Goal: Task Accomplishment & Management: Complete application form

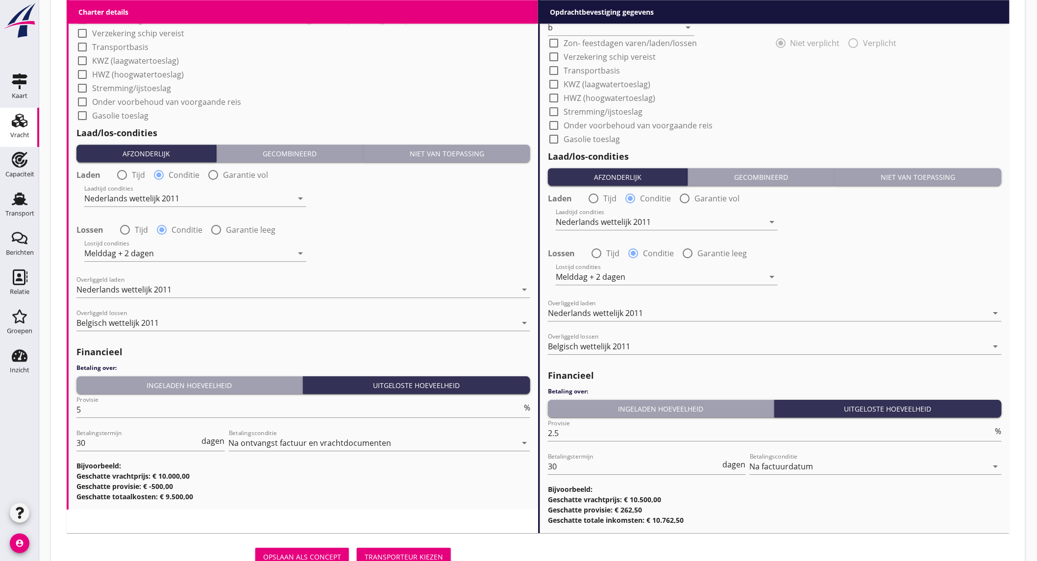
scroll to position [435, 0]
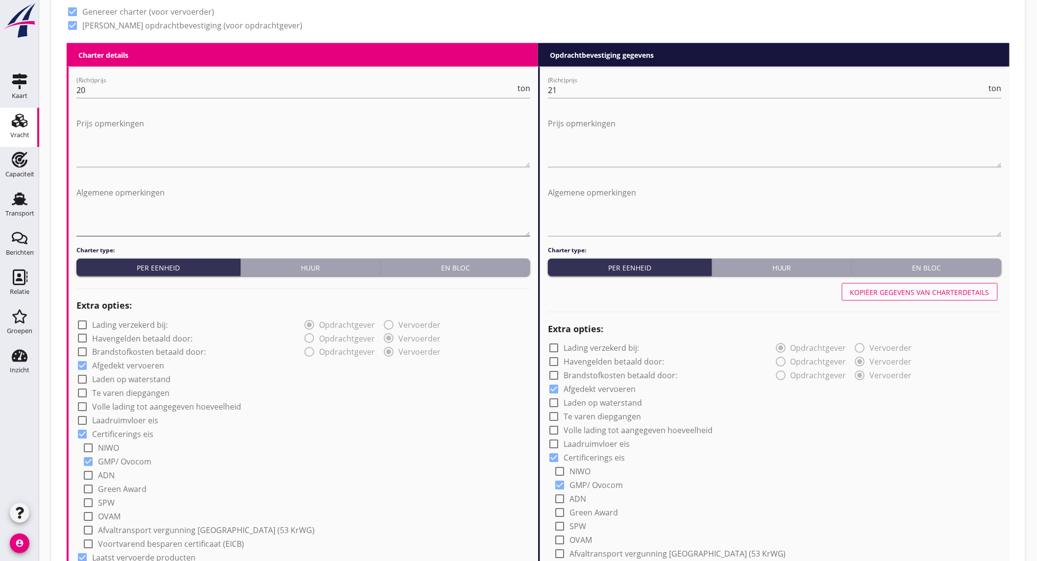
click at [120, 198] on textarea "Algemene opmerkingen" at bounding box center [303, 210] width 454 height 51
paste textarea "22-23-24 trouwens niet beschikbaar."
click at [135, 193] on textarea "22-23-24 trouwens niet beschikbaar." at bounding box center [303, 210] width 454 height 51
click at [111, 192] on textarea "22-23-24 -08 niet beschikbaar." at bounding box center [303, 210] width 454 height 51
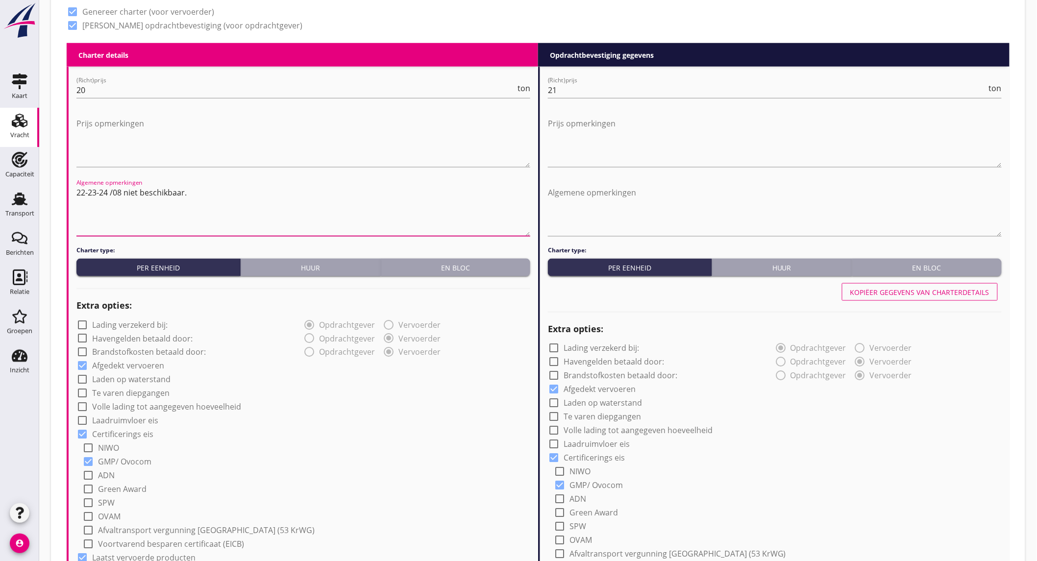
drag, startPoint x: 191, startPoint y: 193, endPoint x: 74, endPoint y: 189, distance: 117.2
click at [49, 191] on div "Vracht Zoeken op opdrachtgever... PETERSON NEDERLAND B.V. clear arrow_drop_down…" at bounding box center [538, 382] width 998 height 1634
type textarea "22-23-24 /08 niet beschikbaar."
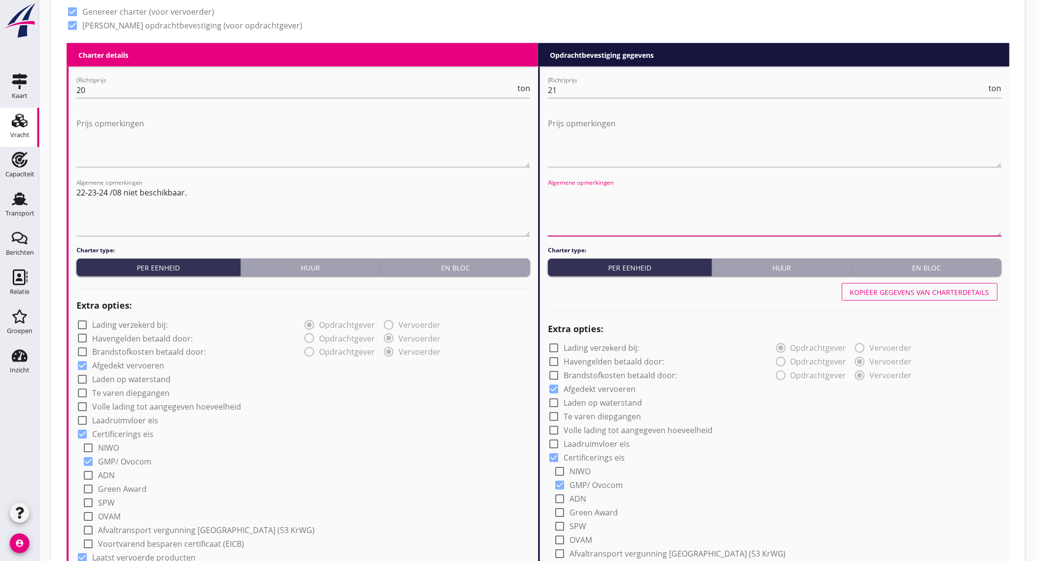
click at [591, 189] on textarea "Algemene opmerkingen" at bounding box center [775, 210] width 454 height 51
paste textarea "22-23-24 /08 niet beschikbaar."
click at [590, 231] on textarea "22-23-24 /08 niet beschikbaar." at bounding box center [775, 210] width 454 height 51
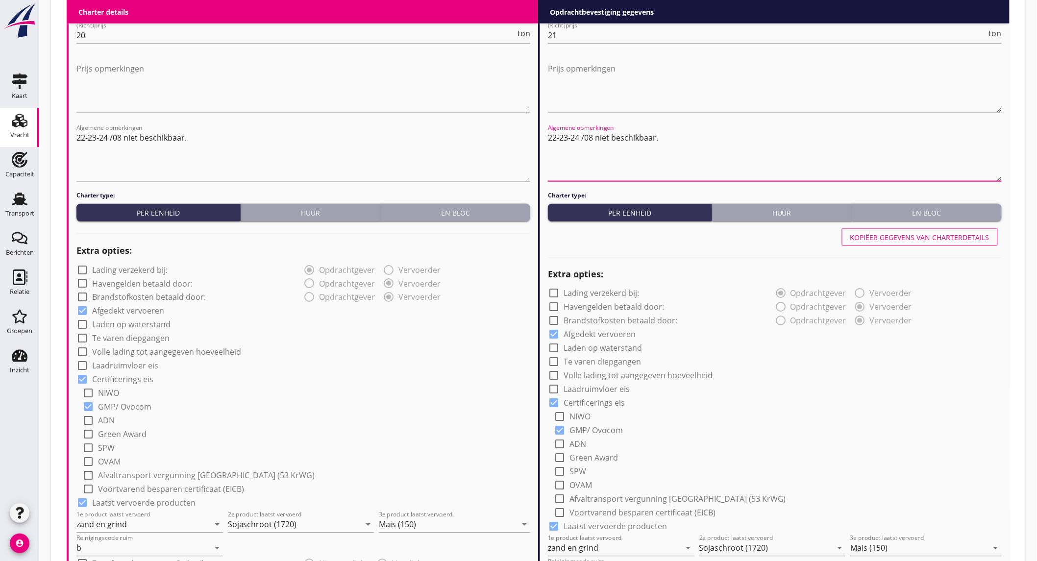
scroll to position [1072, 0]
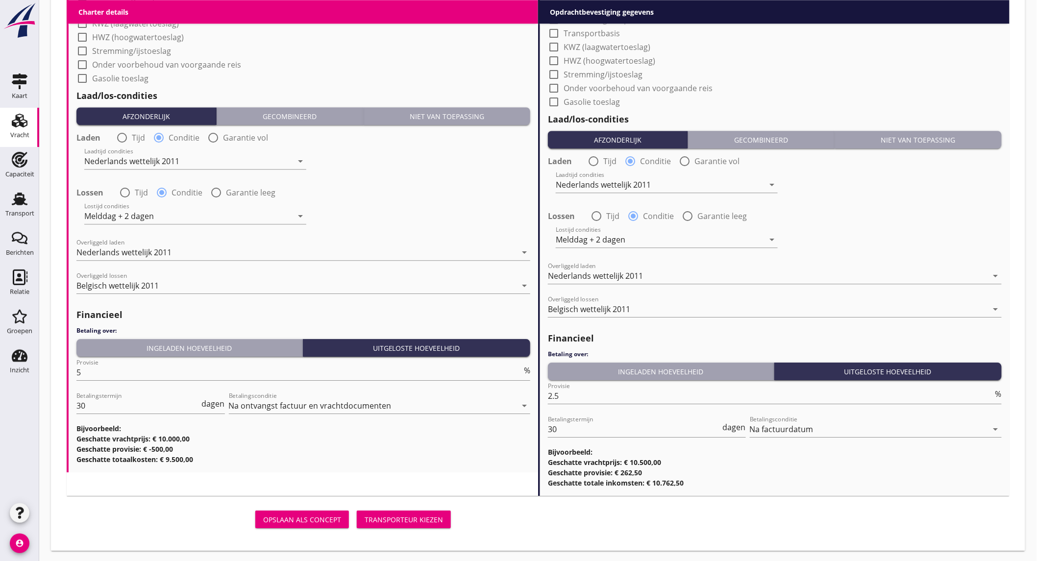
type textarea "22-23-24 /08 niet beschikbaar."
click at [395, 517] on div "Transporteur kiezen" at bounding box center [404, 520] width 78 height 10
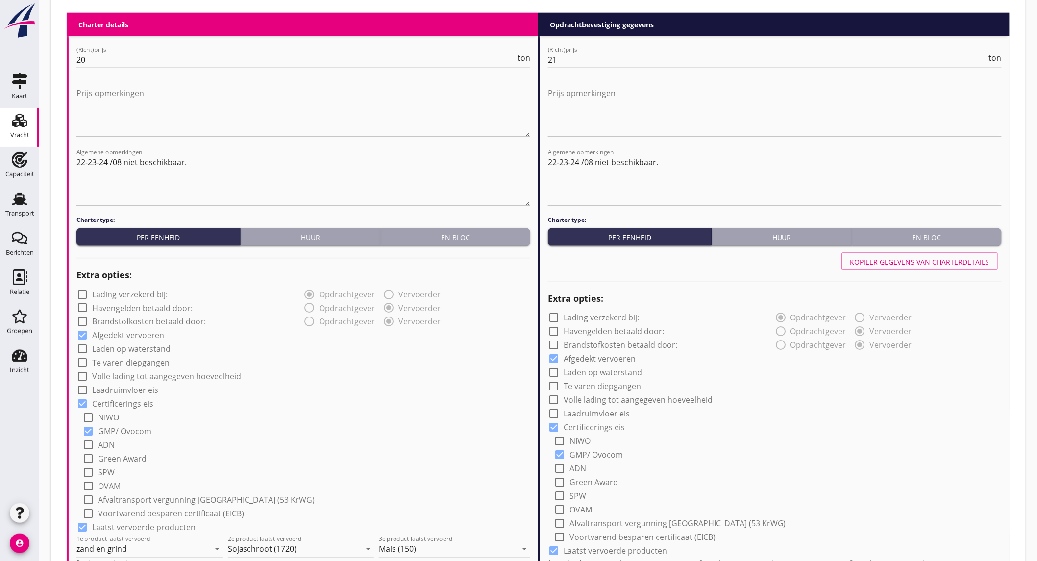
scroll to position [411, 0]
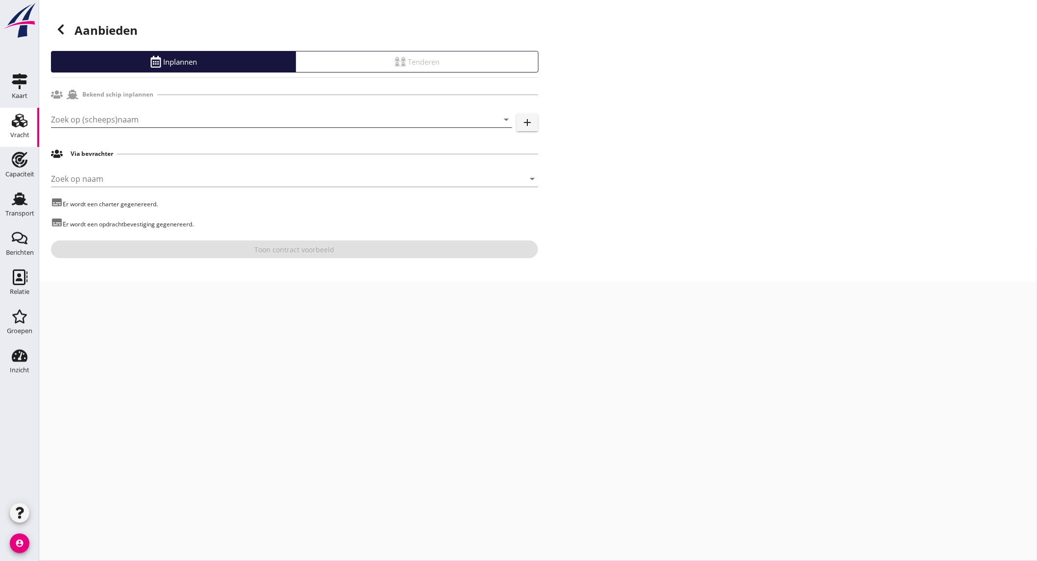
click at [149, 119] on input "Zoek op (scheeps)naam" at bounding box center [268, 120] width 434 height 16
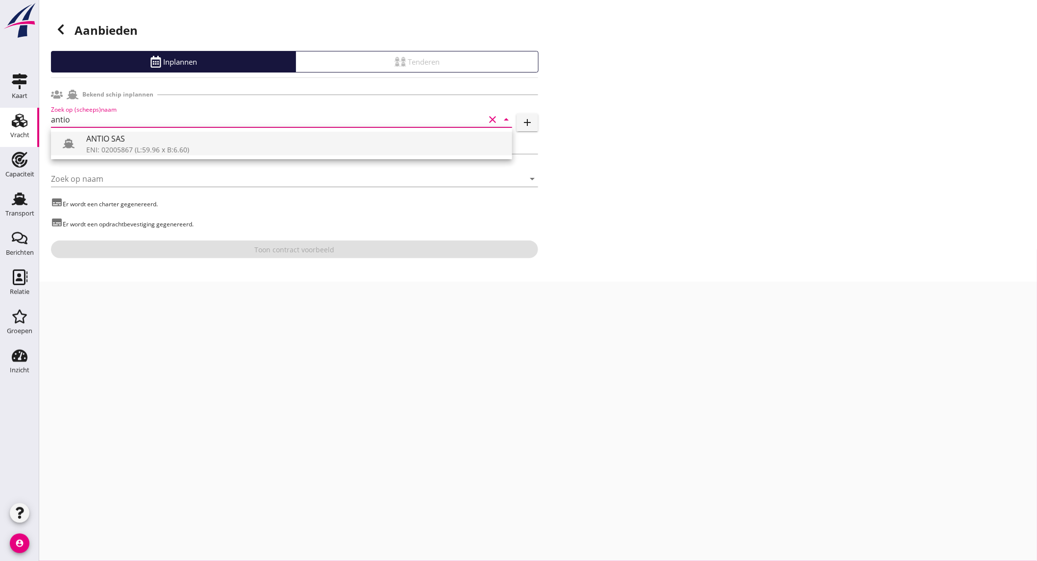
click at [146, 150] on div "ENI: 02005867 (L:59.96 x B:6.60)" at bounding box center [295, 150] width 418 height 10
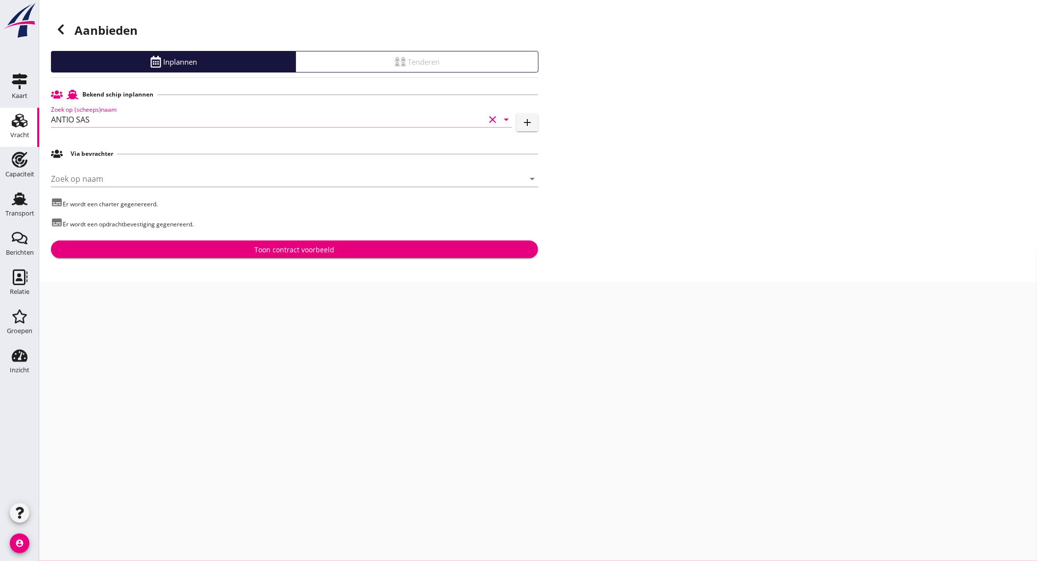
type input "ANTIO SAS"
click at [306, 252] on div "Toon contract voorbeeld" at bounding box center [295, 250] width 80 height 10
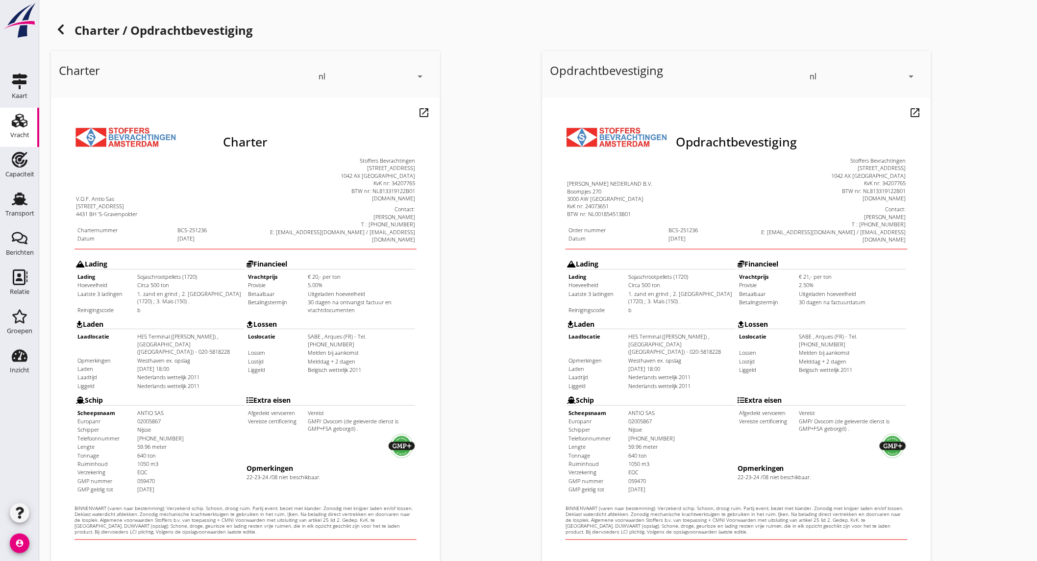
scroll to position [164, 0]
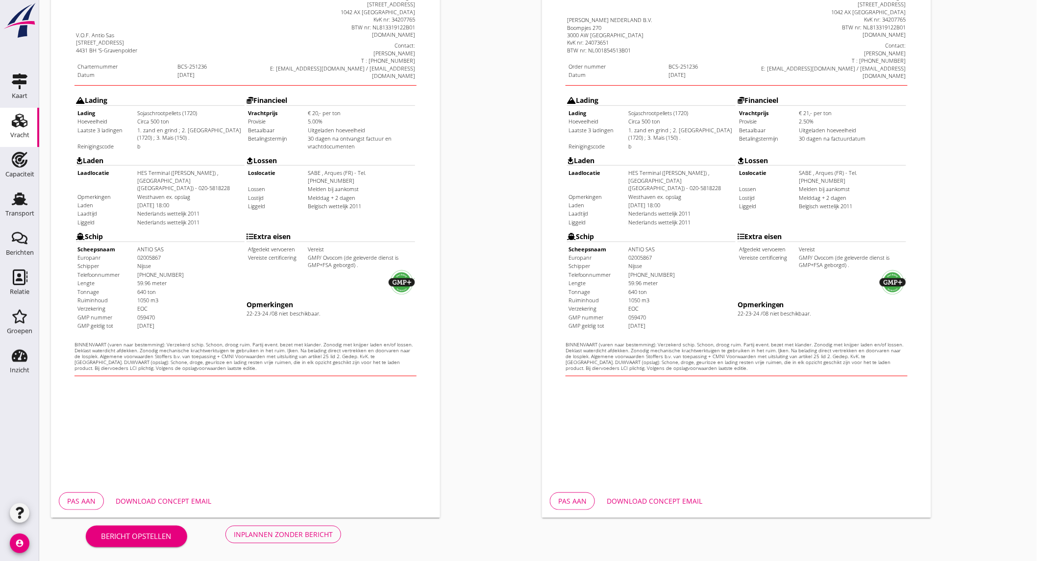
click at [173, 496] on div "Download concept email" at bounding box center [164, 501] width 96 height 10
click at [633, 500] on div "Download concept email" at bounding box center [655, 501] width 96 height 10
drag, startPoint x: 967, startPoint y: 98, endPoint x: 967, endPoint y: 72, distance: 26.5
click at [967, 98] on div "Opdrachtbevestiging nl arrow_drop_down open_in_new Pas aan Download concept ema…" at bounding box center [783, 202] width 491 height 639
click at [973, 62] on div "Opdrachtbevestiging nl arrow_drop_down open_in_new Pas aan Download concept ema…" at bounding box center [783, 202] width 491 height 639
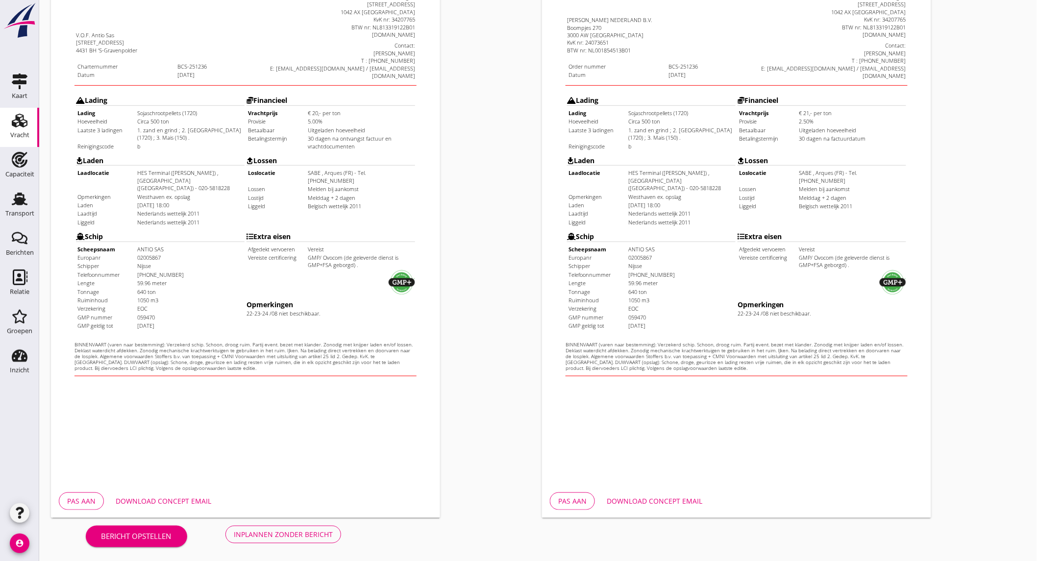
click at [1016, 32] on div "Opdrachtbevestiging nl arrow_drop_down open_in_new Pas aan Download concept ema…" at bounding box center [783, 202] width 491 height 639
click at [182, 505] on div "Download concept email" at bounding box center [164, 501] width 96 height 10
click at [643, 497] on div "Download concept email" at bounding box center [655, 501] width 96 height 10
click at [301, 536] on div "Inplannen zonder bericht" at bounding box center [283, 534] width 99 height 10
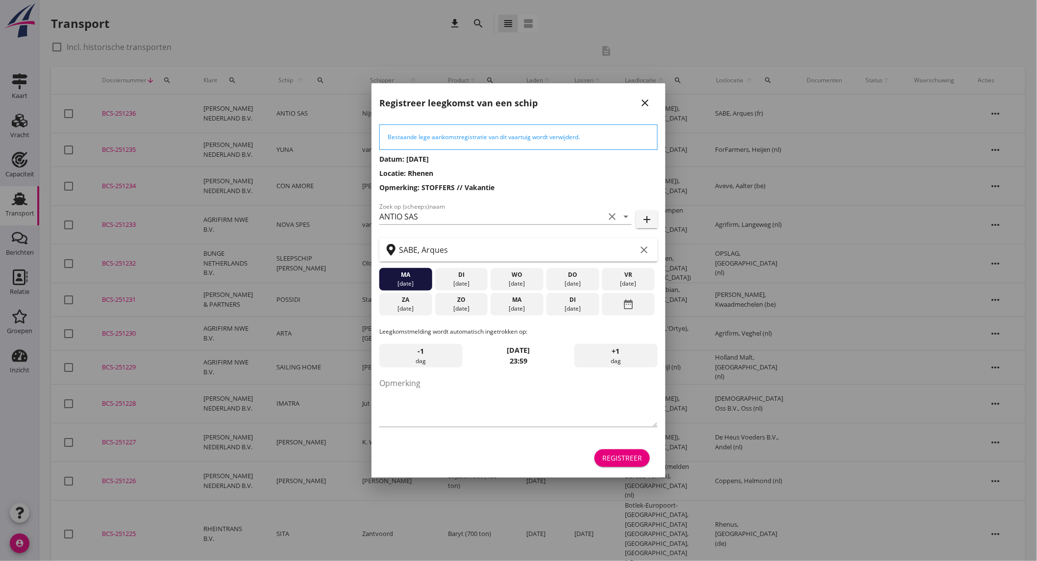
click at [646, 103] on icon "close" at bounding box center [645, 103] width 12 height 12
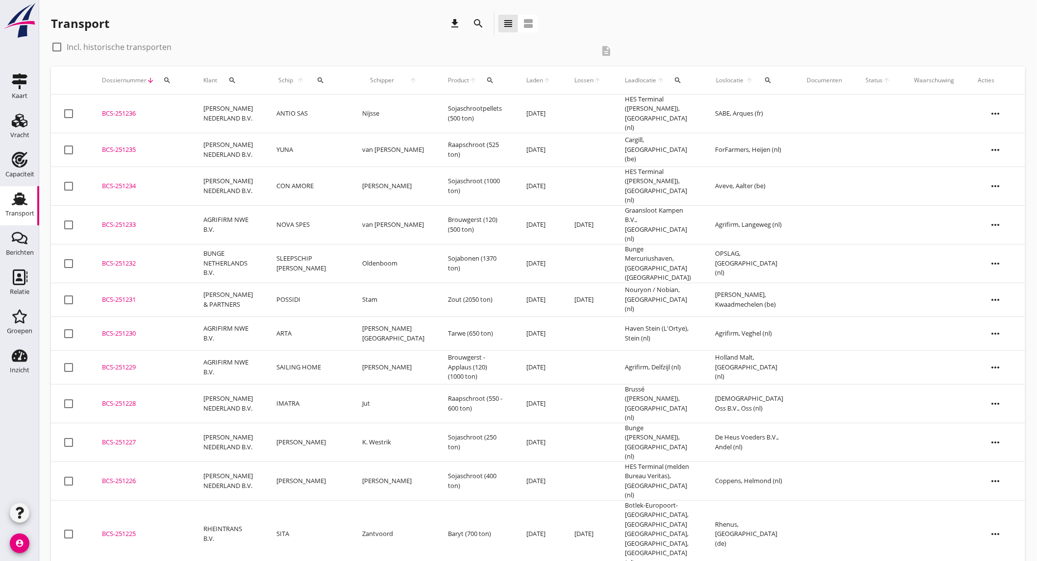
click at [284, 109] on td "ANTIO SAS" at bounding box center [308, 114] width 86 height 39
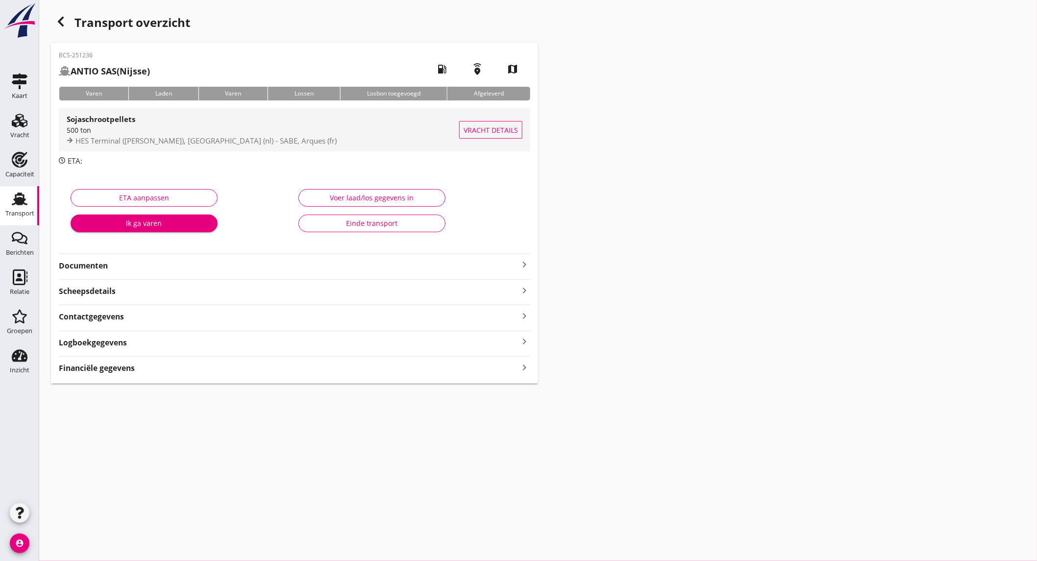
click at [103, 147] on div "Sojaschrootpellets 500 ton HES Terminal (melden Peterson), Amsterdam (nl) - SAB…" at bounding box center [263, 129] width 393 height 43
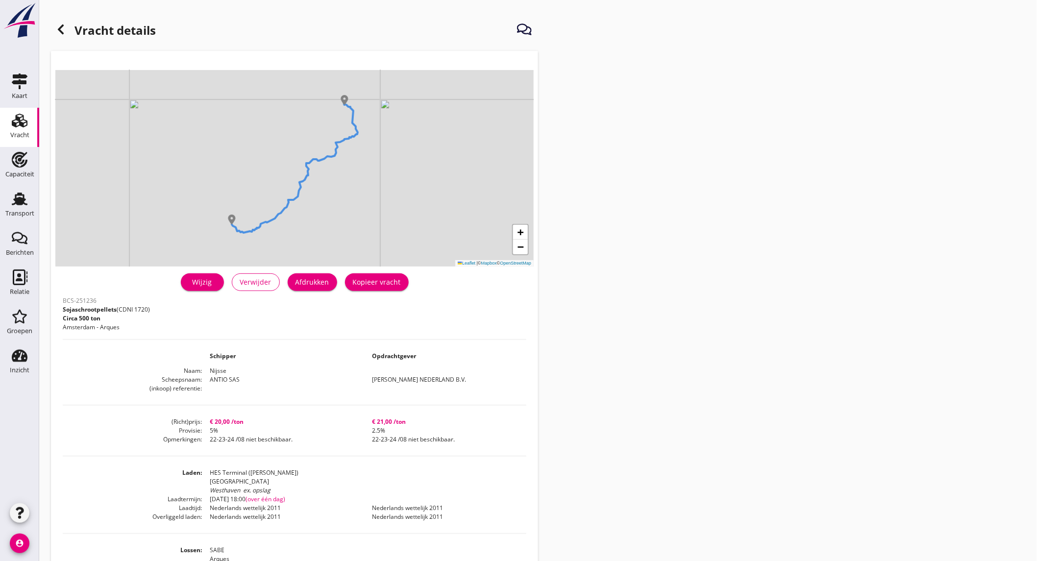
click at [312, 282] on div "Afdrukken" at bounding box center [312, 282] width 34 height 10
click at [64, 32] on icon at bounding box center [61, 30] width 12 height 12
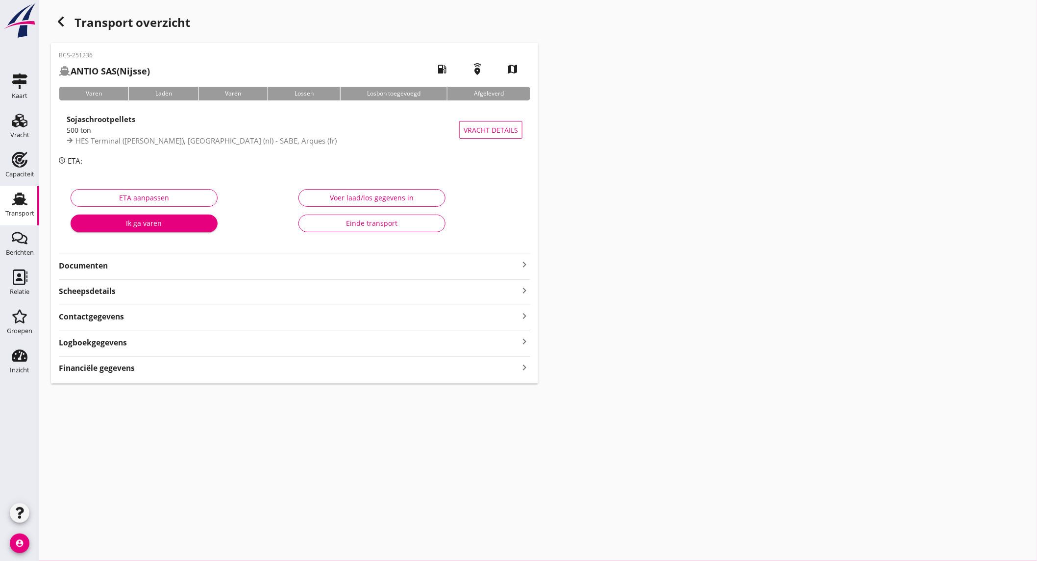
click at [383, 265] on strong "Documenten" at bounding box center [289, 265] width 460 height 11
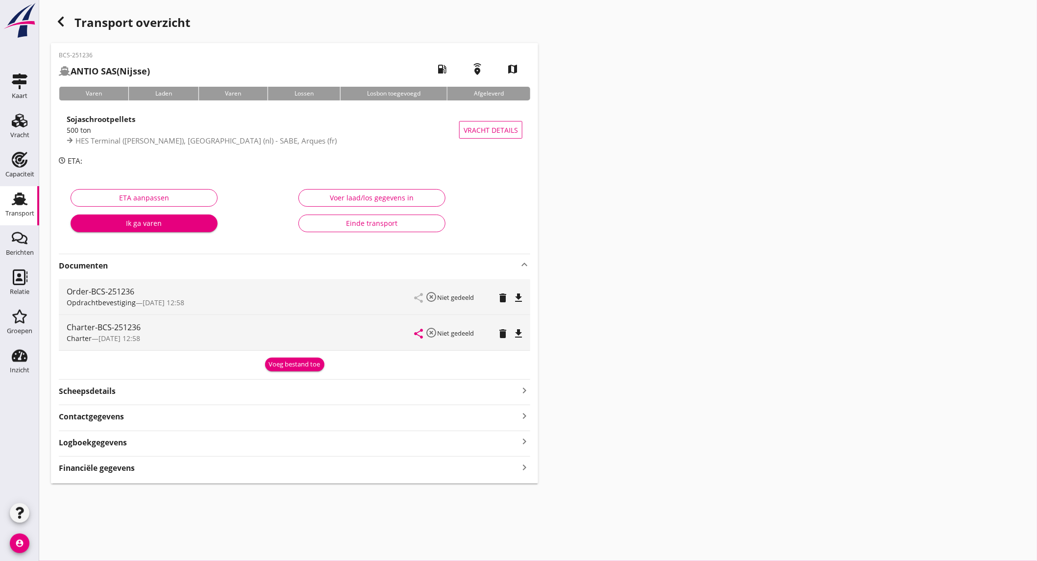
click at [521, 301] on icon "file_download" at bounding box center [519, 298] width 12 height 12
click at [518, 334] on icon "file_download" at bounding box center [519, 334] width 12 height 12
click at [25, 125] on icon "Vracht" at bounding box center [20, 121] width 16 height 16
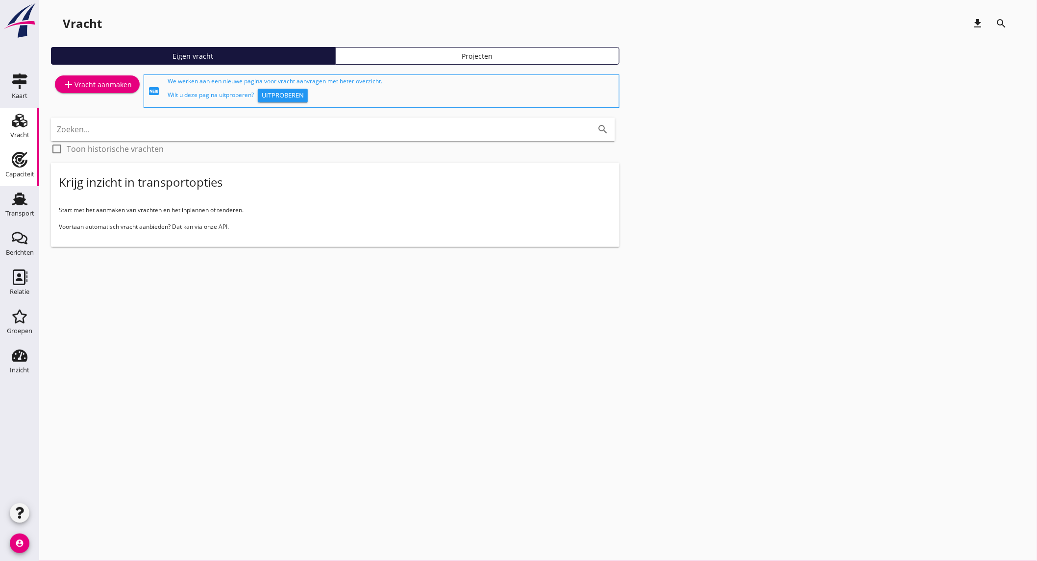
click at [23, 160] on use at bounding box center [20, 160] width 16 height 16
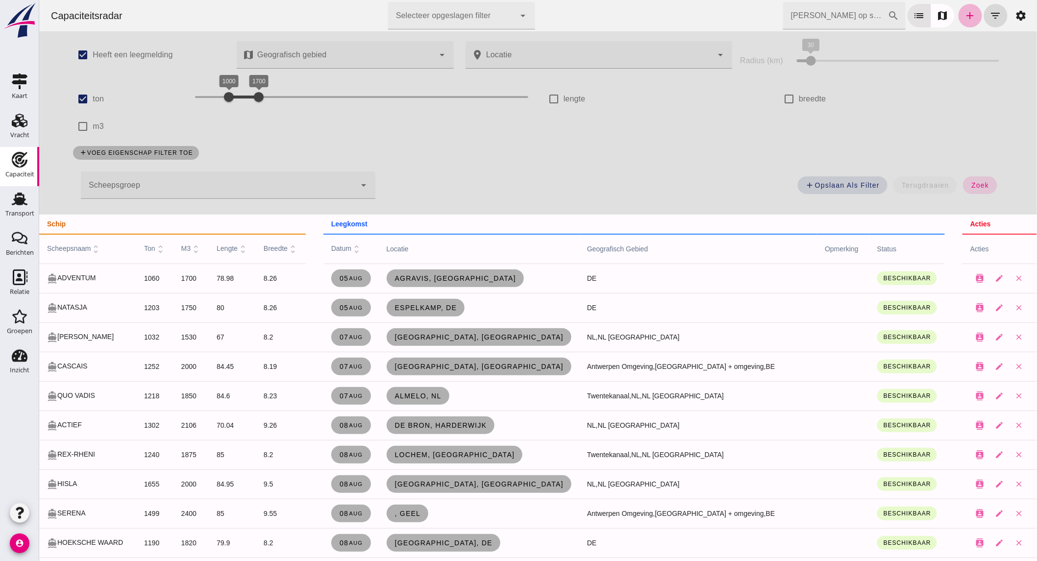
click link "add"
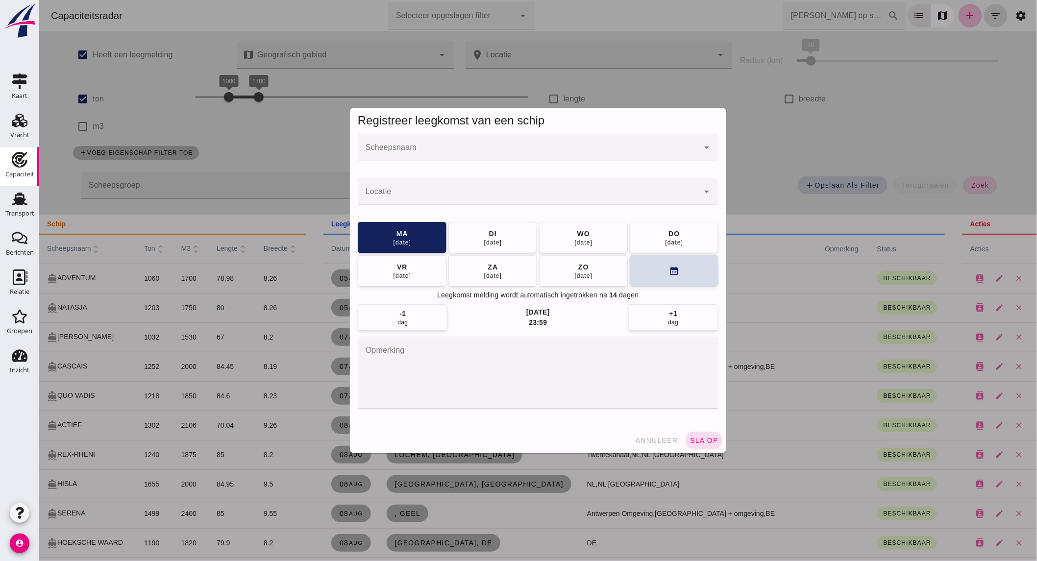
click div
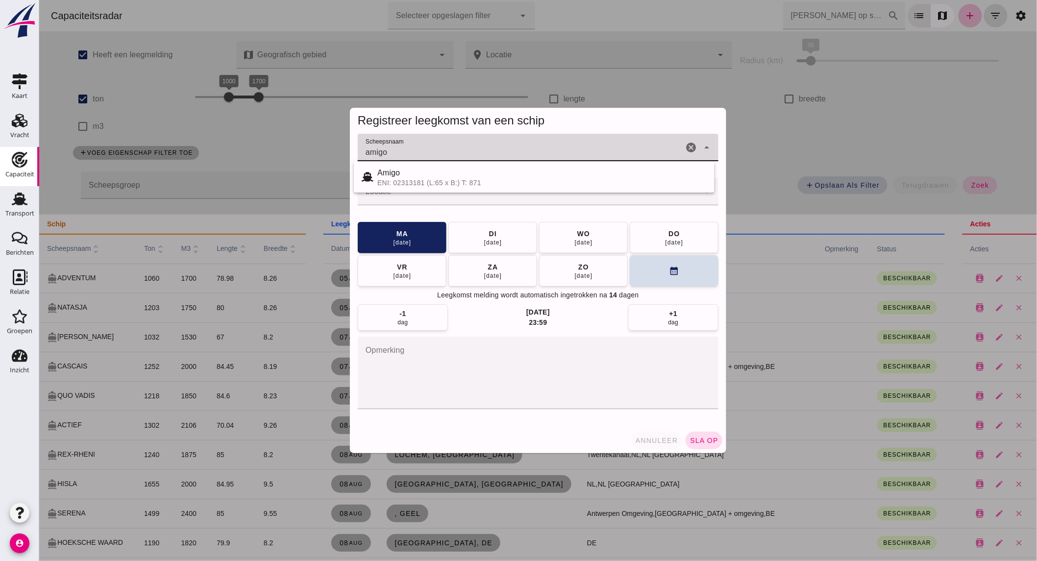
type input "amigo"
click span "annuleer"
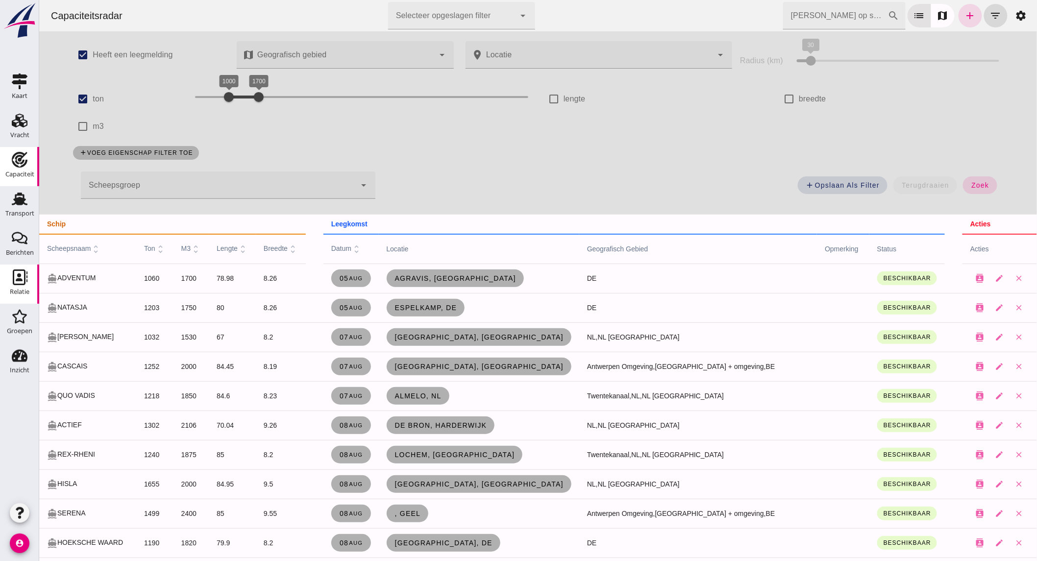
click at [22, 279] on use at bounding box center [20, 278] width 15 height 16
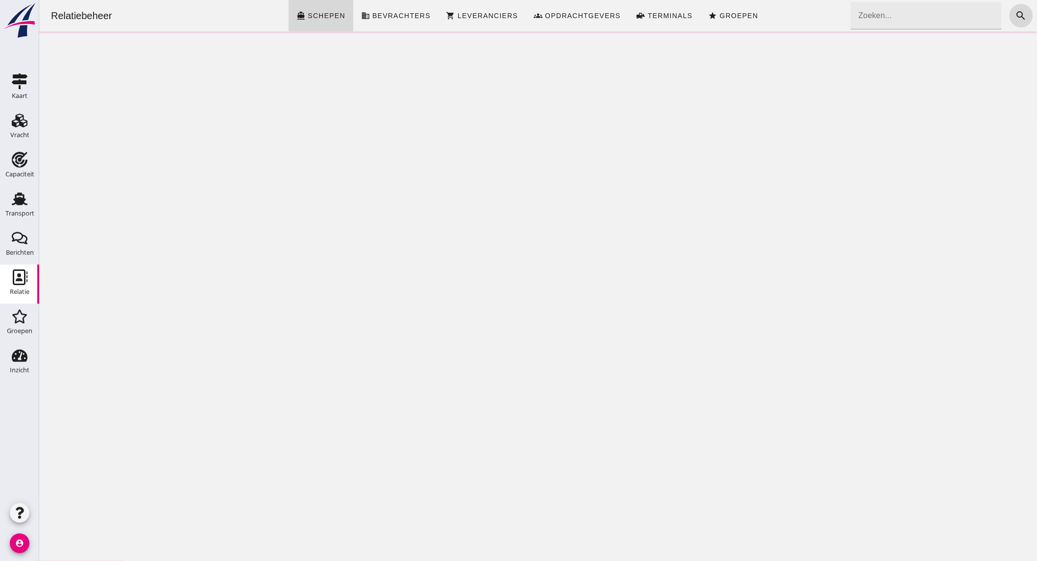
click input "Zoeken..."
type input "ami"
click icon "cancel"
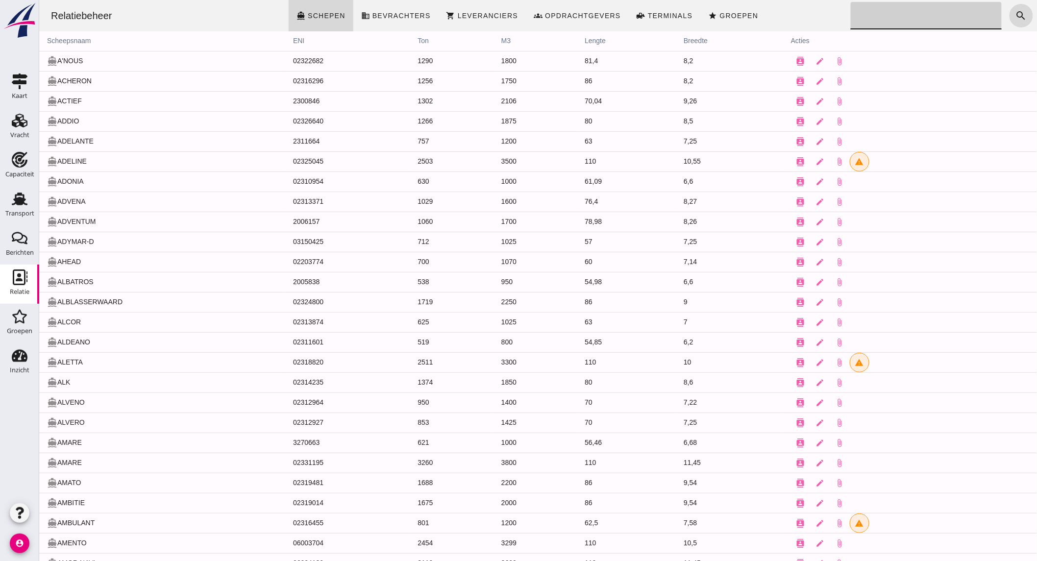
click at [18, 276] on use at bounding box center [20, 278] width 15 height 16
click at [11, 252] on div "Berichten" at bounding box center [20, 252] width 28 height 6
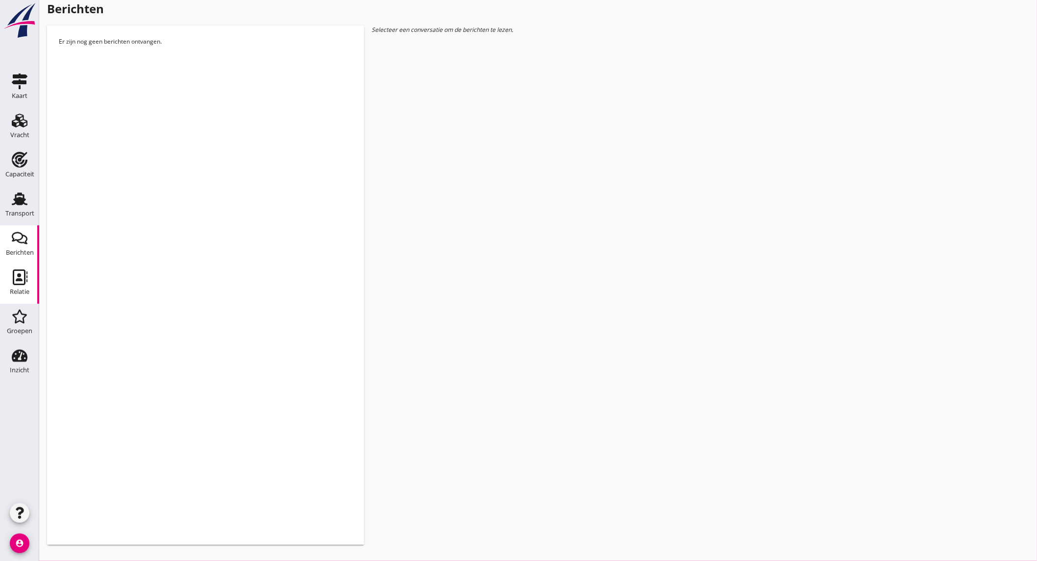
click at [18, 286] on div "Relatie" at bounding box center [20, 292] width 20 height 14
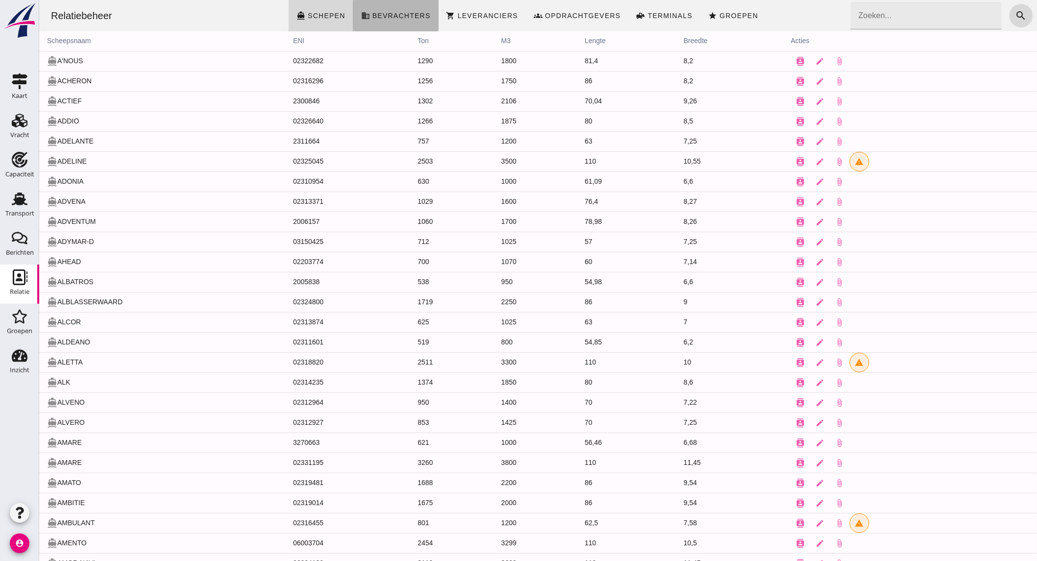
click link "business Bevrachters"
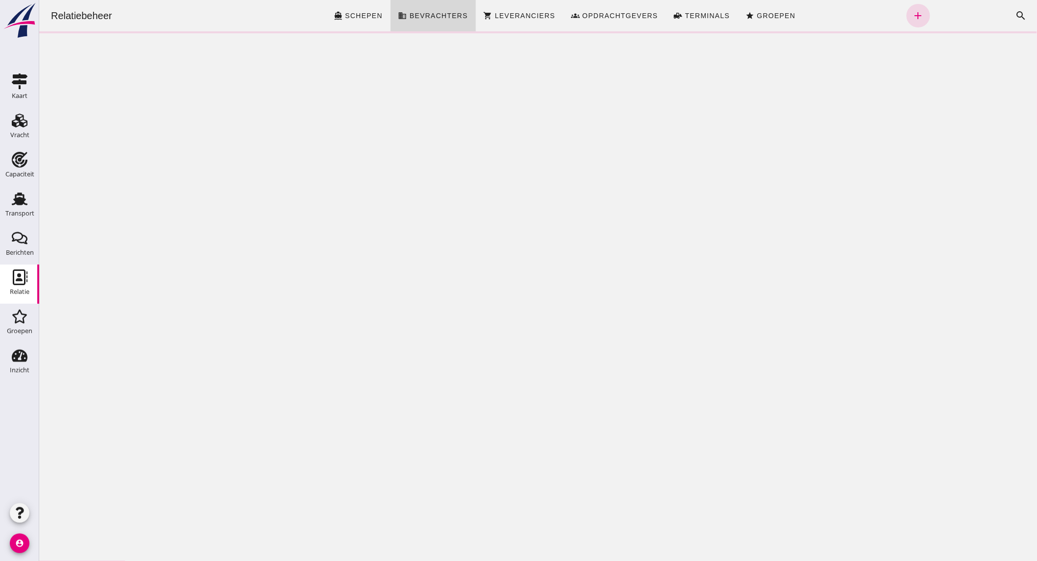
click div "Relatiebeheer directions_boat Schepen business Bevrachters shopping_cart Levera…"
click at [22, 312] on icon "Groepen" at bounding box center [20, 317] width 16 height 16
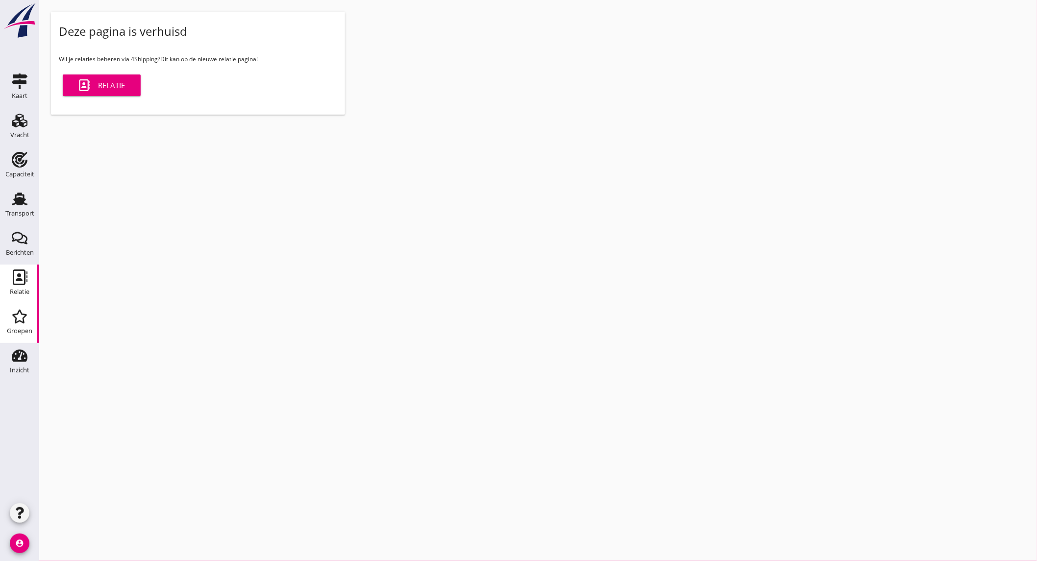
click at [21, 284] on use at bounding box center [20, 278] width 15 height 16
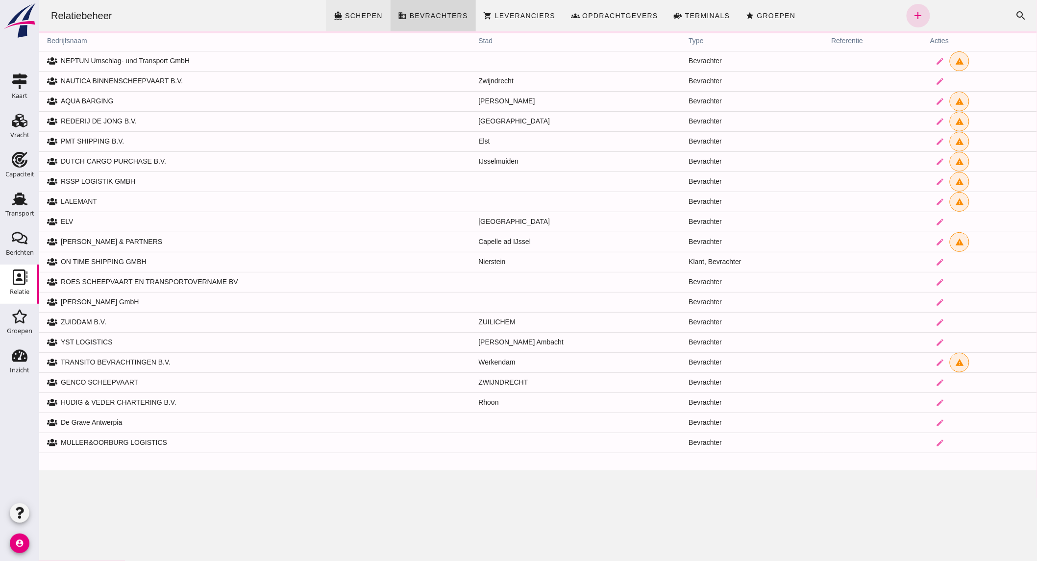
click span "Schepen"
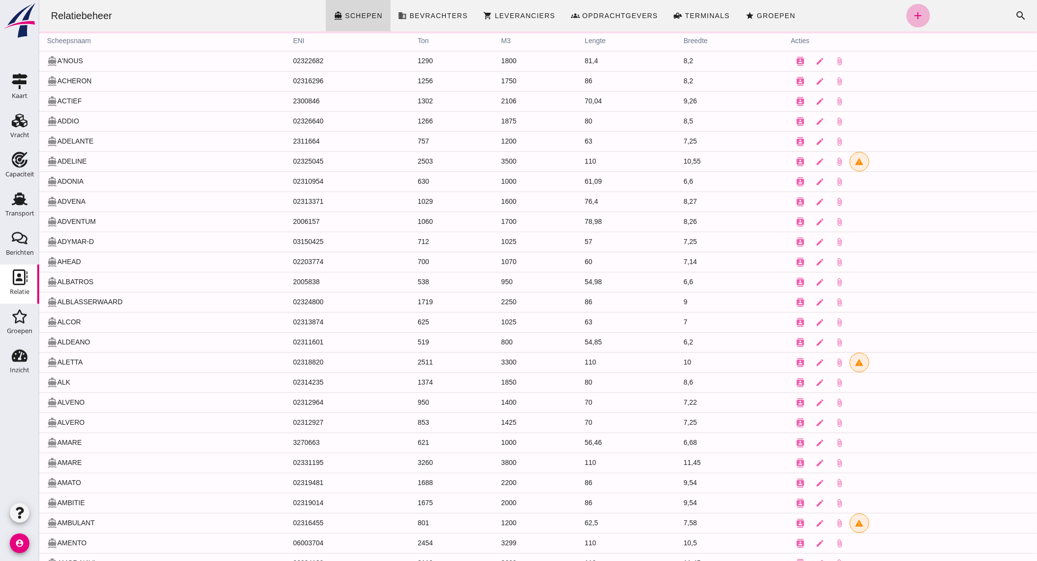
click at [912, 10] on icon "add" at bounding box center [918, 16] width 12 height 12
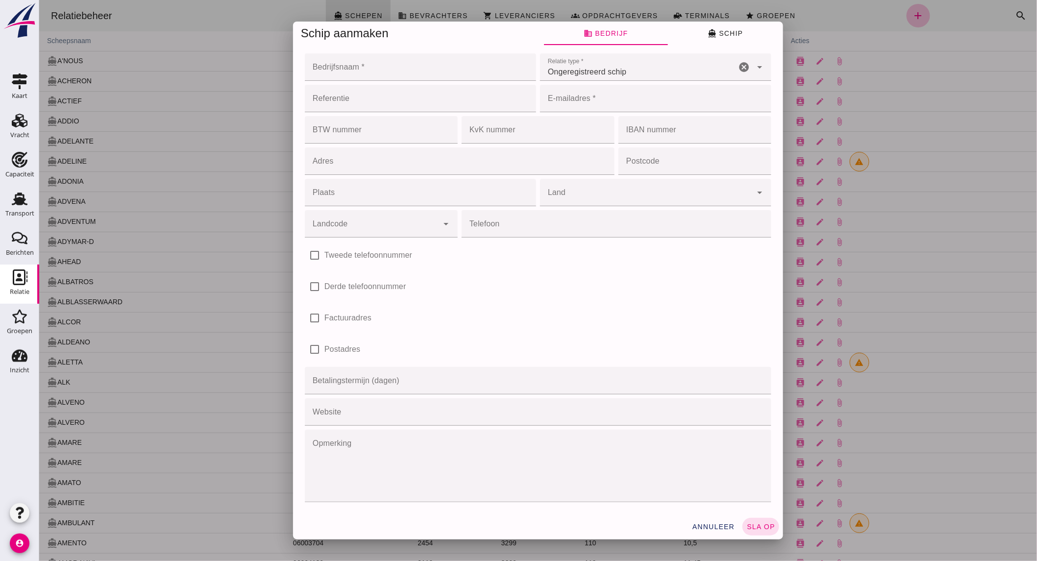
click input "Bedrijfsnaam *"
click icon "cancel"
type input "Amigos Shipping B.V."
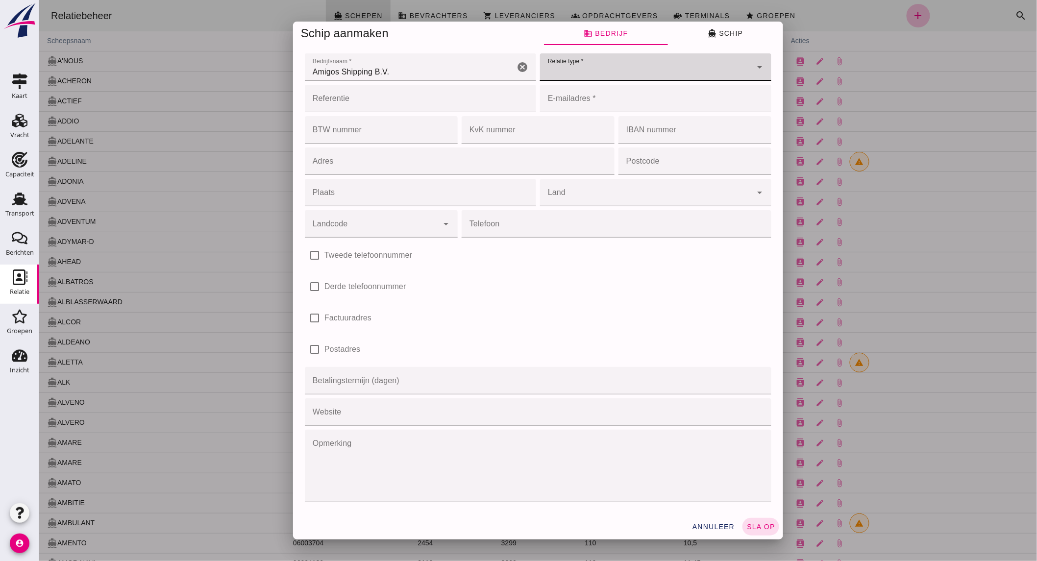
click div
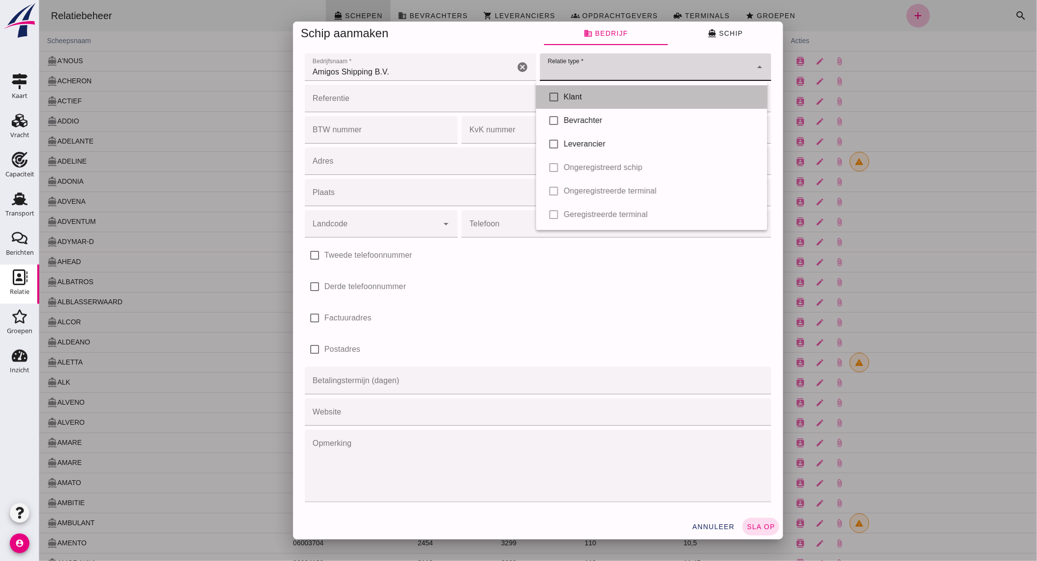
click at [576, 95] on div "Klant" at bounding box center [661, 97] width 196 height 12
type input "client"
checkbox input "true"
click input "Referentie"
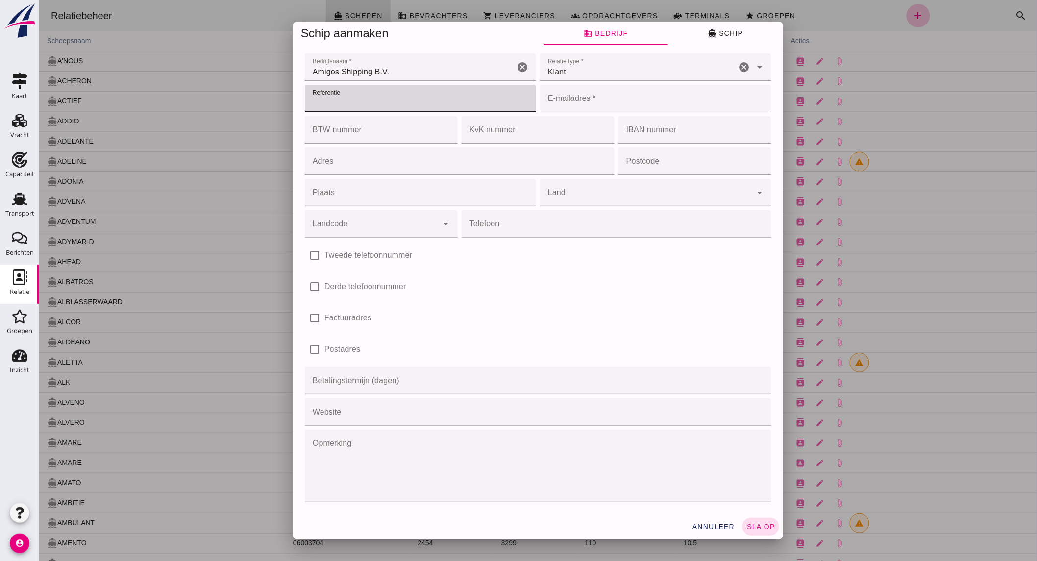
click div "Klant client"
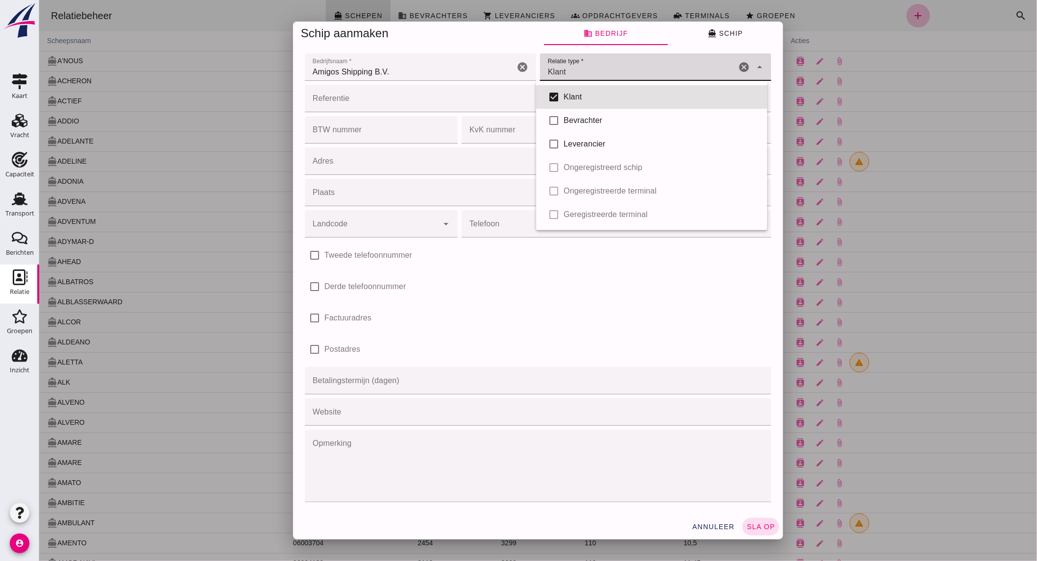
click input "Referentie"
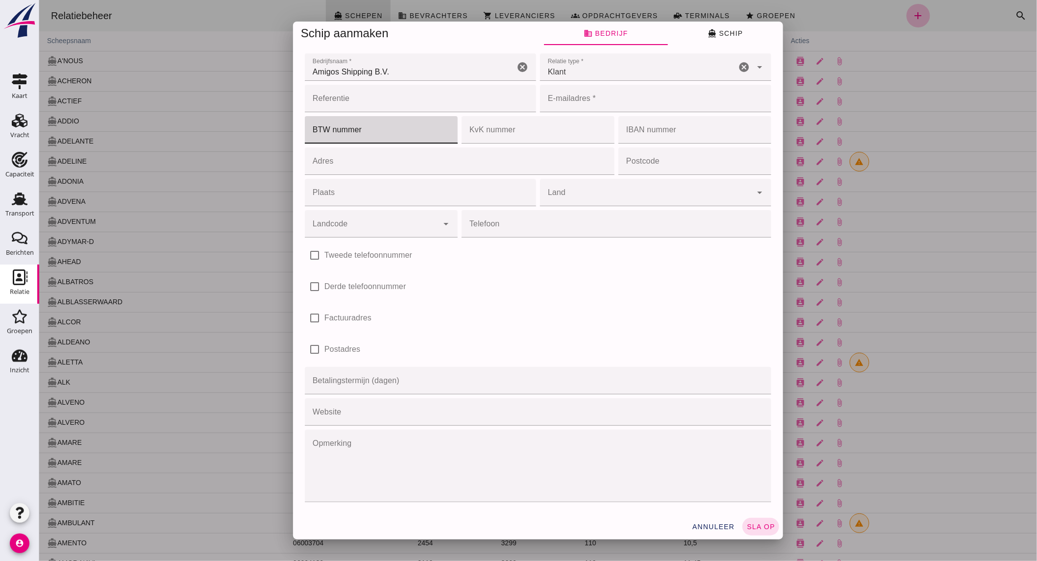
click input "BTW nummer"
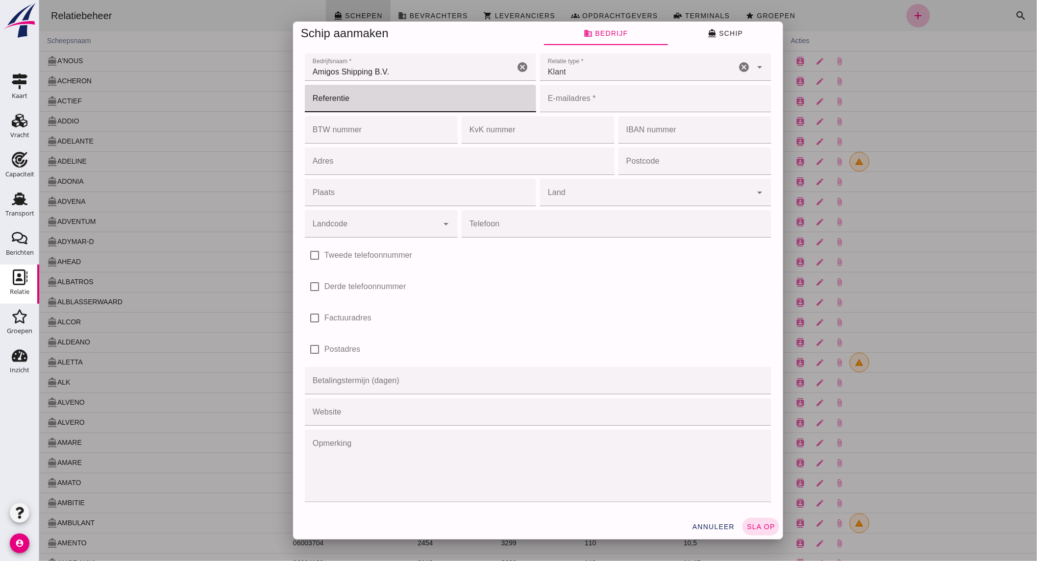
click input "Referentie"
type input "Amigos"
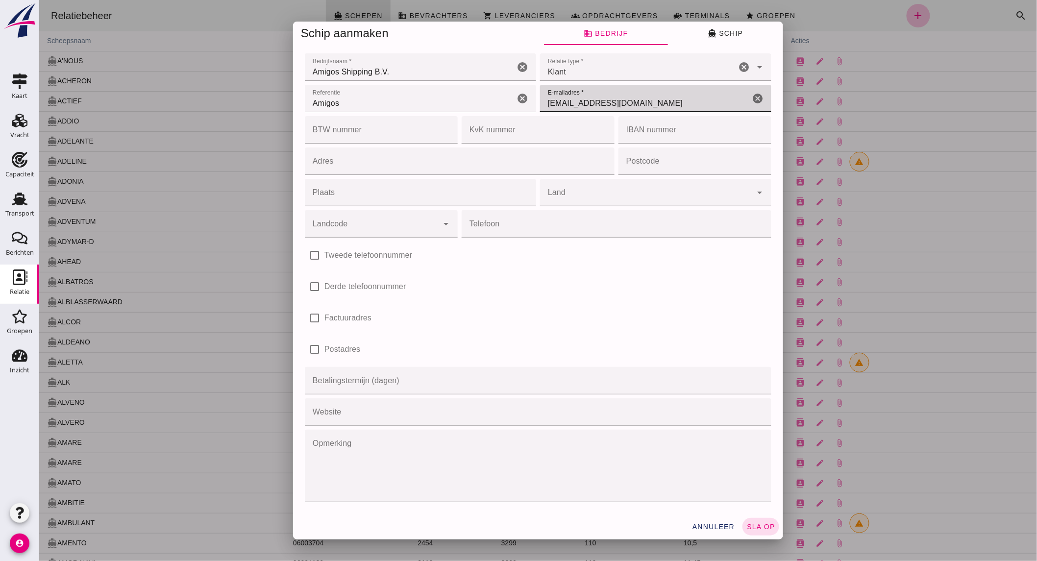
type input "vanderklei.amigos@vaart.net"
click input "BTW nummer"
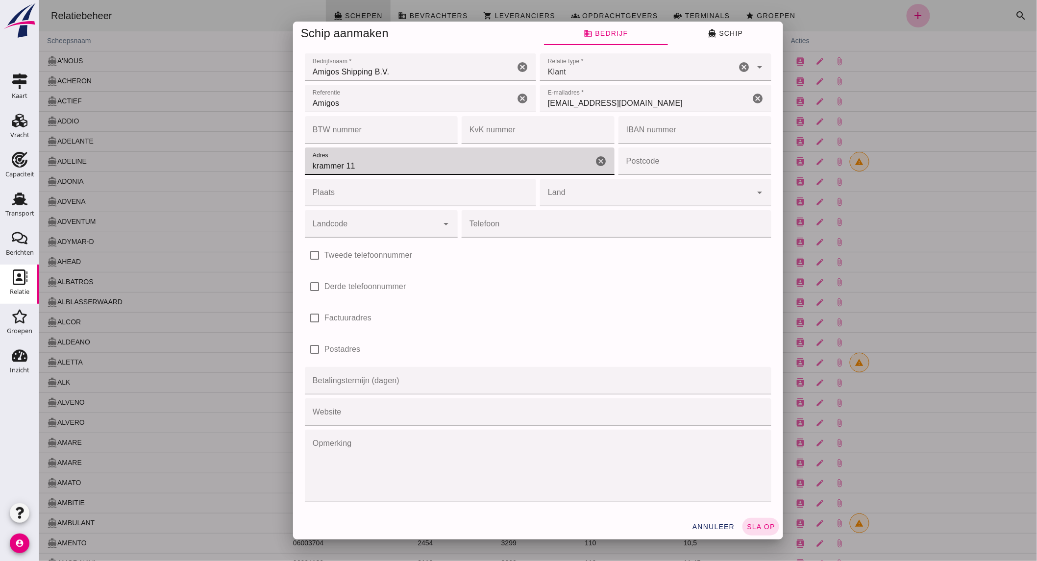
type input "krammer 11"
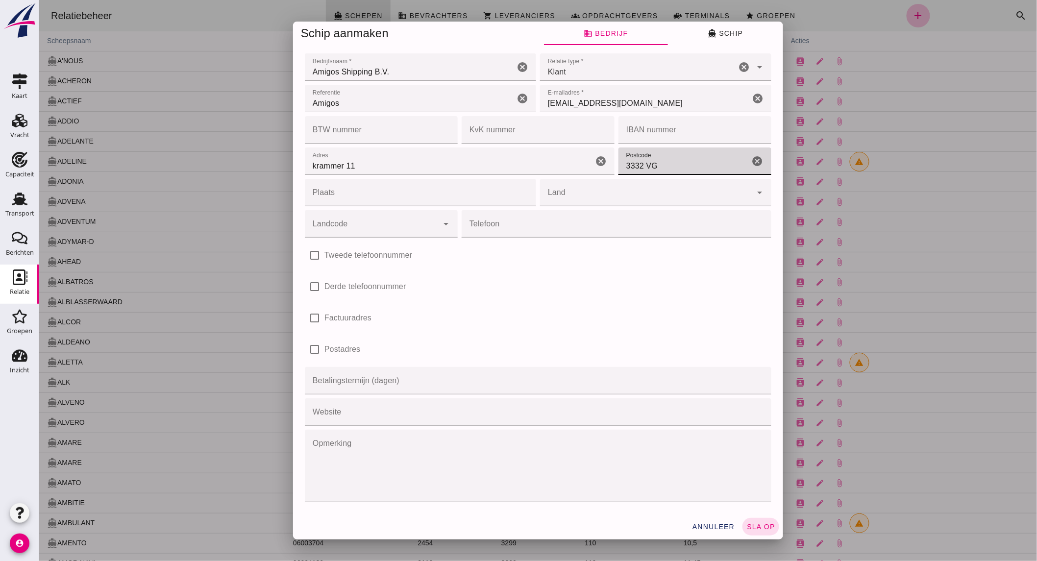
type input "3332 VG"
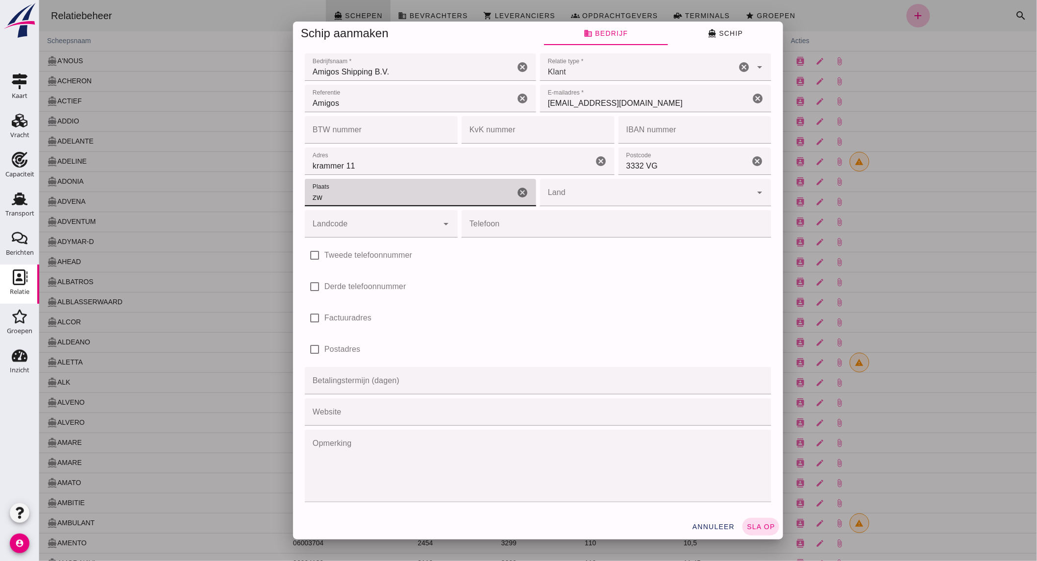
type input "z"
type input "Zwijndrecht"
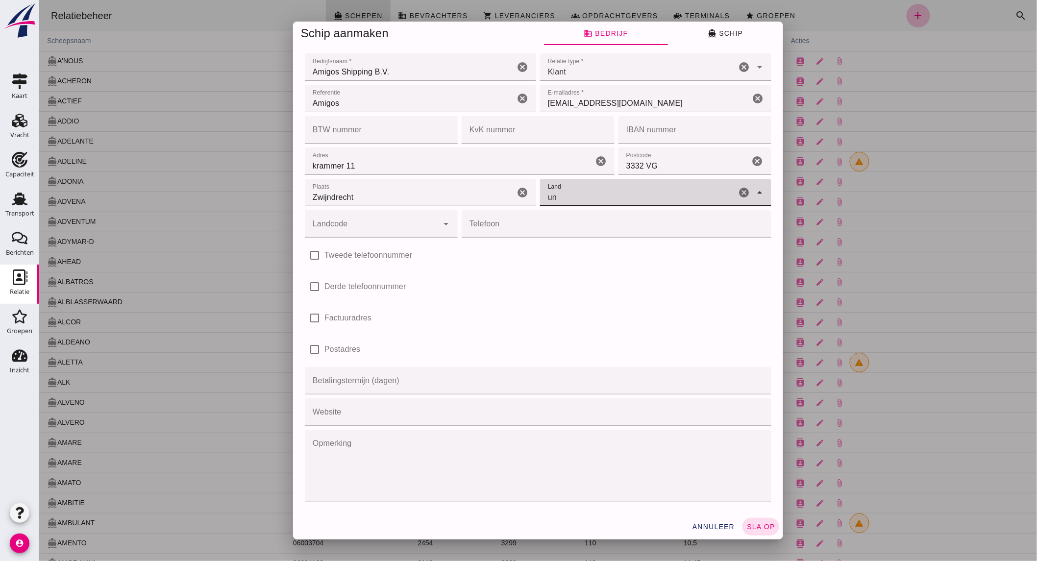
type input "u"
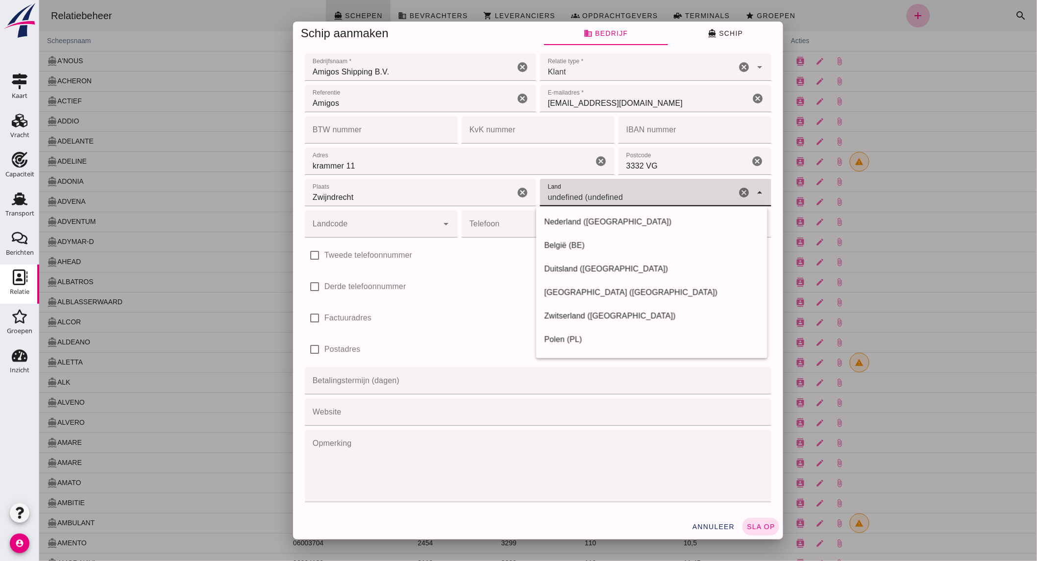
click icon "arrow_drop_down"
click at [648, 328] on div "Nederland (NL)" at bounding box center [651, 340] width 231 height 24
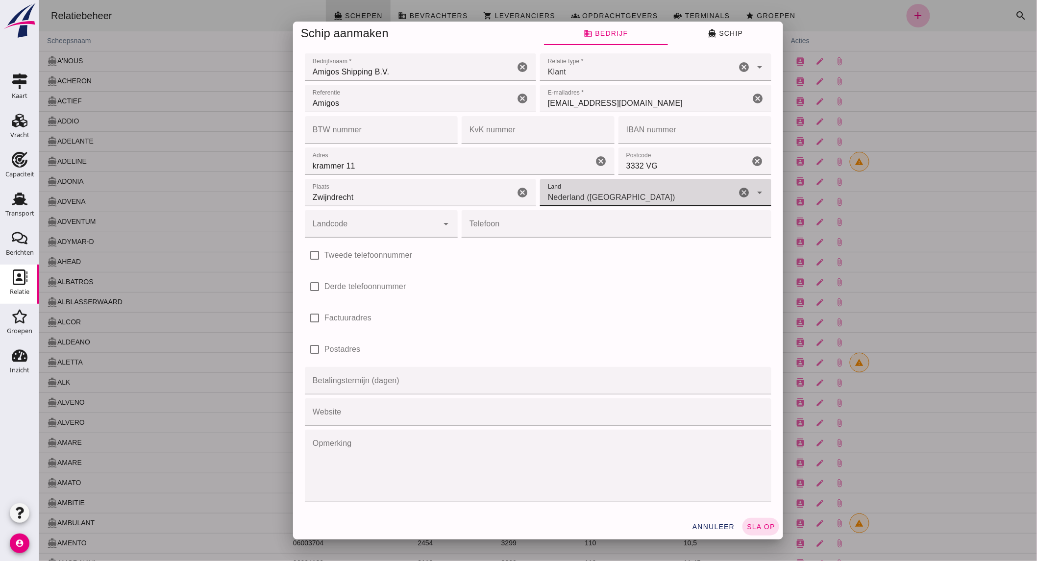
type input "Nederland (NL)"
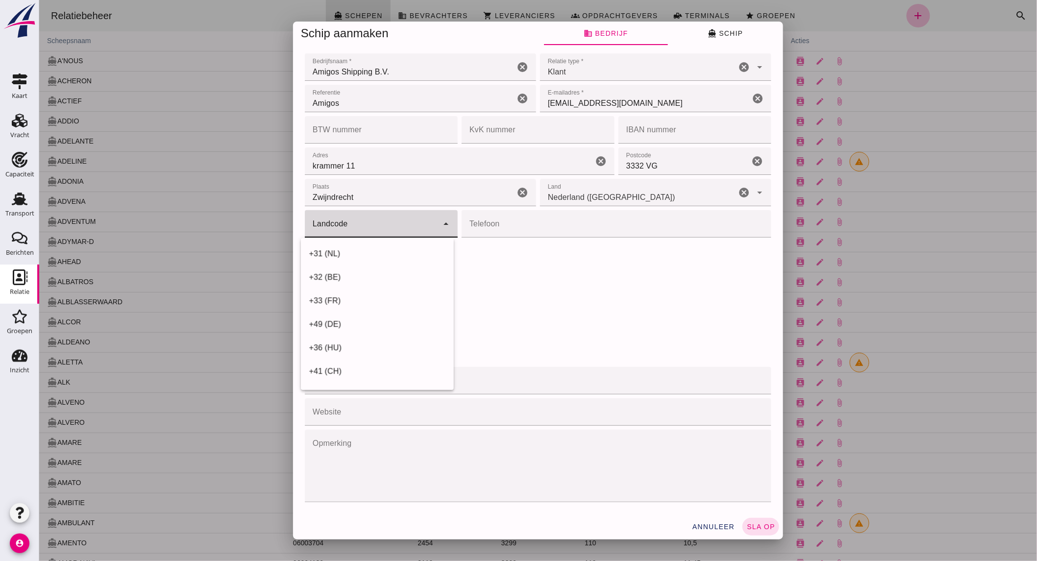
click input "Landcode"
click at [389, 248] on div "+31 (NL)" at bounding box center [376, 254] width 137 height 12
type input "+31 (NL)"
click input "Telefoon"
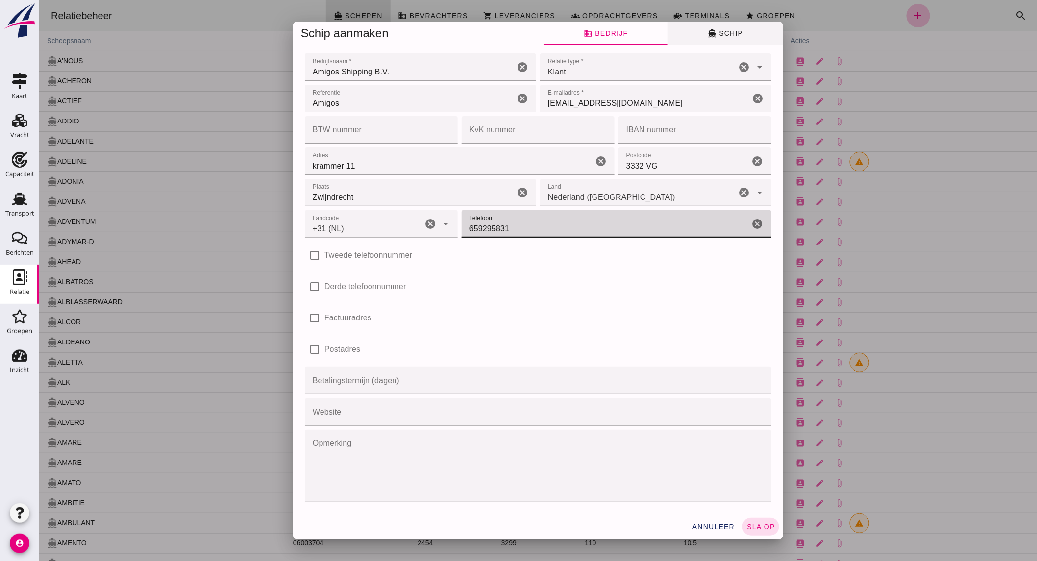
type input "659295831"
click span "directions_boat Schip"
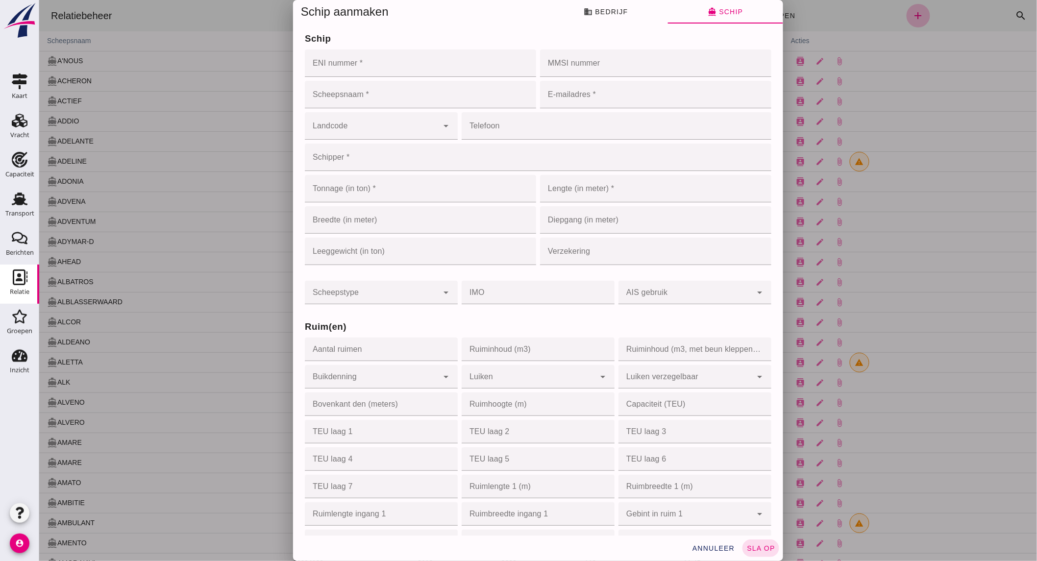
click input "ENI nummer *"
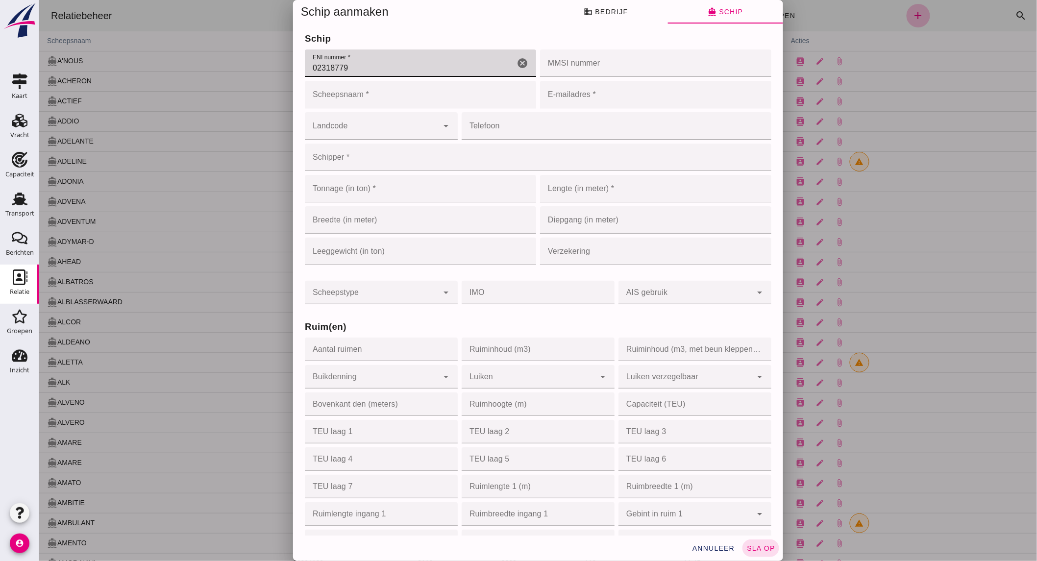
type input "02318779"
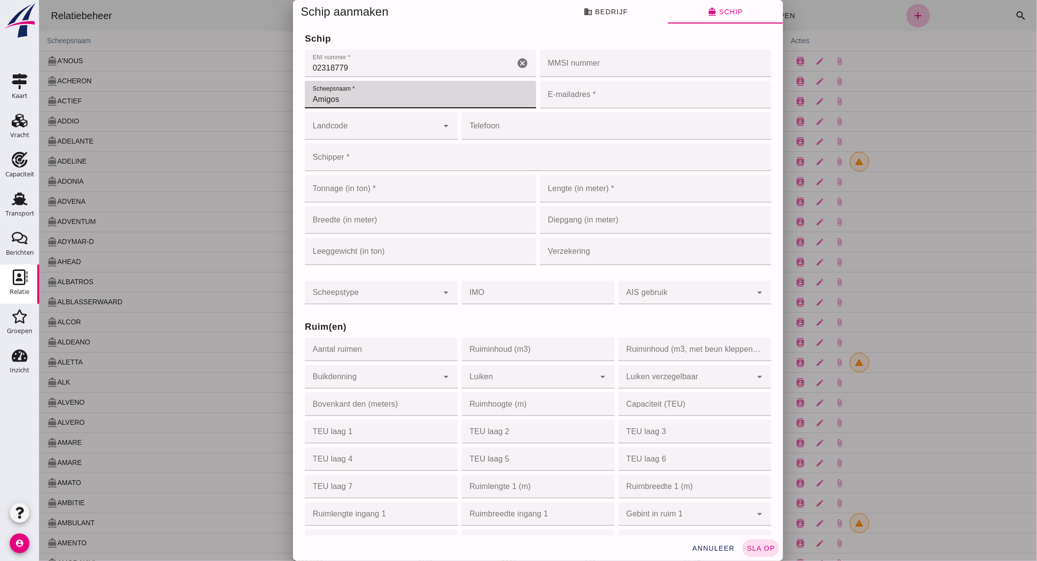
type input "Amigos"
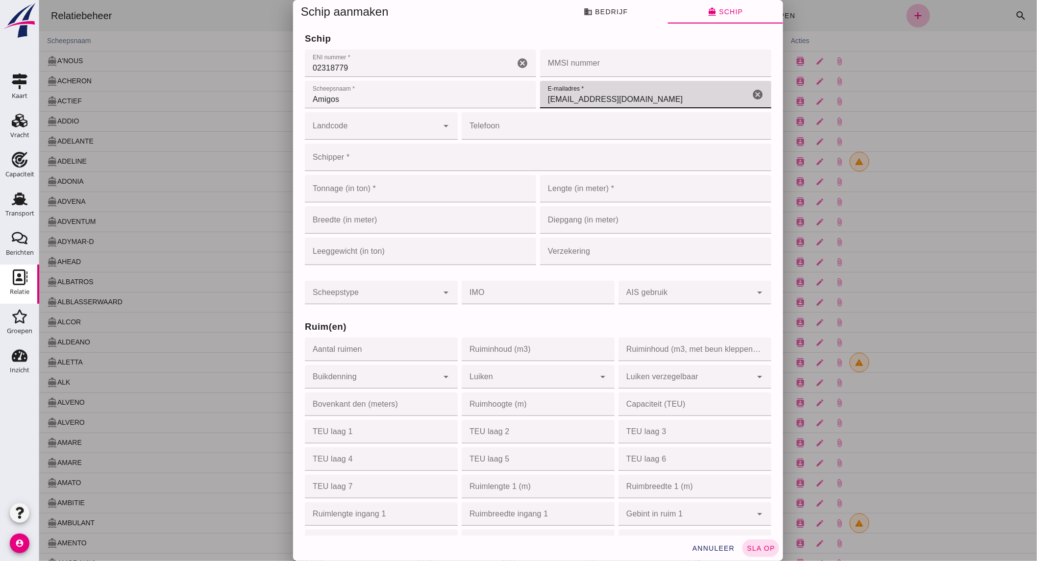
type input "vanderklei.amigos@vaart.net"
click div
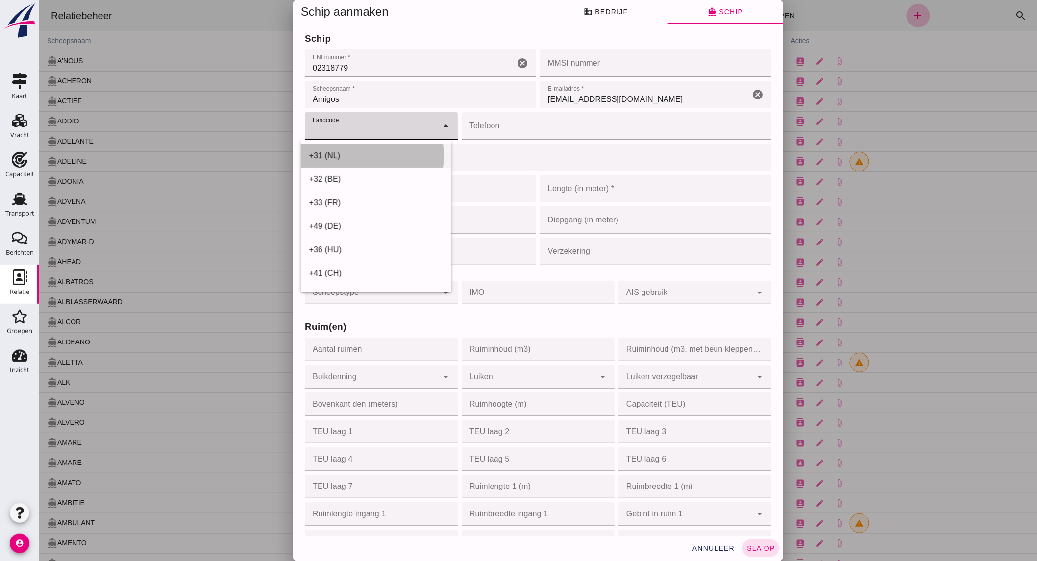
drag, startPoint x: 365, startPoint y: 161, endPoint x: 449, endPoint y: 139, distance: 87.5
click at [365, 160] on div "+31 (NL)" at bounding box center [375, 156] width 134 height 12
type input "+31 (NL)"
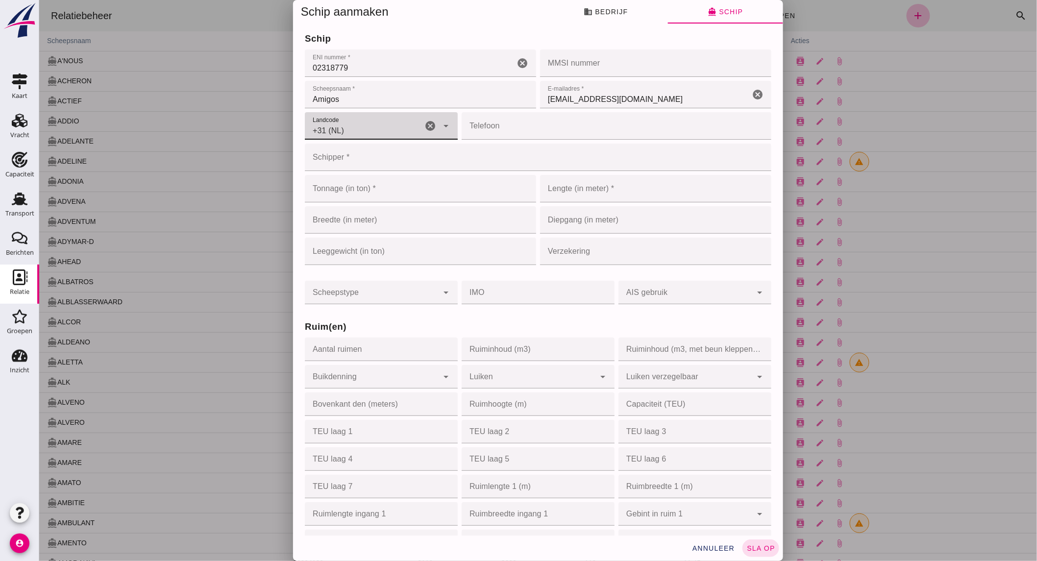
click input "Telefoon"
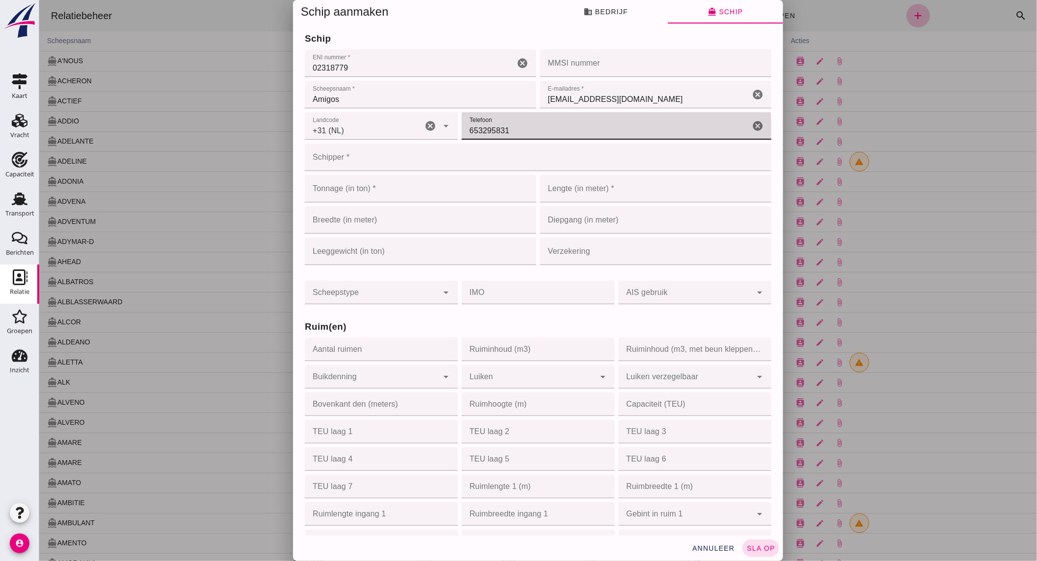
type input "653295831"
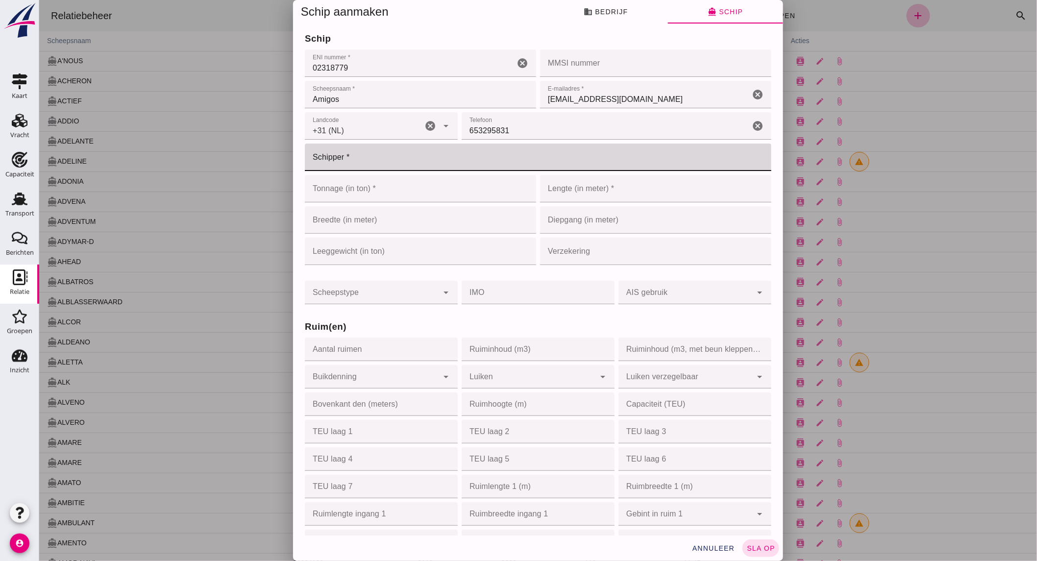
click input "Schipper *"
type input "Van der Klei"
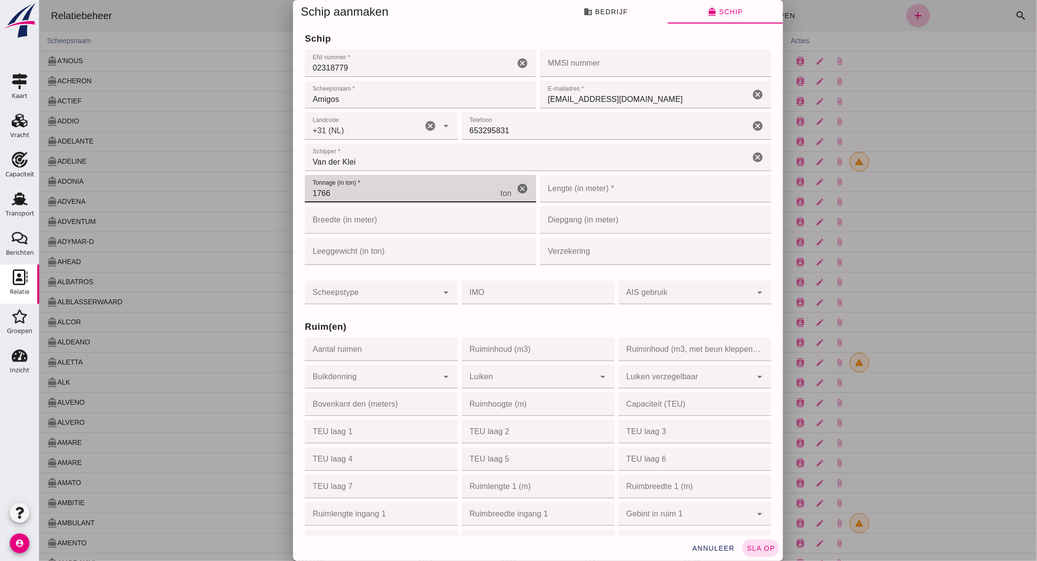
type input "1766"
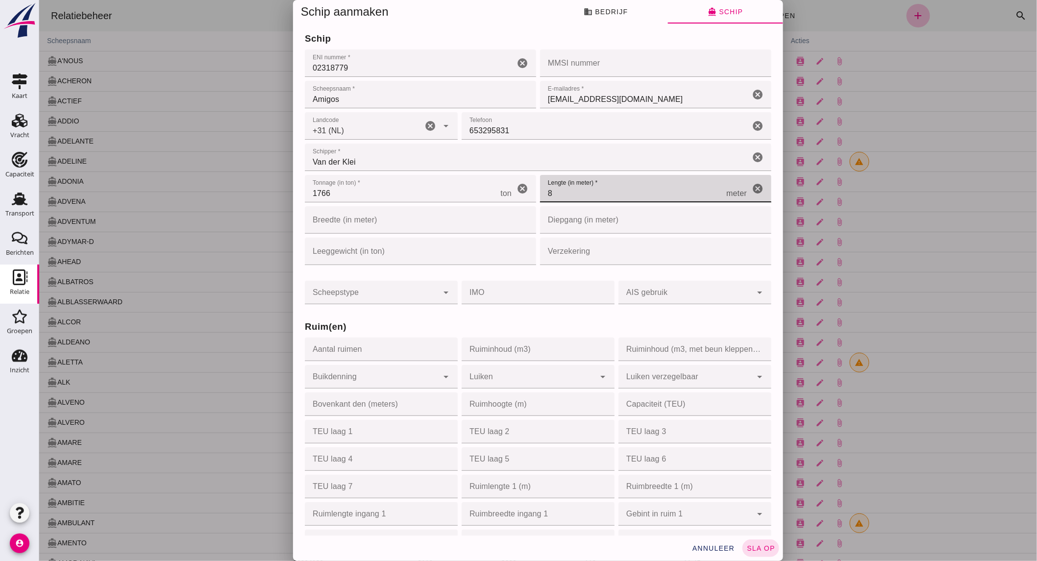
type input "84"
type input "84.4"
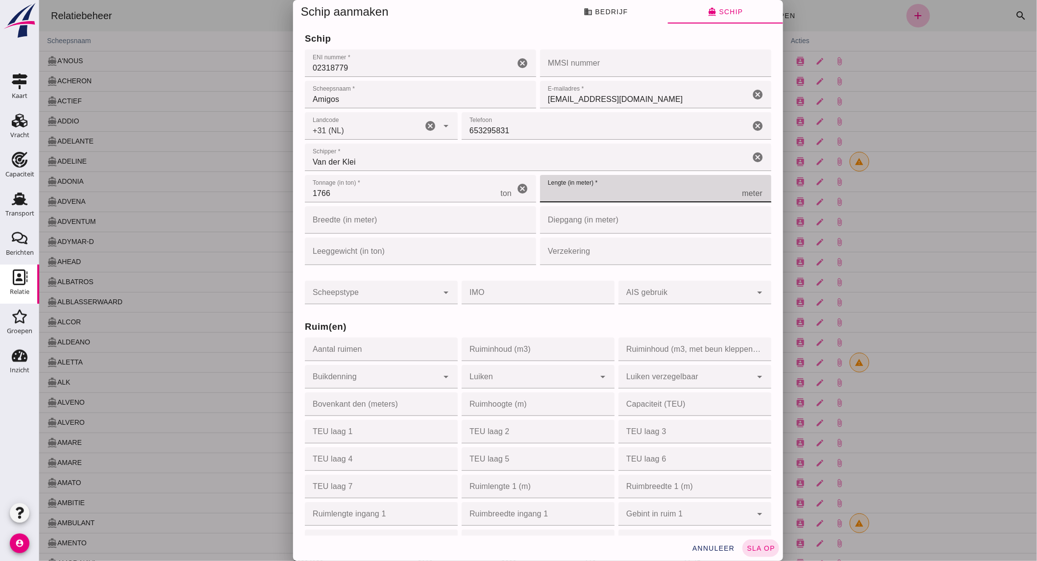
type input "84"
type input "84.1"
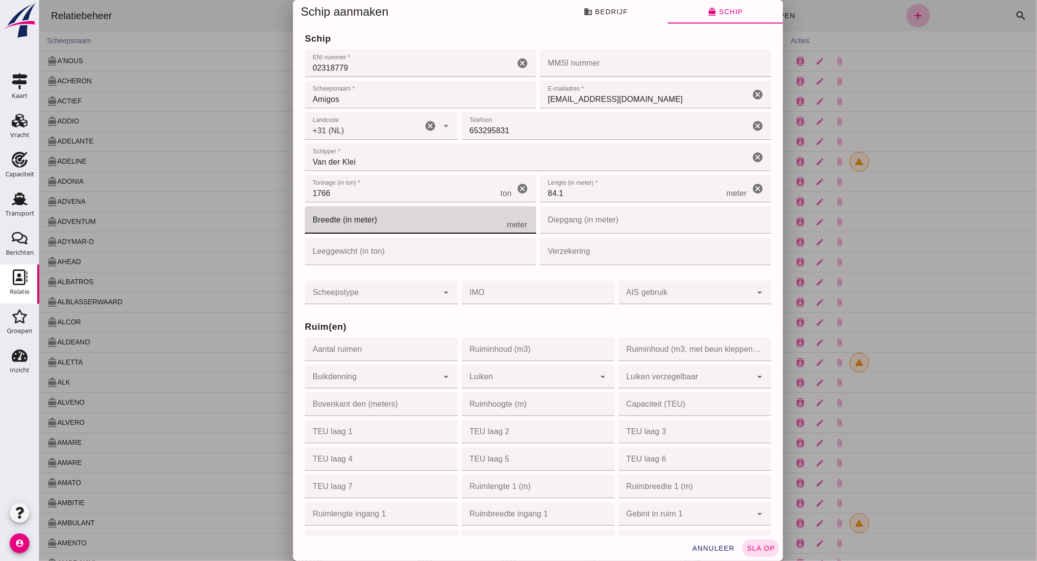
click input "Breedte (in meter)"
click input "84.1"
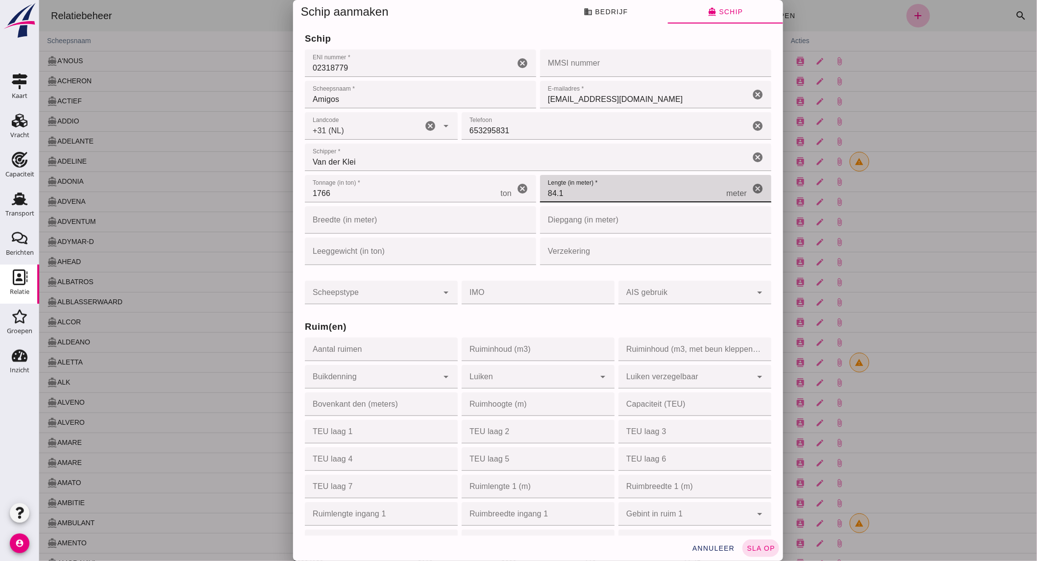
click input "Breedte (in meter)"
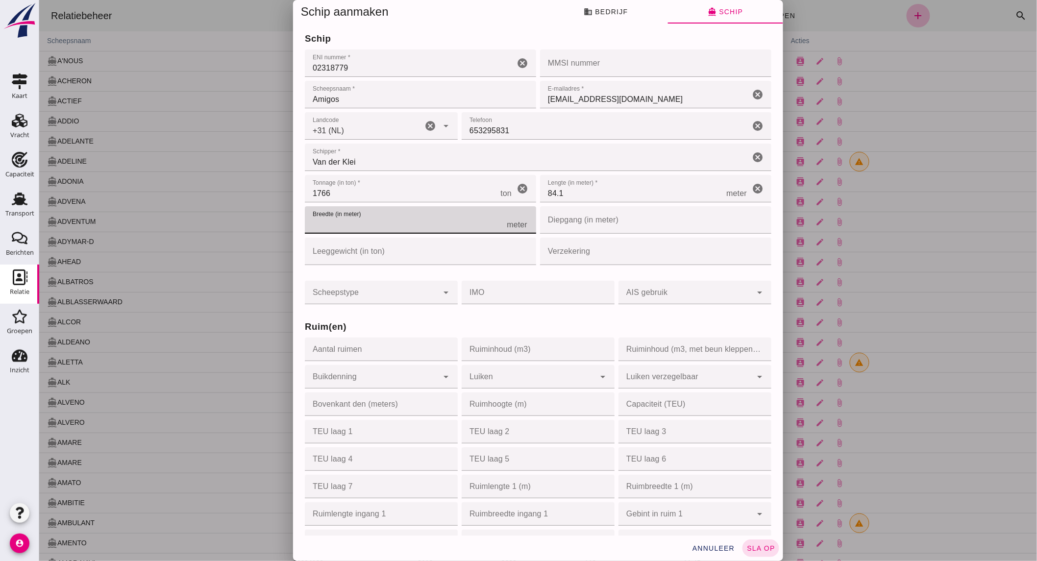
type input "9"
type input "9.58"
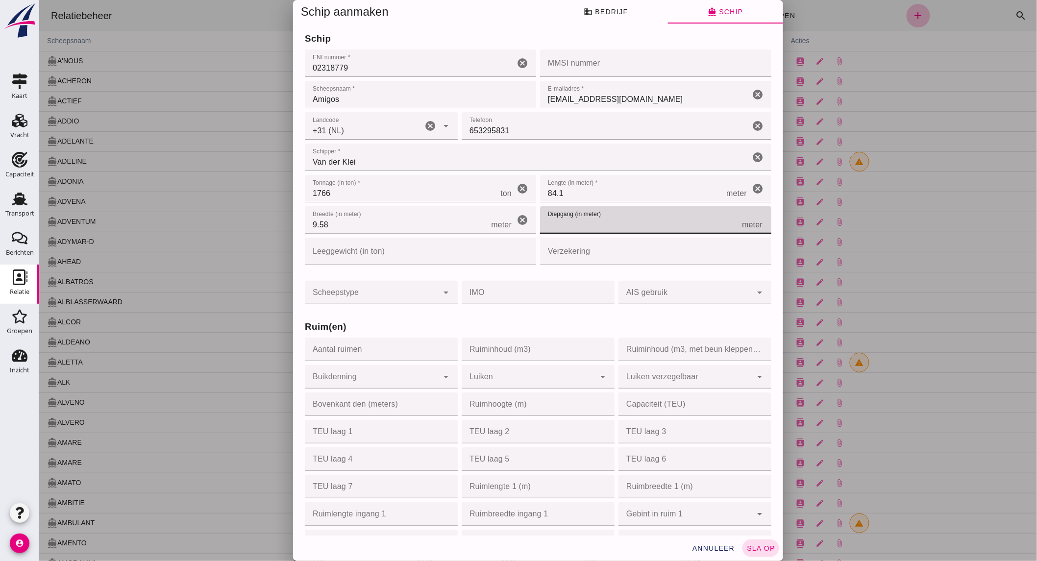
type input "3"
type input "3.28"
click input "Leeggewicht (in ton)"
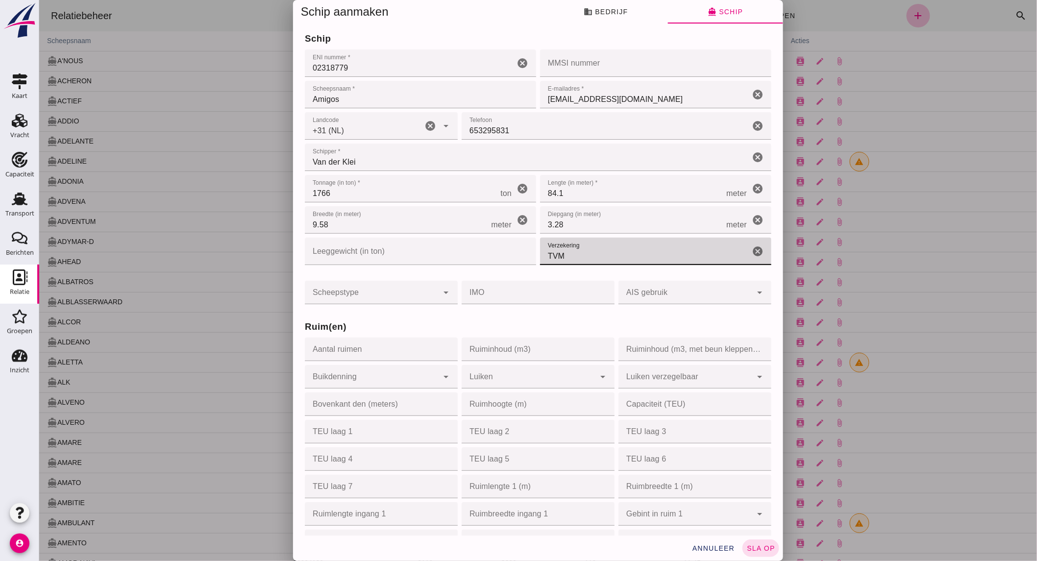
type input "TVM"
click div
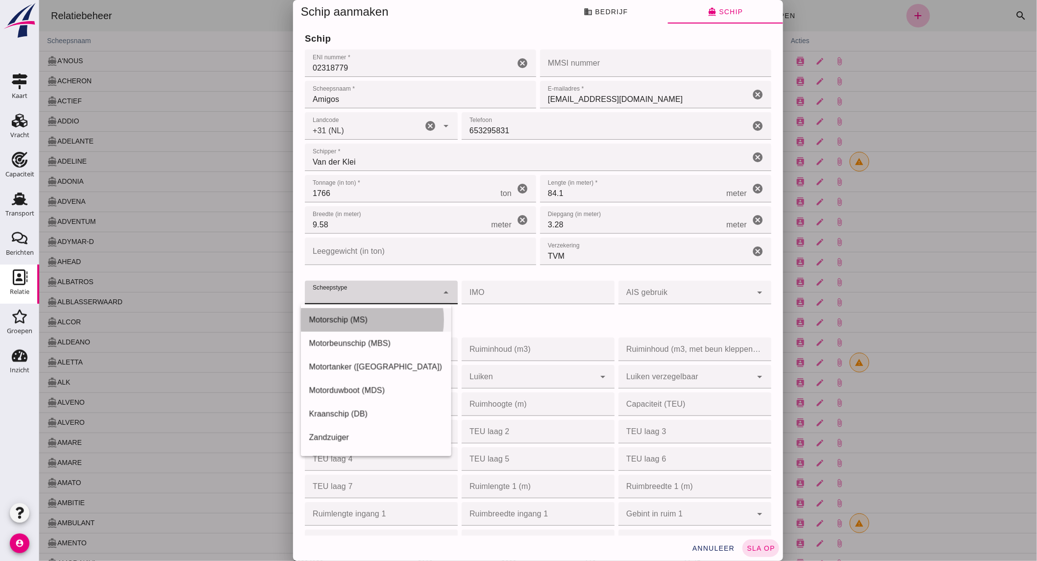
click at [360, 317] on div "Motorschip (MS)" at bounding box center [375, 320] width 134 height 12
type input "motor_ship"
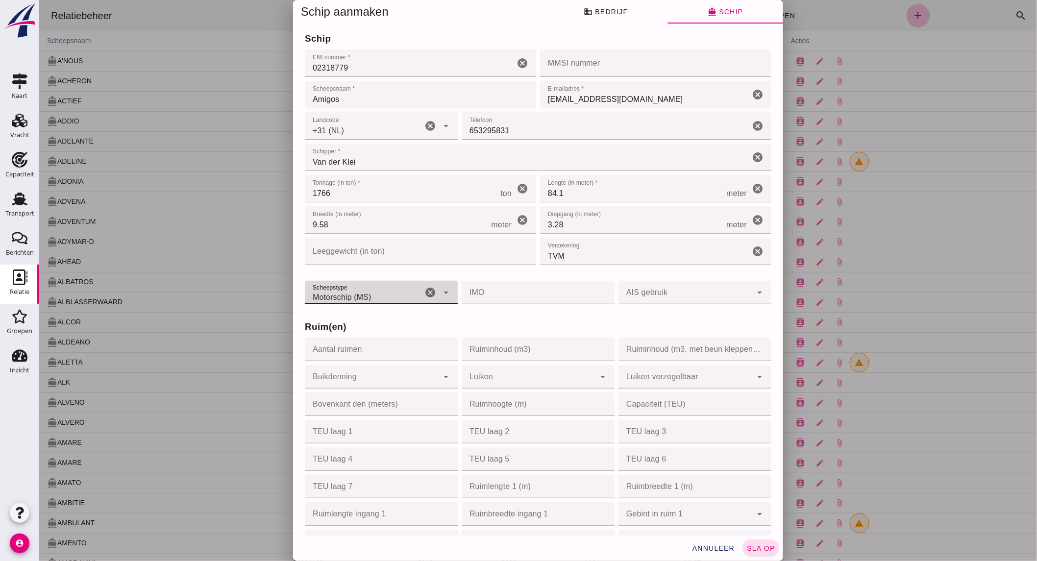
click input "Aantal ruimen"
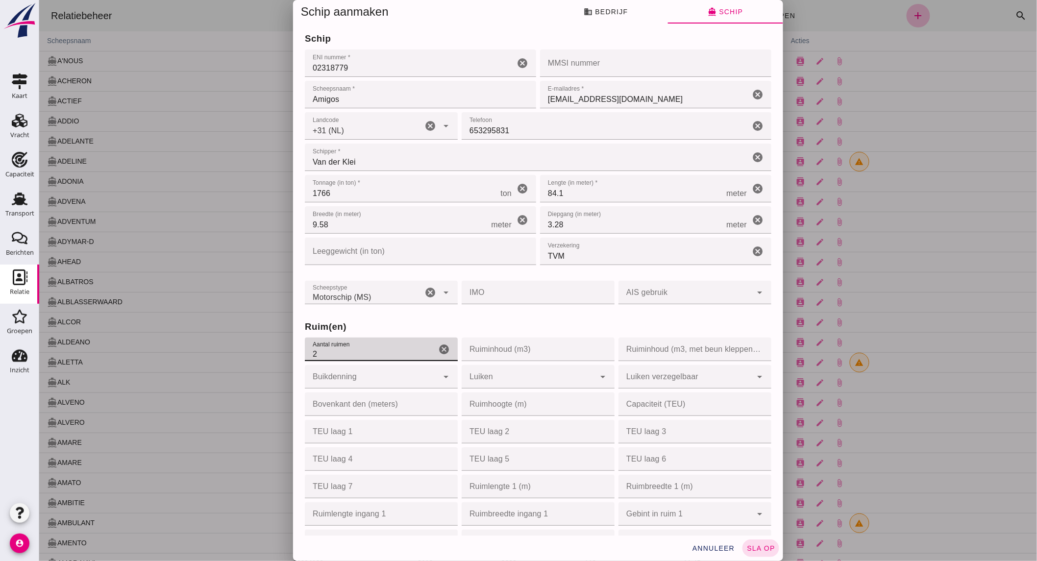
type input "2"
click input "Ruiminhoud (m3)"
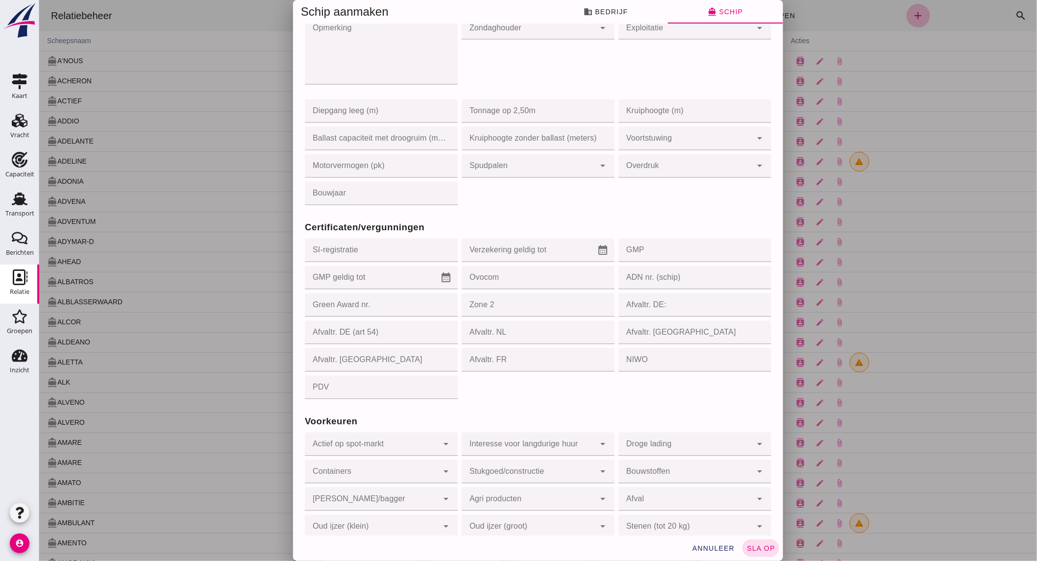
scroll to position [749, 0]
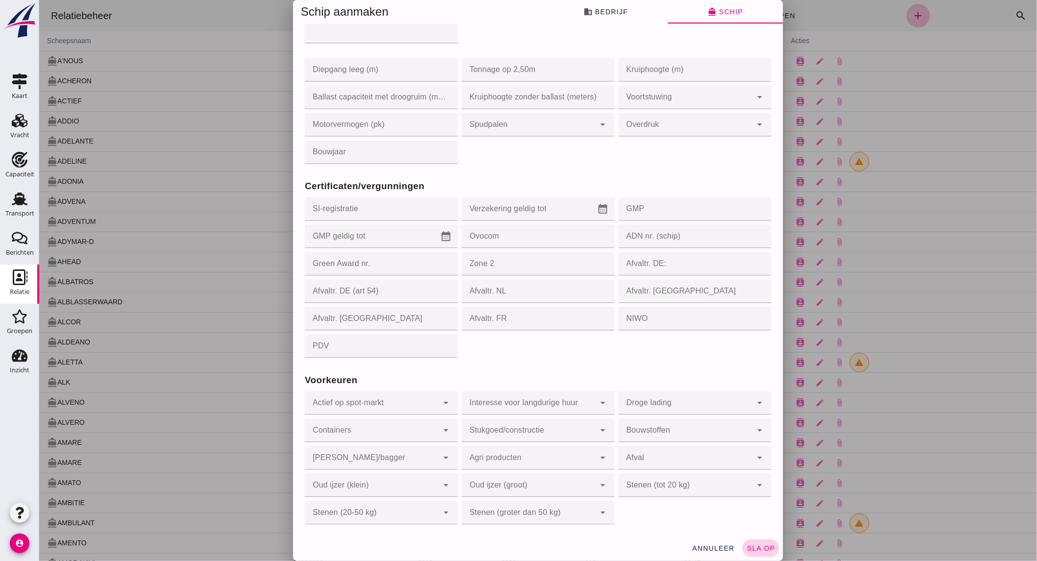
type input "2450"
click span "sla op"
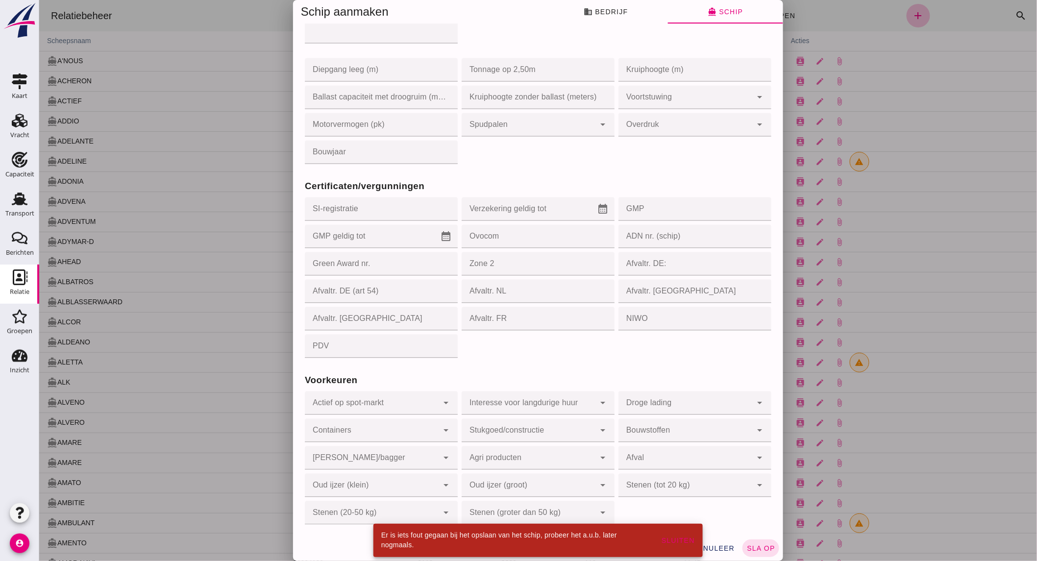
click input "Verzekering geldig tot"
click at [703, 342] on div at bounding box center [538, 280] width 998 height 561
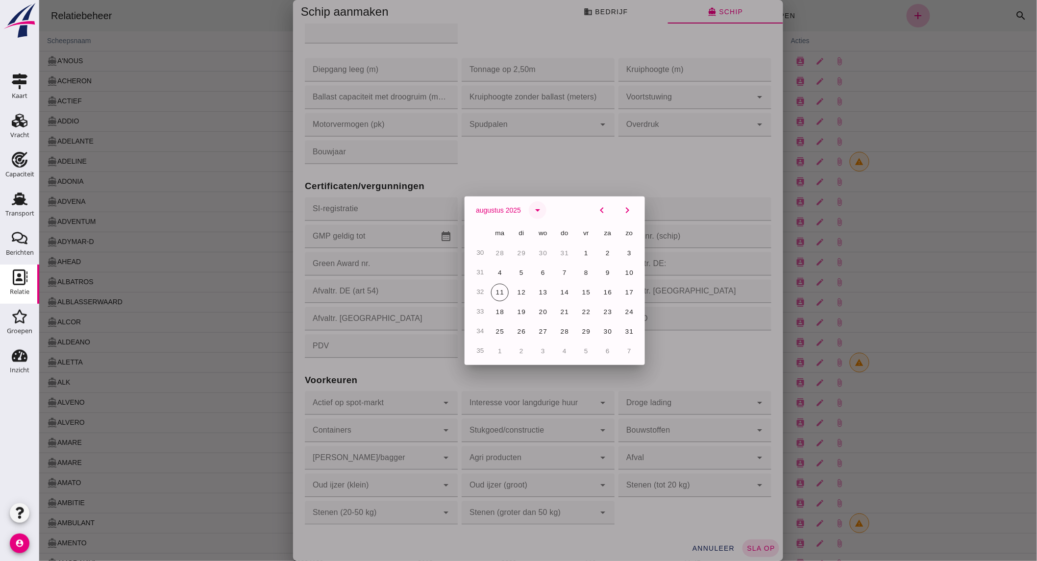
click at [688, 169] on div at bounding box center [538, 280] width 998 height 561
click div "augustus 2025 arrow_drop_down chevron_left chevron_right"
click at [705, 551] on div at bounding box center [538, 280] width 998 height 561
click at [319, 296] on div at bounding box center [538, 280] width 998 height 561
click at [672, 502] on div at bounding box center [538, 280] width 998 height 561
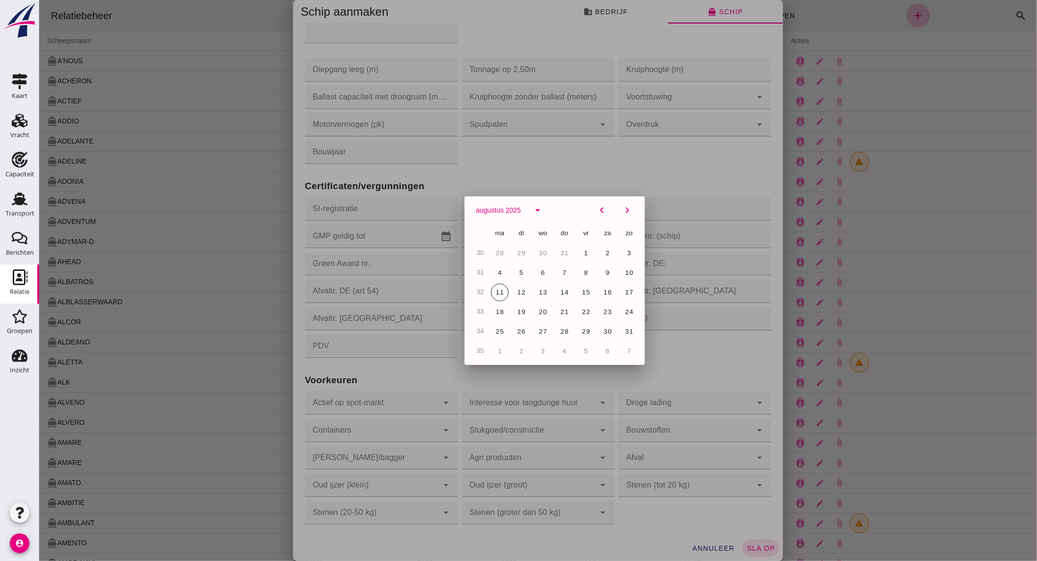
click at [694, 517] on div at bounding box center [538, 280] width 998 height 561
click at [688, 506] on div at bounding box center [538, 280] width 998 height 561
click at [597, 307] on div "20" at bounding box center [607, 312] width 20 height 20
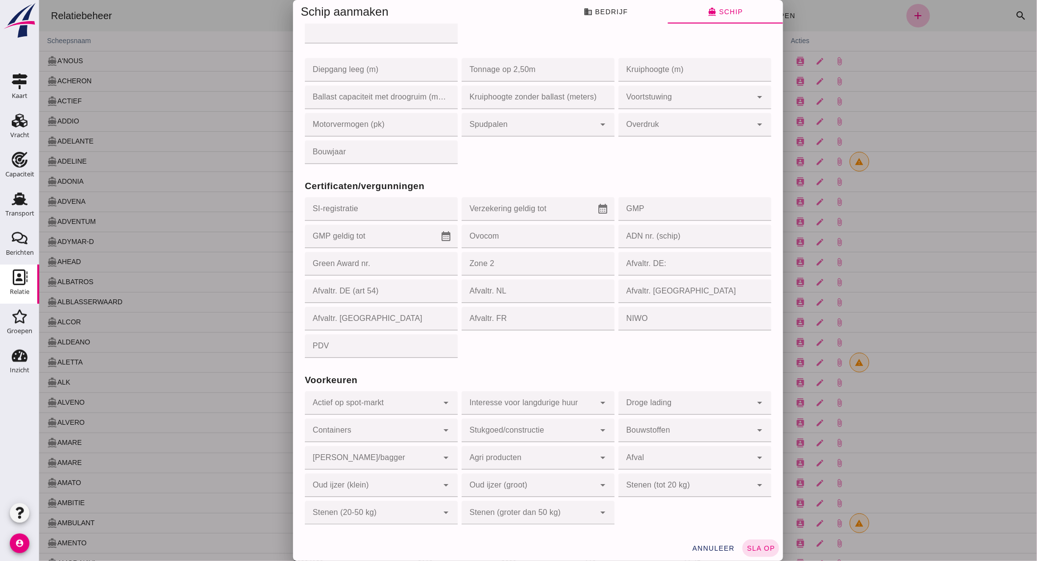
scroll to position [0, 0]
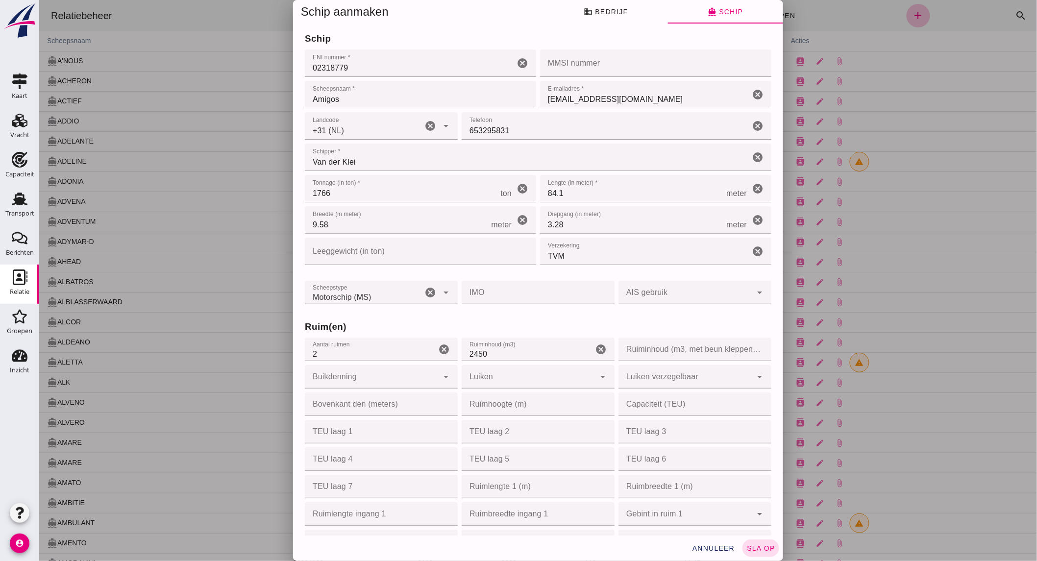
drag, startPoint x: 516, startPoint y: 320, endPoint x: 517, endPoint y: 340, distance: 20.1
click at [516, 320] on h3 "Ruim(en)" at bounding box center [537, 327] width 467 height 14
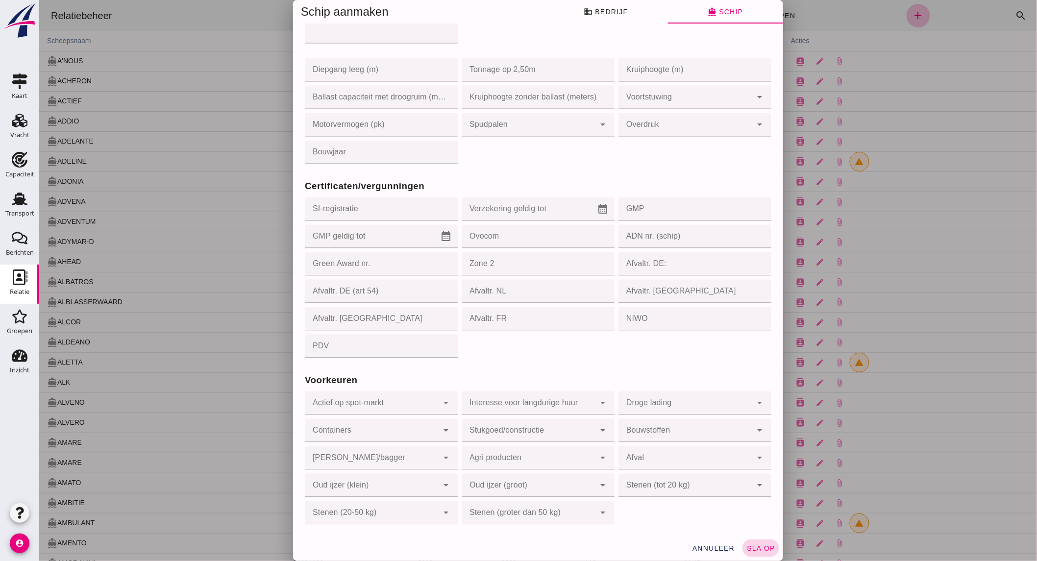
click button "sla op"
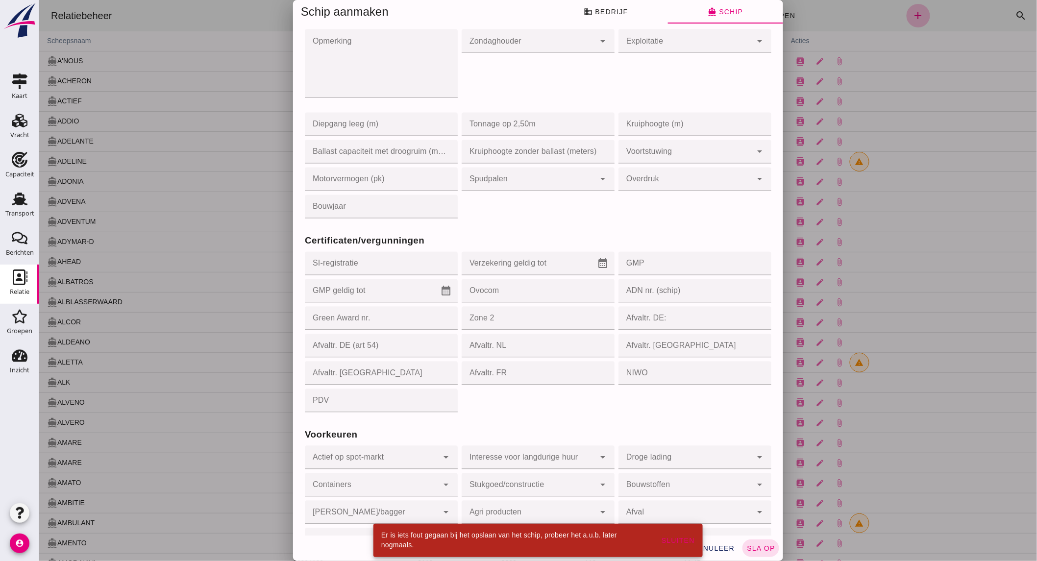
click span "business Bedrijf"
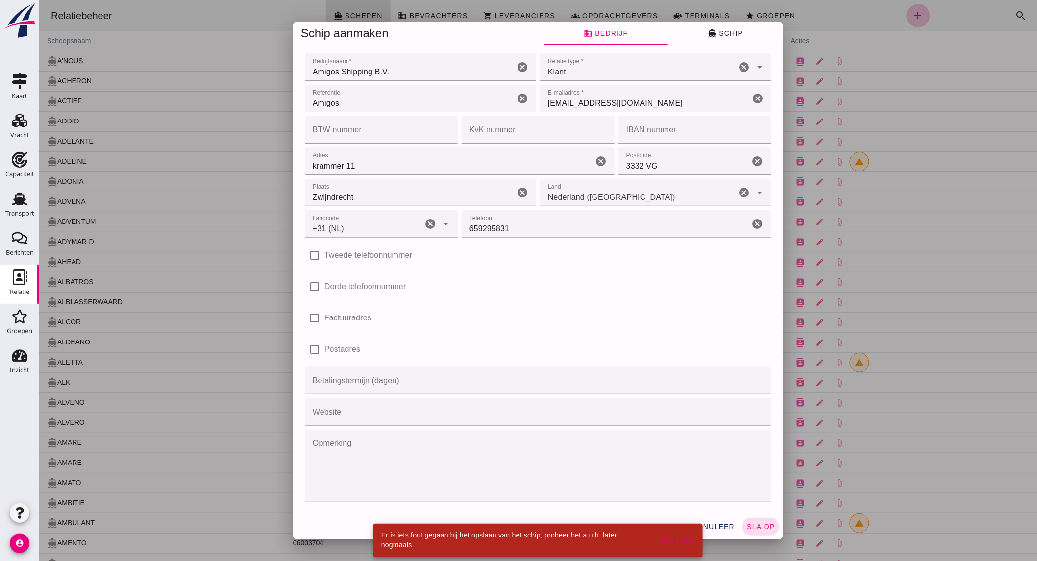
scroll to position [0, 0]
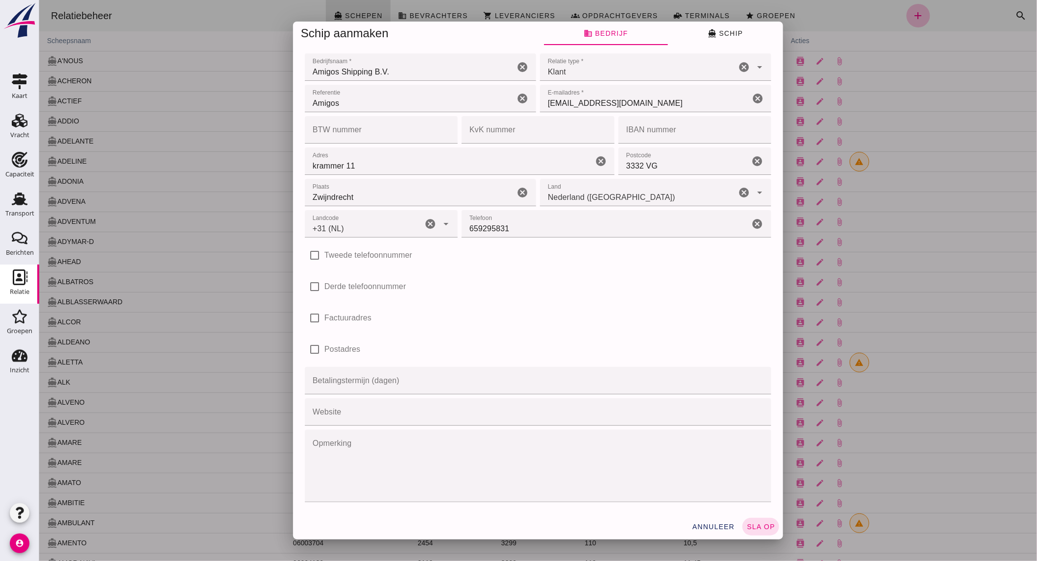
click span "directions_boat Schip"
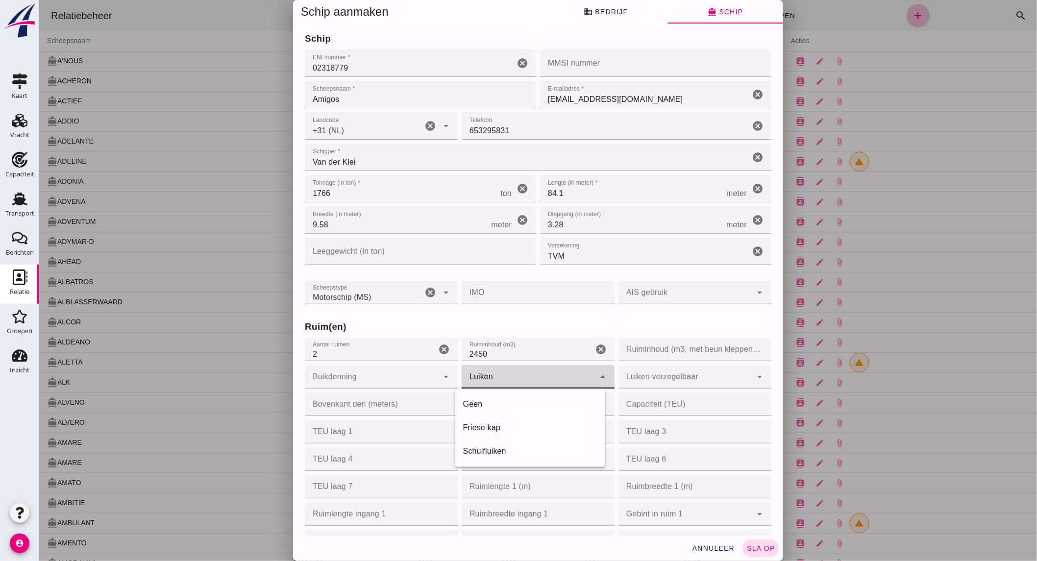
click div
click at [502, 451] on div "Schuifluiken" at bounding box center [530, 451] width 134 height 12
type input "sliding_shutters"
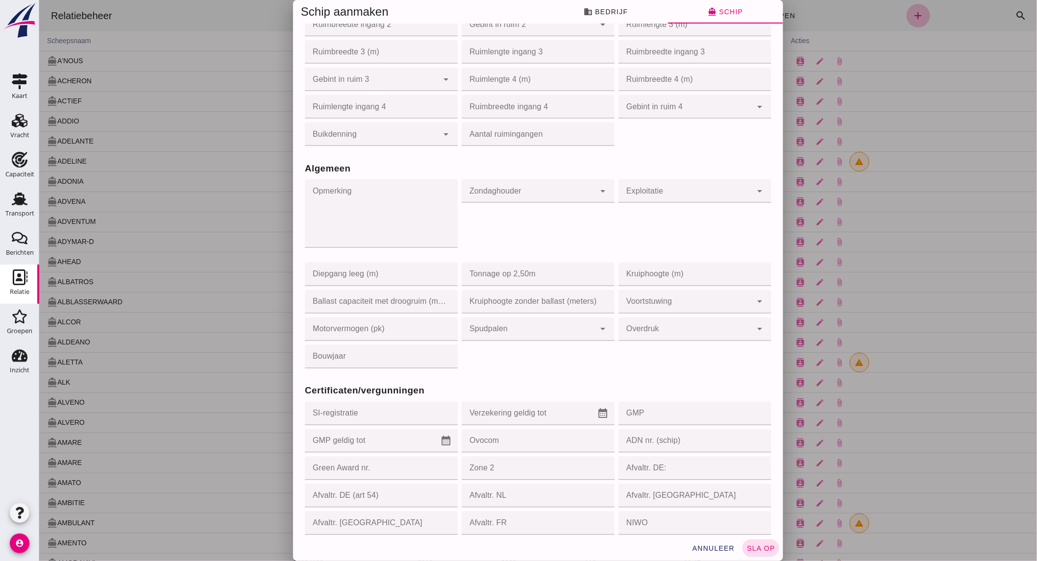
scroll to position [599, 0]
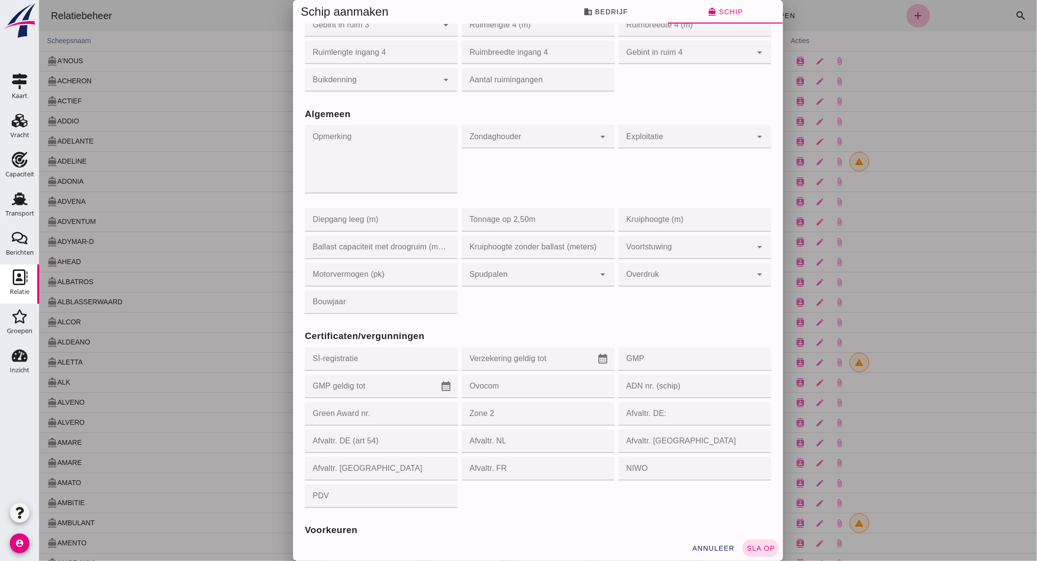
click input "GMP"
click input "GMP geldig tot"
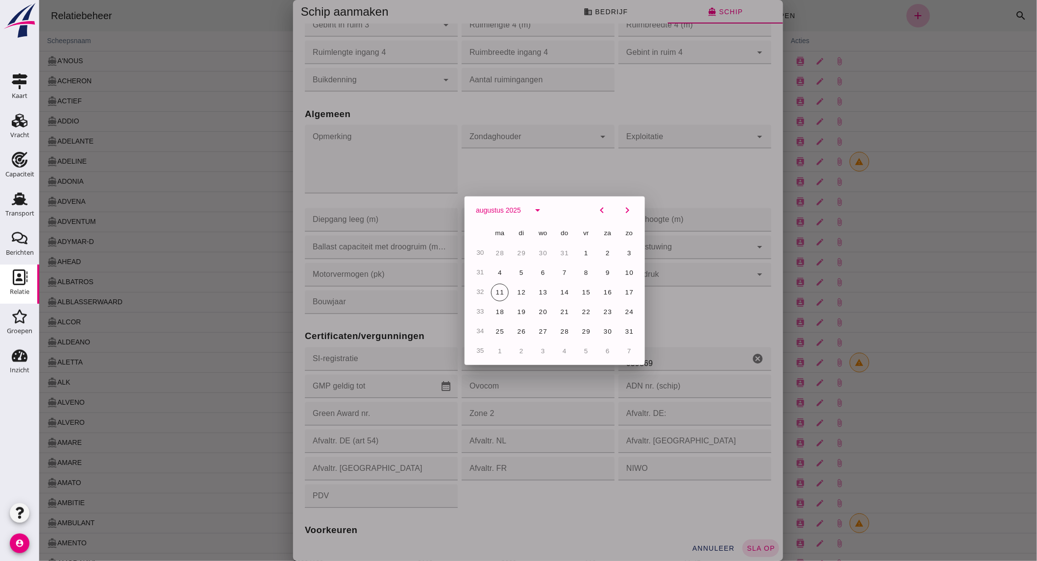
click at [716, 283] on div at bounding box center [538, 280] width 998 height 561
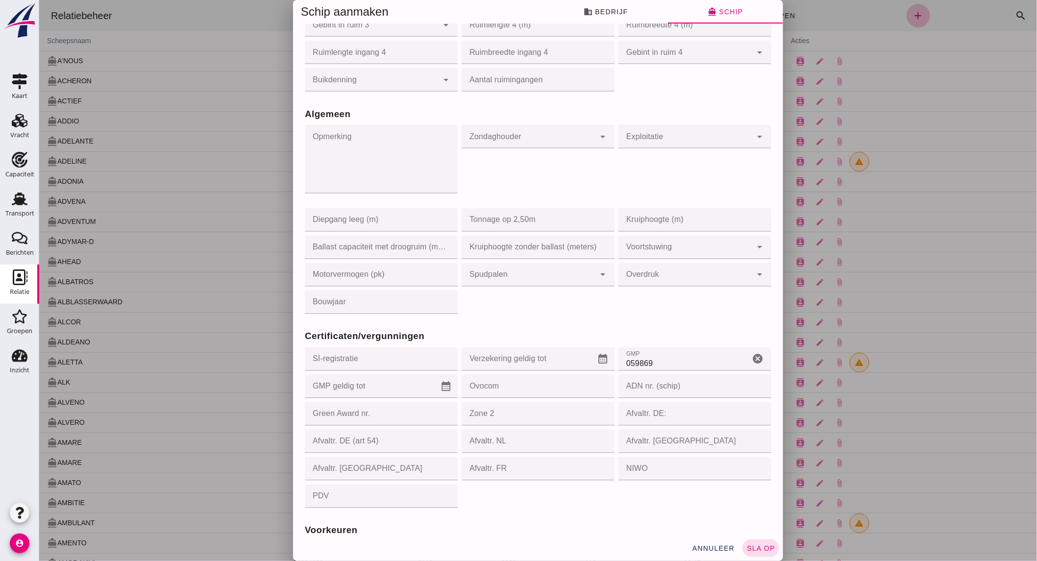
click input "059869"
click input "Verzekering geldig tot"
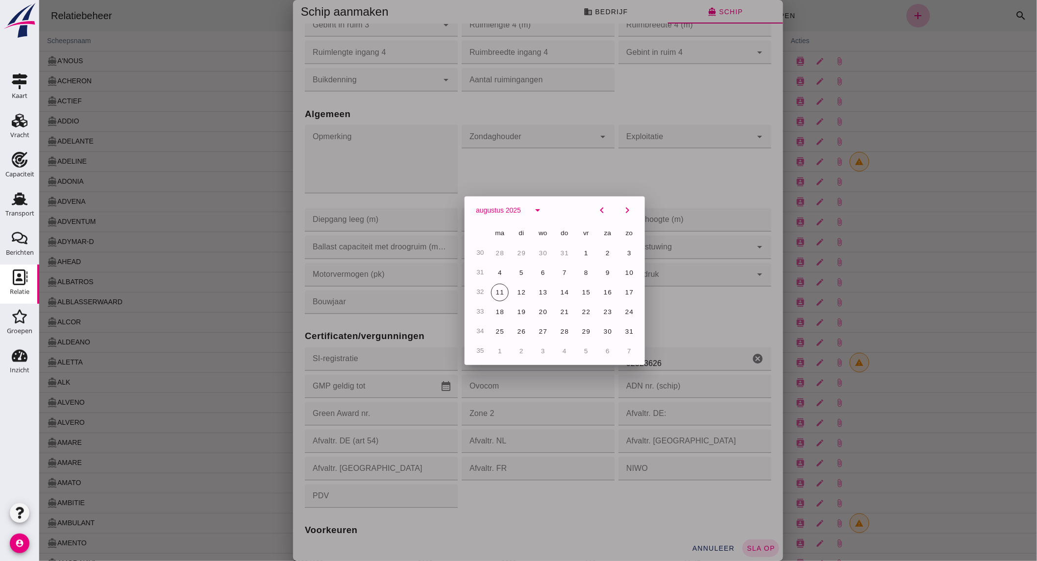
click at [748, 178] on div at bounding box center [538, 280] width 998 height 561
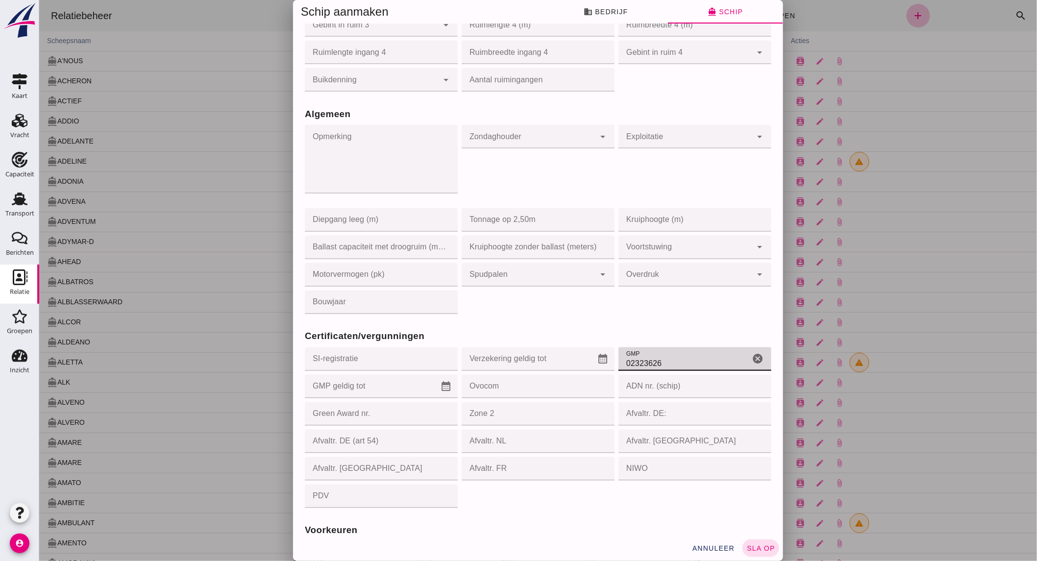
click input "02323626"
type input "0"
type input "063021"
click input "GMP geldig tot"
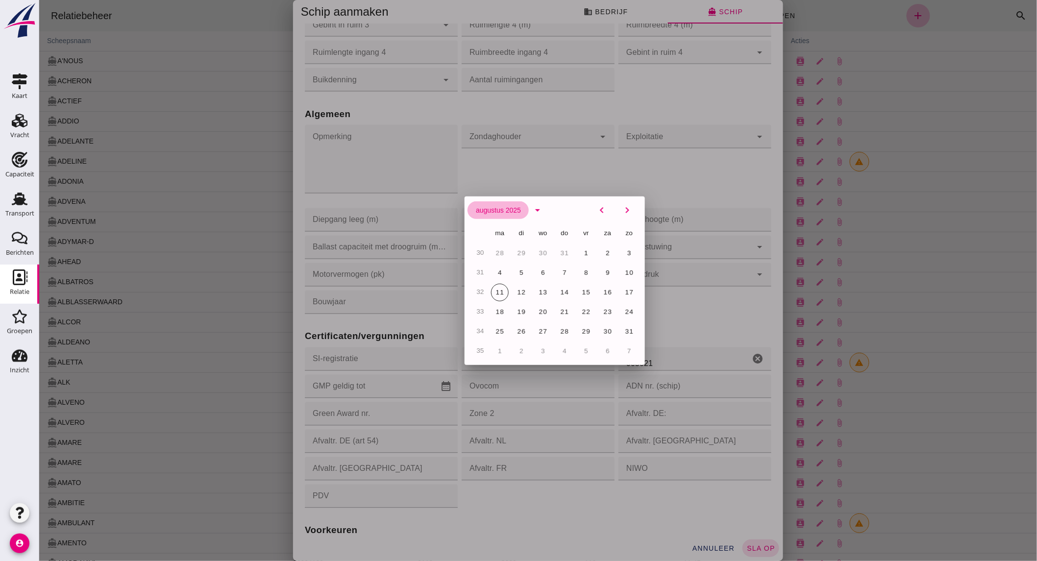
click span "augustus 2025"
click at [535, 207] on icon "arrow_drop_down" at bounding box center [537, 210] width 12 height 12
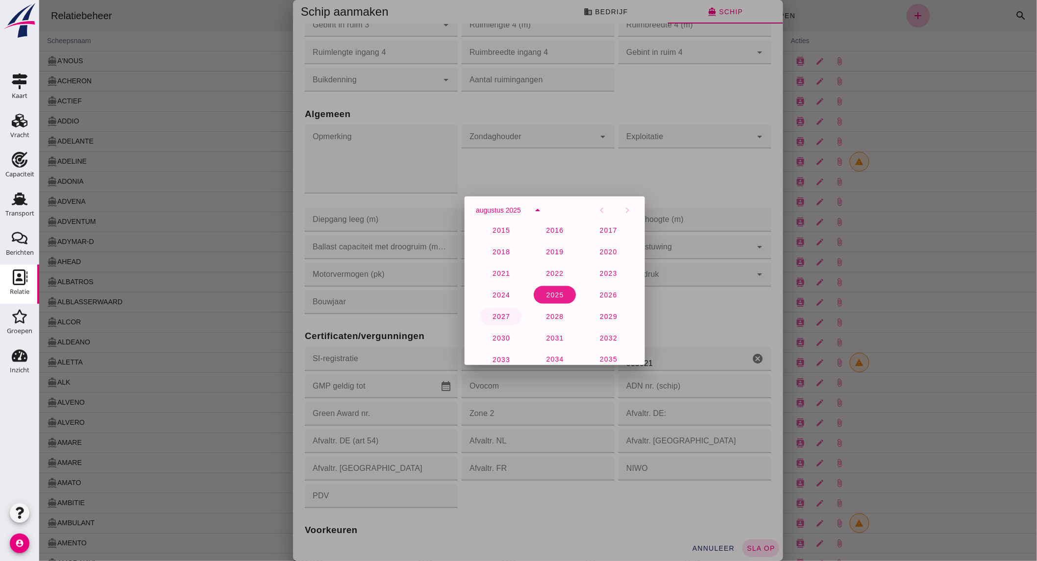
click span "2027"
click span "augustus 2027"
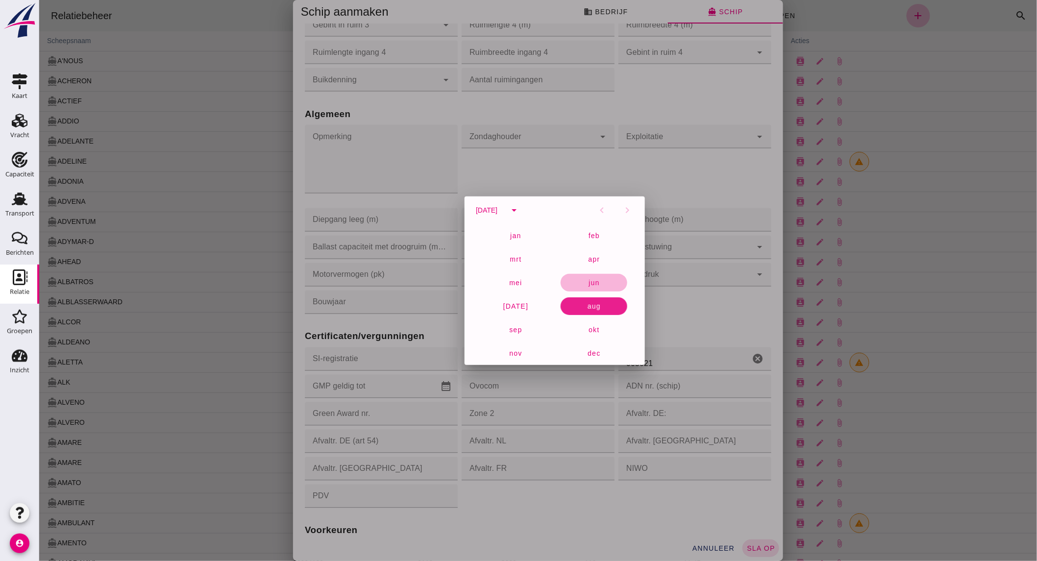
click span "jun"
click span "2"
type input "2-6-2027"
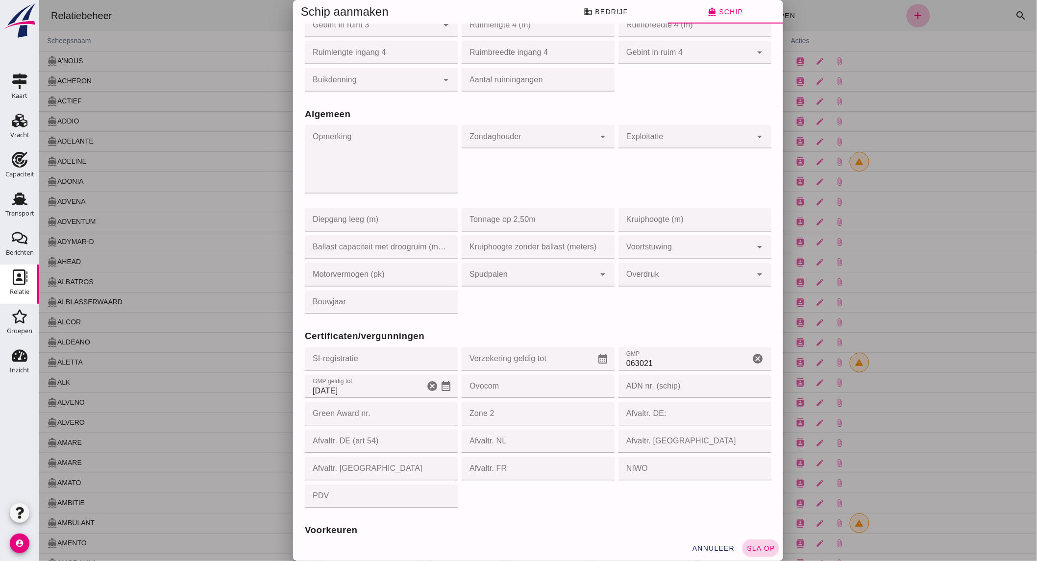
click button "sla op"
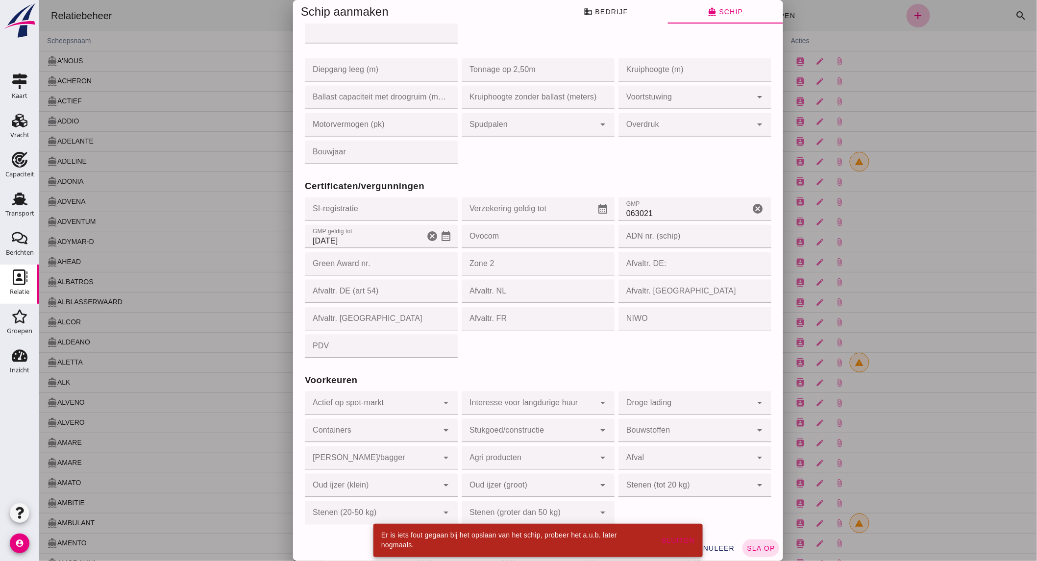
scroll to position [0, 0]
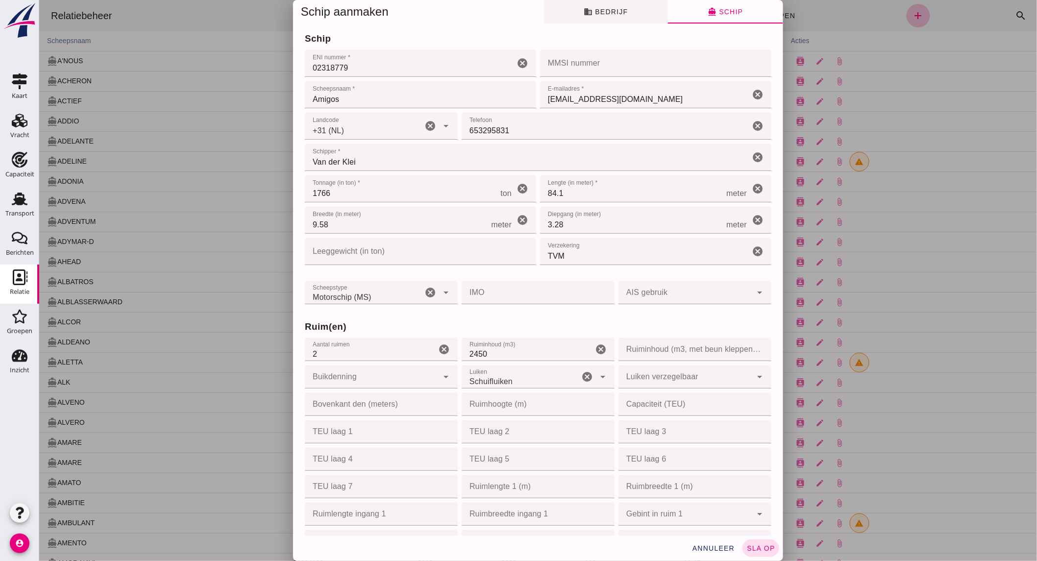
click span "business Bedrijf"
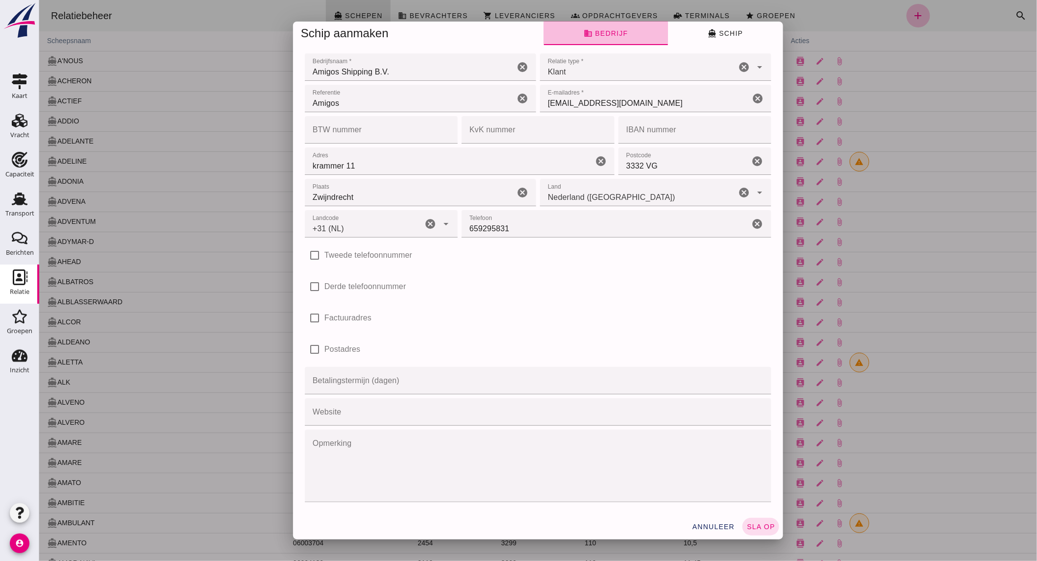
click input "659295831"
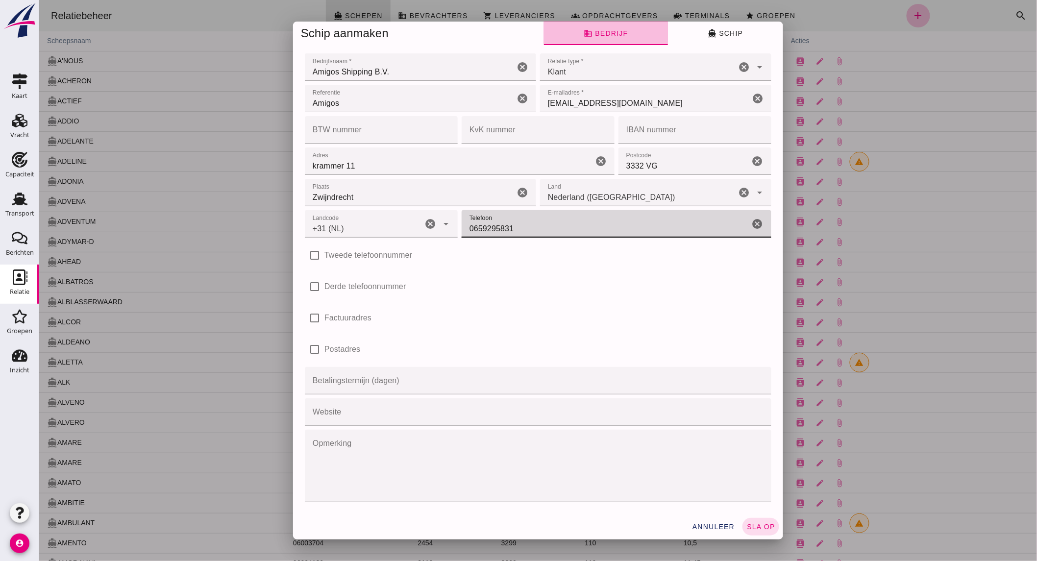
type input "0659295831"
click span "directions_boat Schip"
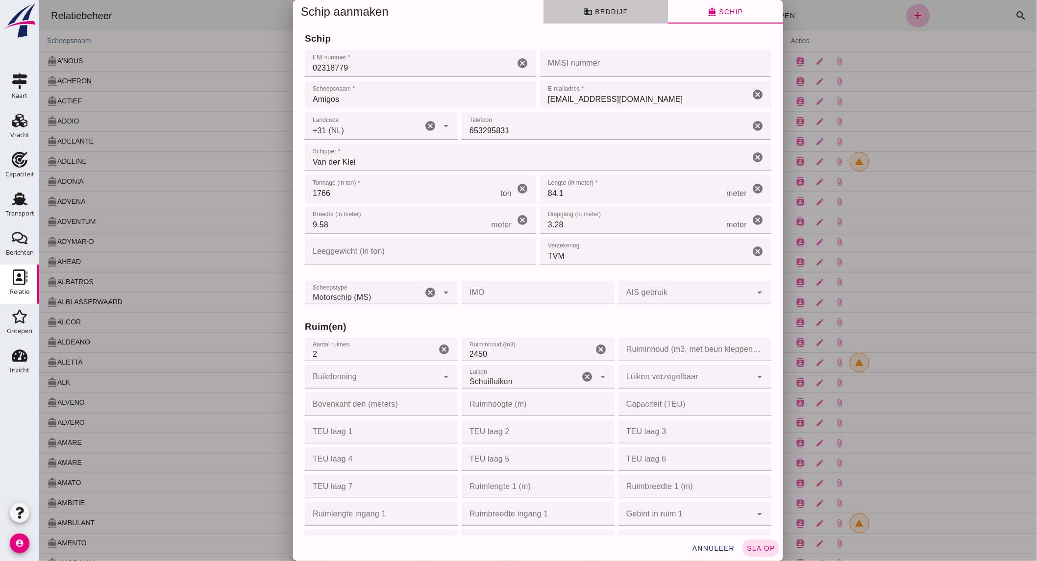
click input "653295831"
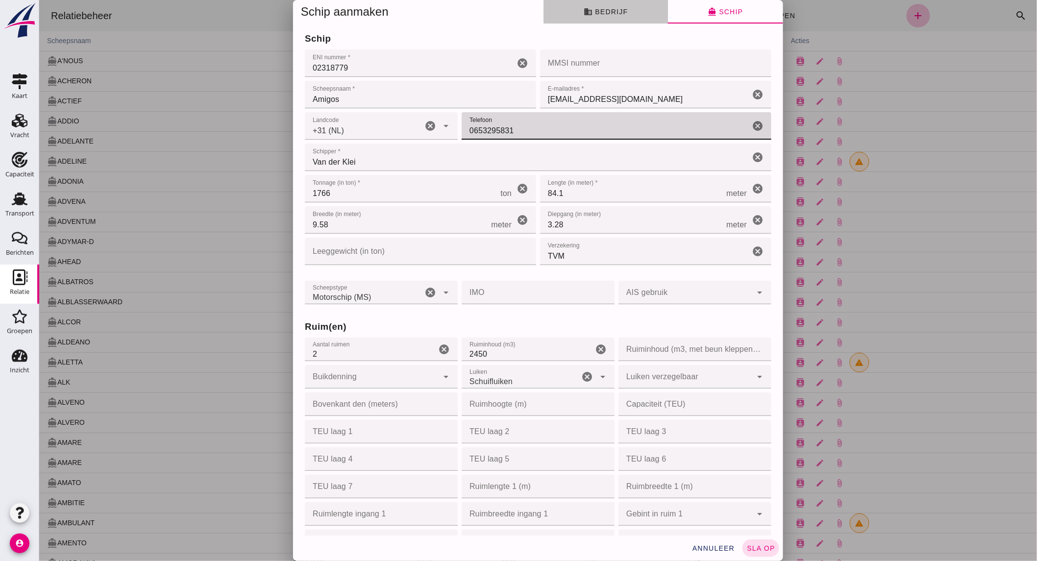
type input "0653295831"
click input "Amigos"
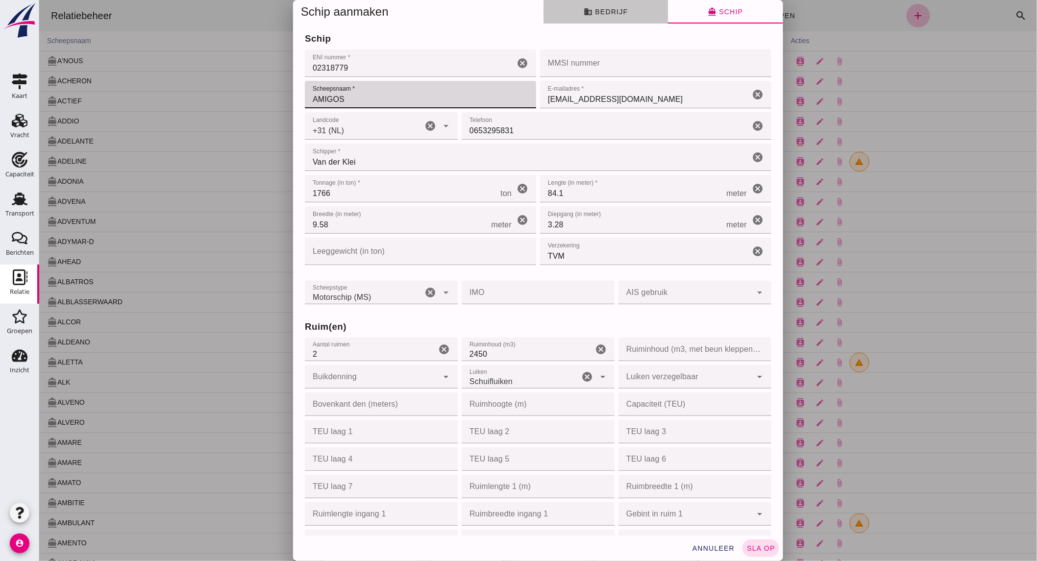
type input "AMIGOS"
click input "Van der Klei"
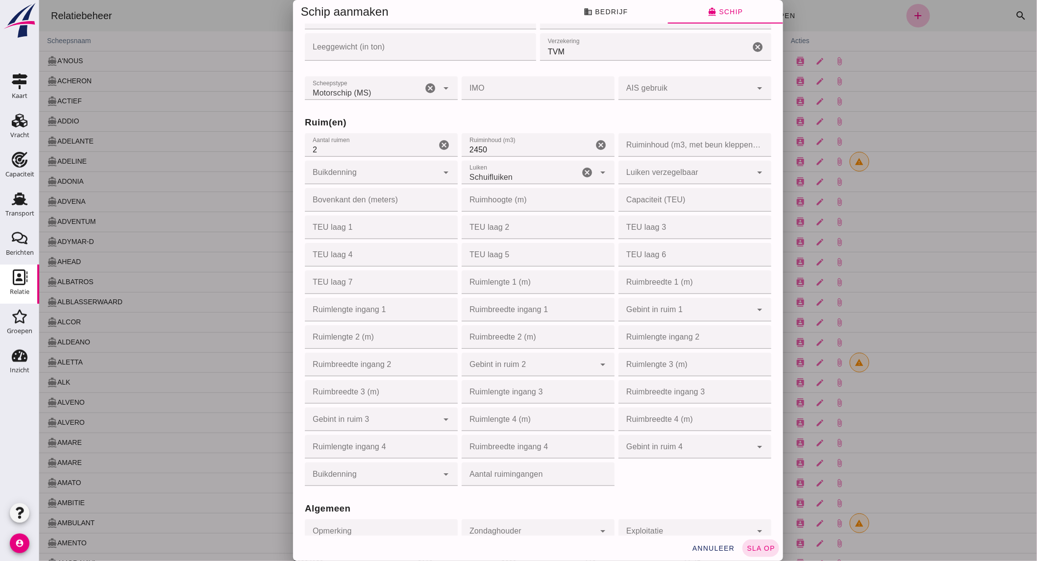
scroll to position [150, 0]
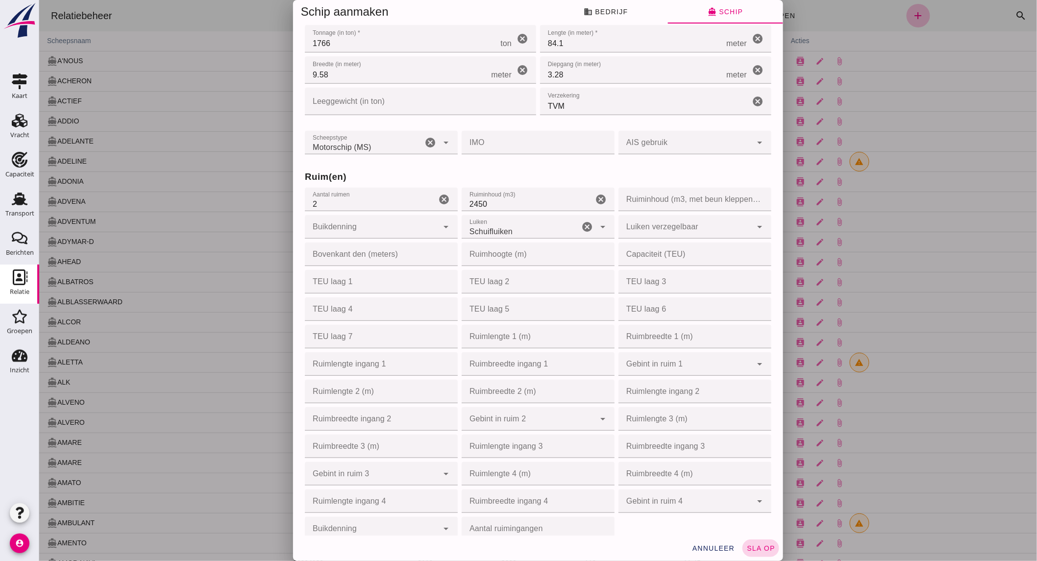
click span "sla op"
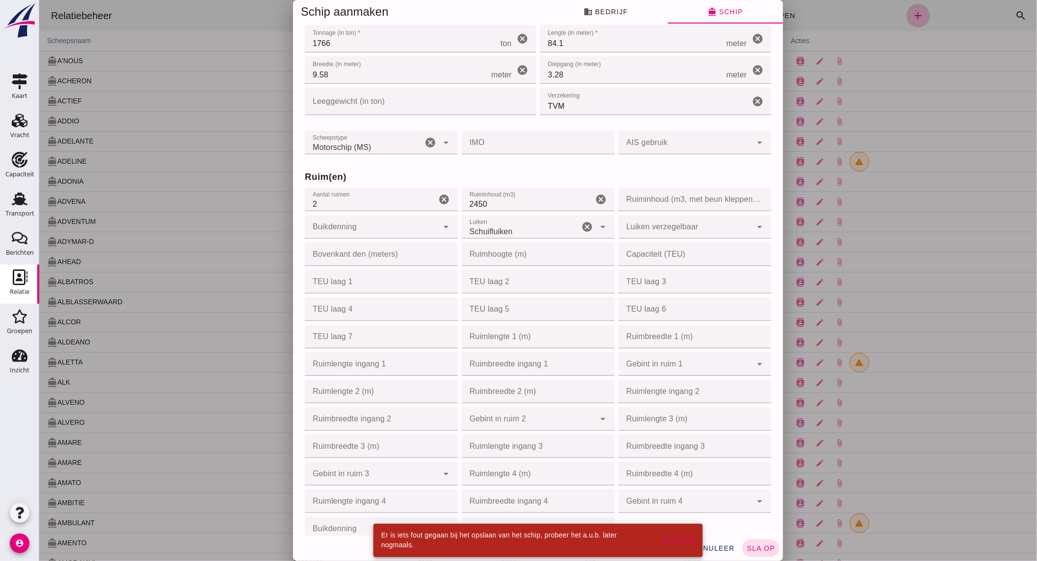
scroll to position [0, 0]
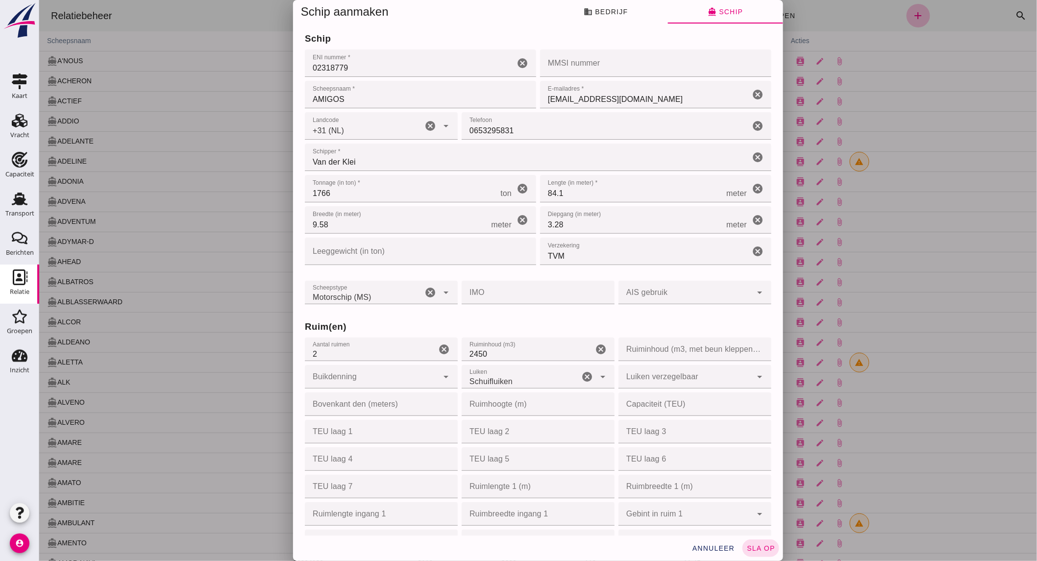
click span "sla op"
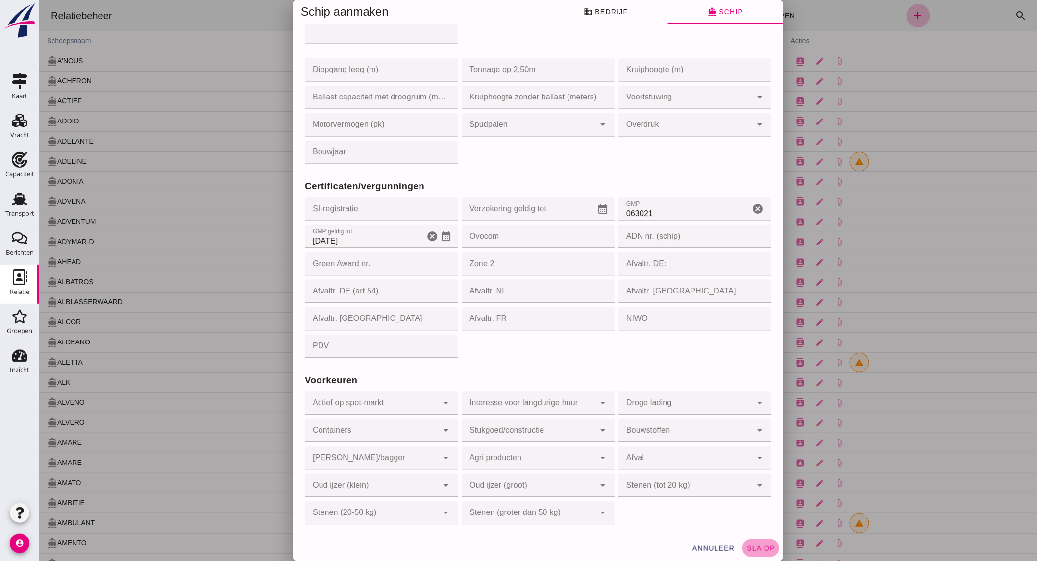
click span "sla op"
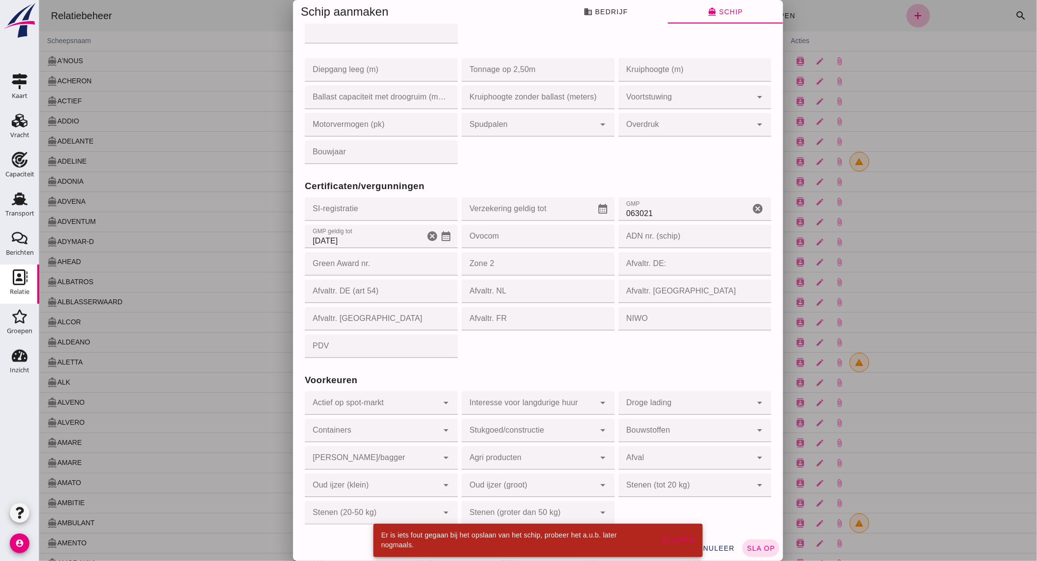
click span "annuleer"
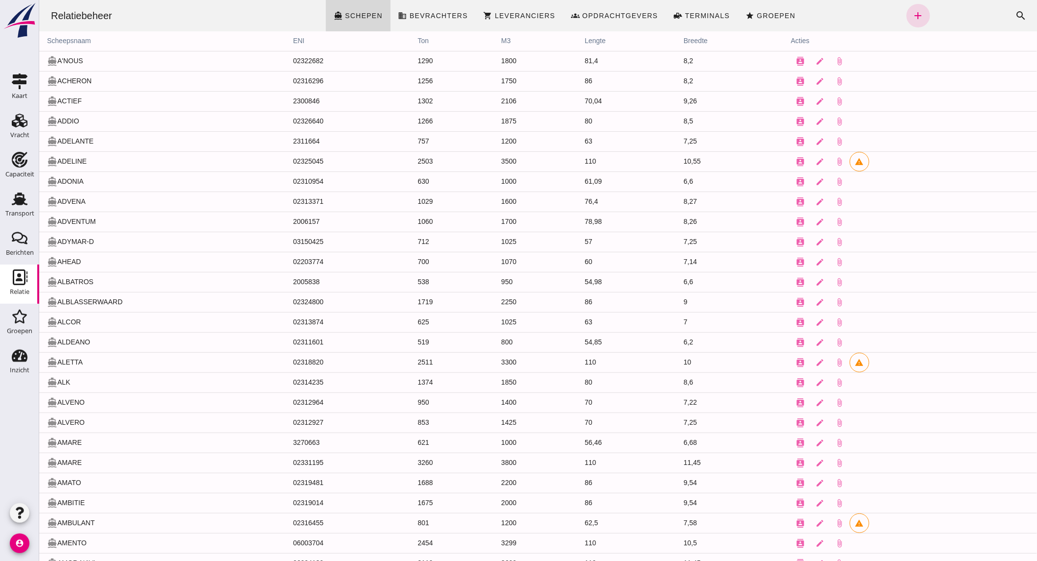
scroll to position [0, 0]
click at [916, 12] on icon "add" at bounding box center [918, 16] width 12 height 12
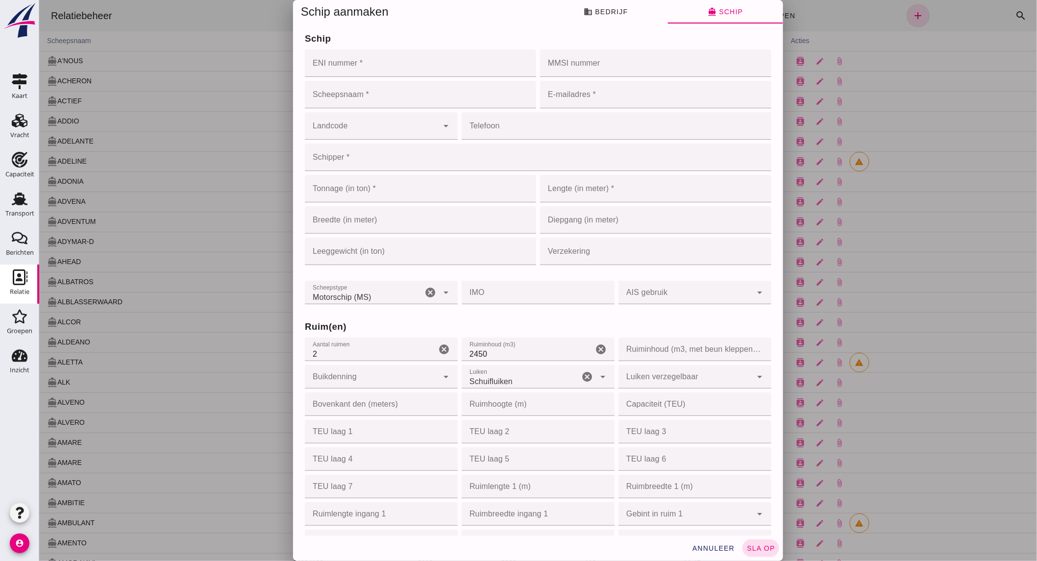
click input "ENI nummer *"
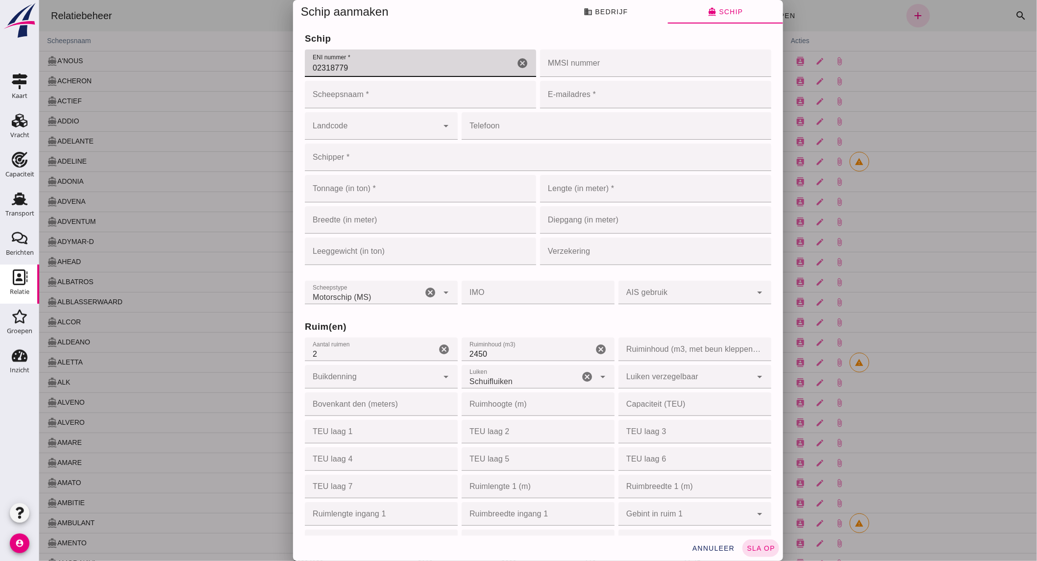
type input "02318779"
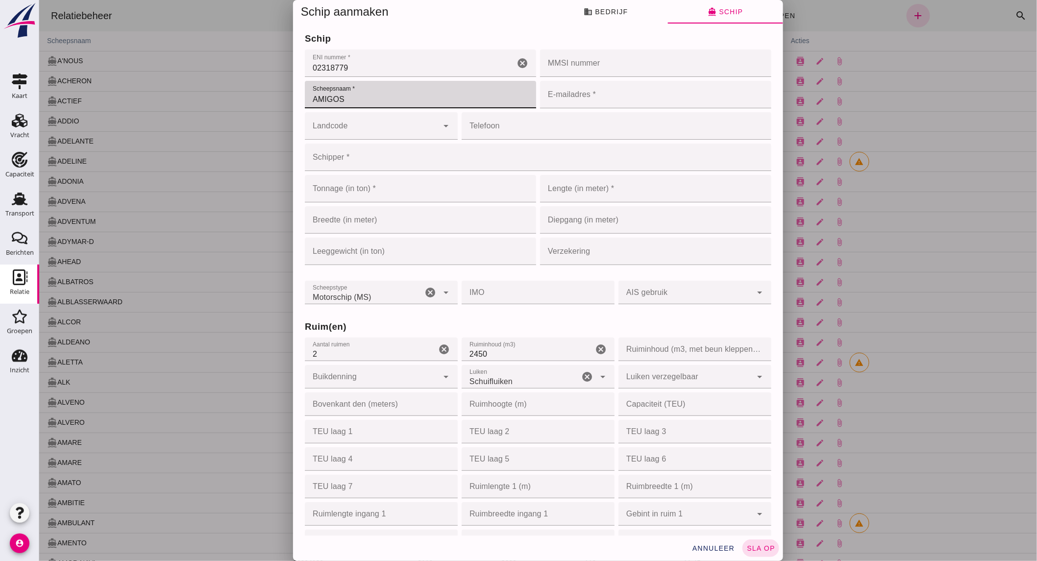
type input "AMIGOS"
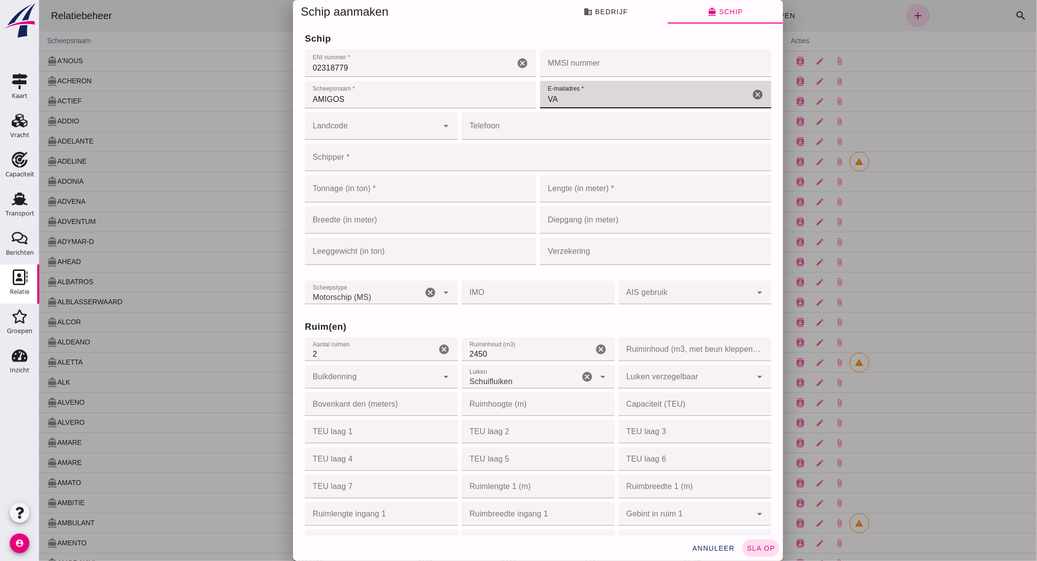
type input "V"
type input "vanderklei.amigos@vaart.net"
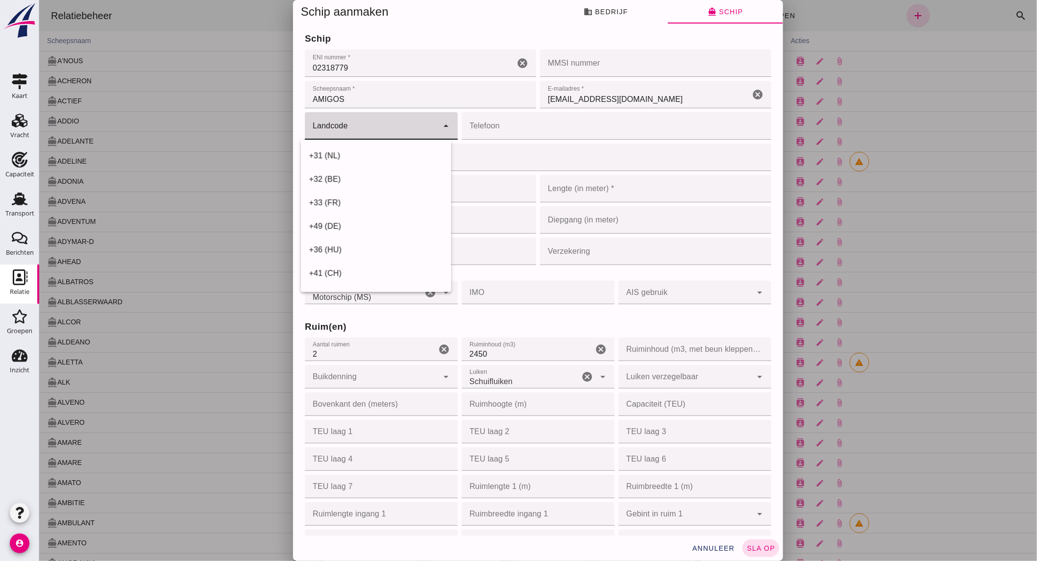
click input "Landcode"
click at [348, 154] on div "+31 (NL)" at bounding box center [375, 156] width 134 height 12
type input "+31 (NL)"
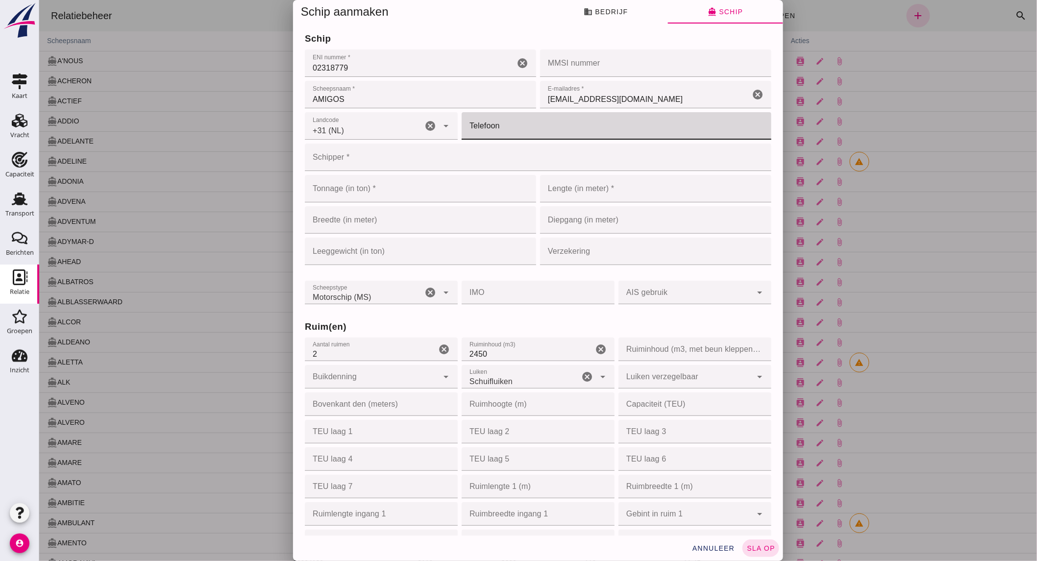
click input "Telefoon"
type input "653295831"
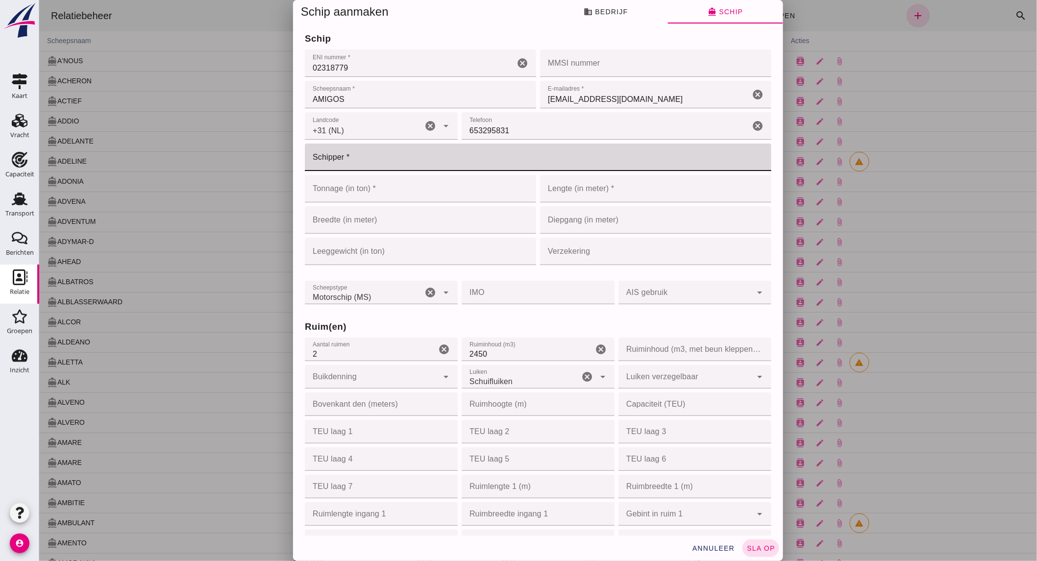
click input "Schipper *"
type input "Van der Klei"
click input "Tonnage (in ton) *"
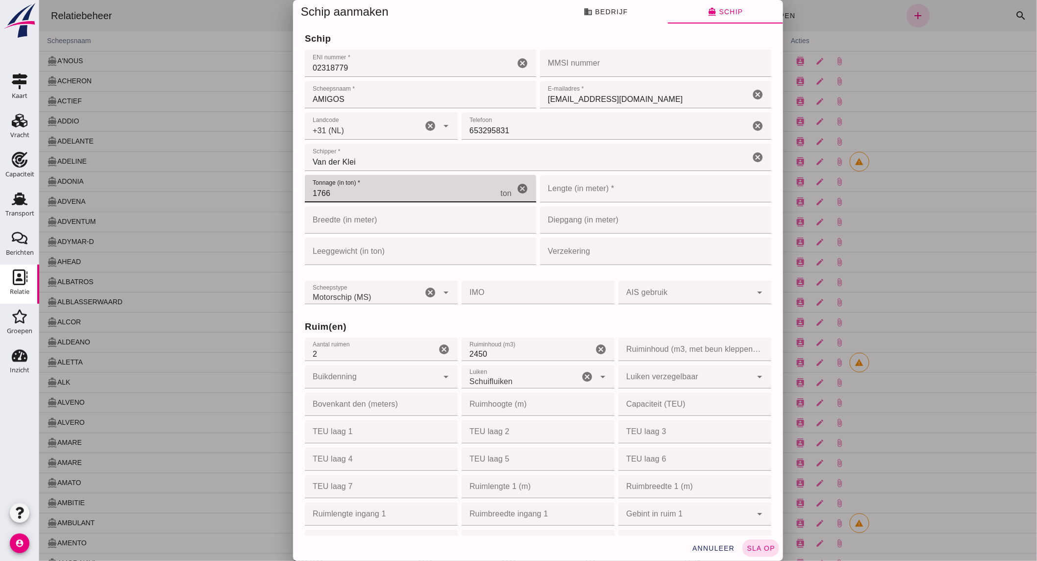
type input "1766"
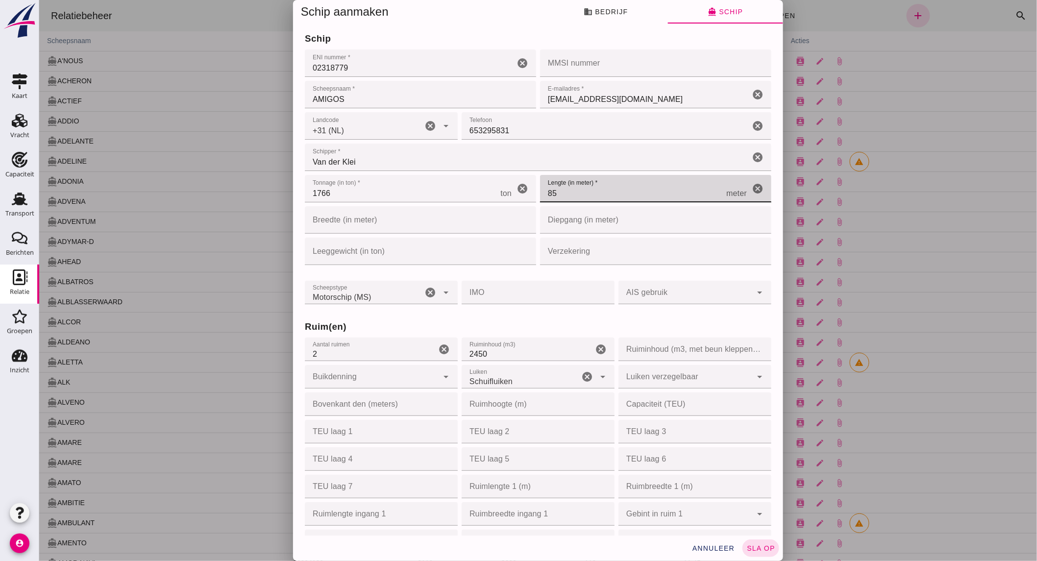
type input "85"
click input "Breedte (in meter)"
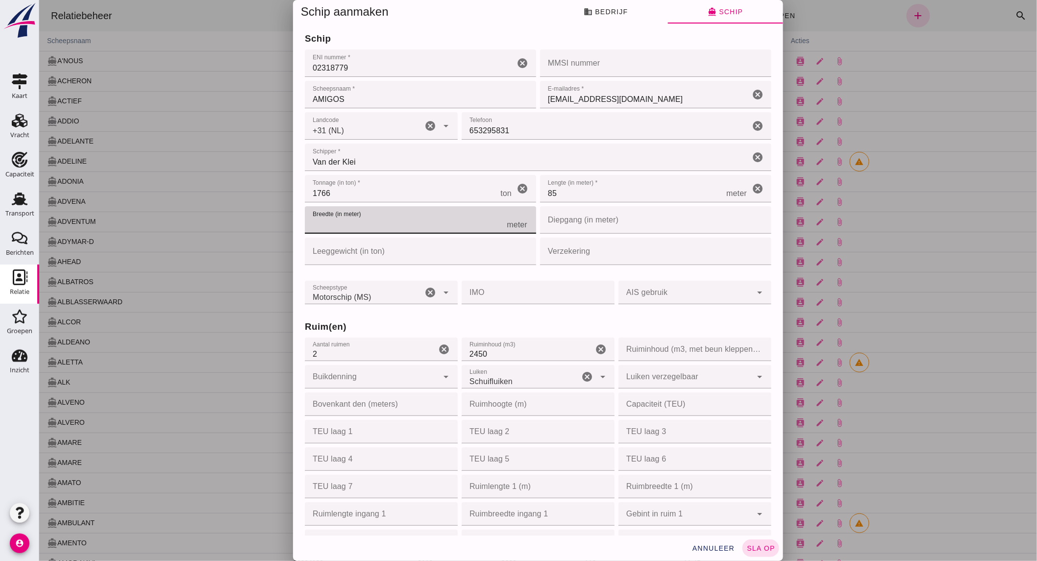
type input "9"
type input "9.6"
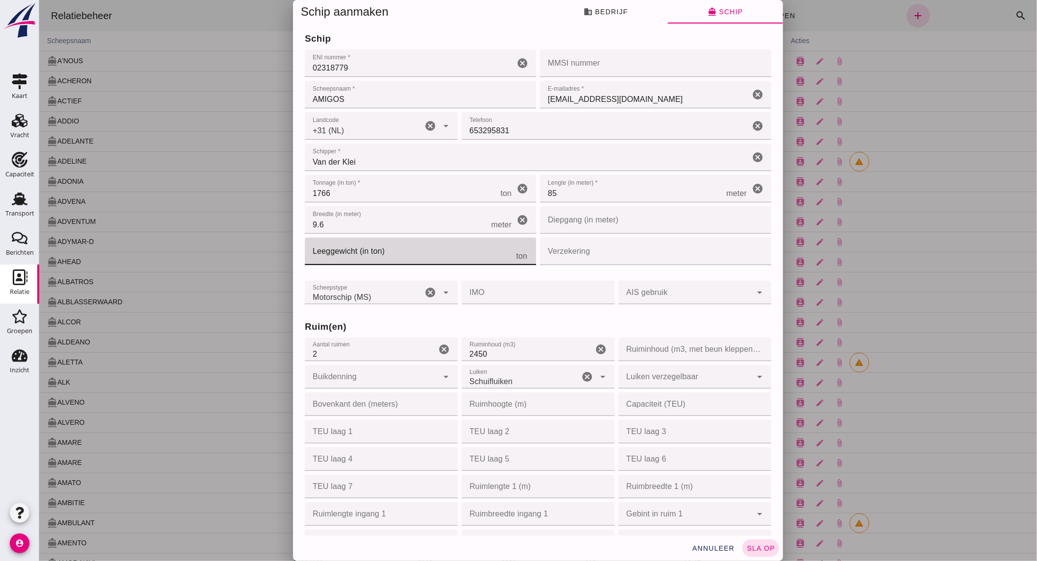
click input "Leeggewicht (in ton)"
click input "Verzekering"
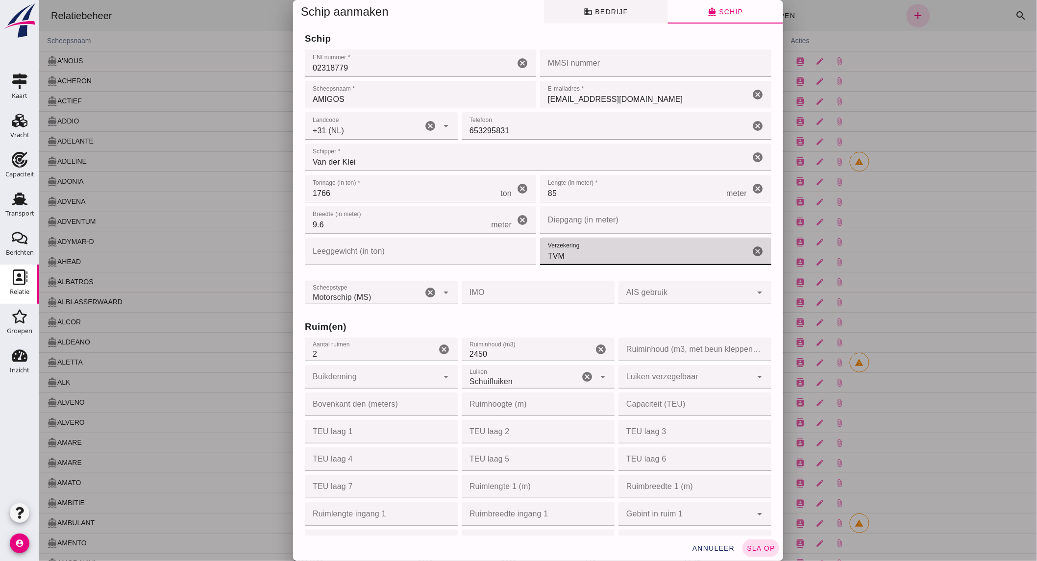
type input "TVM"
click span "business Bedrijf"
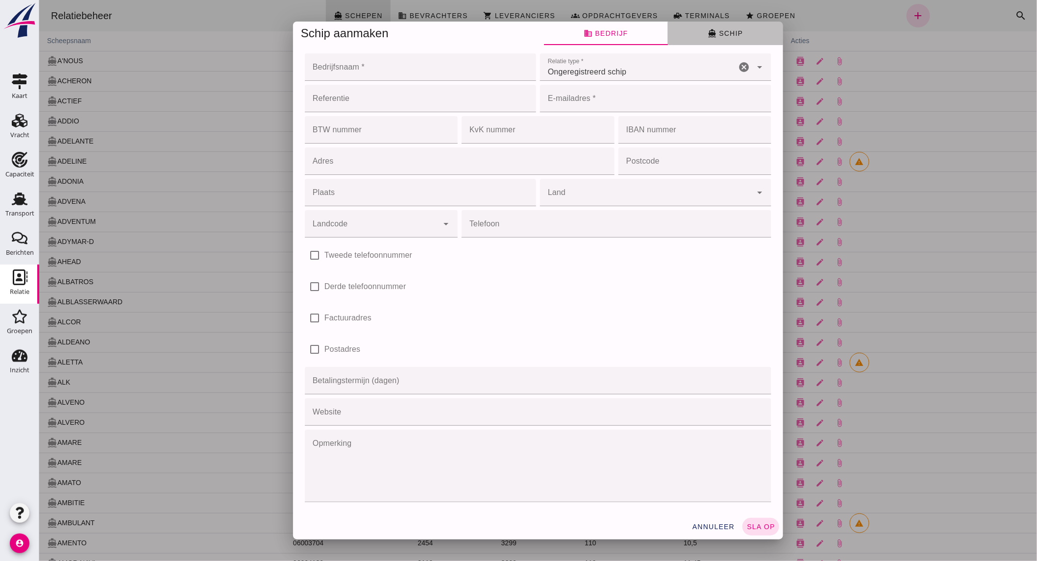
click button "directions_boat Schip"
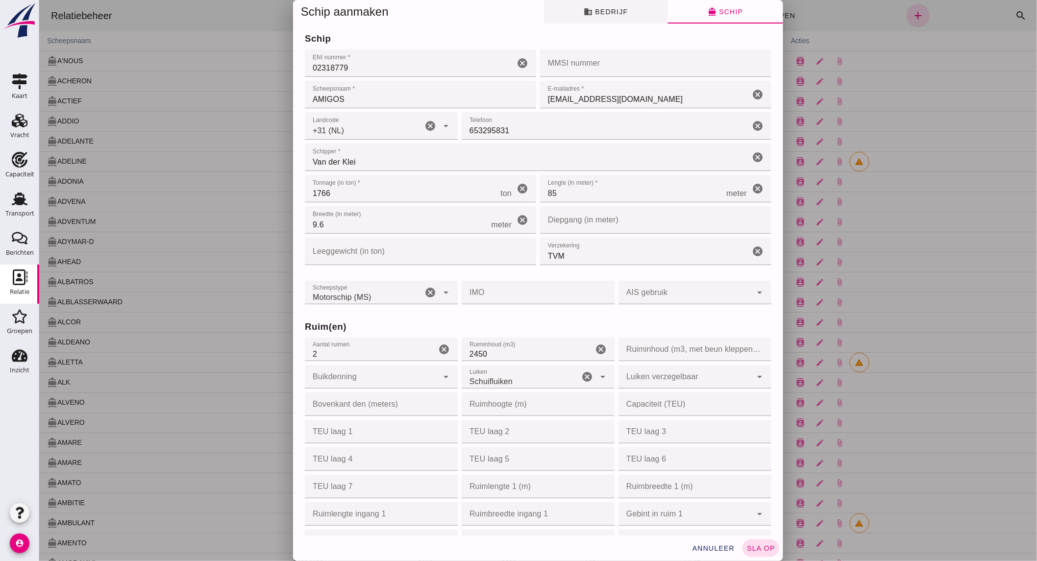
click span "business Bedrijf"
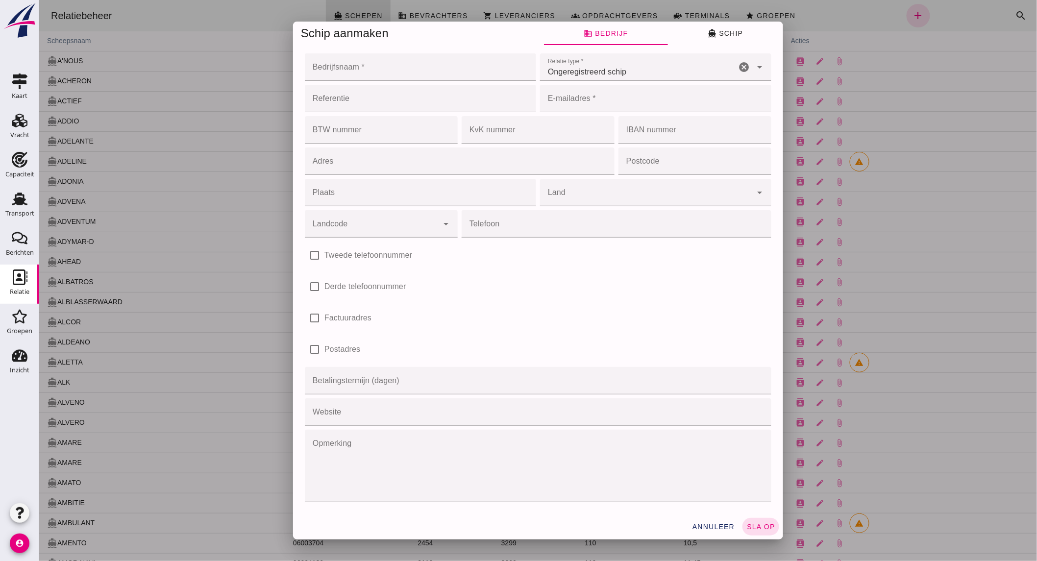
click input "Bedrijfsnaam *"
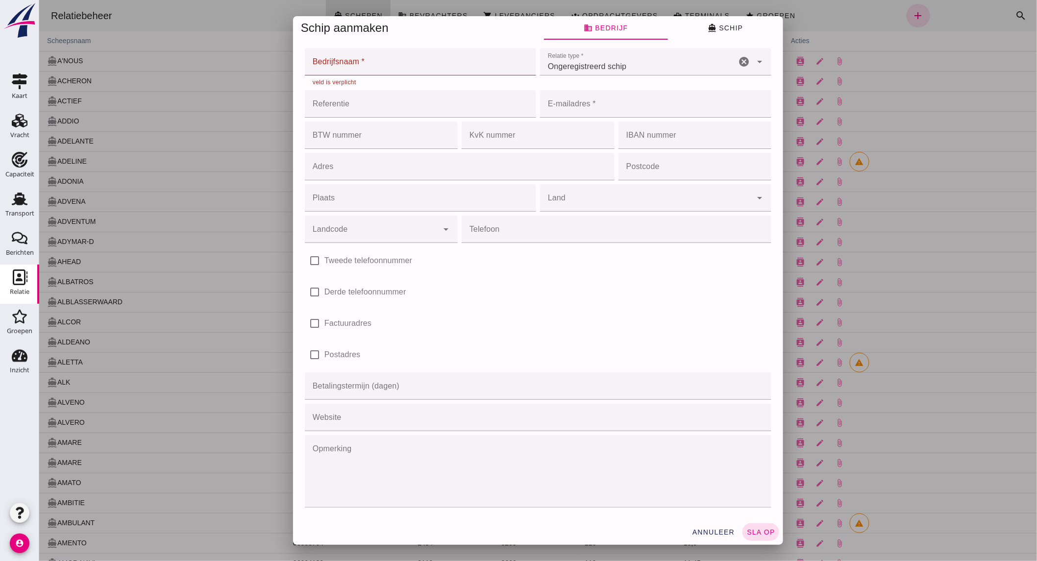
click input "Bedrijfsnaam *"
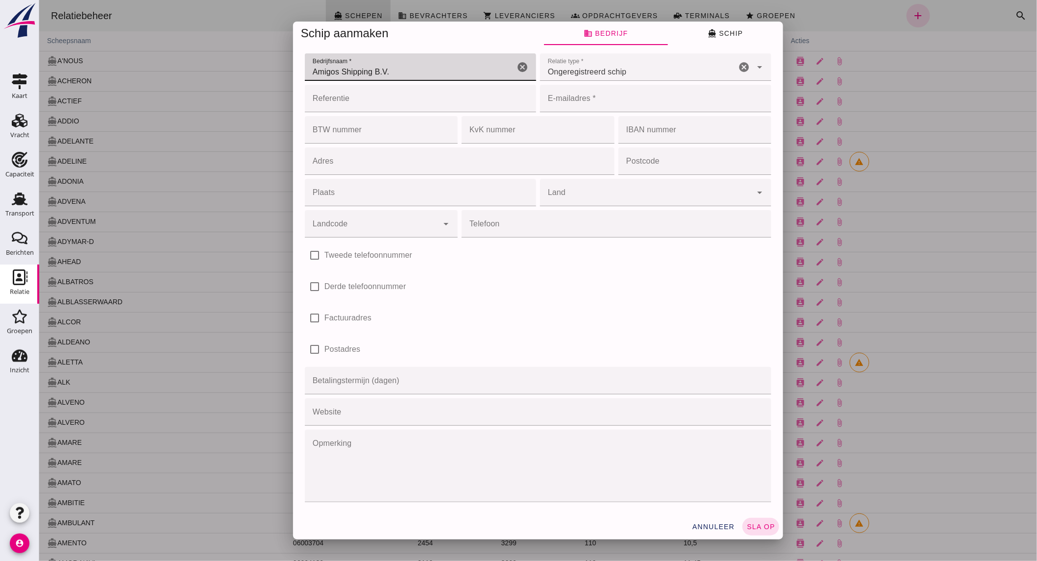
type input "Amigos Shipping B.V."
click at [608, 68] on span "Ongeregistreerd schip" at bounding box center [586, 72] width 79 height 12
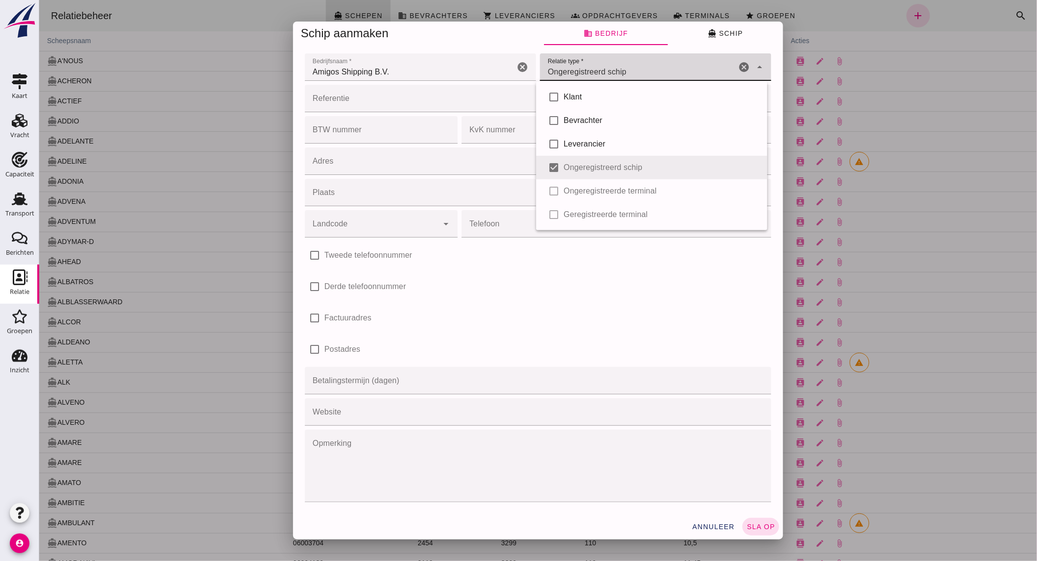
click div "check_box_outline_blank Klant check_box_outline_blank Bevrachter check_box_outl…"
click at [581, 98] on div "Klant" at bounding box center [661, 97] width 196 height 12
type input "unregistered_vessel, client"
checkbox input "true"
click input "Referentie"
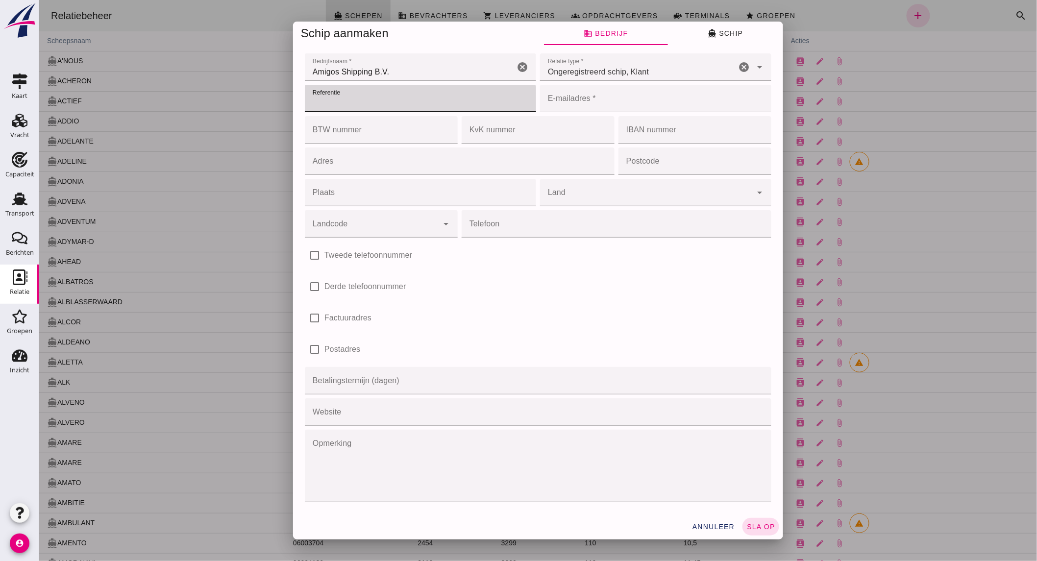
click input "E-mailadres *"
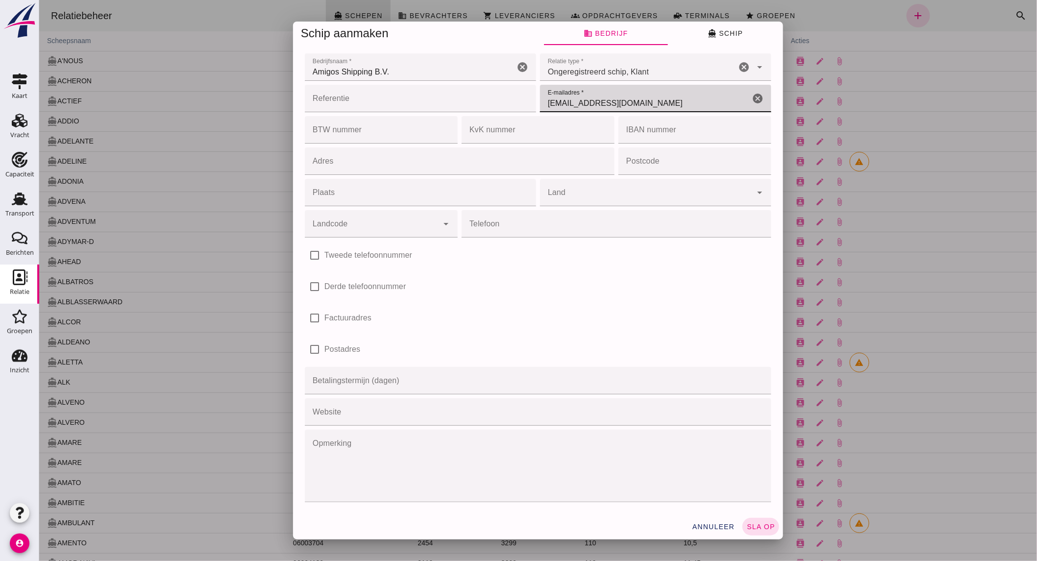
type input "vanderklei.amigos@vaart.net"
click input "Landcode"
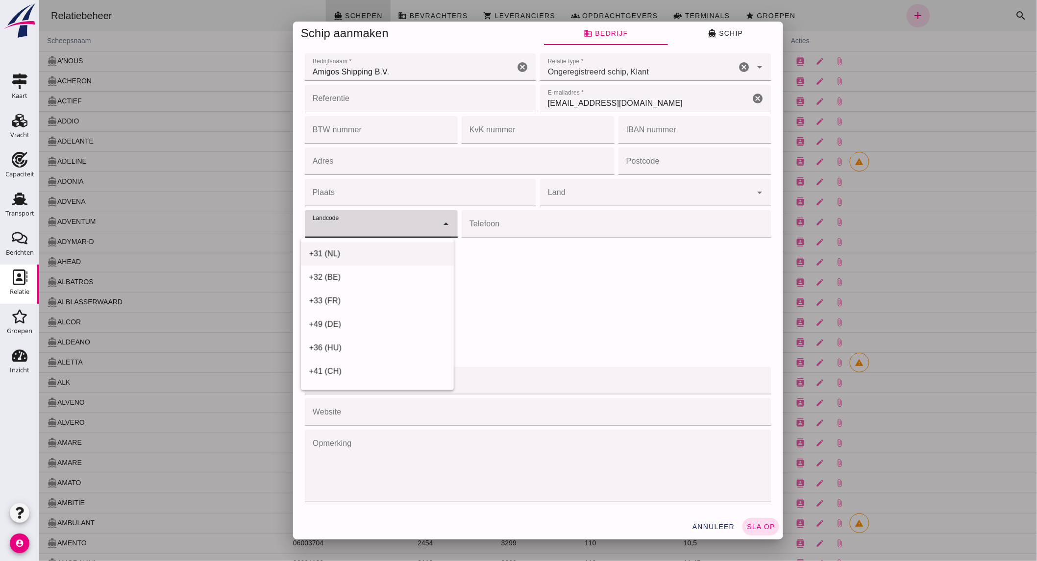
click at [389, 250] on div "+31 (NL)" at bounding box center [376, 254] width 137 height 12
type input "+31 (NL)"
click input "Telefoon"
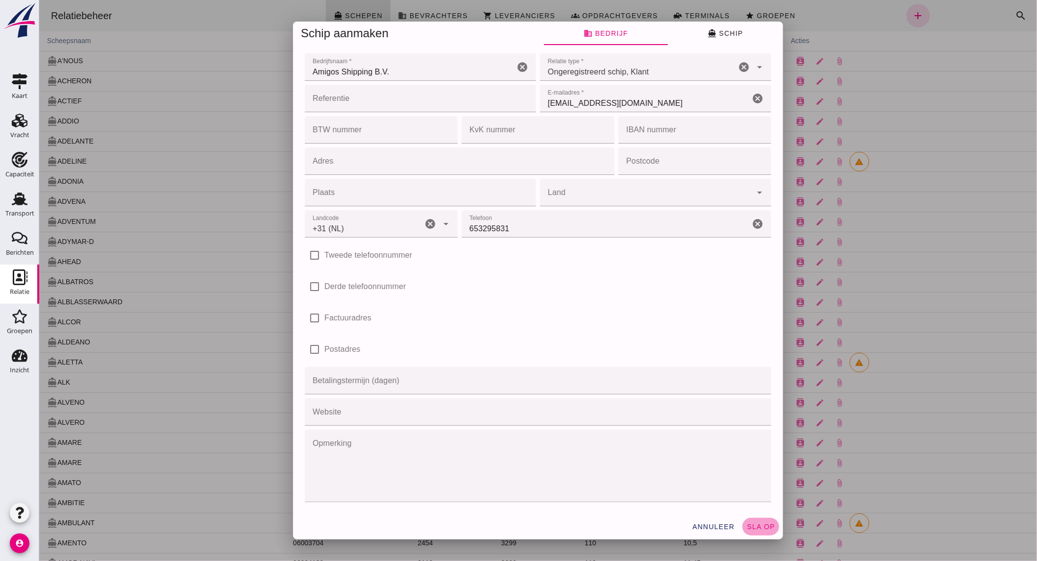
click span "sla op"
click input "653295831"
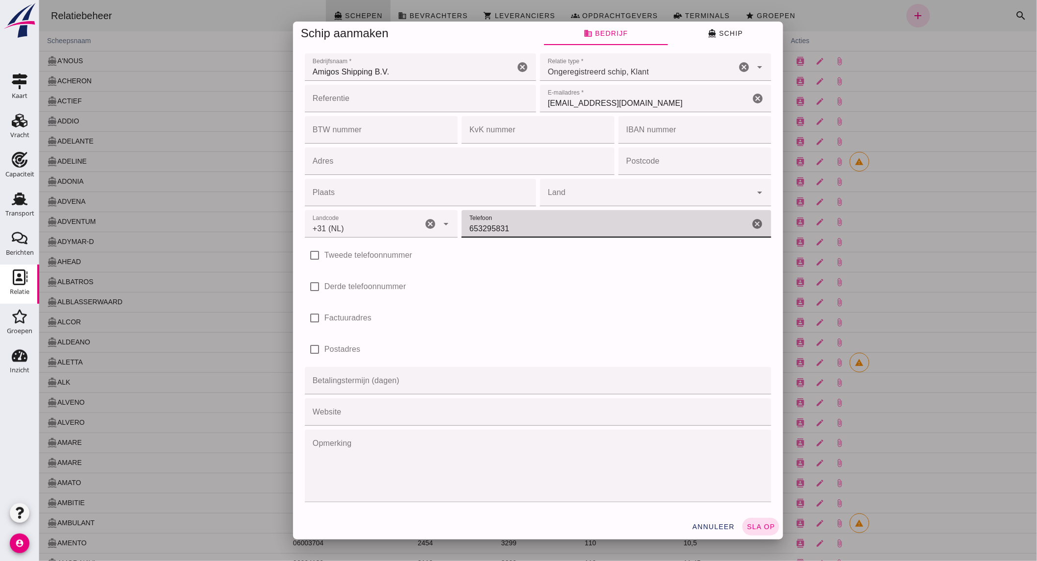
type input "0653295831"
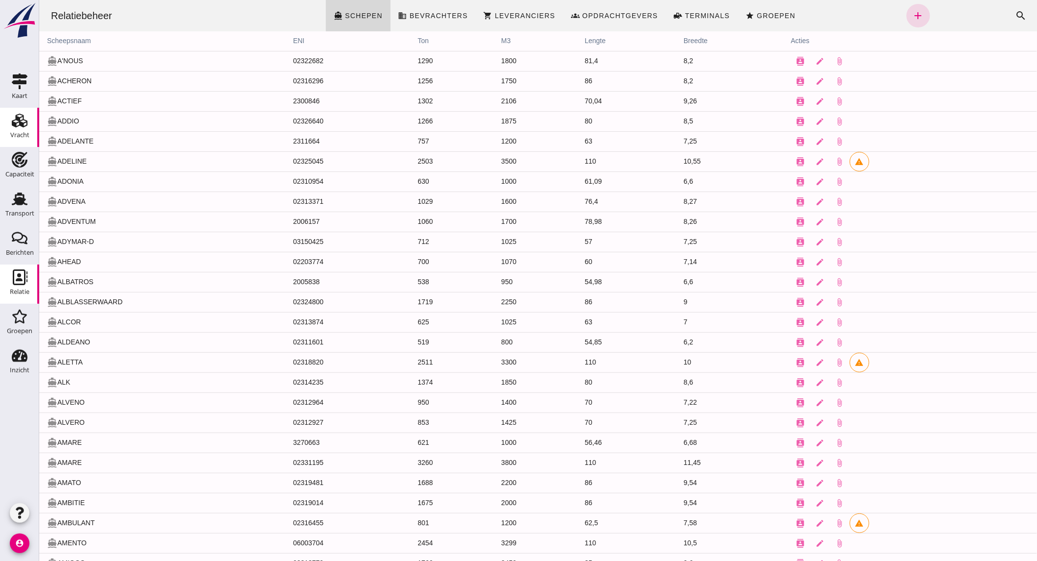
click at [23, 123] on use at bounding box center [20, 121] width 16 height 14
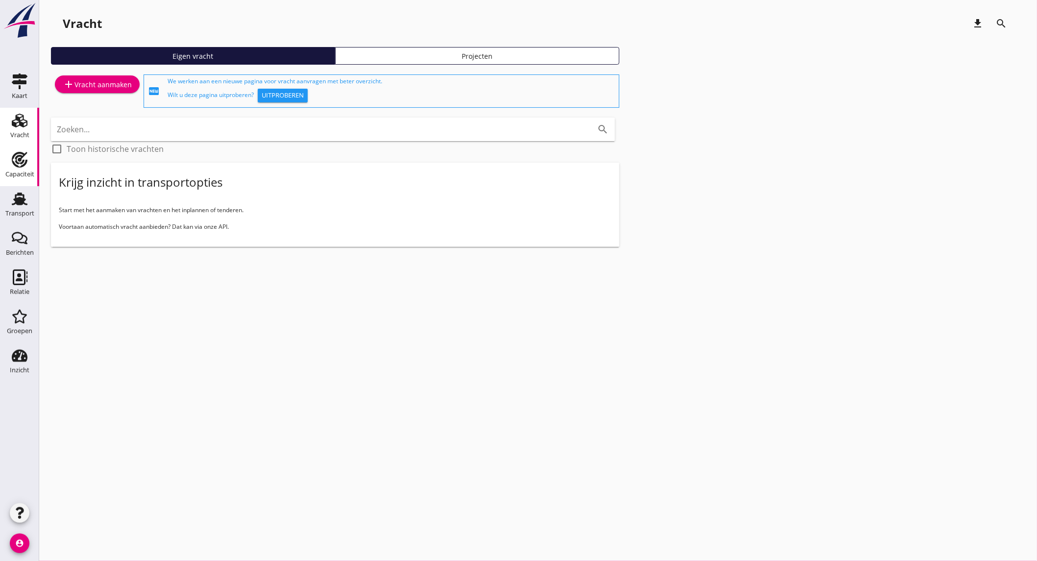
click at [26, 165] on icon "Capaciteit" at bounding box center [20, 160] width 16 height 16
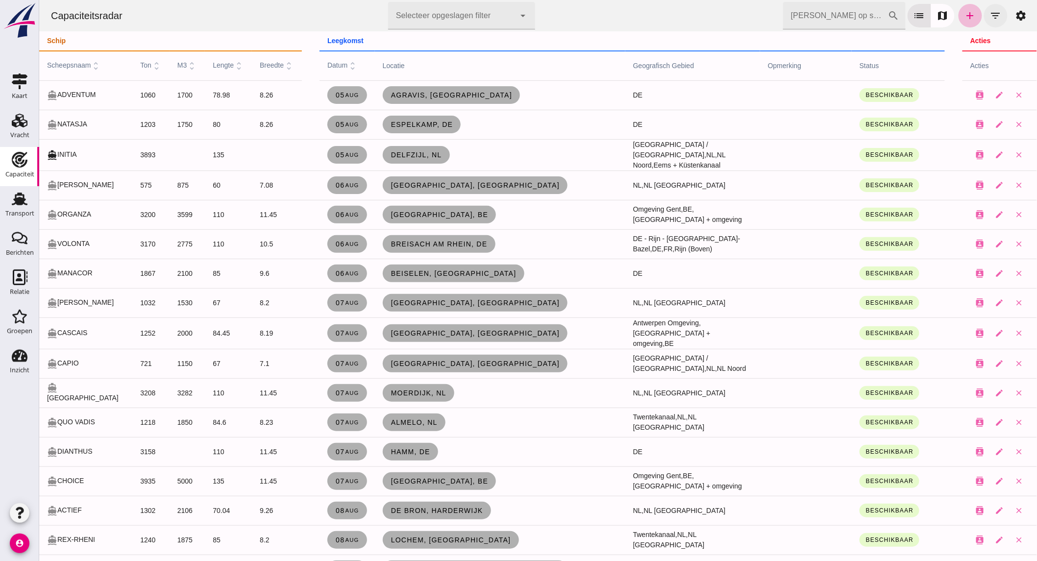
click at [989, 12] on icon "filter_list" at bounding box center [995, 16] width 12 height 12
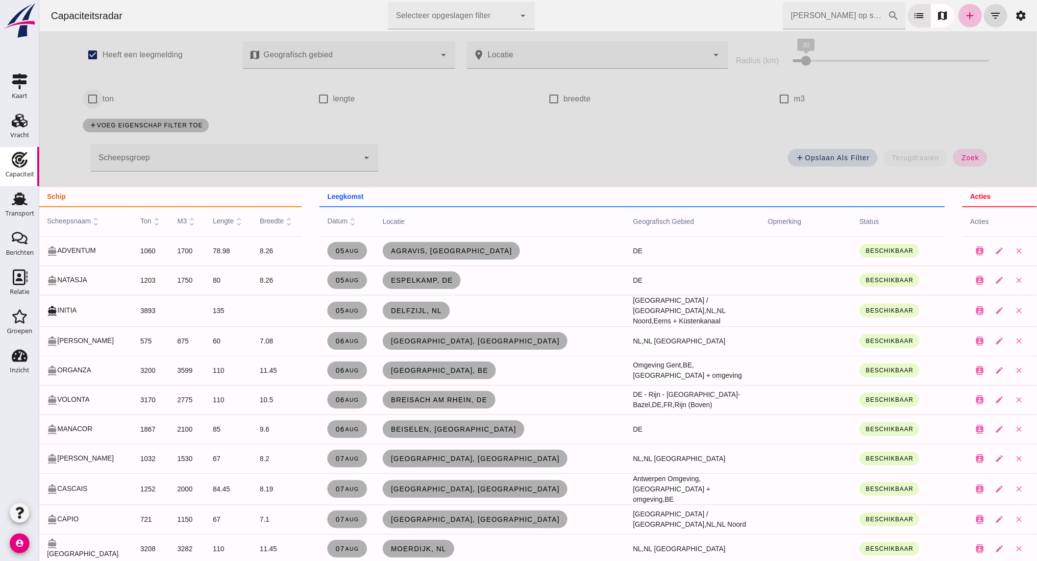
click input "ton"
checkbox input "true"
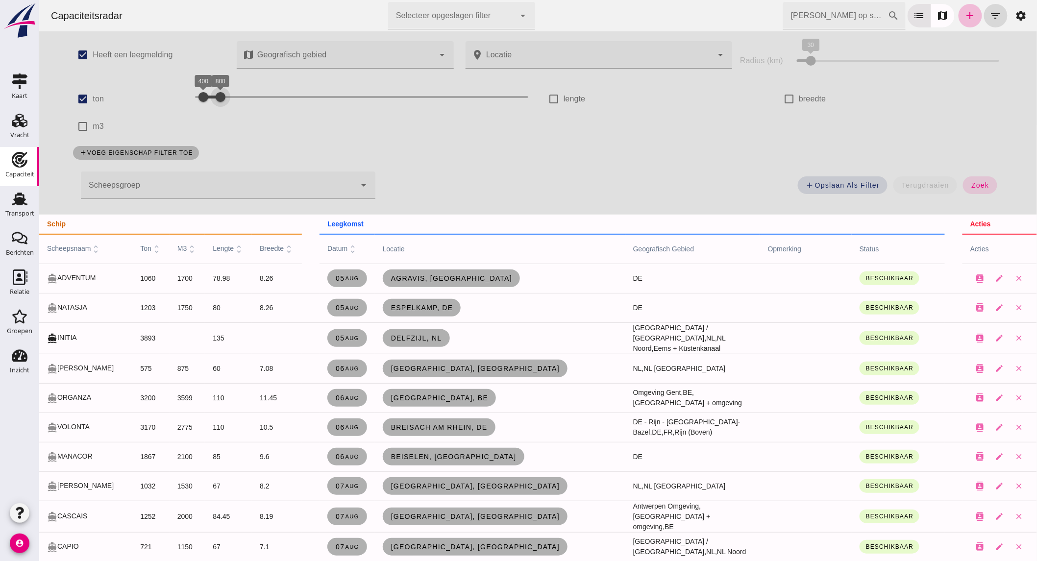
drag, startPoint x: 454, startPoint y: 94, endPoint x: 217, endPoint y: 95, distance: 237.7
click at [217, 95] on div at bounding box center [220, 97] width 20 height 20
click button "zoek"
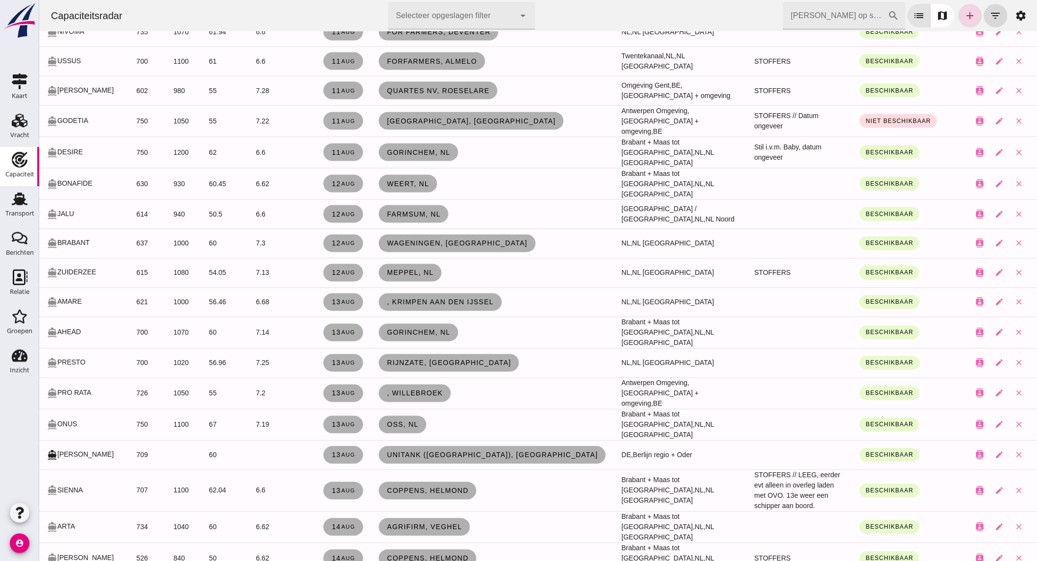
scroll to position [599, 0]
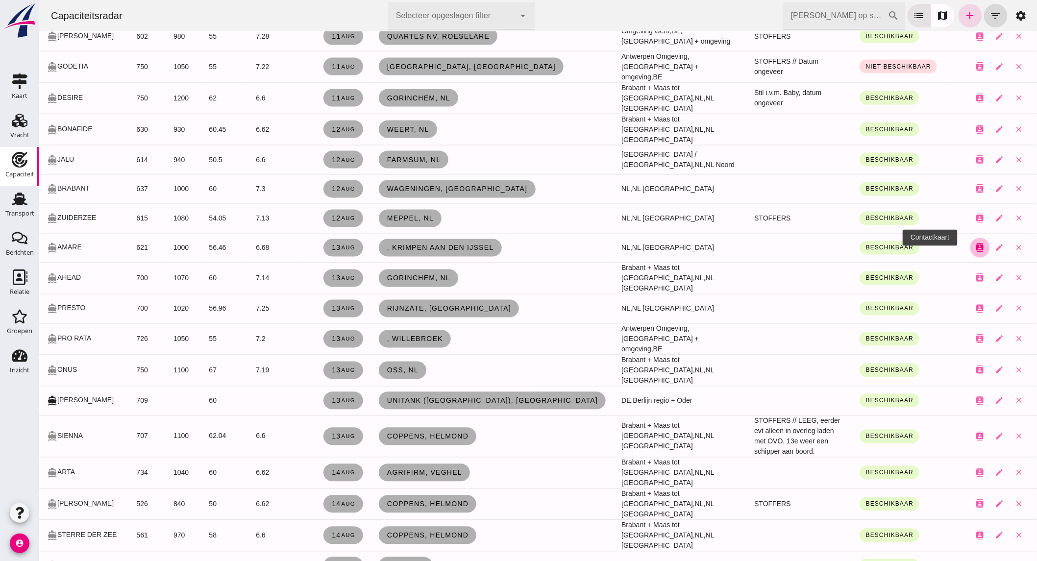
click button "contacts"
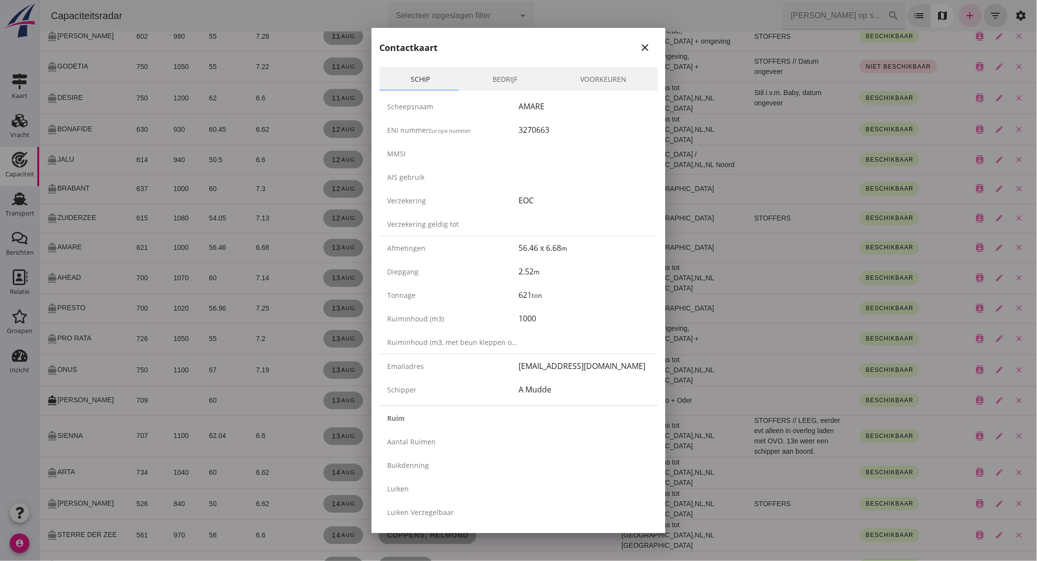
click at [496, 72] on link "Bedrijf" at bounding box center [505, 79] width 88 height 24
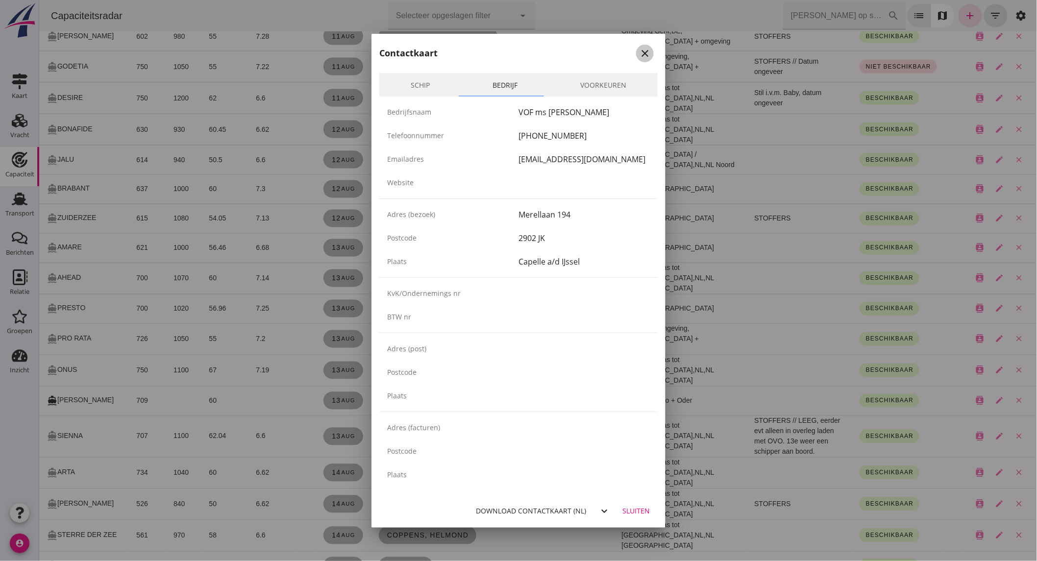
click at [645, 49] on icon "close" at bounding box center [645, 54] width 12 height 12
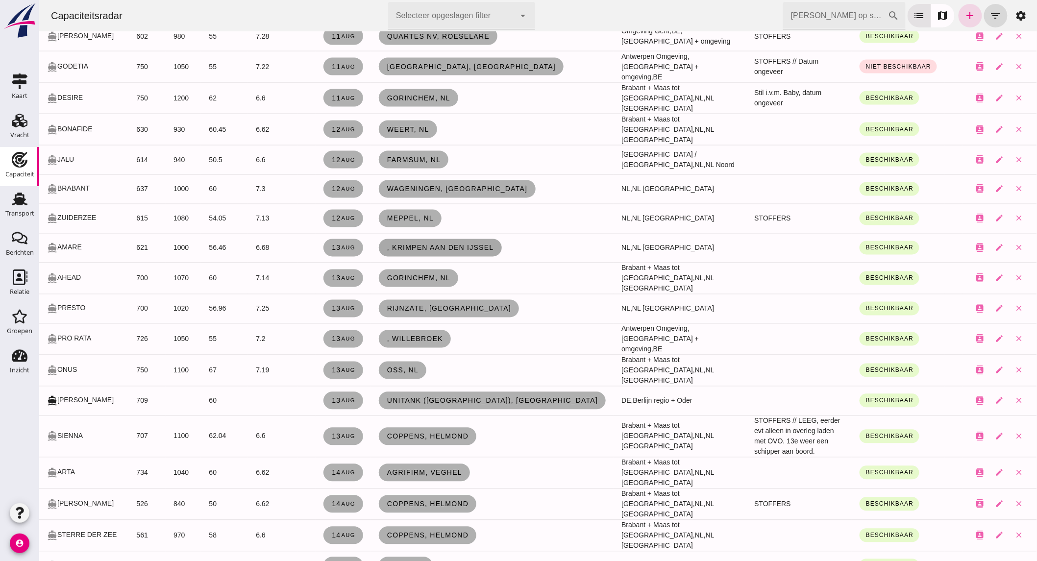
click at [412, 239] on link ", Krimpen aan den Ijssel" at bounding box center [439, 248] width 123 height 18
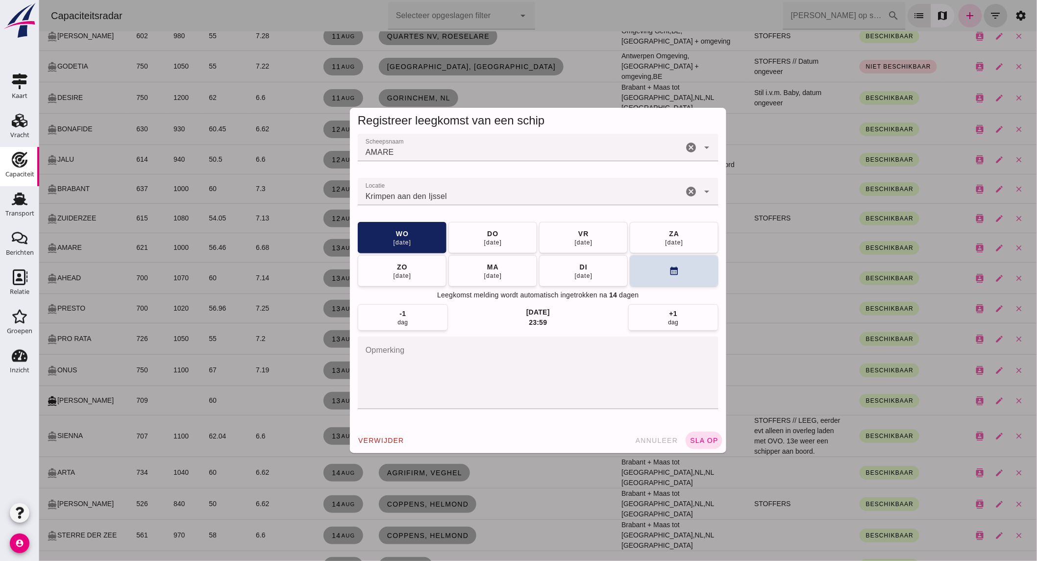
scroll to position [0, 0]
click span "annuleer"
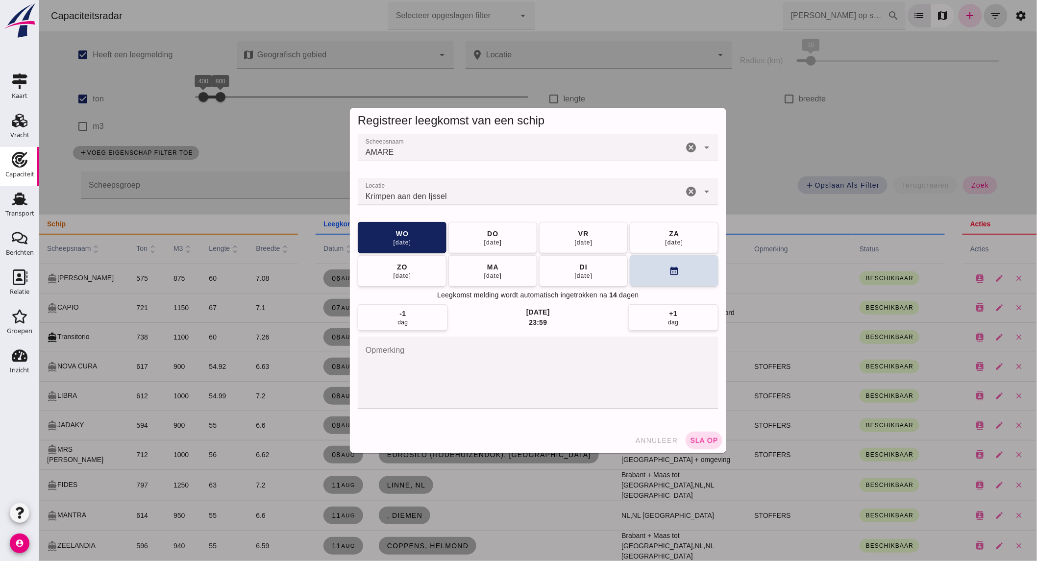
scroll to position [599, 0]
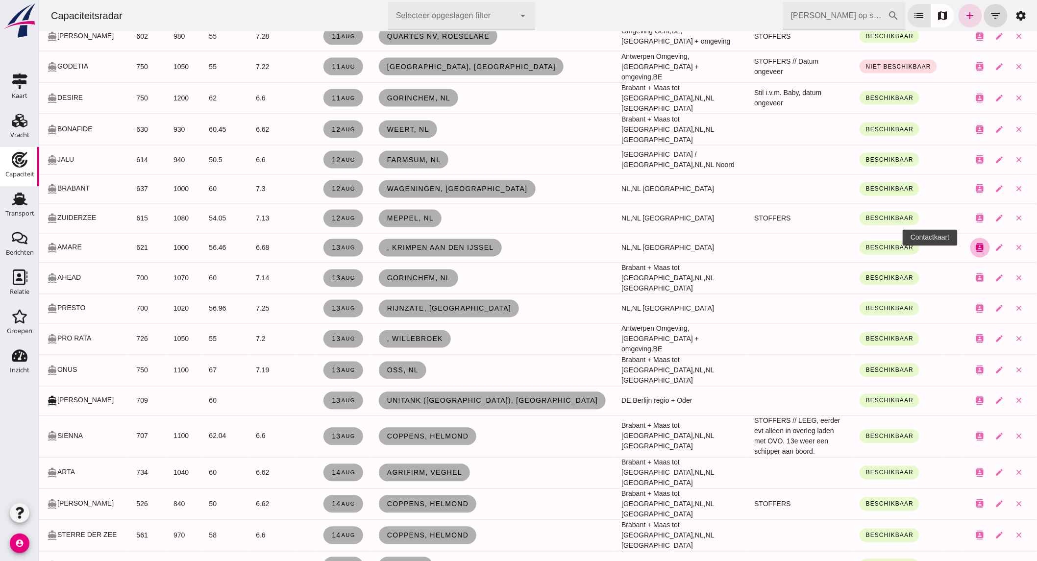
click button "contacts"
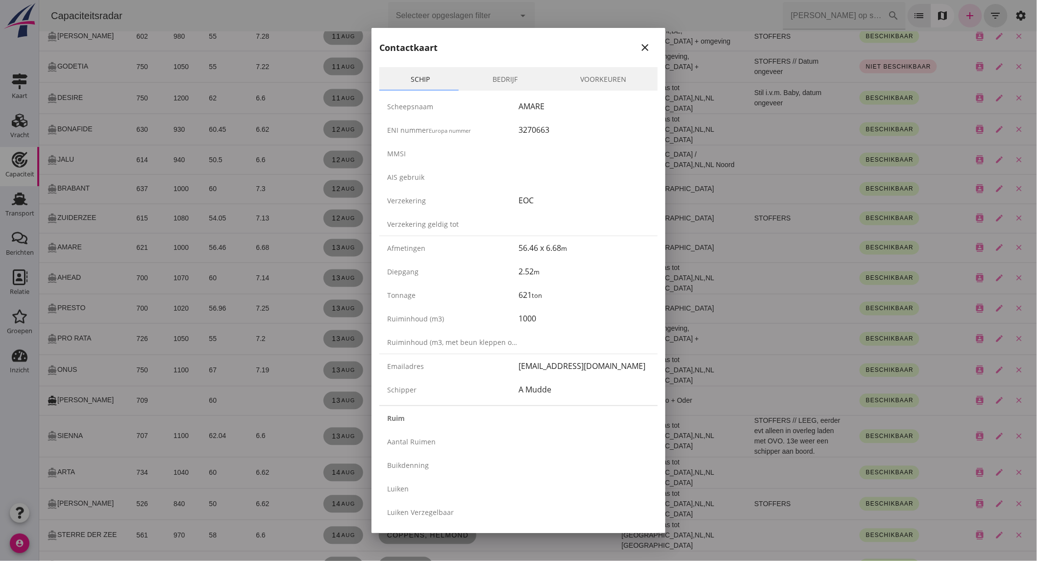
click at [496, 75] on link "Bedrijf" at bounding box center [505, 79] width 88 height 24
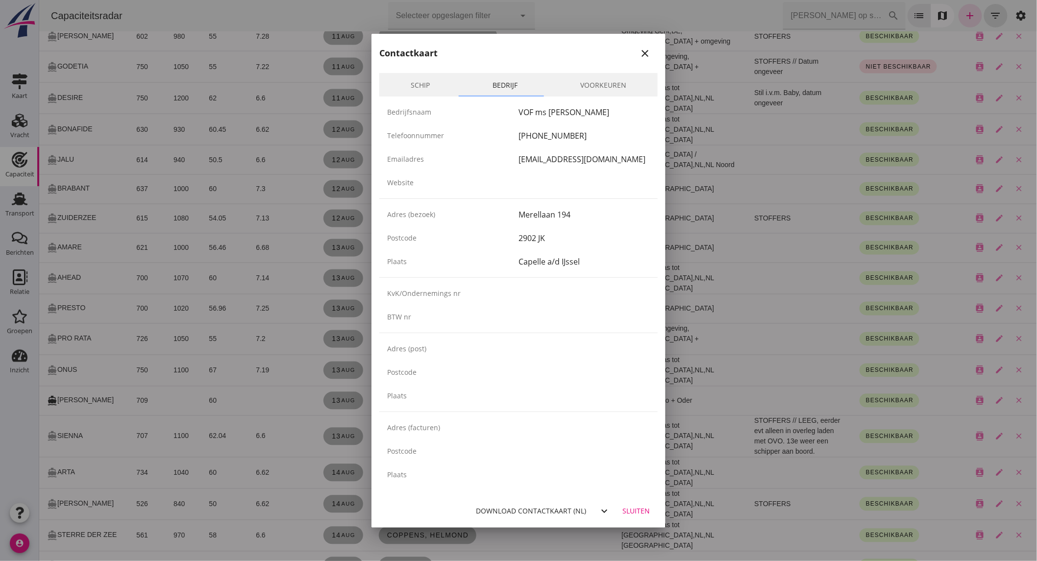
click at [643, 54] on icon "close" at bounding box center [645, 54] width 12 height 12
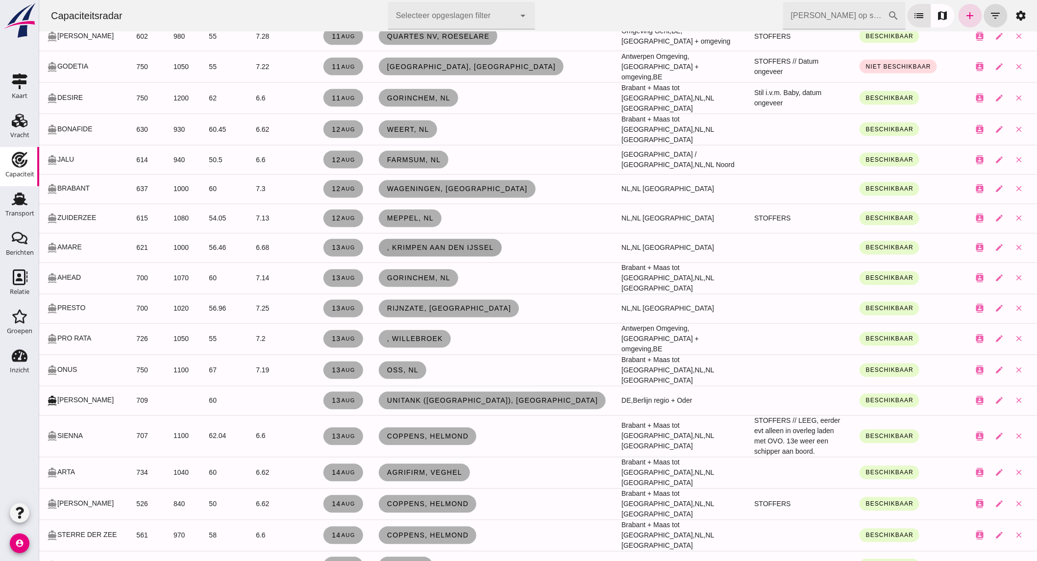
click span ", Krimpen aan den Ijssel"
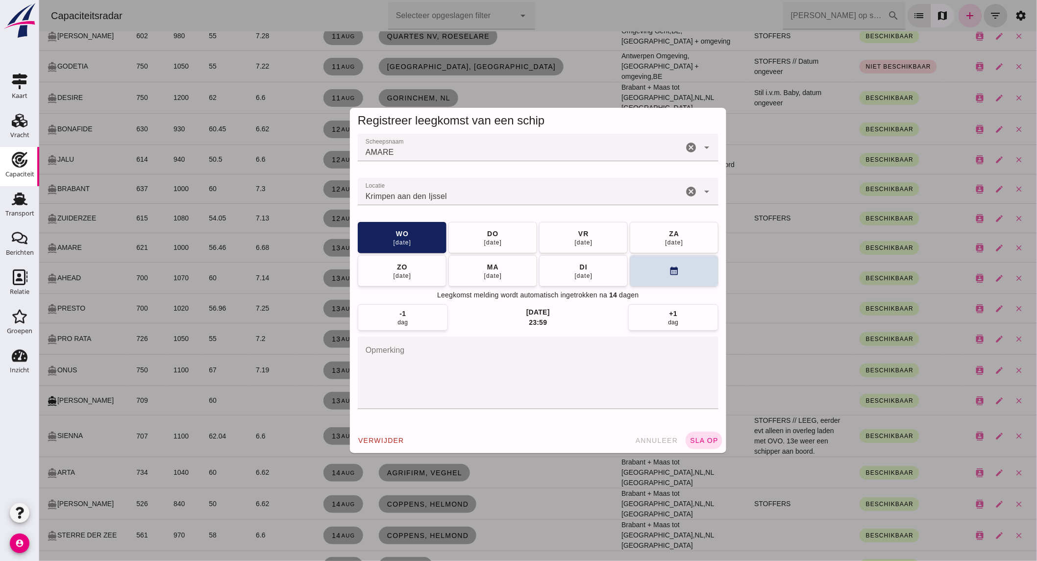
click icon "cancel"
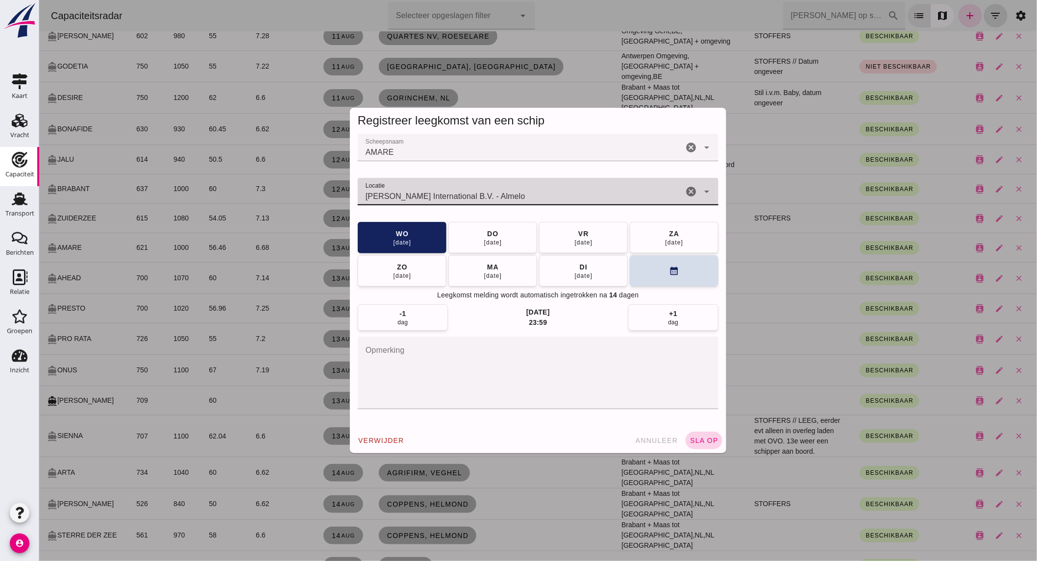
type input "Van Merksteijn International B.V. - Almelo"
click span "sla op"
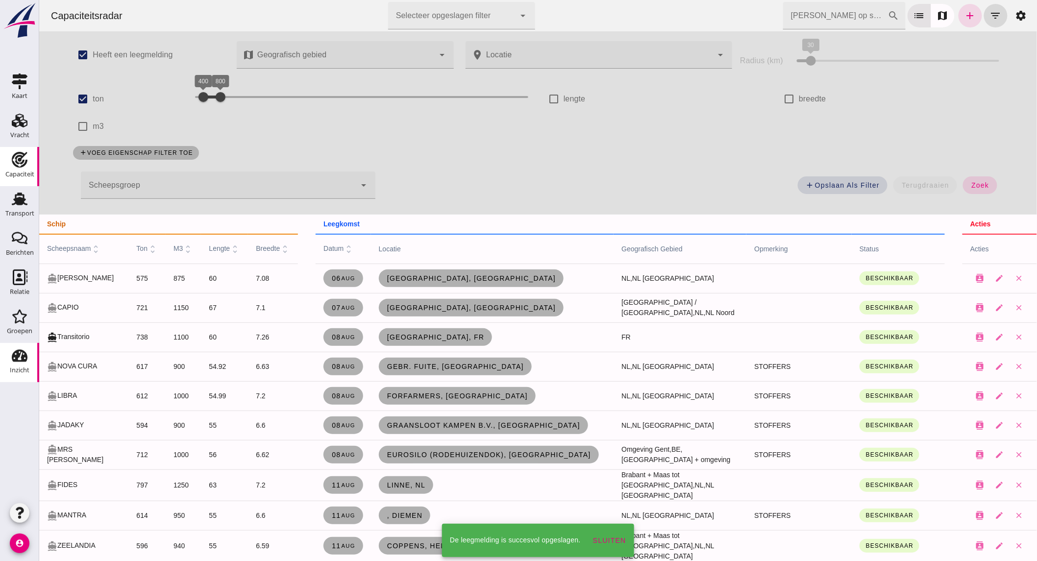
scroll to position [599, 0]
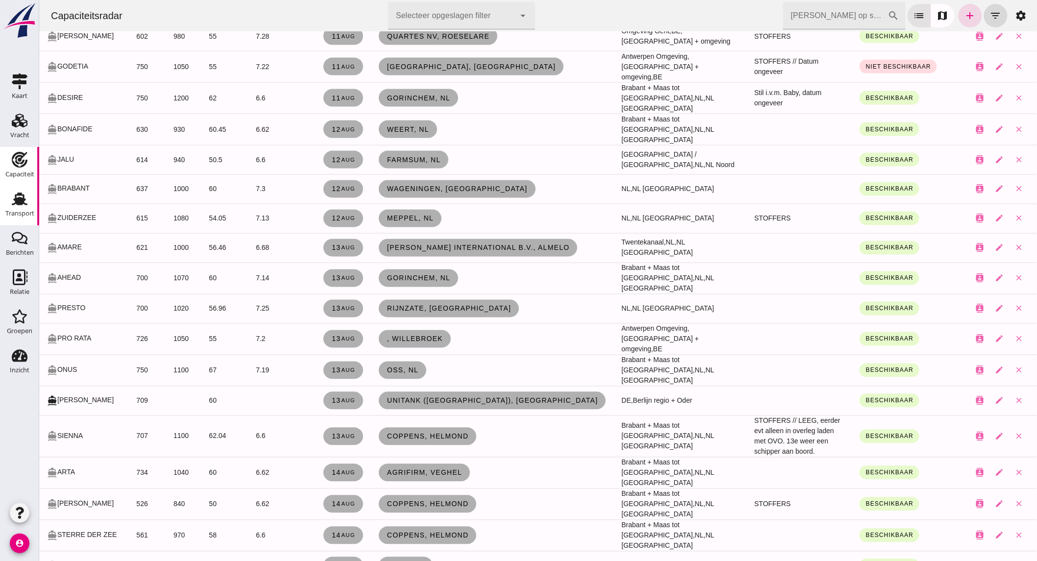
click at [25, 216] on div "Transport" at bounding box center [19, 213] width 29 height 6
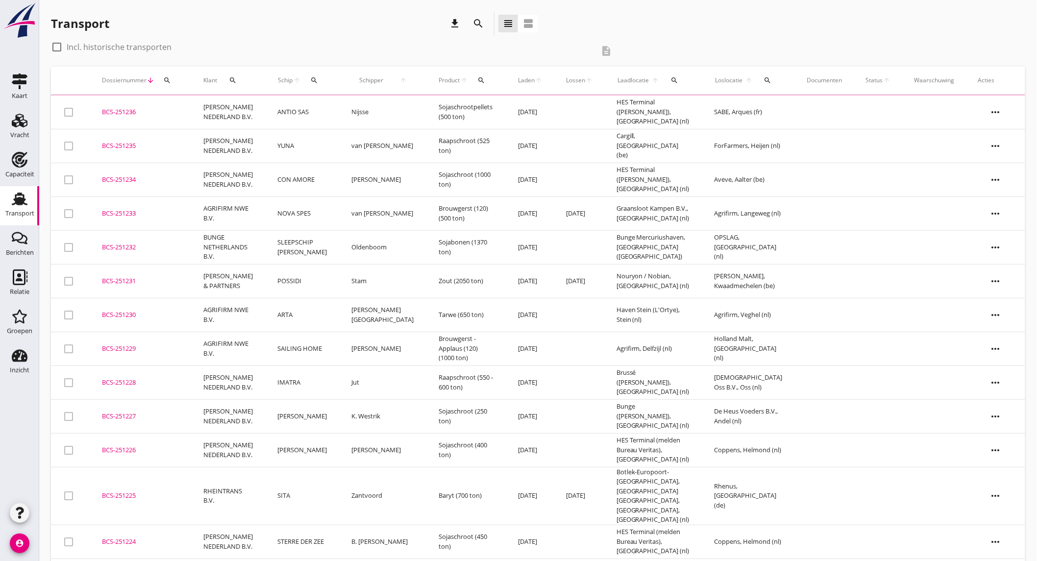
click at [482, 20] on icon "search" at bounding box center [478, 24] width 12 height 12
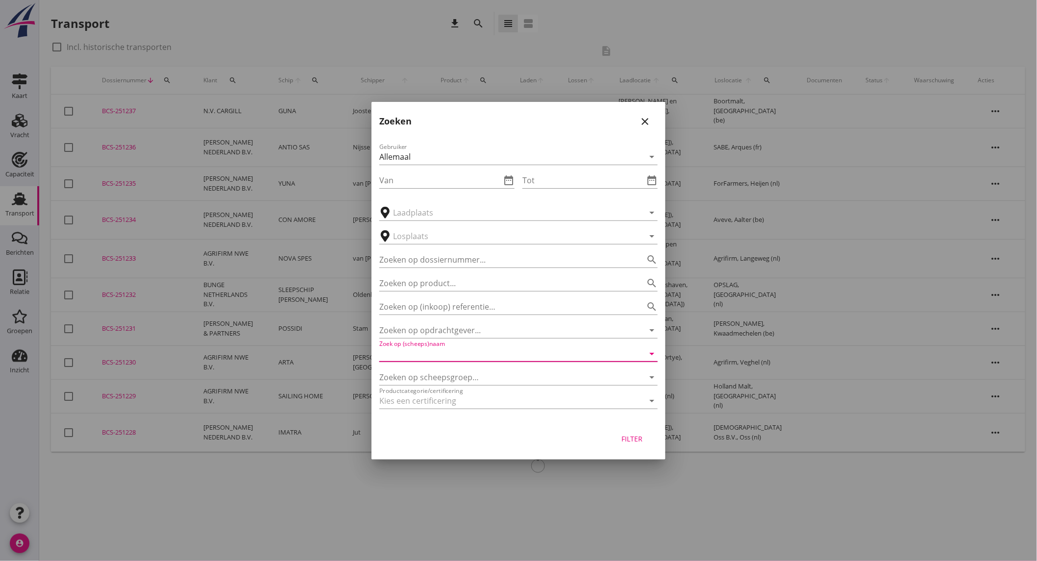
click at [441, 354] on input "Zoek op (scheeps)naam" at bounding box center [504, 354] width 251 height 16
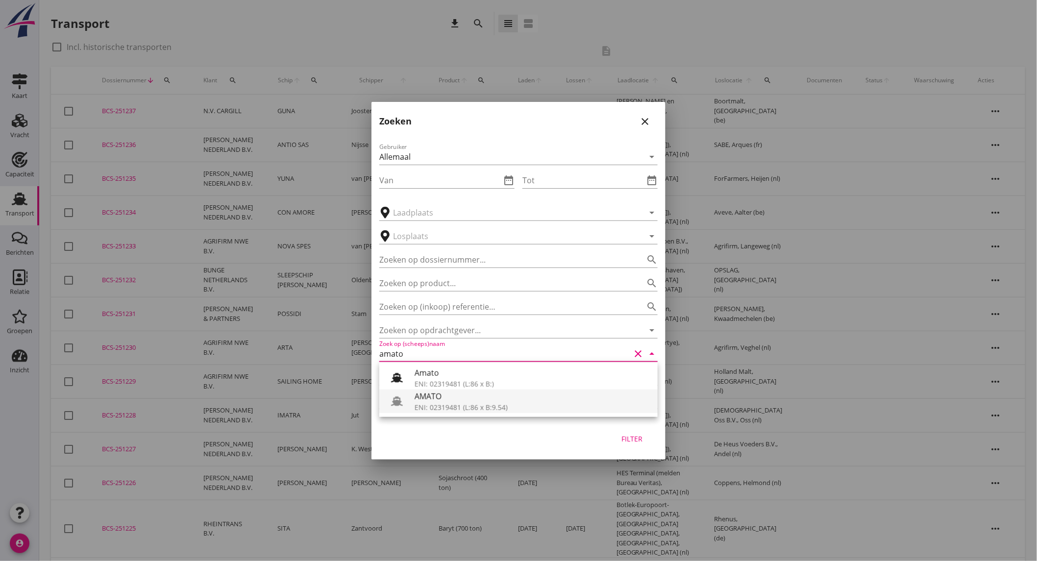
click at [451, 397] on div "AMATO" at bounding box center [532, 397] width 235 height 12
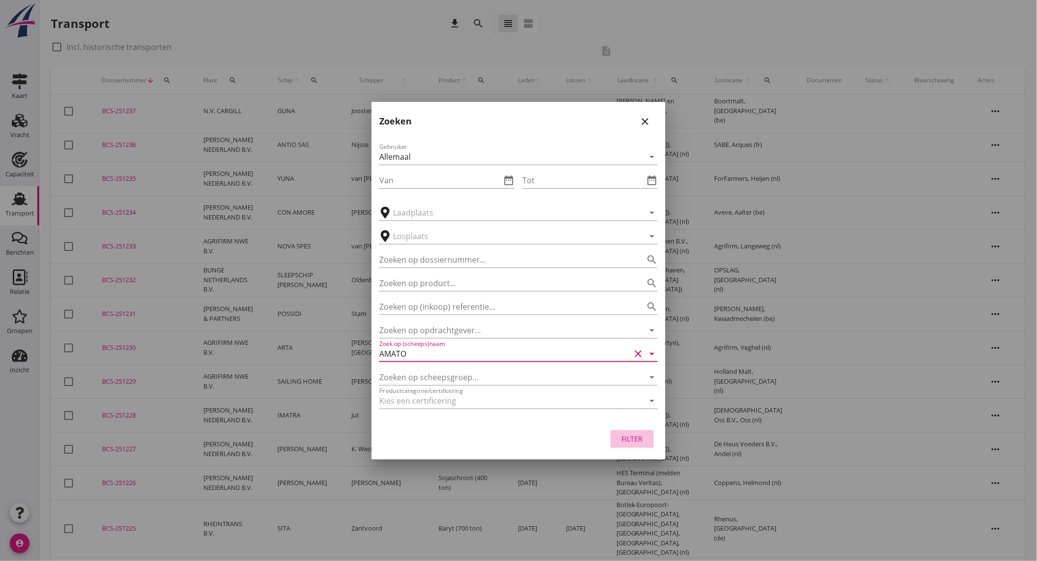
click at [625, 439] on div "Filter" at bounding box center [631, 439] width 27 height 10
type input "AMATO"
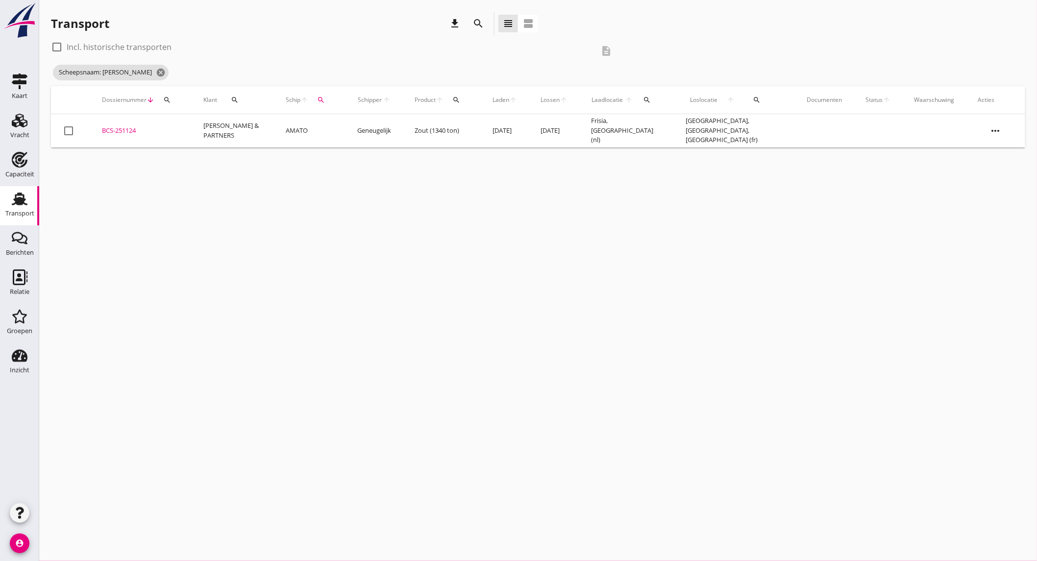
click at [230, 130] on td "LUBBERS & PARTNERS" at bounding box center [233, 130] width 82 height 33
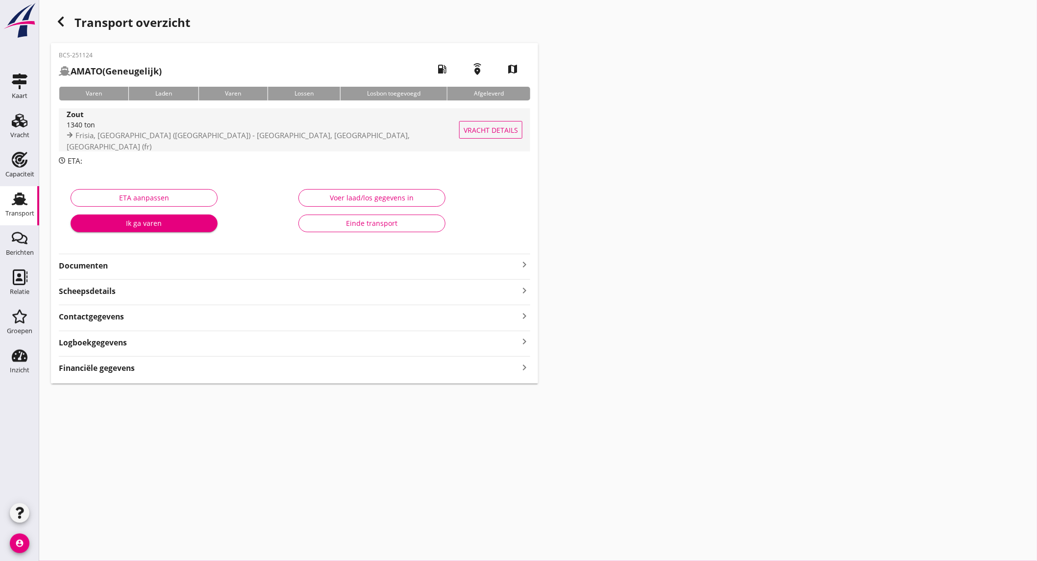
click at [159, 129] on div "1340 ton" at bounding box center [265, 125] width 397 height 10
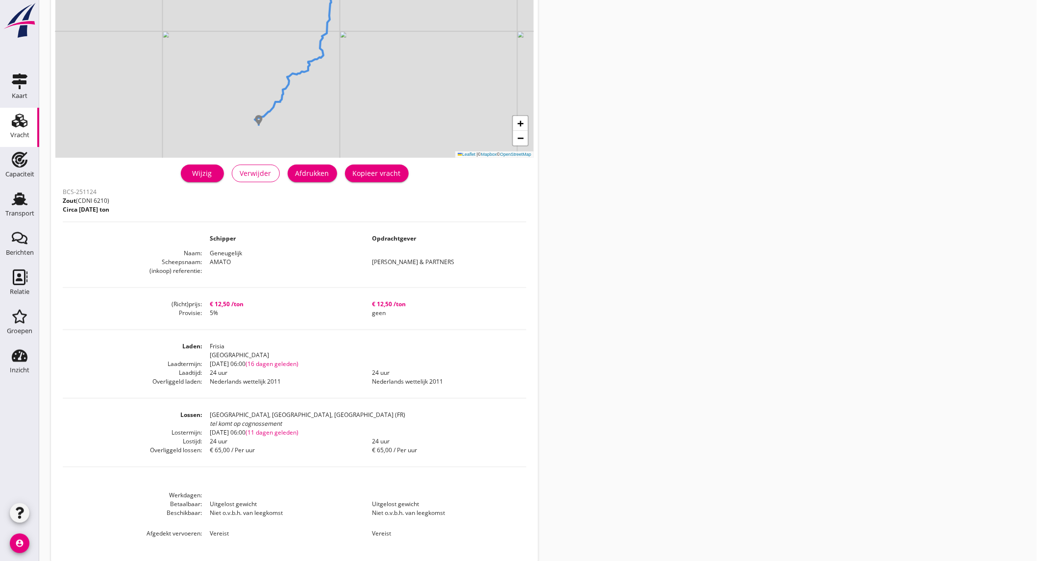
scroll to position [121, 0]
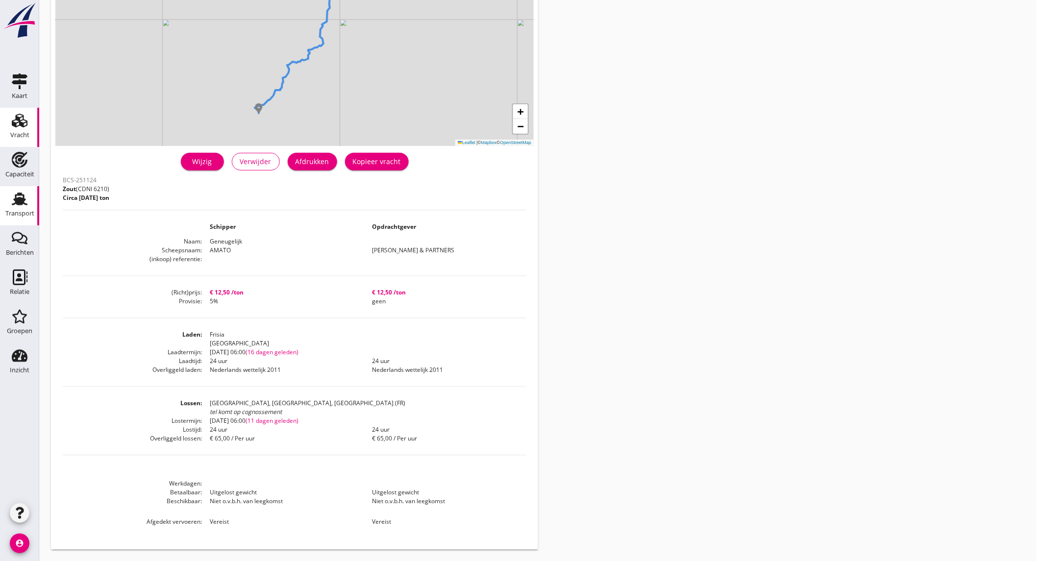
click at [24, 207] on div "Transport" at bounding box center [19, 214] width 29 height 14
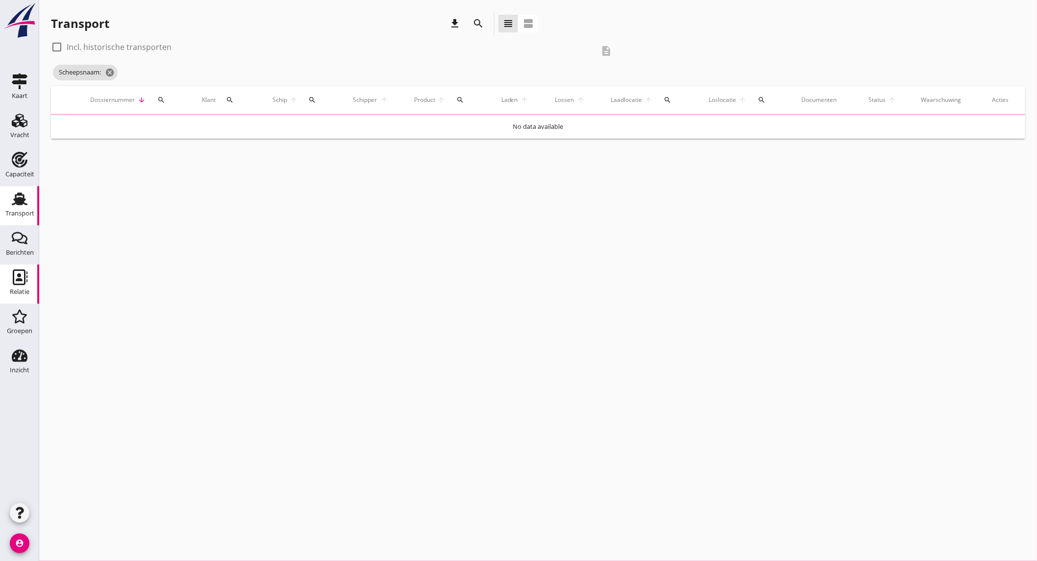
click at [25, 289] on div "Relatie" at bounding box center [20, 292] width 20 height 6
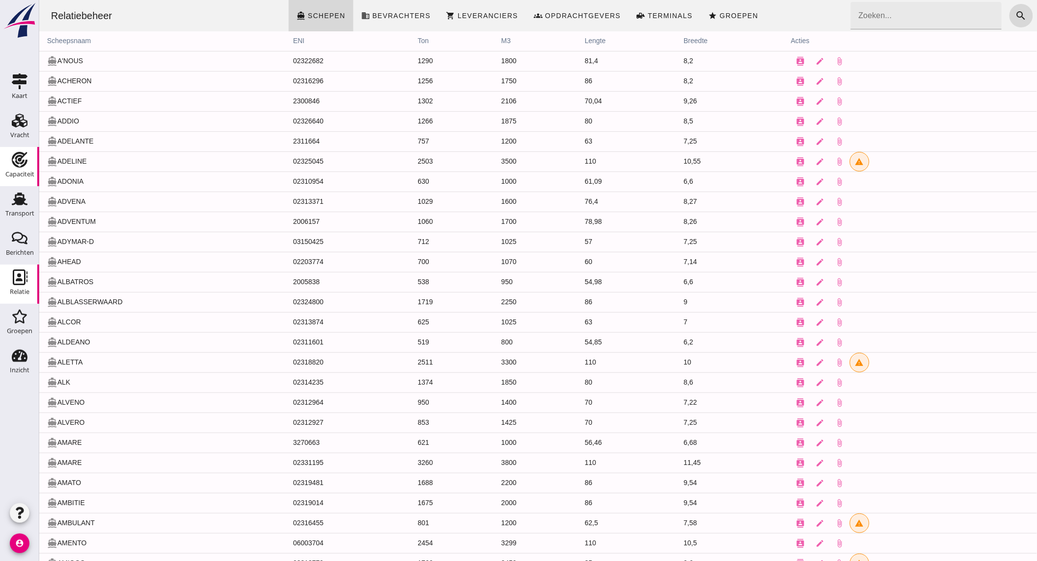
click at [25, 166] on icon "Capaciteit" at bounding box center [20, 160] width 16 height 16
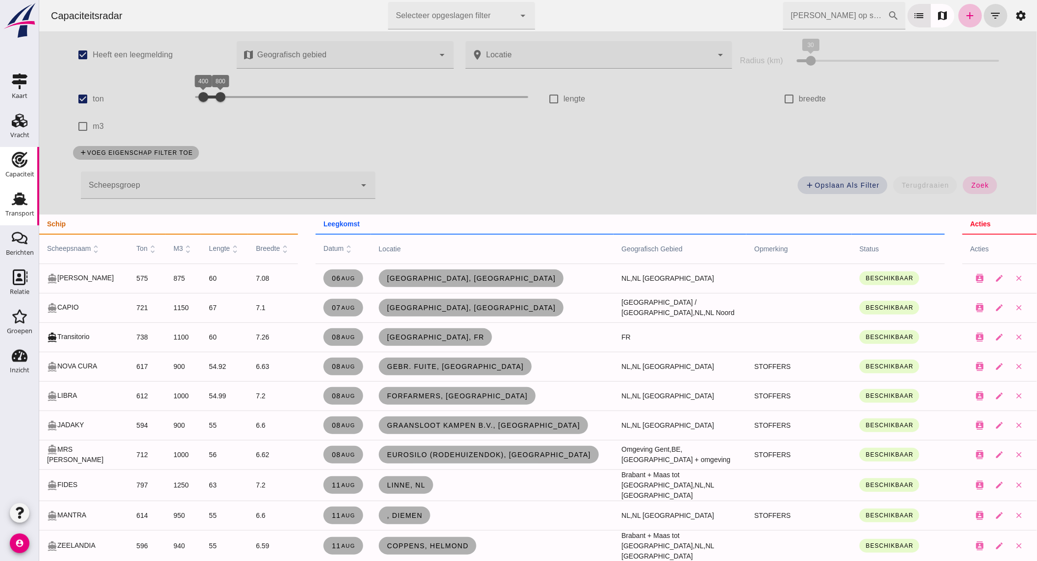
click at [17, 210] on div "Transport" at bounding box center [19, 213] width 29 height 6
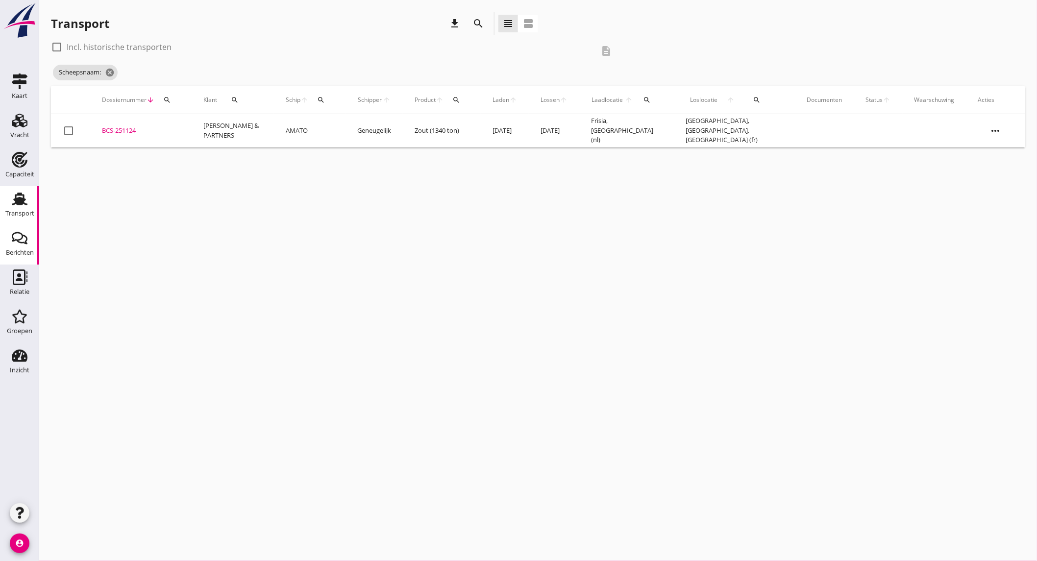
click at [23, 250] on div "Berichten" at bounding box center [20, 252] width 28 height 6
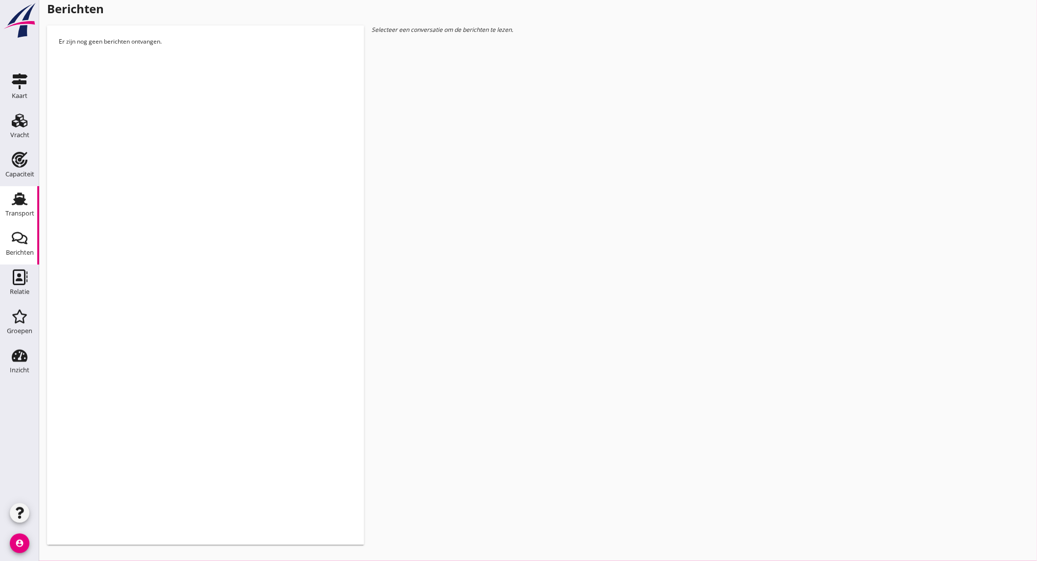
click at [8, 204] on div "Transport" at bounding box center [20, 199] width 24 height 16
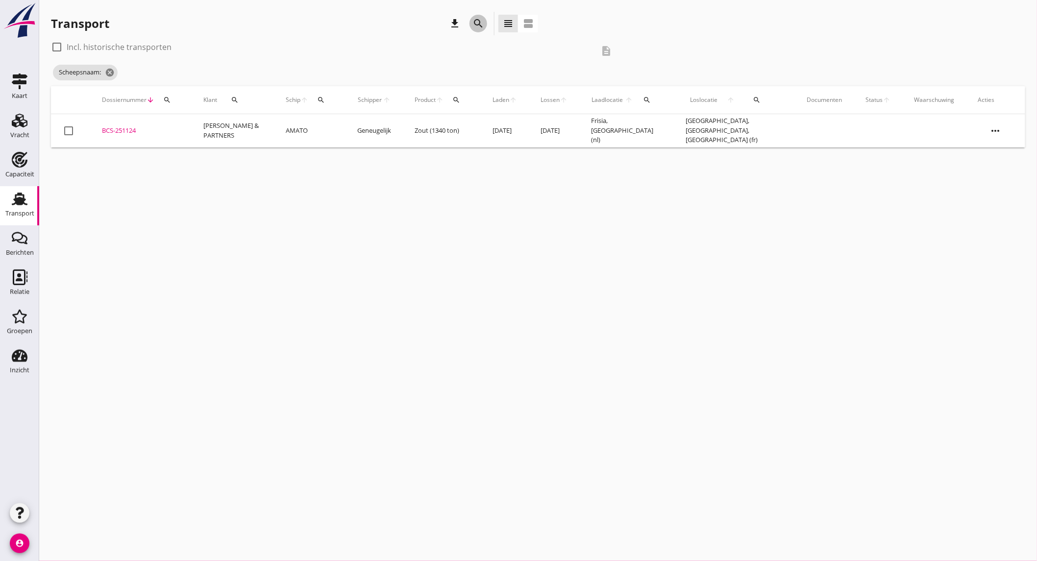
click at [469, 21] on div "search" at bounding box center [478, 24] width 18 height 12
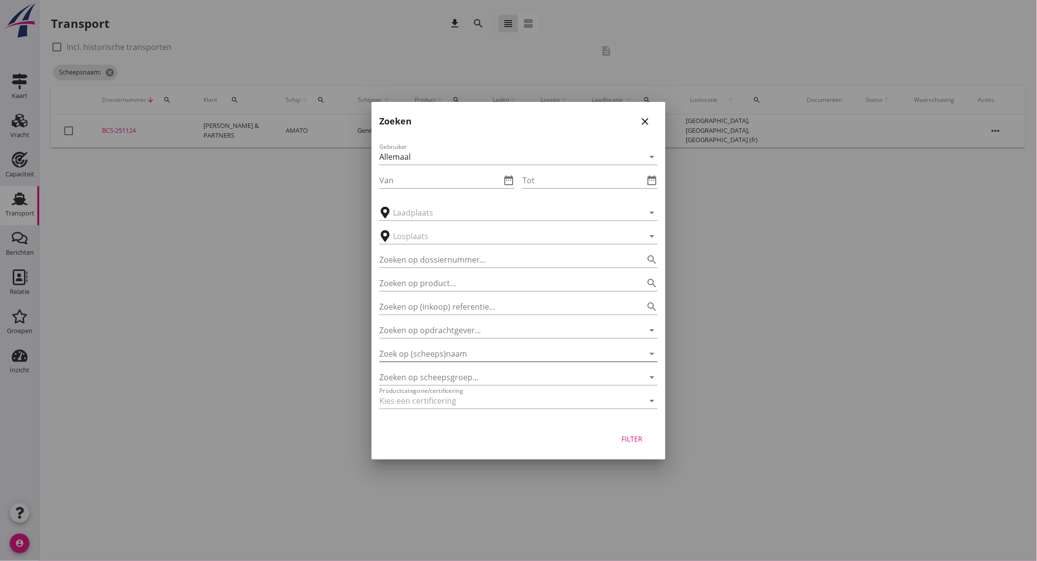
click at [471, 355] on input "Zoek op (scheeps)naam" at bounding box center [504, 354] width 251 height 16
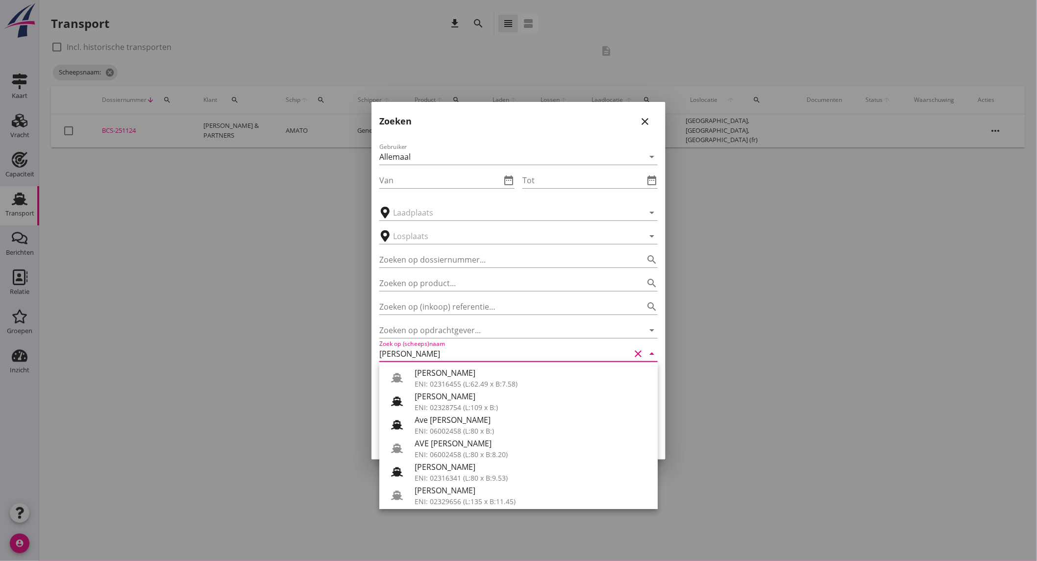
scroll to position [143, 0]
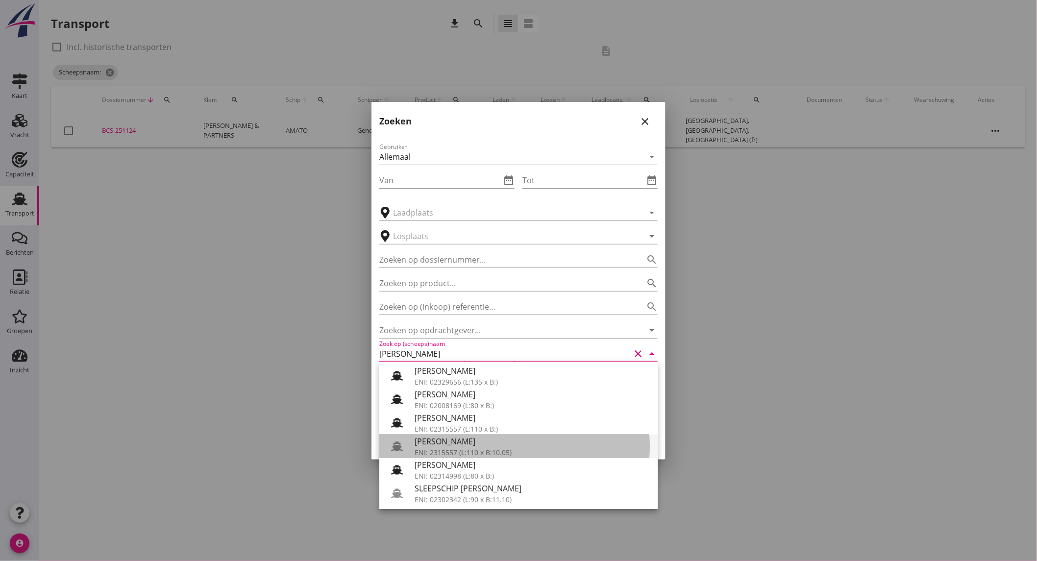
click at [467, 443] on div "[PERSON_NAME]" at bounding box center [532, 442] width 235 height 12
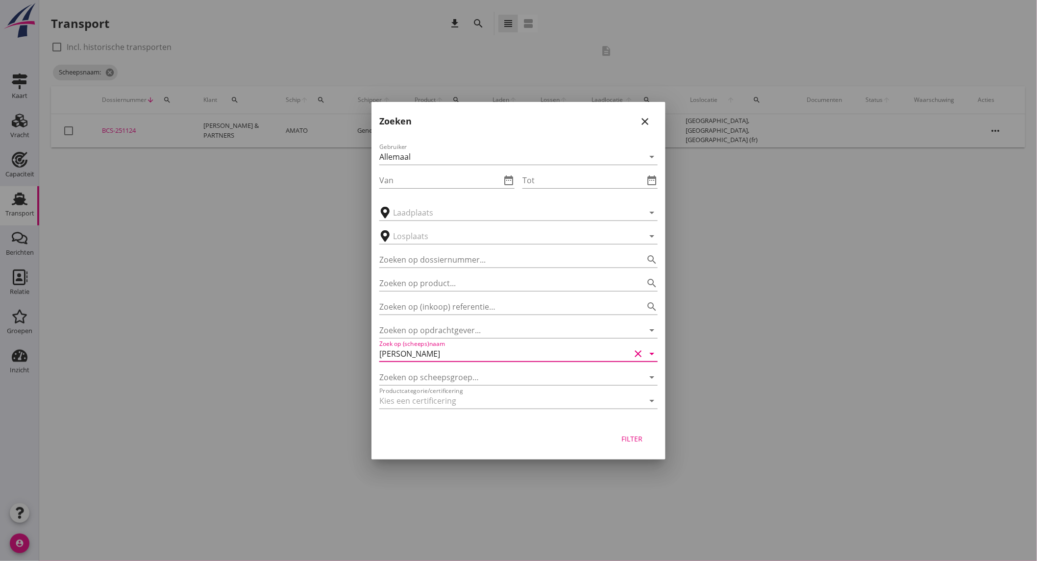
click at [642, 439] on div "Filter" at bounding box center [631, 439] width 27 height 10
type input "[PERSON_NAME]"
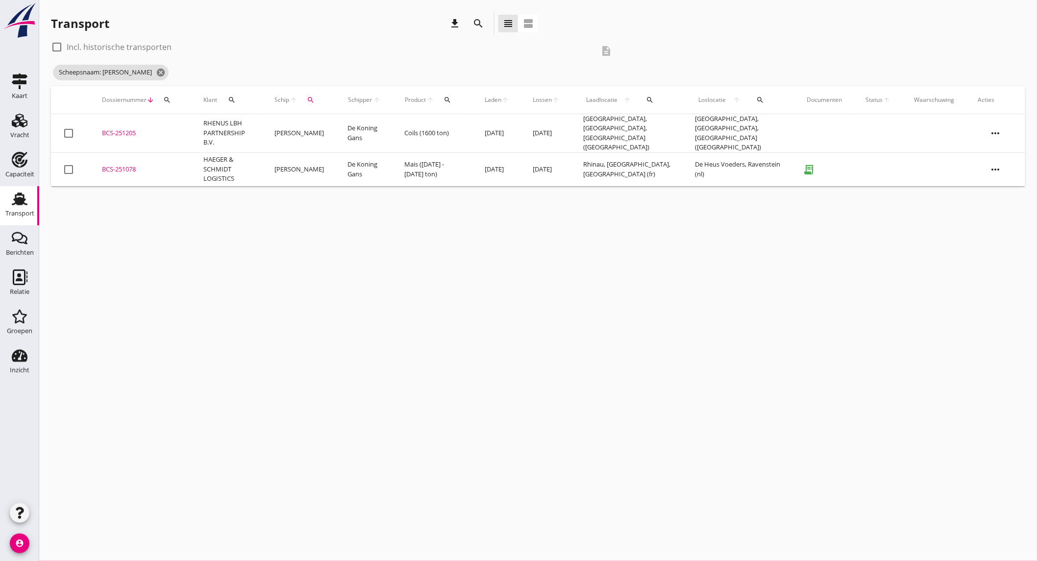
click at [154, 46] on label "Incl. historische transporten" at bounding box center [119, 47] width 105 height 10
checkbox input "true"
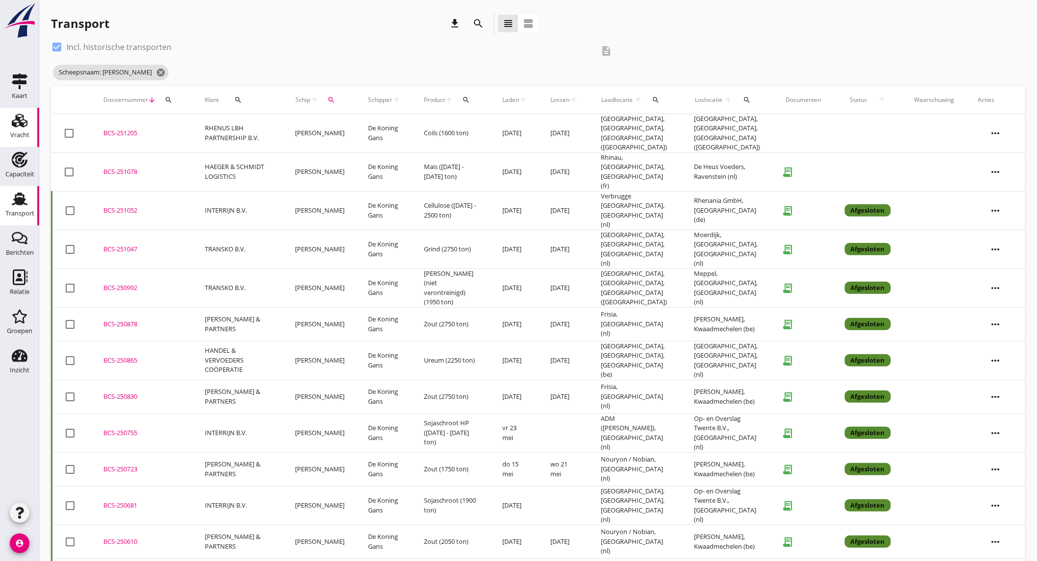
click at [5, 119] on link "Vracht Vracht" at bounding box center [19, 127] width 39 height 39
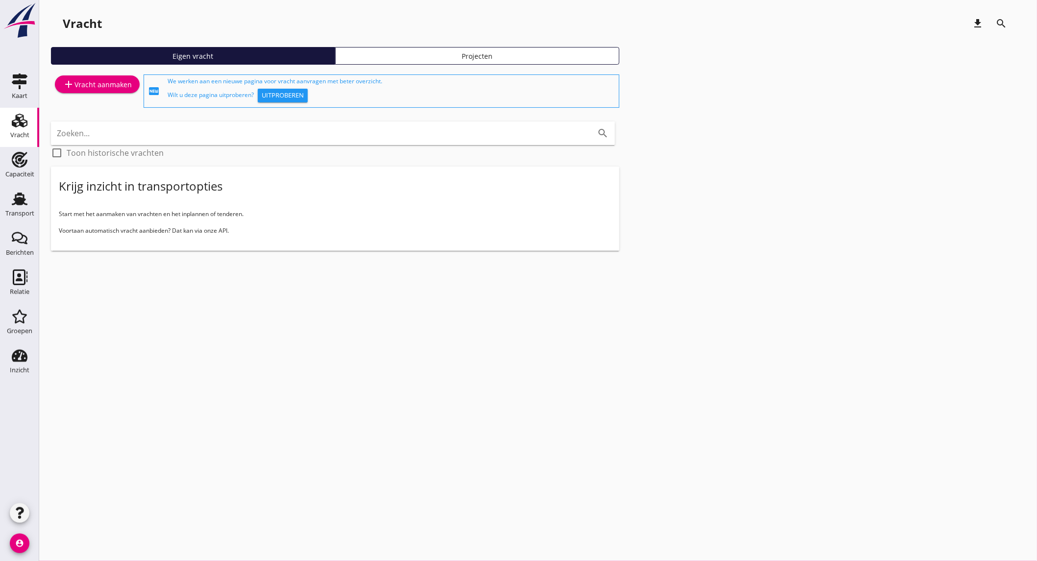
click at [99, 90] on div "add Vracht aanmaken" at bounding box center [97, 84] width 69 height 12
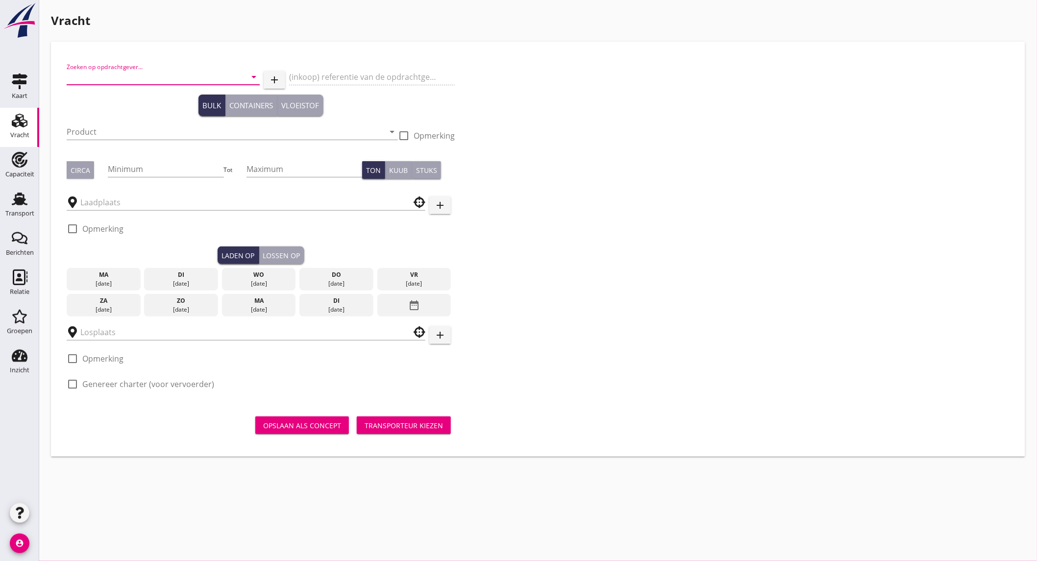
click at [127, 72] on input "Zoeken op opdrachtgever..." at bounding box center [150, 77] width 166 height 16
click at [117, 95] on div "PMT" at bounding box center [162, 101] width 177 height 12
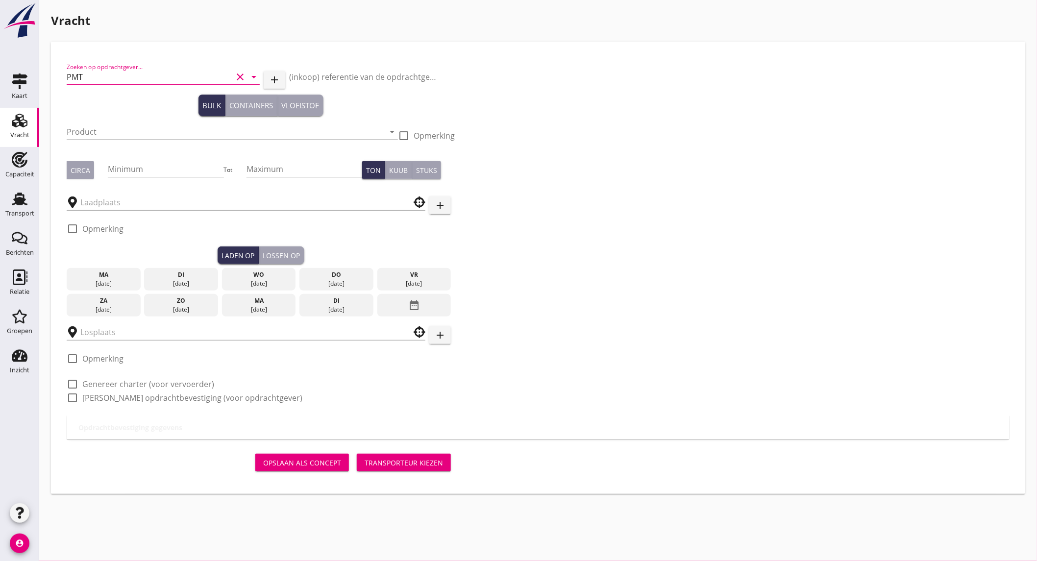
type input "PMT"
click at [108, 129] on input "Product" at bounding box center [226, 132] width 318 height 16
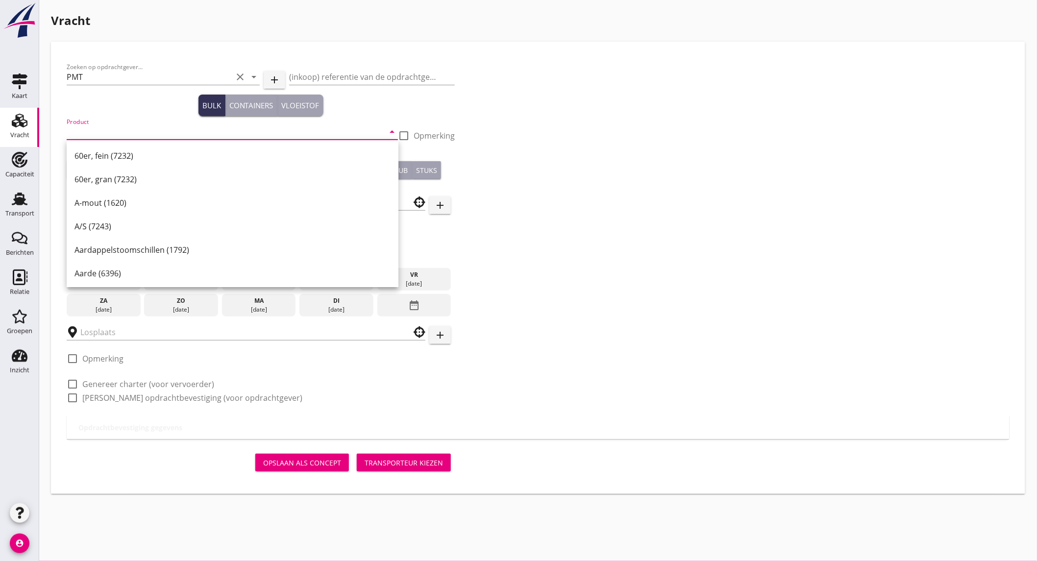
click at [237, 130] on input "Product" at bounding box center [226, 132] width 318 height 16
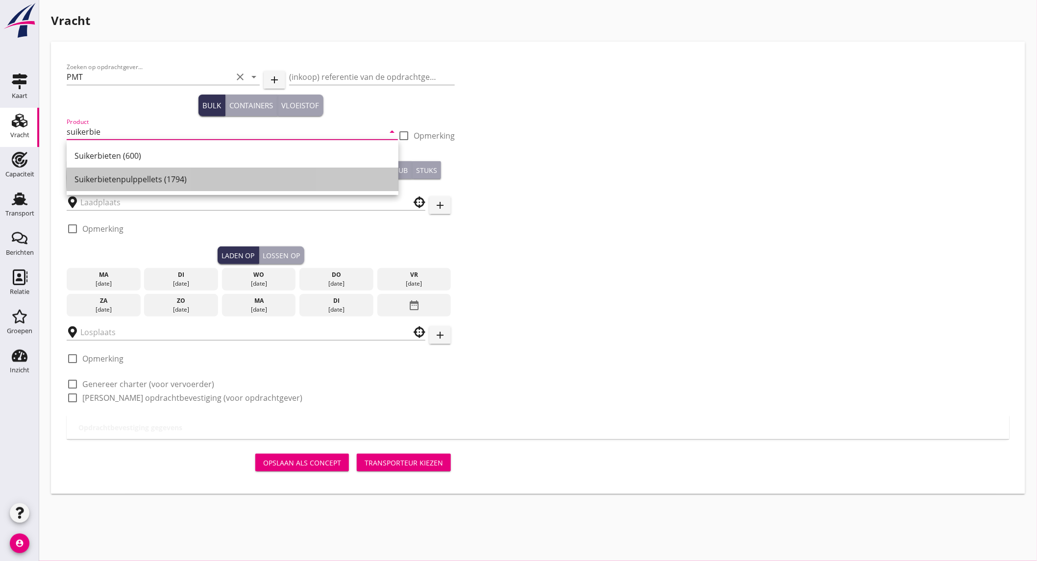
click at [160, 180] on div "Suikerbietenpulppellets (1794)" at bounding box center [232, 179] width 316 height 12
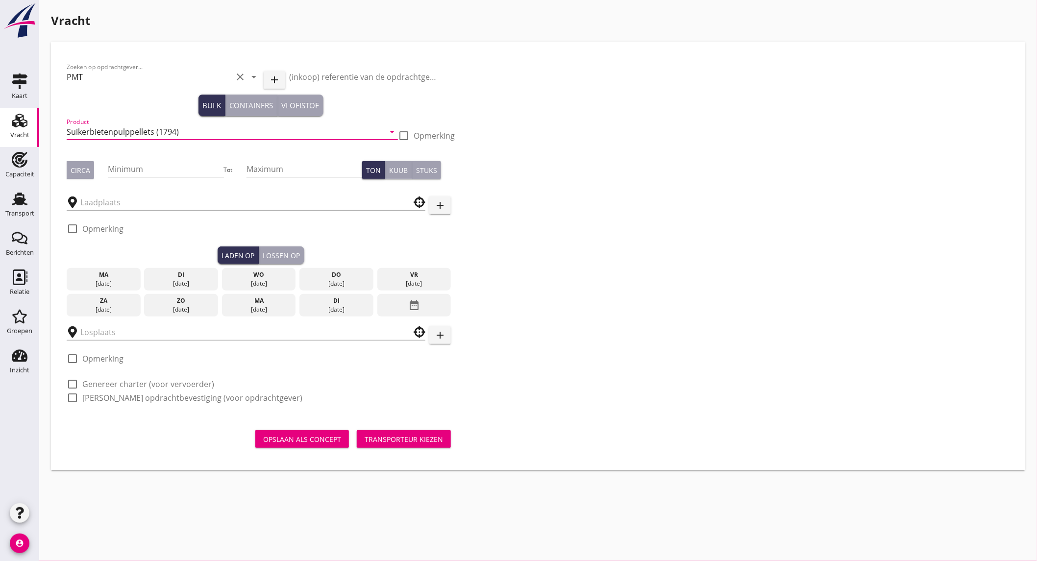
type input "Suikerbietenpulppellets (1794)"
click at [81, 172] on div "Circa" at bounding box center [81, 170] width 20 height 10
click at [135, 168] on input "Minimum" at bounding box center [166, 169] width 116 height 16
click at [142, 172] on input "Minimum" at bounding box center [166, 169] width 116 height 16
type input "1400"
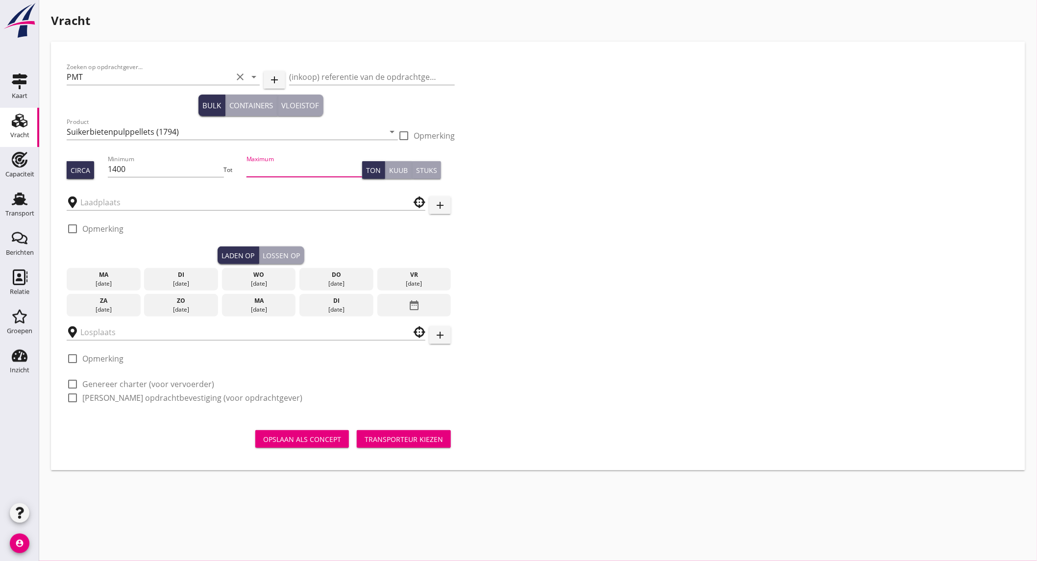
click at [285, 170] on input "Maximum" at bounding box center [304, 169] width 116 height 16
type input "1800"
click at [213, 200] on input "text" at bounding box center [239, 203] width 318 height 16
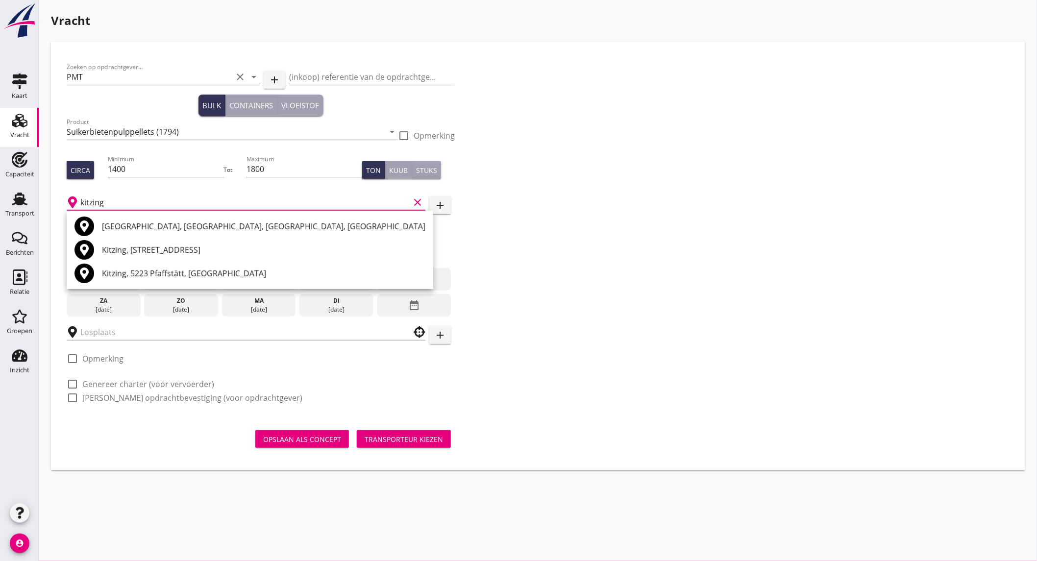
click at [222, 226] on div "Kitzingen, Kreis Kitzingen, Bavaria, Germany" at bounding box center [263, 227] width 323 height 12
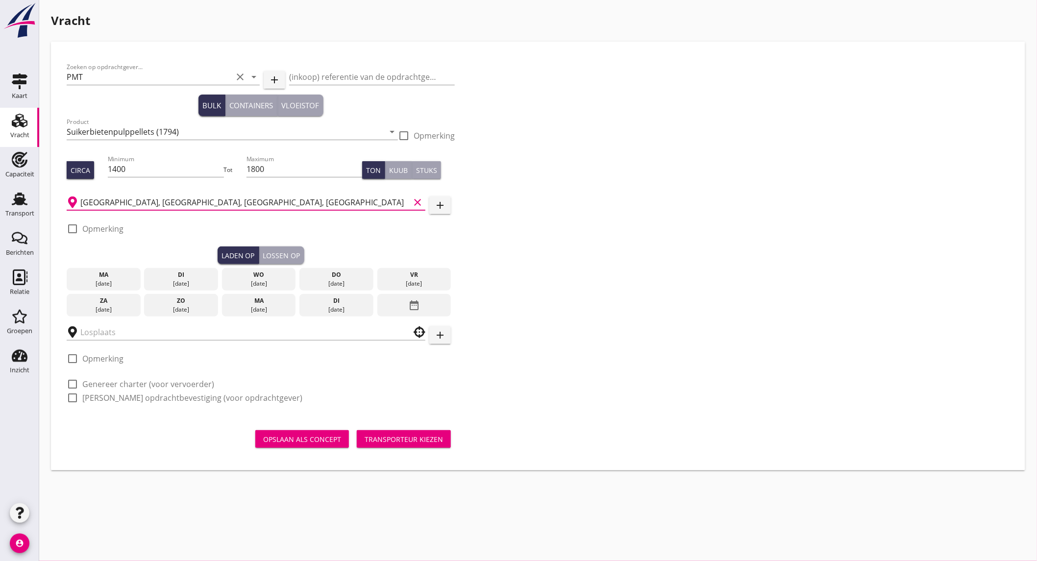
type input "Kitzingen, Kreis Kitzingen, Bavaria, Germany"
click at [112, 228] on label "Opmerking" at bounding box center [102, 229] width 41 height 10
checkbox input "true"
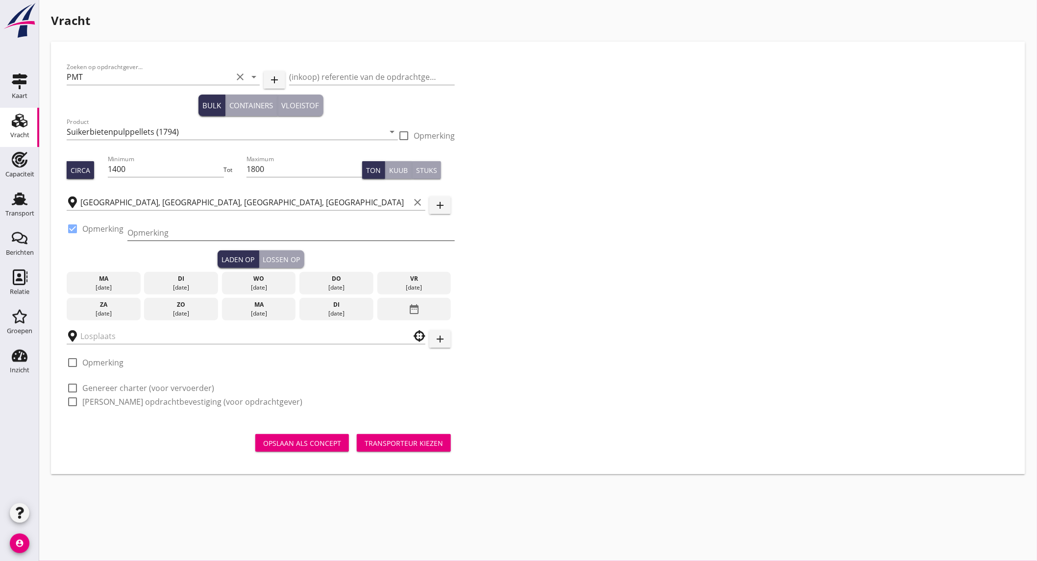
click at [153, 234] on input "Opmerking" at bounding box center [290, 233] width 327 height 16
type input "tel volgt"
click at [420, 306] on div "date_range" at bounding box center [414, 309] width 74 height 23
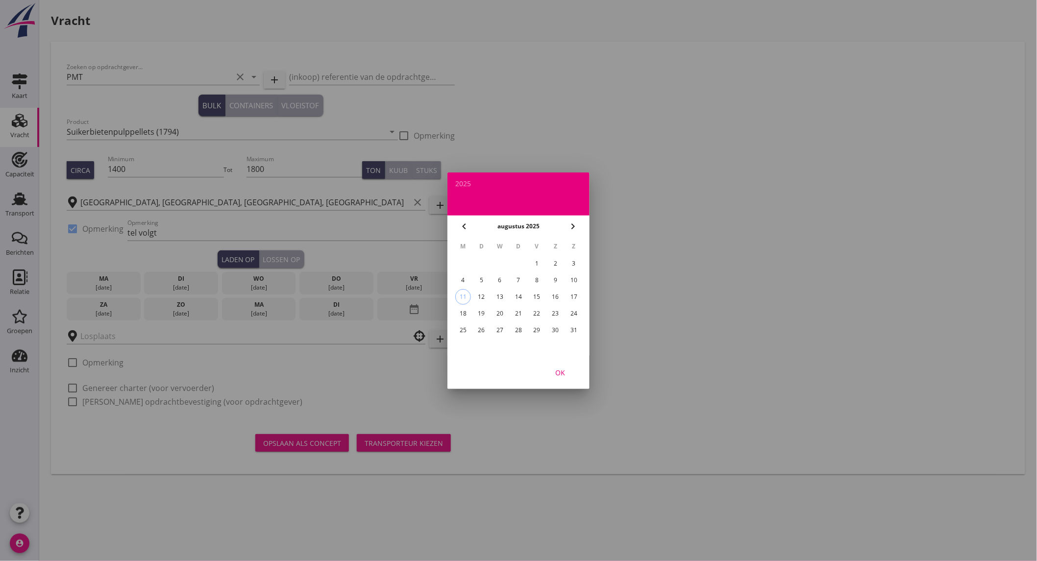
click at [481, 311] on div "19" at bounding box center [482, 314] width 16 height 16
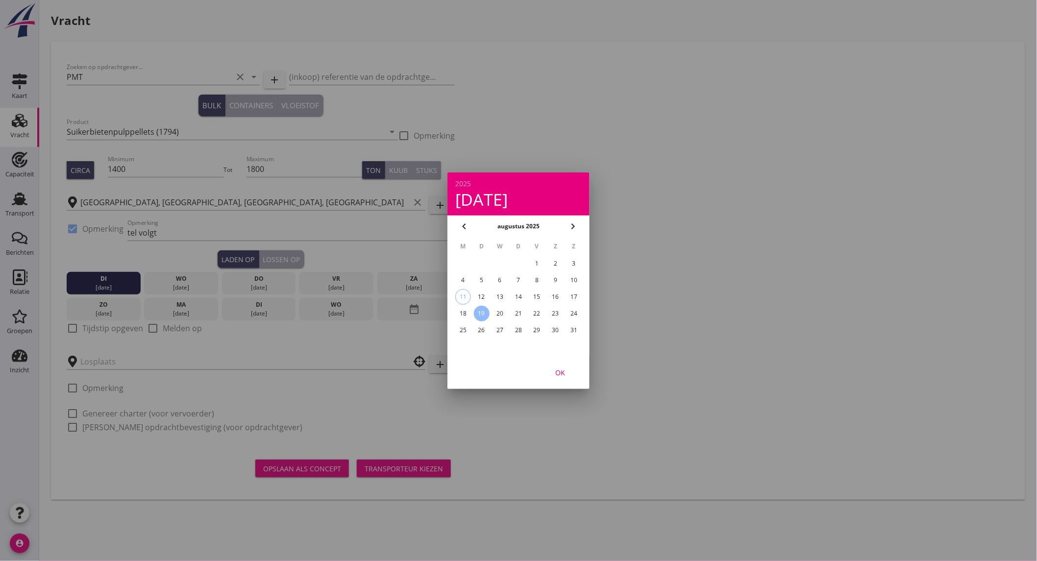
click at [565, 373] on div "OK" at bounding box center [559, 372] width 27 height 10
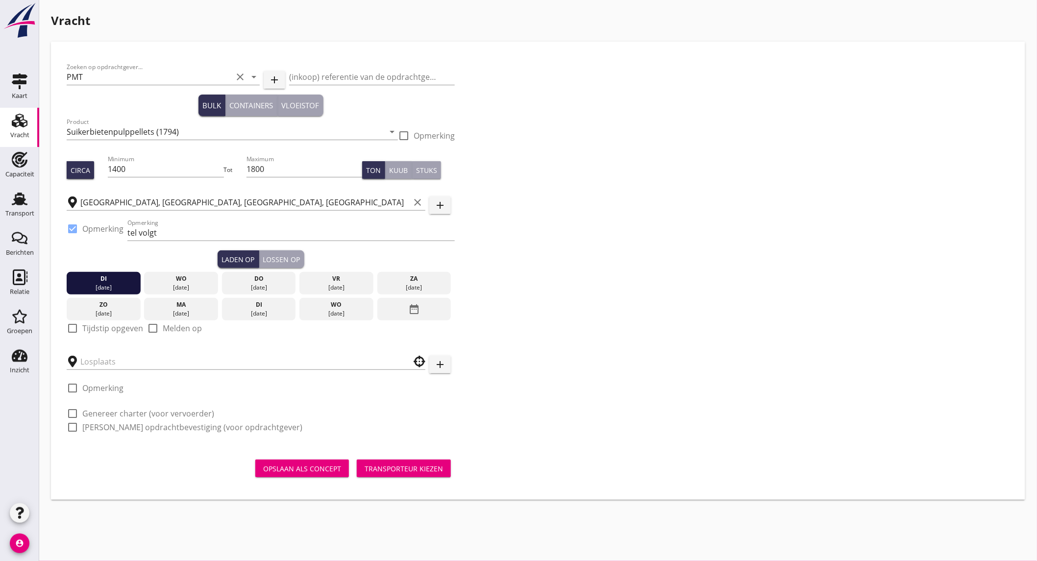
click at [104, 331] on label "Tijdstip opgeven" at bounding box center [112, 328] width 61 height 10
checkbox input "true"
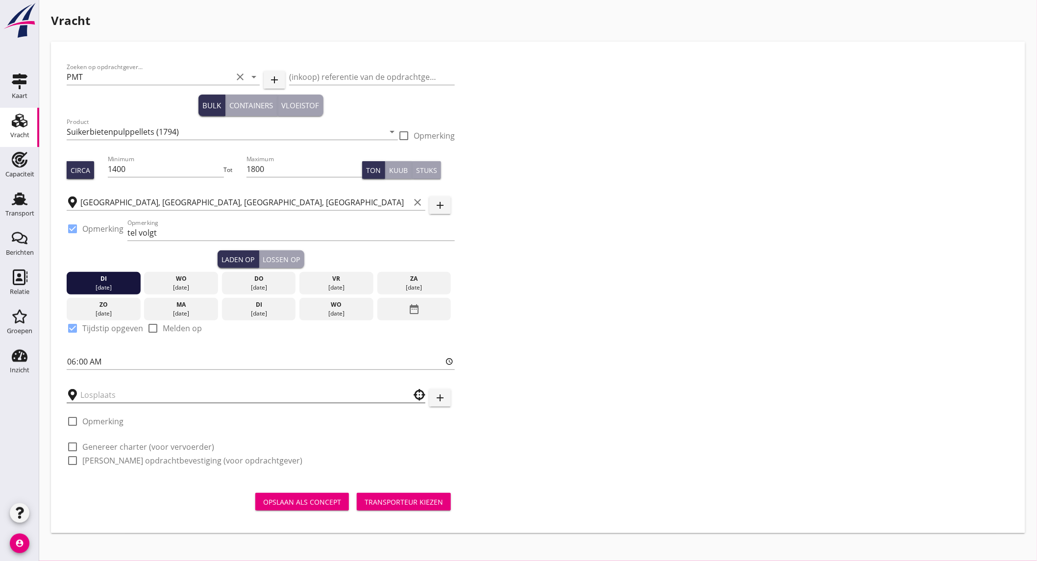
click at [112, 393] on input "text" at bounding box center [239, 395] width 318 height 16
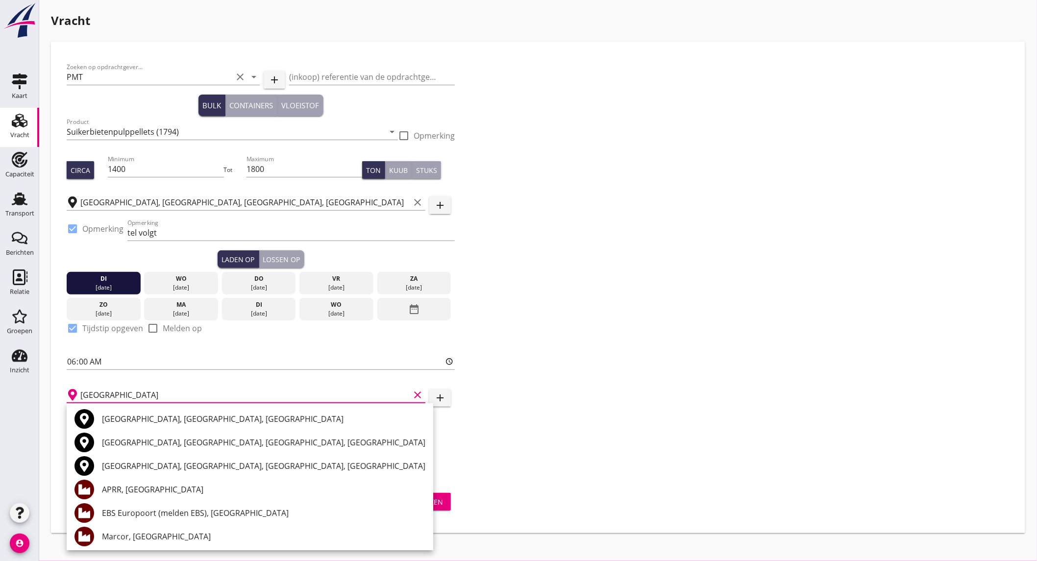
click at [153, 420] on div "Rotterdam, South Holland, Netherlands" at bounding box center [263, 419] width 323 height 12
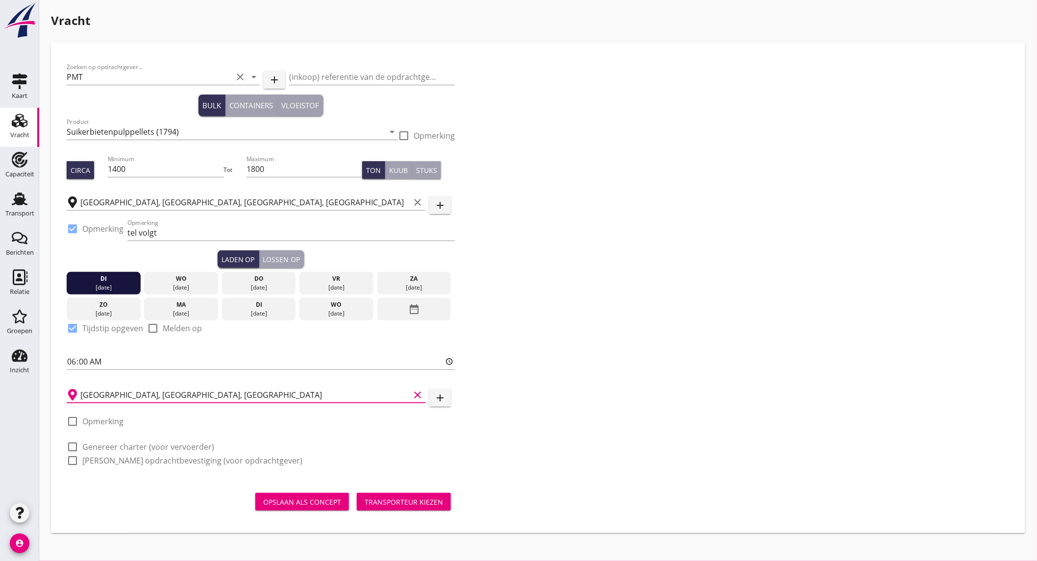
type input "Rotterdam, South Holland, Netherlands"
click at [107, 424] on label "Opmerking" at bounding box center [102, 422] width 41 height 10
checkbox input "true"
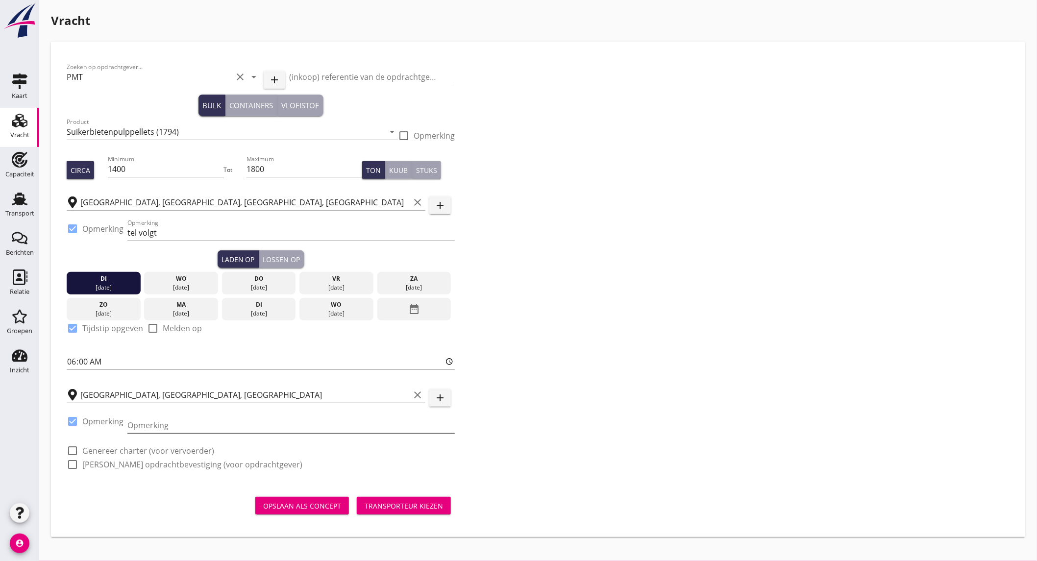
click at [135, 423] on input "Opmerking" at bounding box center [290, 426] width 327 height 16
type input "Natw"
drag, startPoint x: 128, startPoint y: 452, endPoint x: 126, endPoint y: 459, distance: 7.3
click at [128, 451] on label "Genereer charter (voor vervoerder)" at bounding box center [148, 451] width 132 height 10
checkbox input "true"
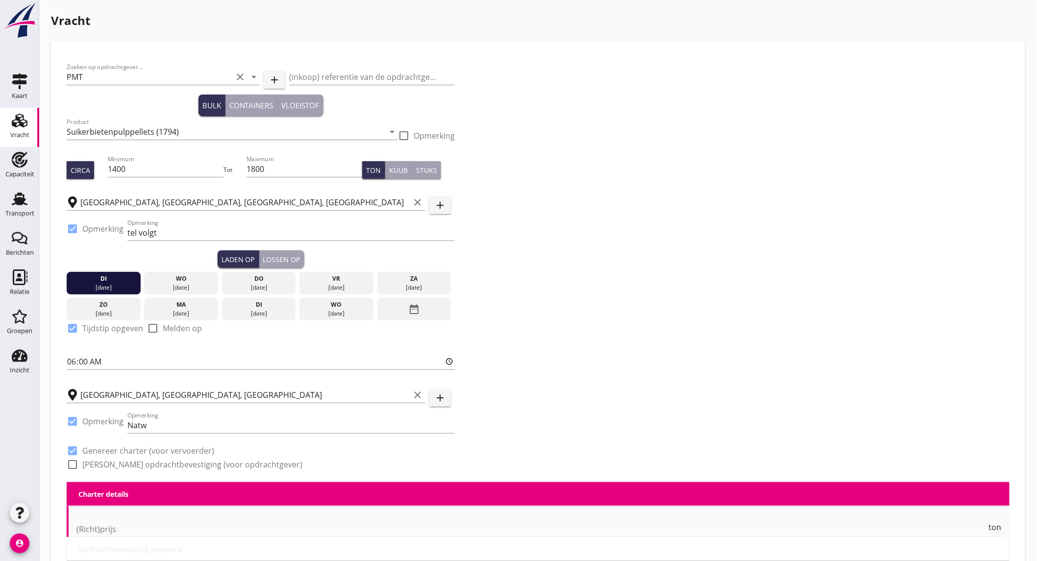
click at [125, 464] on label "Genereer opdrachtbevestiging (voor opdrachtgever)" at bounding box center [192, 465] width 220 height 10
checkbox input "true"
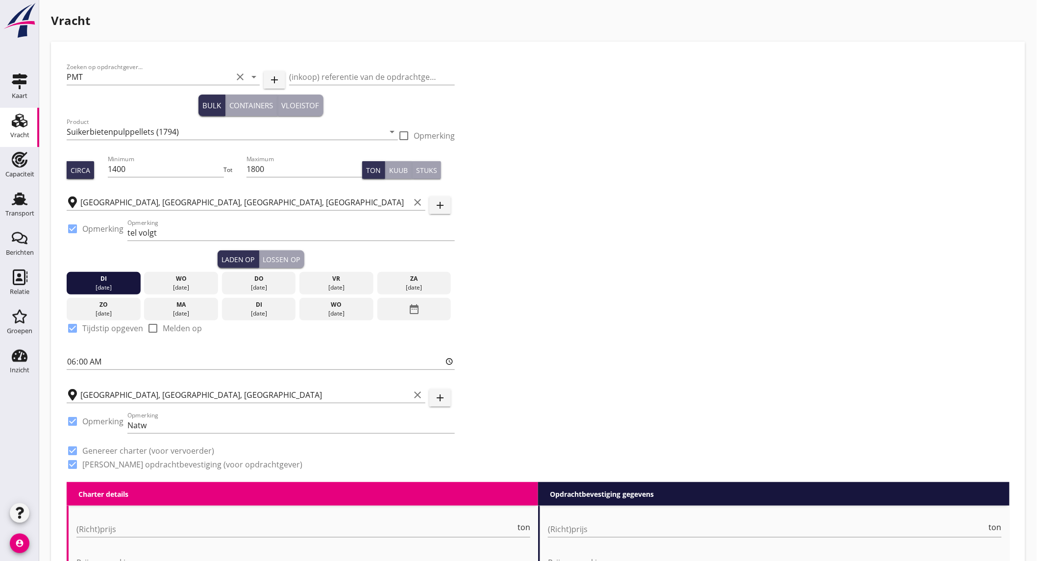
scroll to position [109, 0]
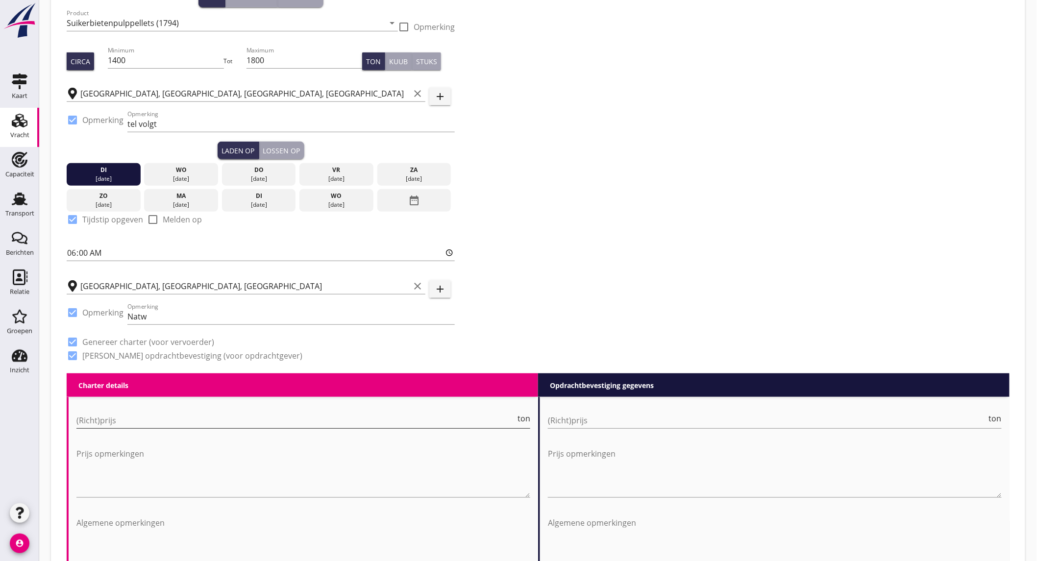
click at [139, 420] on input "(Richt)prijs" at bounding box center [295, 421] width 439 height 16
type input "18"
click at [619, 414] on input "(Richt)prijs" at bounding box center [767, 421] width 439 height 16
type input "18"
type input "18.25"
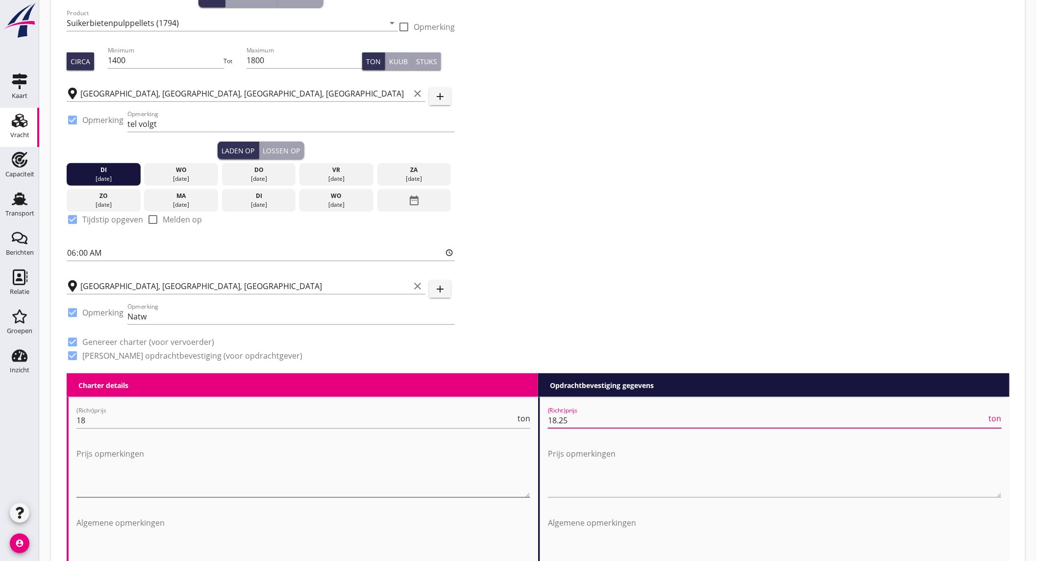
click at [121, 462] on textarea "Prijs opmerkingen" at bounding box center [303, 471] width 454 height 51
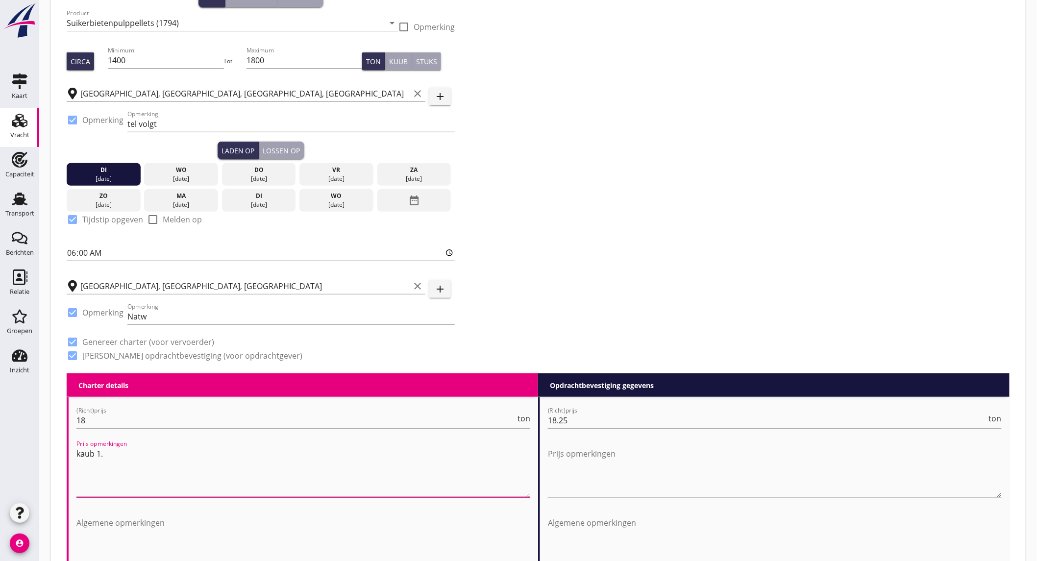
type textarea "kaub 1.4"
drag, startPoint x: 126, startPoint y: 452, endPoint x: -111, endPoint y: 443, distance: 237.3
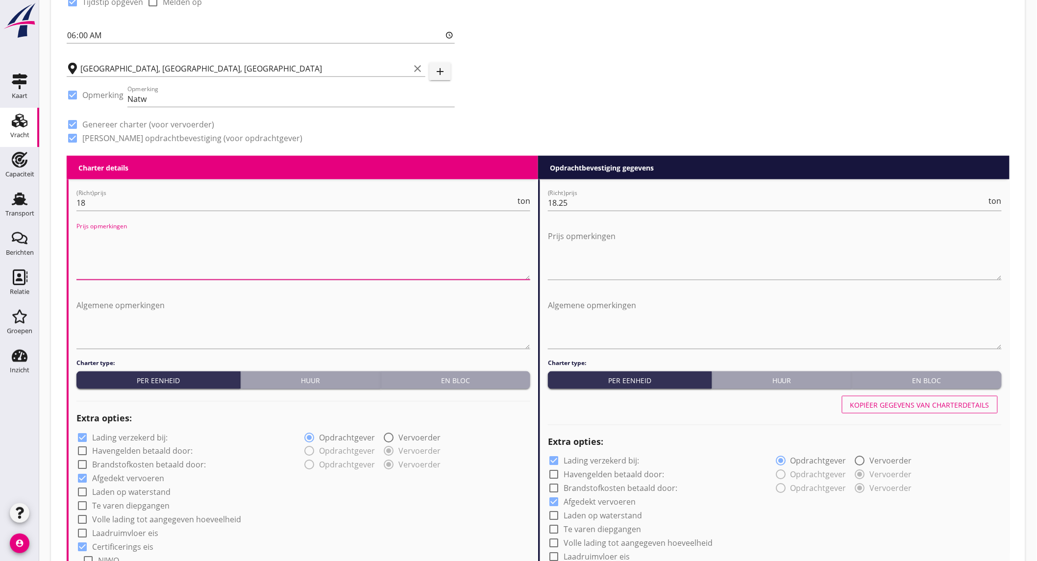
scroll to position [544, 0]
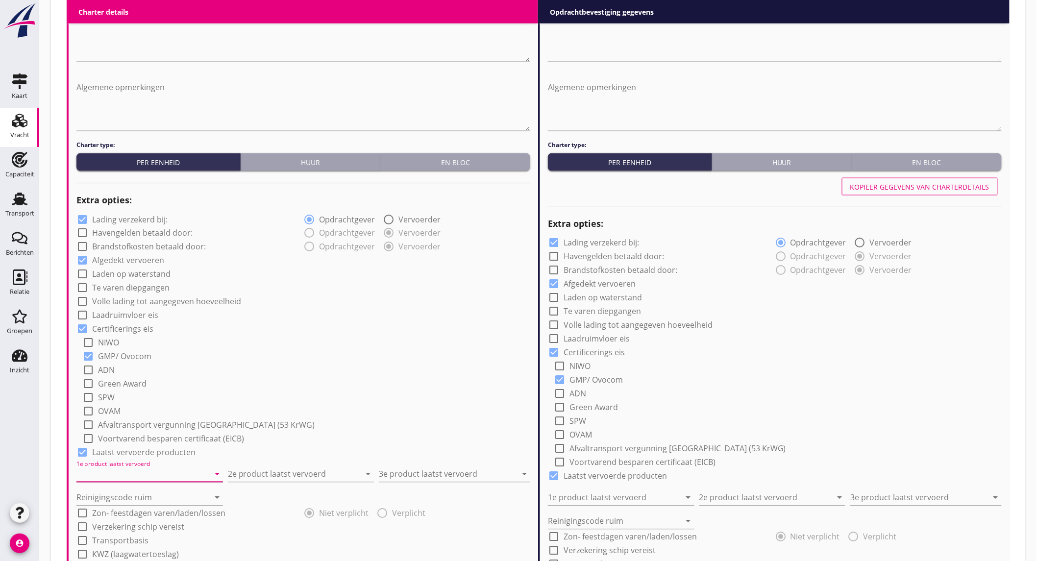
click at [138, 471] on input "1e product laatst vervoerd" at bounding box center [142, 475] width 133 height 16
click at [134, 495] on div "Coils (5412)" at bounding box center [149, 498] width 131 height 12
type input "Coils (5412)"
click at [262, 472] on input "2e product laatst vervoerd" at bounding box center [294, 475] width 133 height 16
drag, startPoint x: 275, startPoint y: 331, endPoint x: 410, endPoint y: 429, distance: 167.3
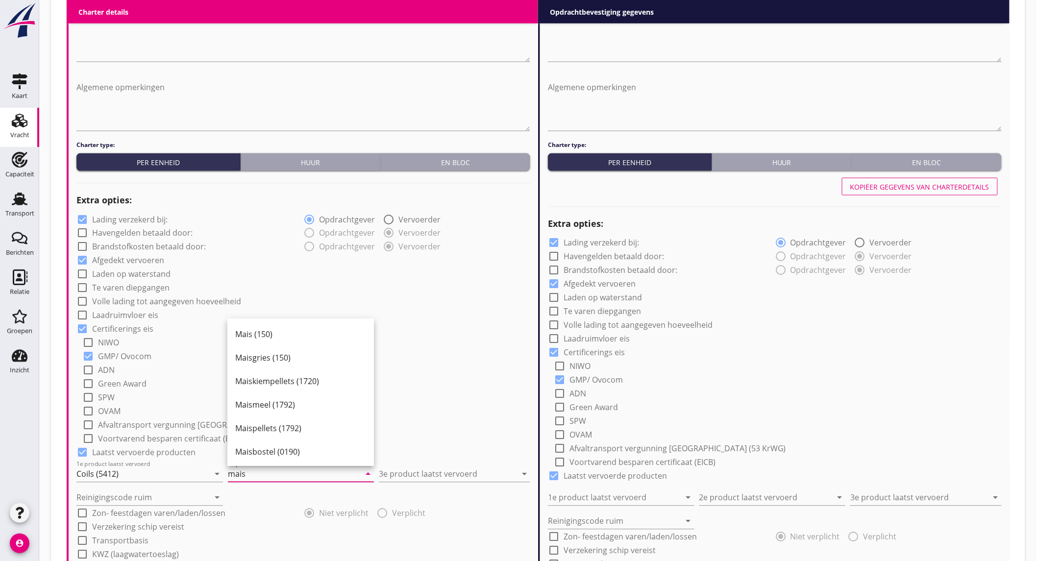
click at [275, 330] on div "Mais (150)" at bounding box center [300, 335] width 131 height 12
type input "Mais (150)"
click at [456, 473] on input "3e product laatst vervoerd" at bounding box center [448, 475] width 138 height 16
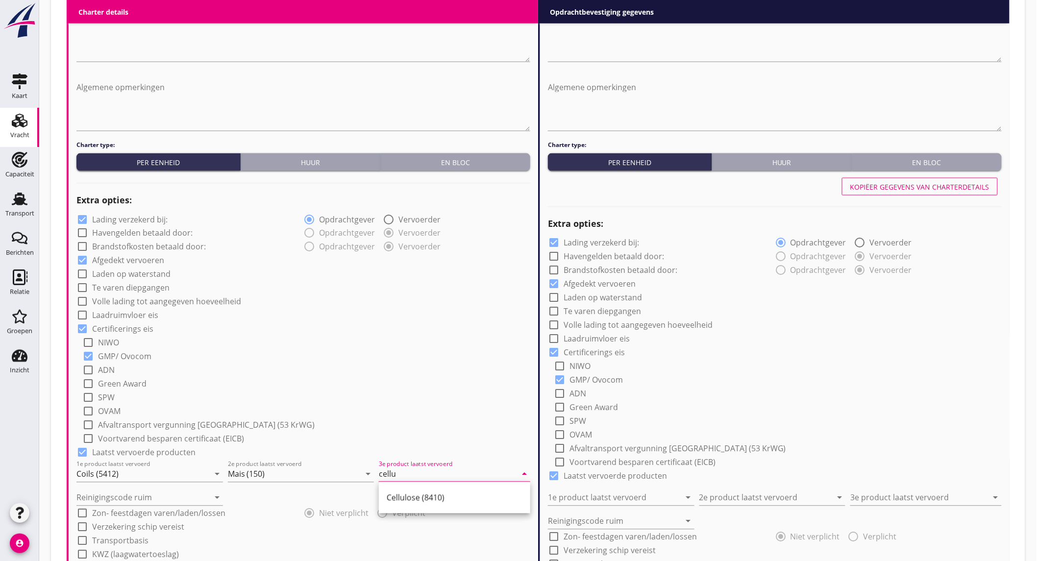
drag, startPoint x: 437, startPoint y: 495, endPoint x: 277, endPoint y: 501, distance: 159.8
click at [433, 495] on div "Cellulose (8410)" at bounding box center [455, 498] width 136 height 12
type input "Cellulose (8410)"
click at [188, 492] on input "Reinigingscode ruim" at bounding box center [142, 498] width 133 height 16
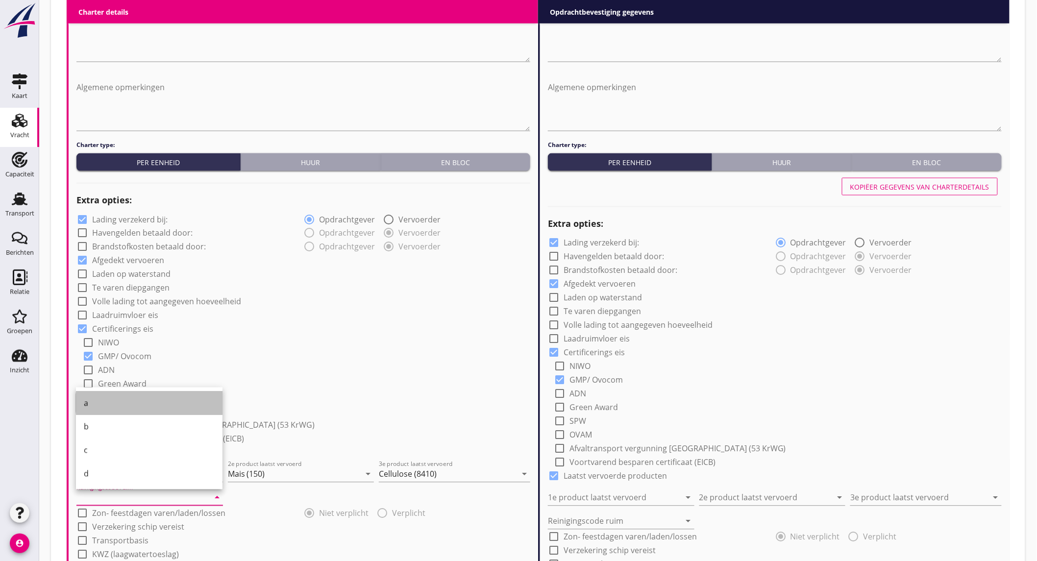
click at [179, 398] on div "a" at bounding box center [149, 403] width 131 height 12
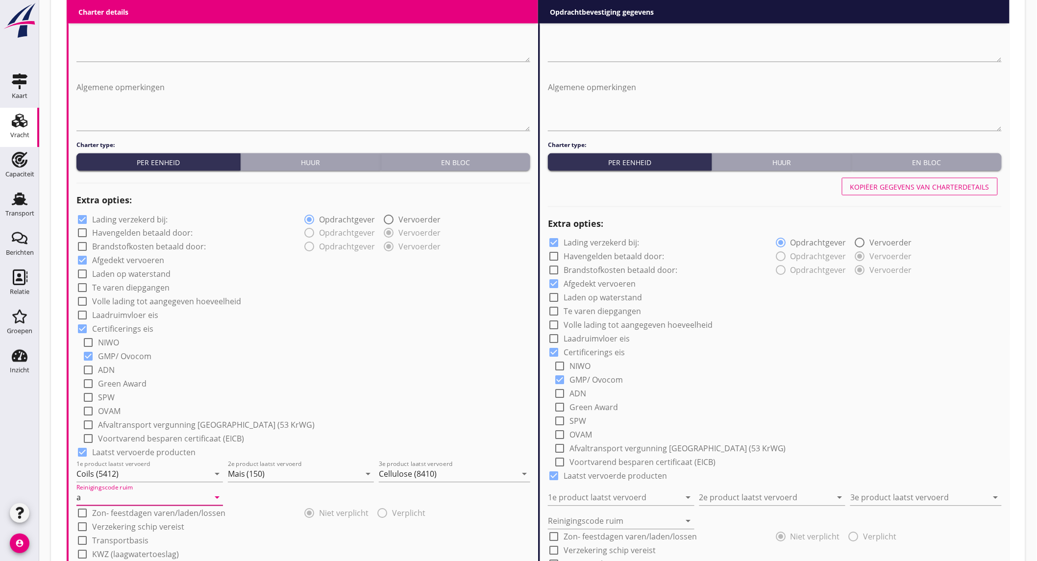
click at [119, 499] on input "a" at bounding box center [142, 498] width 133 height 16
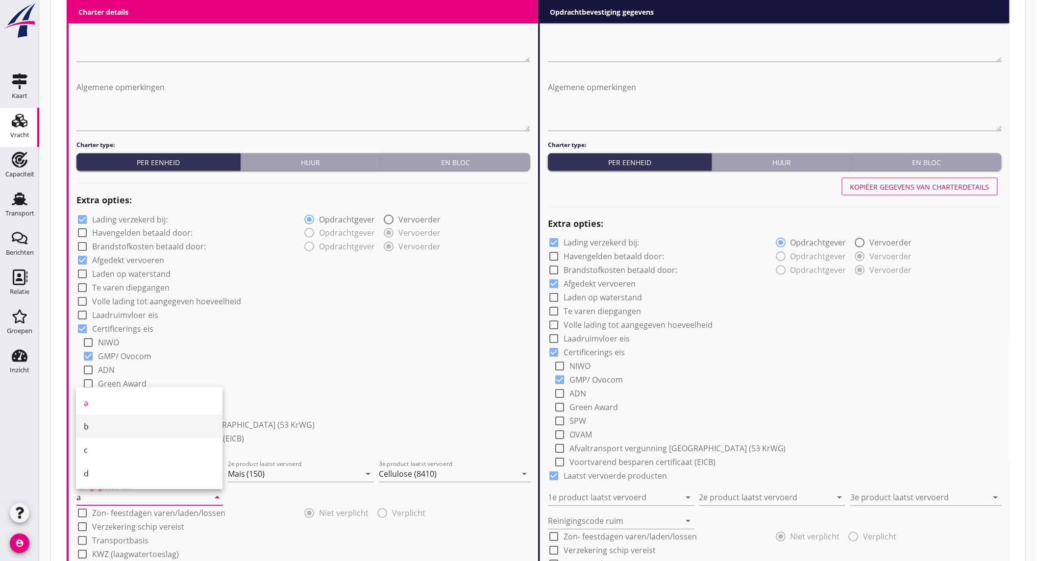
click at [93, 427] on div "b" at bounding box center [149, 427] width 131 height 12
type input "b"
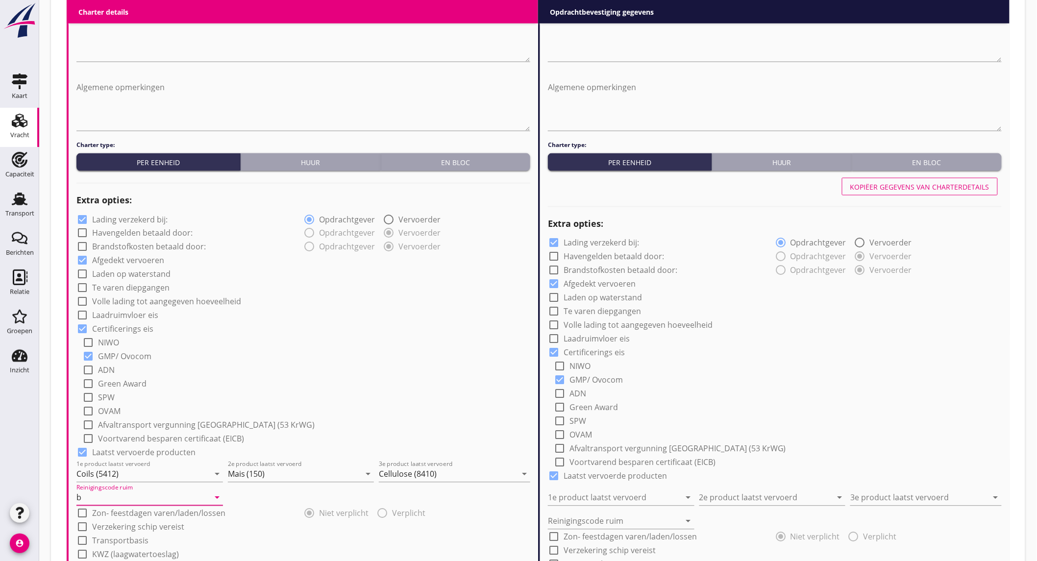
click at [160, 218] on label "Lading verzekerd bij:" at bounding box center [129, 220] width 75 height 10
checkbox input "false"
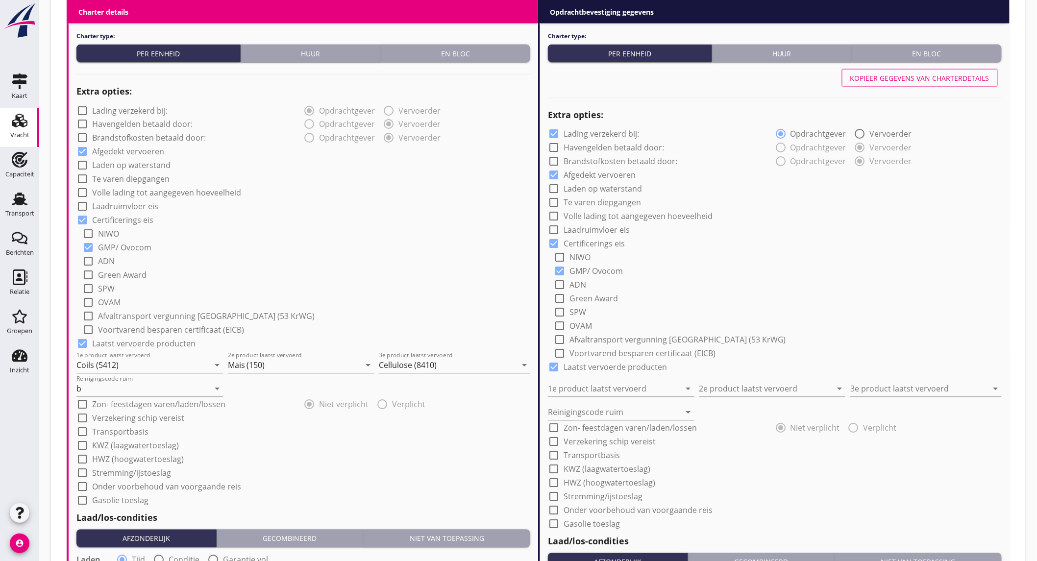
click at [139, 164] on label "Laden op waterstand" at bounding box center [131, 166] width 78 height 10
checkbox input "false"
click at [106, 443] on label "KWZ (laagwatertoeslag)" at bounding box center [135, 446] width 87 height 10
checkbox input "true"
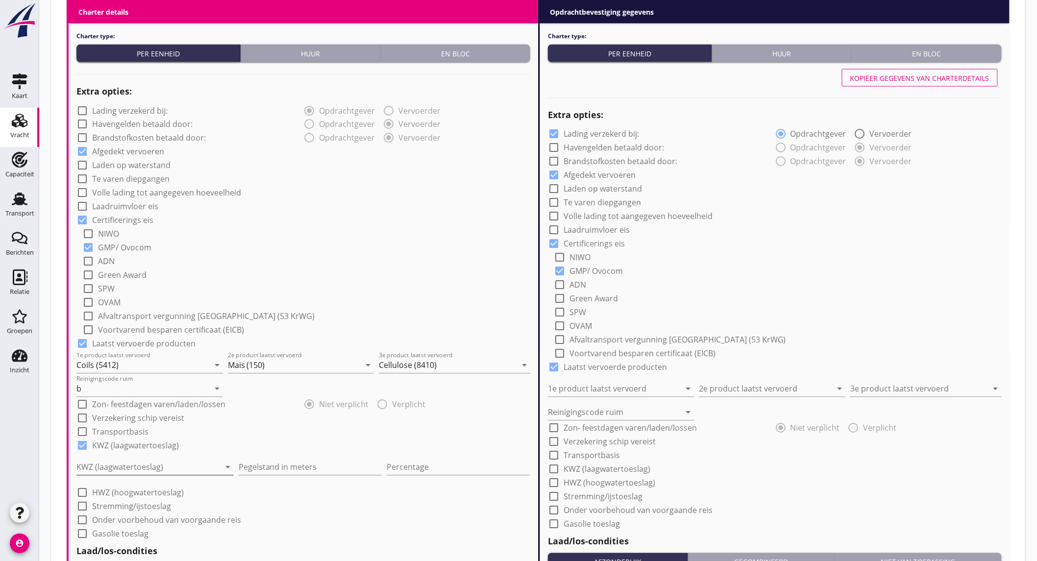
click at [113, 464] on div at bounding box center [148, 468] width 144 height 16
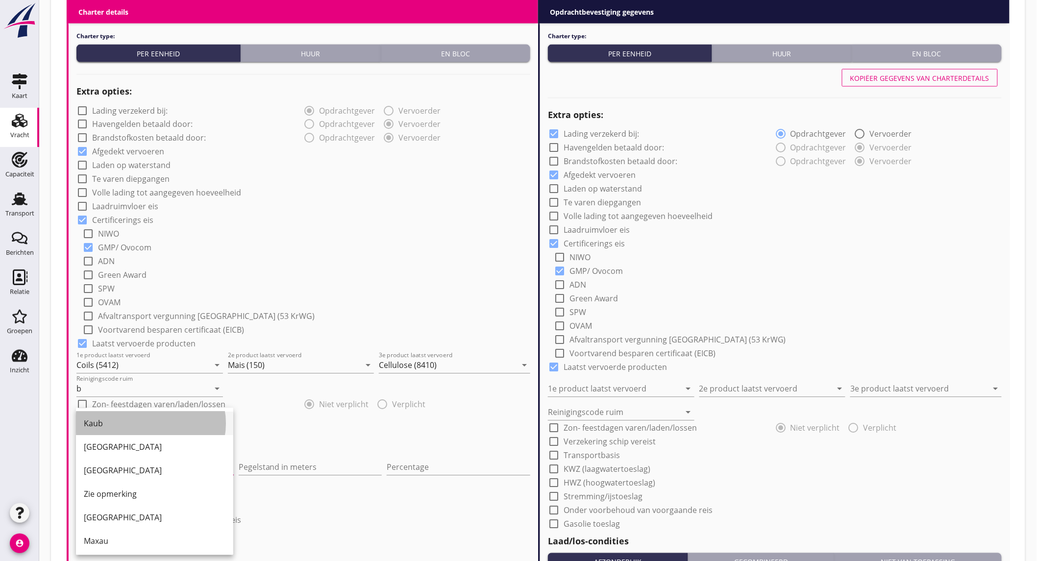
click at [121, 423] on div "Kaub" at bounding box center [155, 424] width 142 height 12
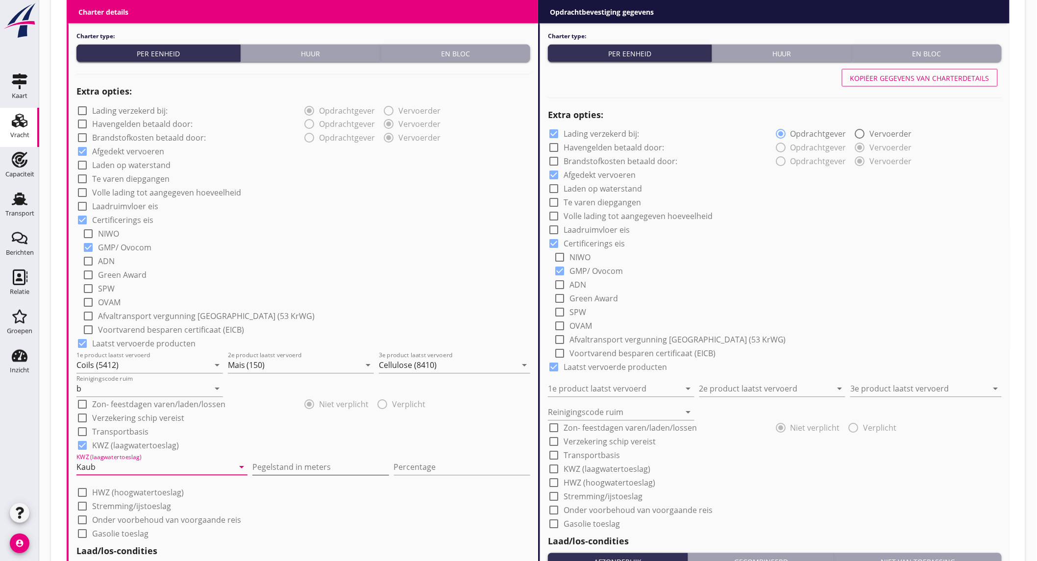
click at [302, 468] on input "Pegelstand in meters" at bounding box center [320, 468] width 136 height 16
type input "1"
type input "1.4"
click at [408, 466] on input "Percentage" at bounding box center [462, 468] width 136 height 16
type input "10"
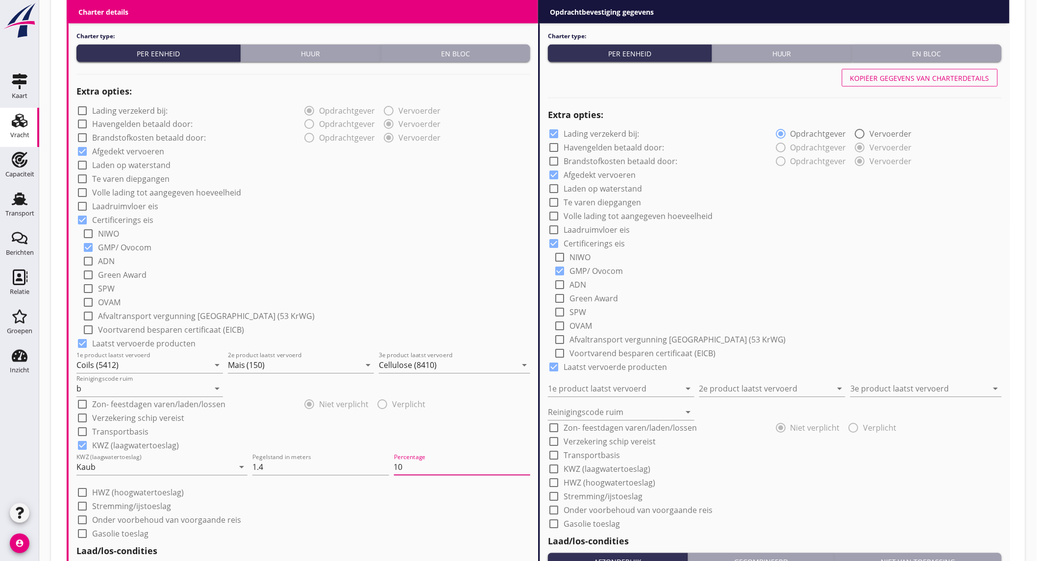
click at [390, 499] on div "check_box_outline_blank Stremming/ijstoeslag" at bounding box center [303, 506] width 454 height 14
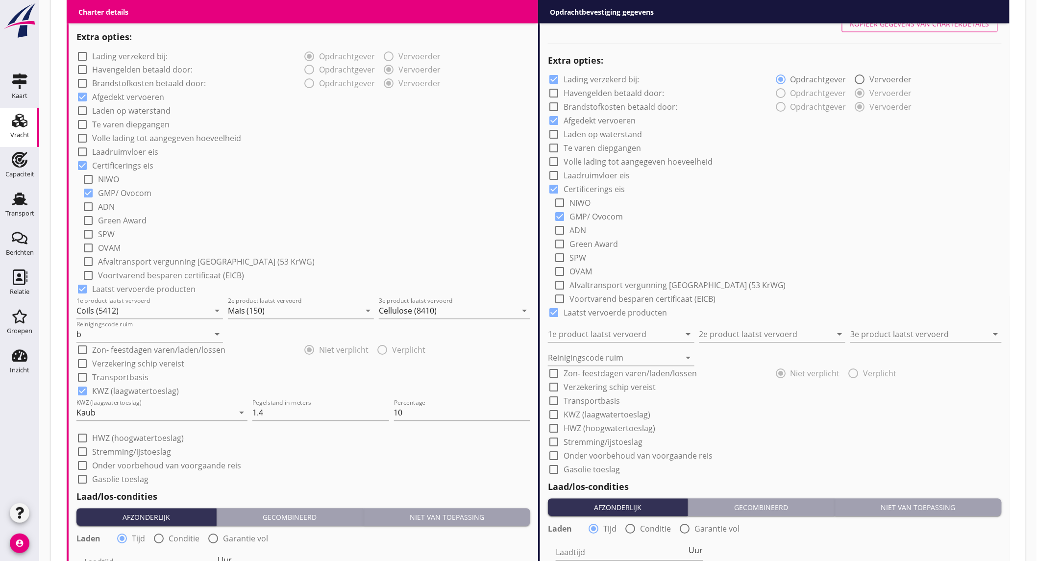
scroll to position [762, 0]
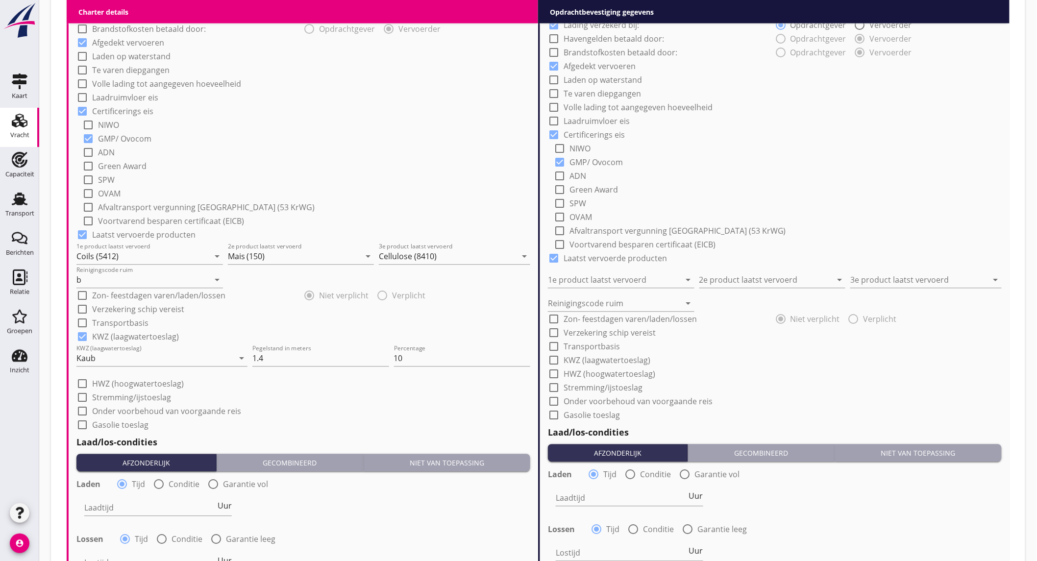
click at [182, 410] on label "Onder voorbehoud van voorgaande reis" at bounding box center [166, 412] width 149 height 10
checkbox input "true"
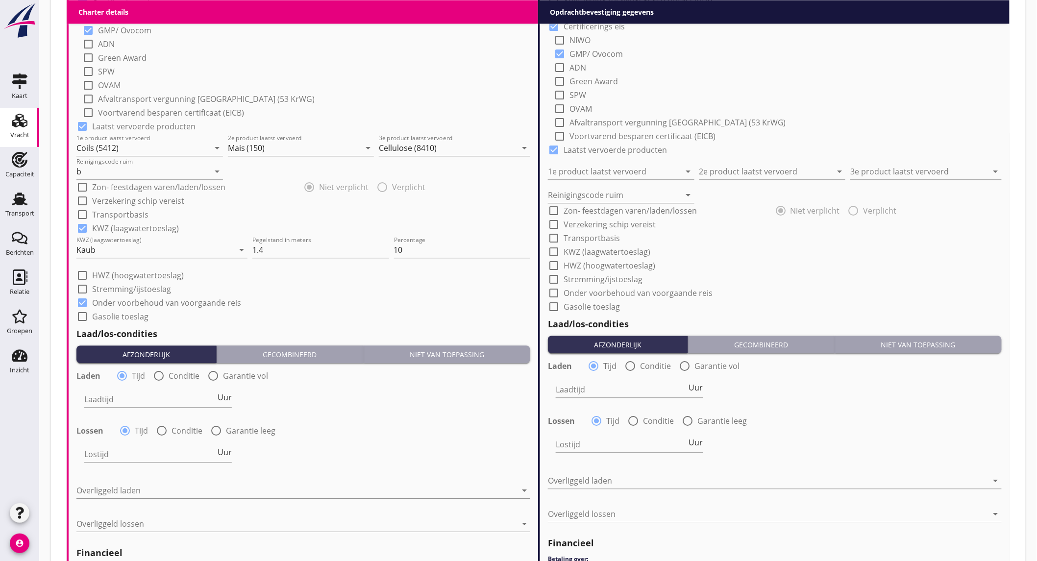
click at [214, 374] on div at bounding box center [213, 376] width 17 height 17
radio input "false"
radio input "true"
click at [496, 397] on icon "date_range" at bounding box center [498, 399] width 12 height 12
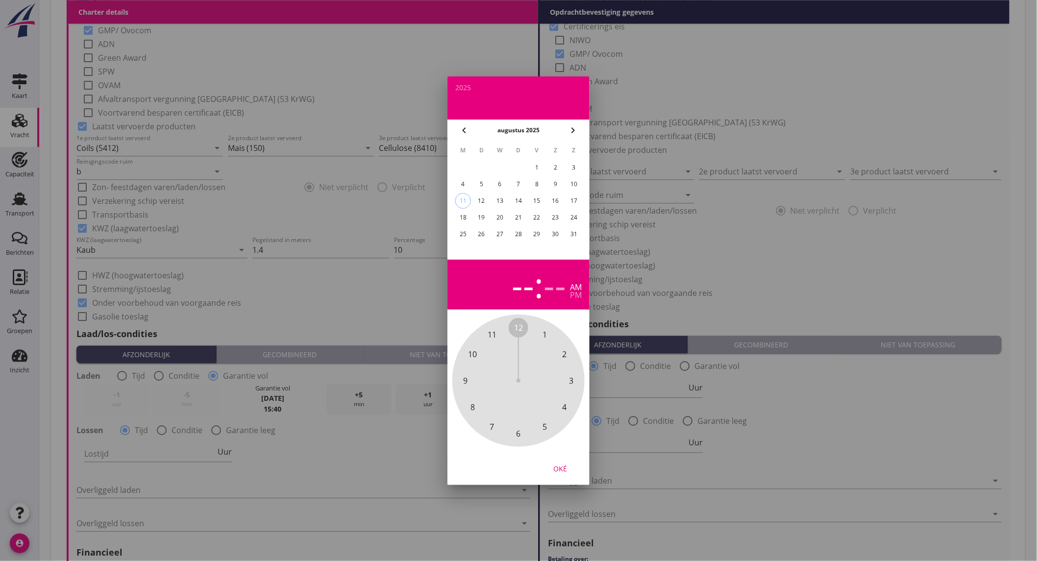
click at [506, 197] on div "13" at bounding box center [500, 201] width 16 height 16
click at [503, 211] on div "20" at bounding box center [500, 218] width 16 height 16
click at [573, 295] on div "pm" at bounding box center [576, 295] width 12 height 8
drag, startPoint x: 522, startPoint y: 326, endPoint x: 501, endPoint y: 331, distance: 21.0
click at [501, 331] on div "12 1 2 3 4 5 6 7 8 9 10 11" at bounding box center [519, 381] width 106 height 106
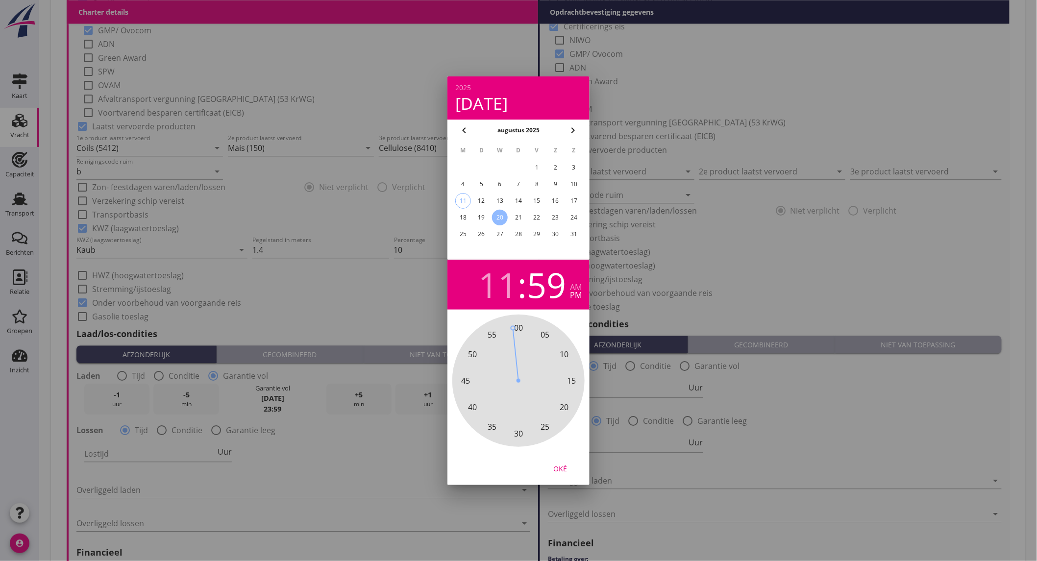
drag, startPoint x: 520, startPoint y: 326, endPoint x: 512, endPoint y: 328, distance: 9.2
click at [512, 328] on div "00 05 10 15 20 25 30 35 40 45 50 55" at bounding box center [519, 381] width 106 height 106
click at [560, 466] on div "Oké" at bounding box center [559, 468] width 27 height 10
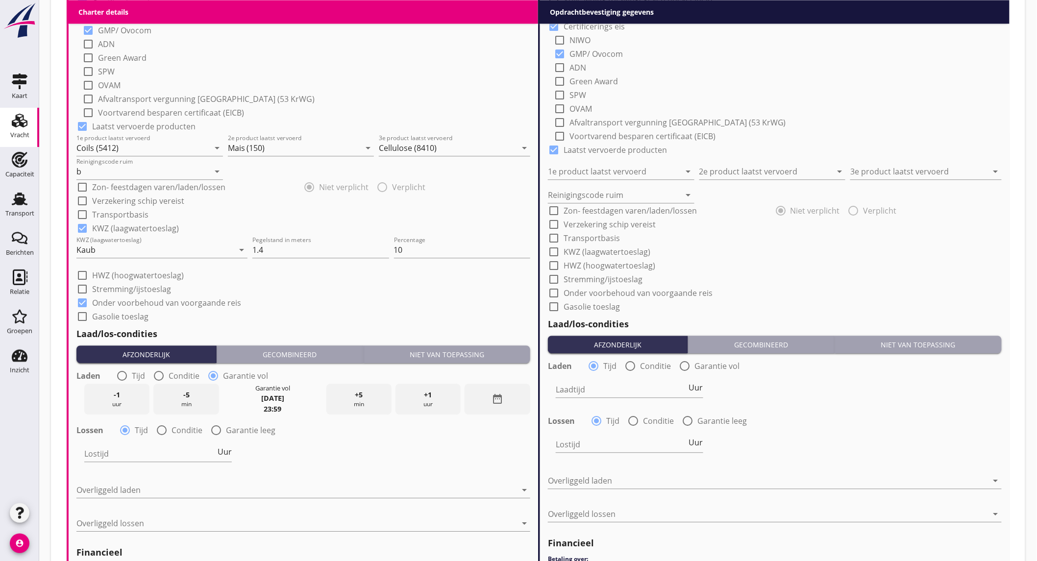
click at [164, 430] on div at bounding box center [161, 430] width 17 height 17
radio input "false"
radio input "true"
click at [165, 457] on div at bounding box center [188, 454] width 208 height 16
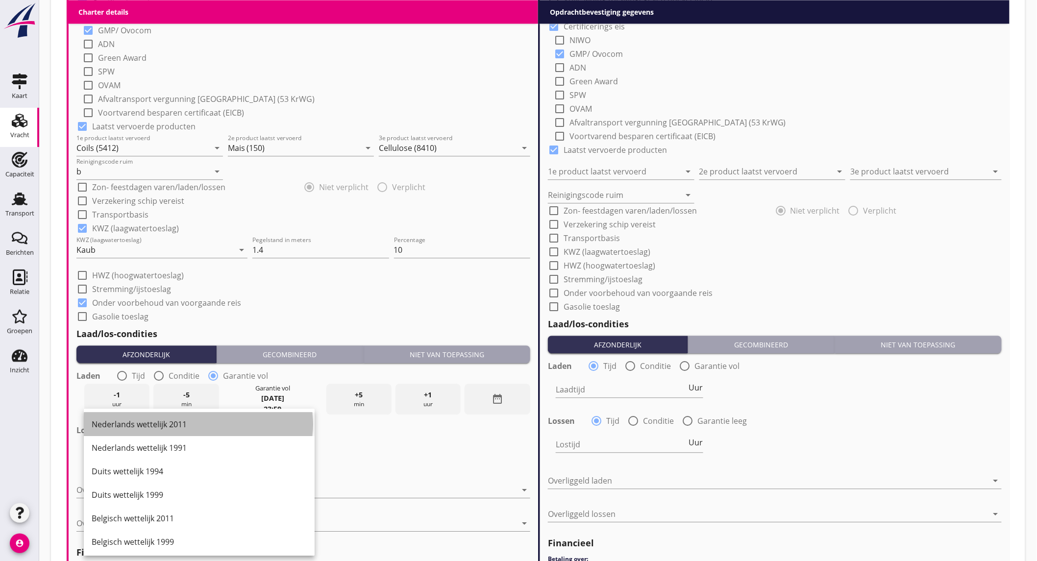
click at [170, 425] on div "Nederlands wettelijk 2011" at bounding box center [199, 424] width 215 height 12
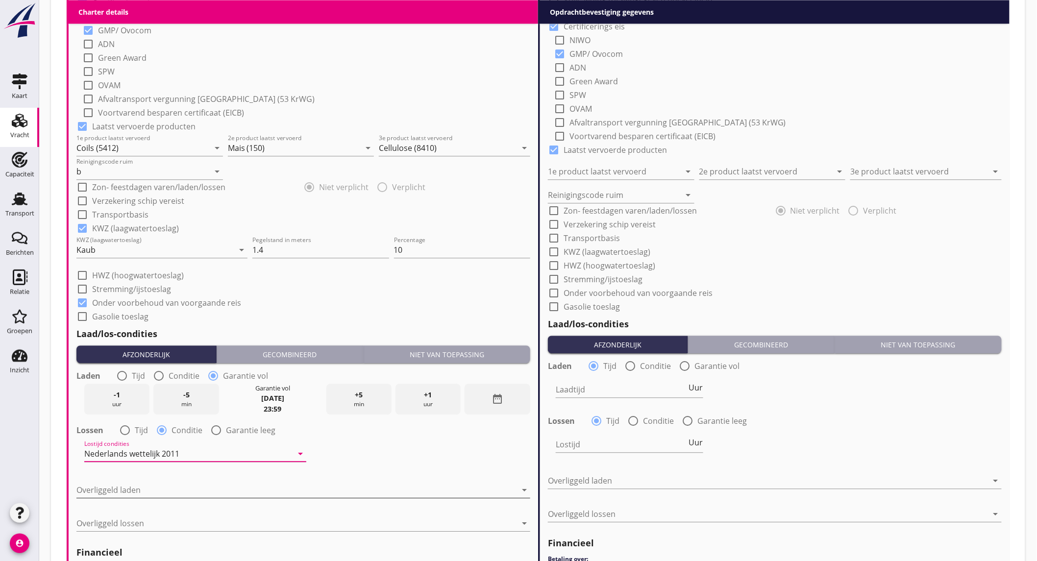
click at [188, 488] on div at bounding box center [296, 490] width 440 height 16
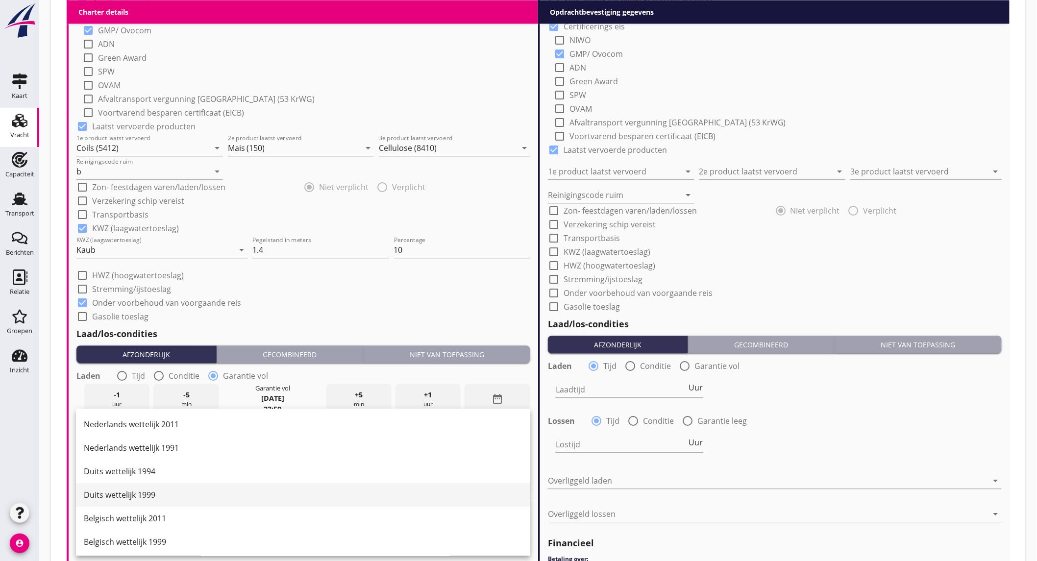
click at [147, 497] on div "Duits wettelijk 1999" at bounding box center [303, 495] width 439 height 12
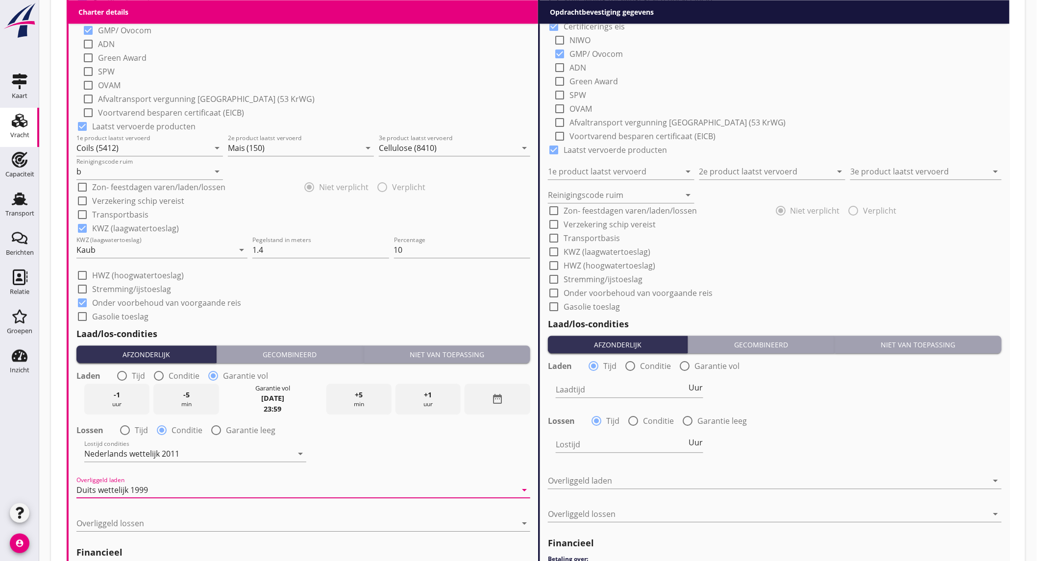
scroll to position [925, 0]
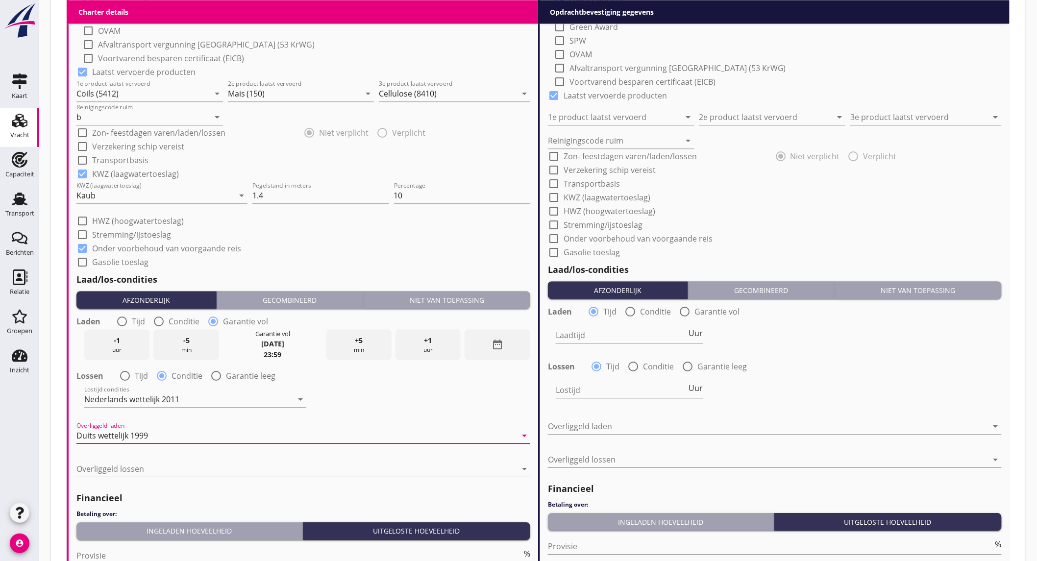
click at [145, 468] on div at bounding box center [296, 469] width 440 height 16
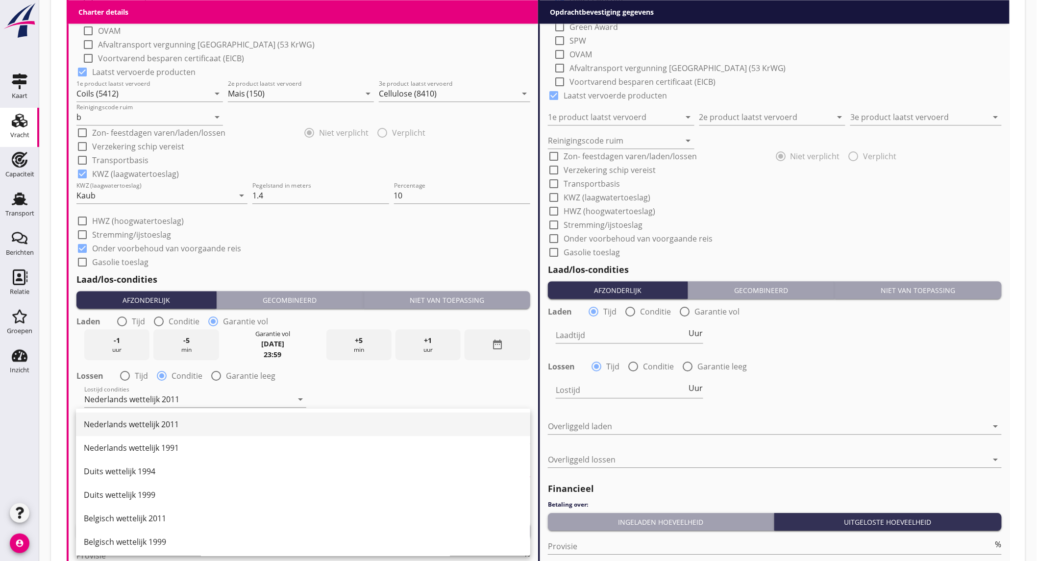
click at [133, 427] on div "Nederlands wettelijk 2011" at bounding box center [303, 424] width 439 height 12
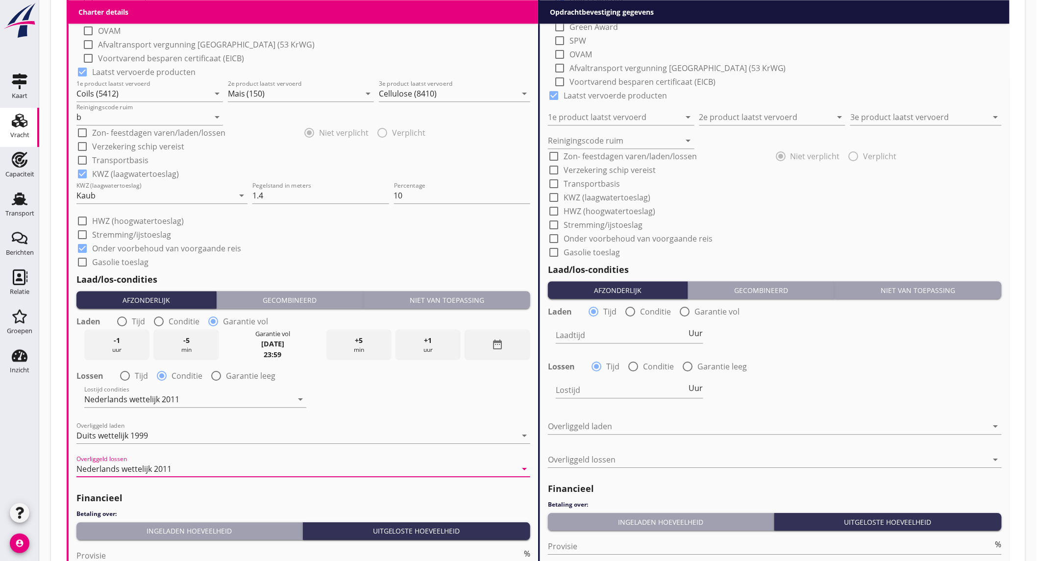
scroll to position [980, 0]
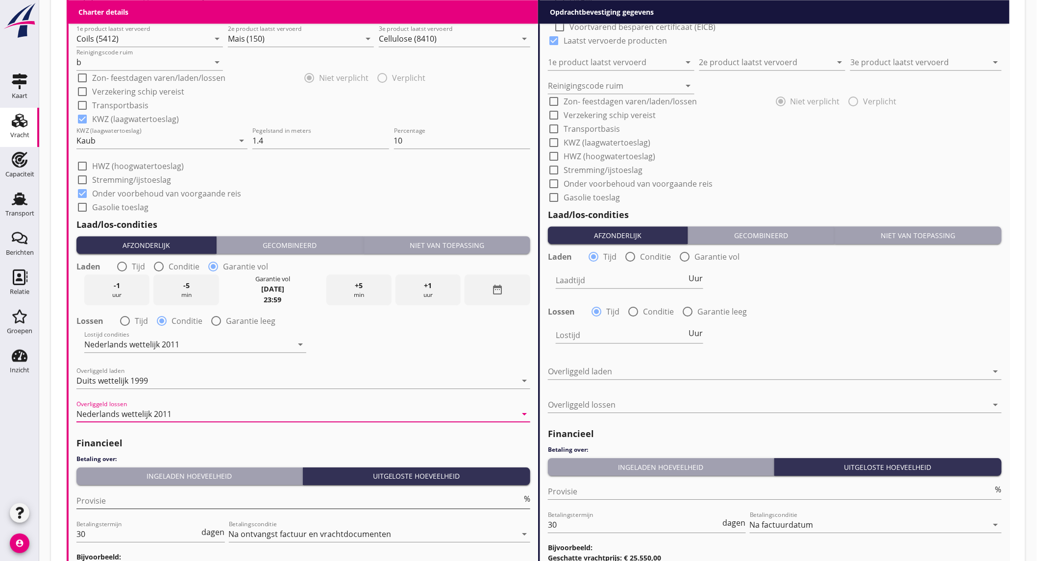
click at [144, 501] on input "Provisie" at bounding box center [298, 501] width 445 height 16
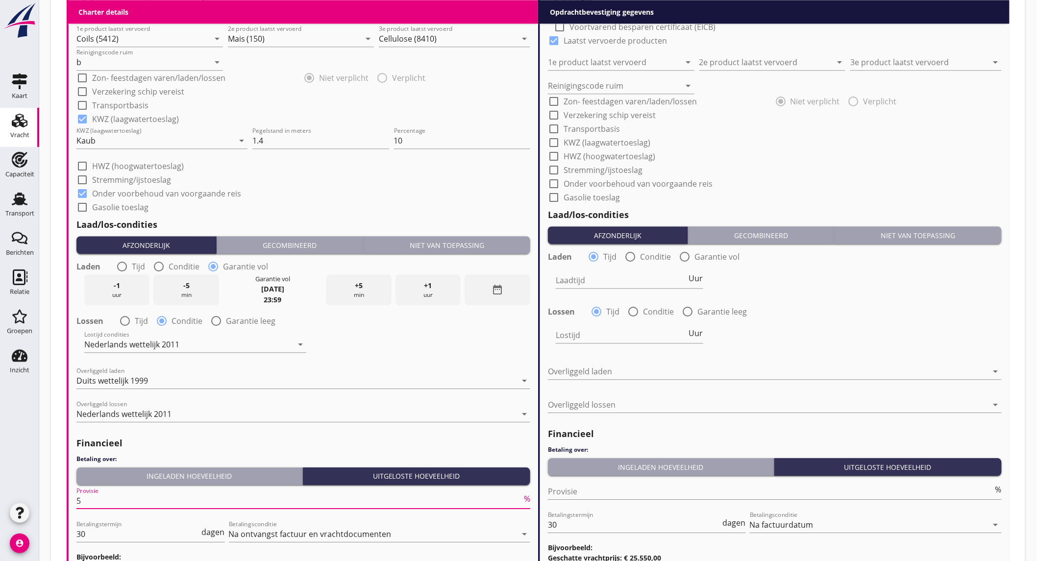
type input "5"
click at [809, 306] on div "Lossen radio_button_checked Tijd radio_button_unchecked Conditie radio_button_u…" at bounding box center [775, 311] width 454 height 14
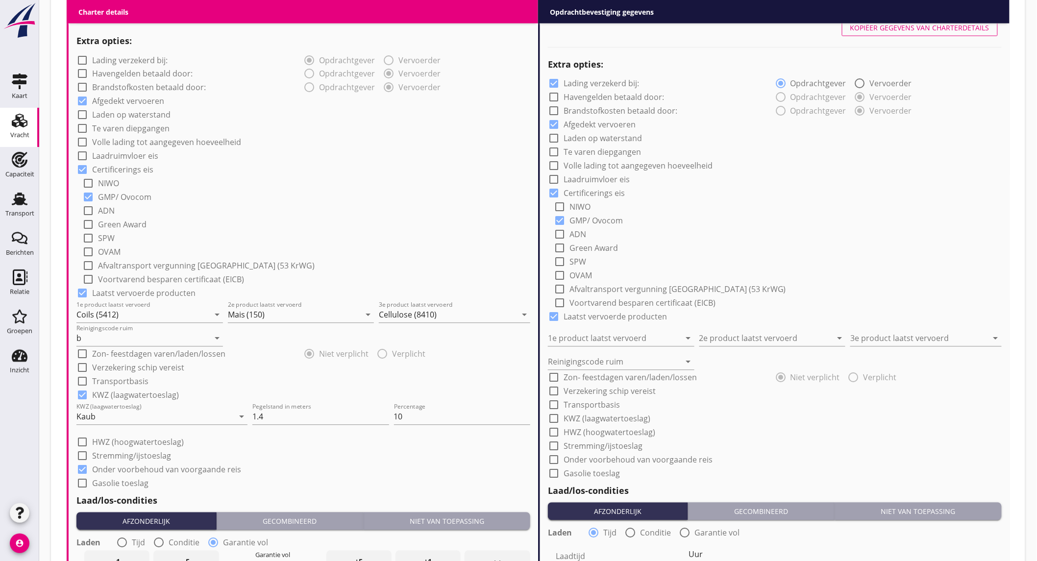
scroll to position [541, 0]
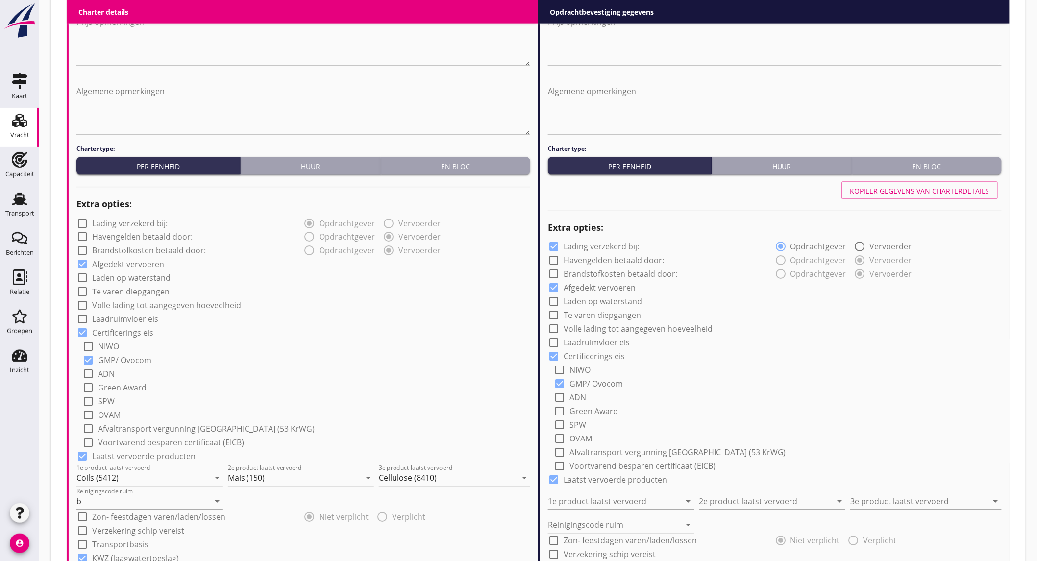
click at [943, 193] on div "Kopiëer gegevens van charterdetails" at bounding box center [919, 191] width 139 height 10
checkbox input "false"
type input "Coils (5412)"
type input "Mais (150)"
type input "Cellulose (8410)"
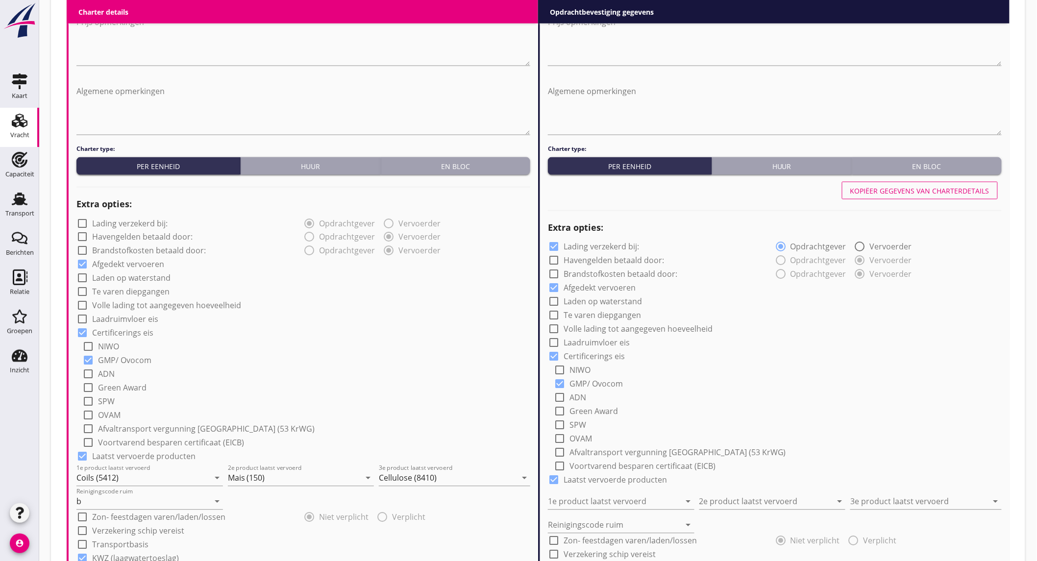
type input "b"
checkbox input "true"
radio input "false"
radio input "true"
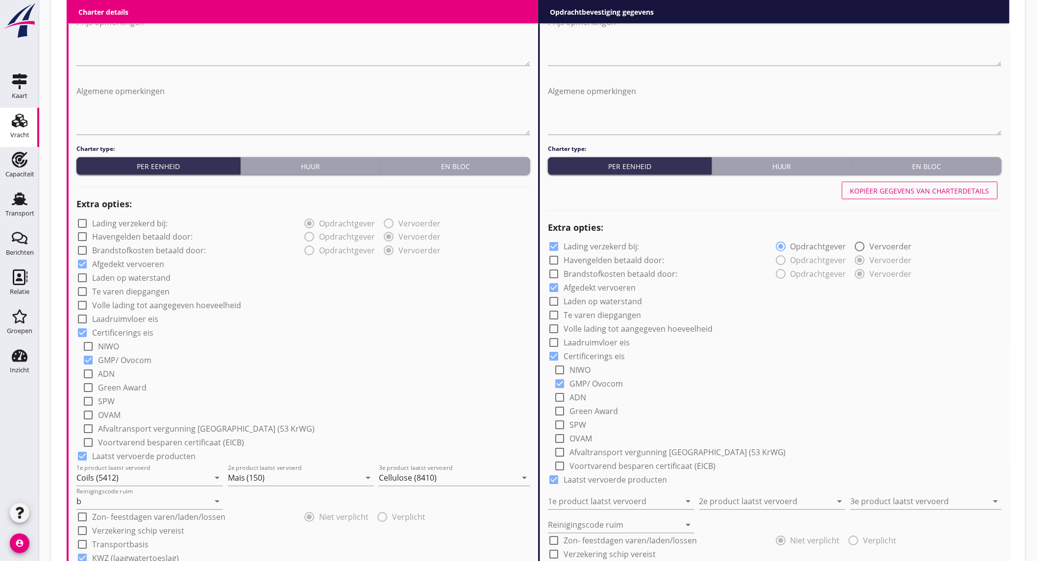
radio input "false"
radio input "true"
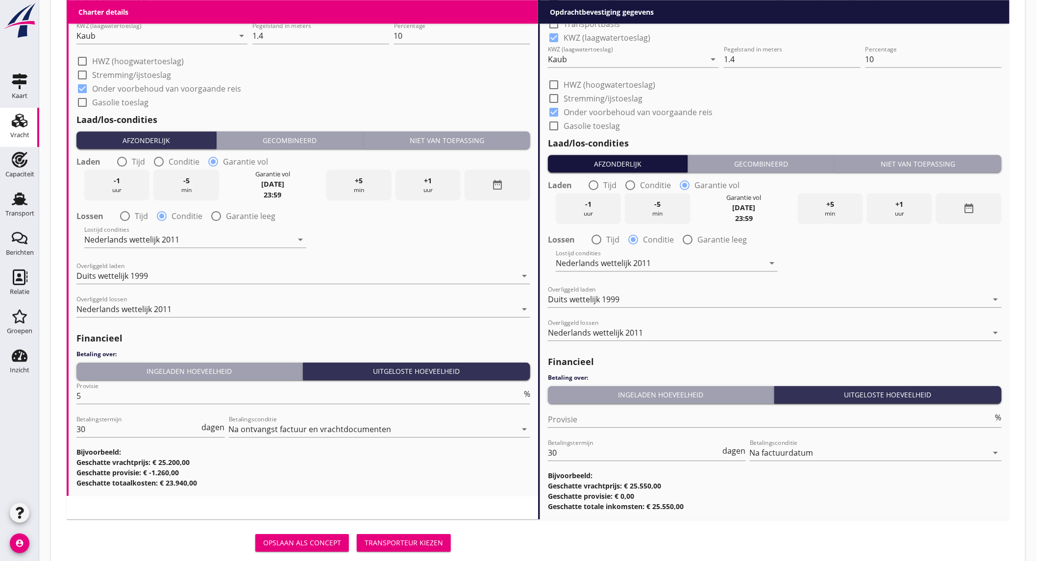
scroll to position [1109, 0]
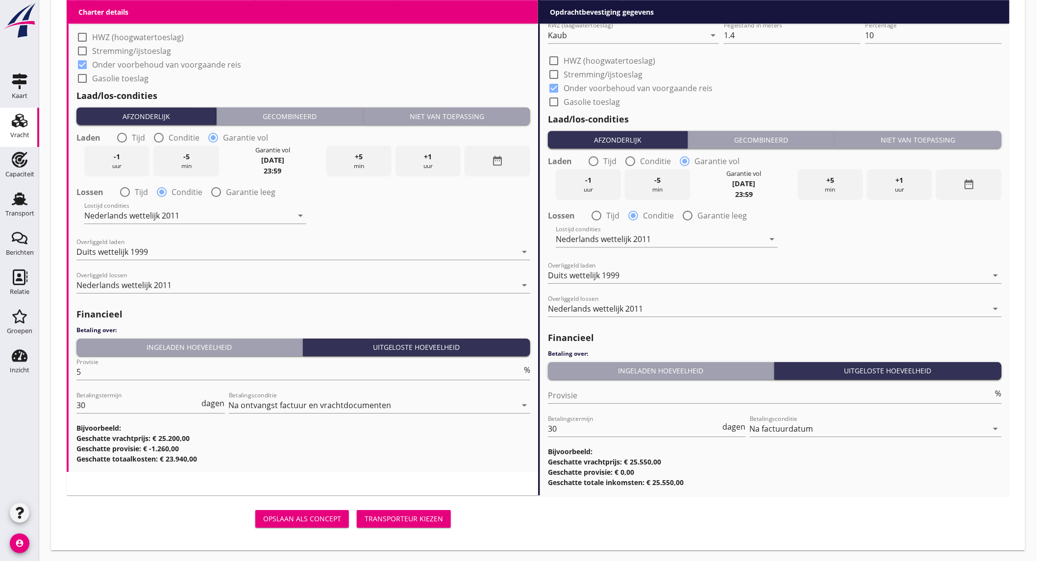
click at [418, 519] on div "Transporteur kiezen" at bounding box center [404, 519] width 78 height 10
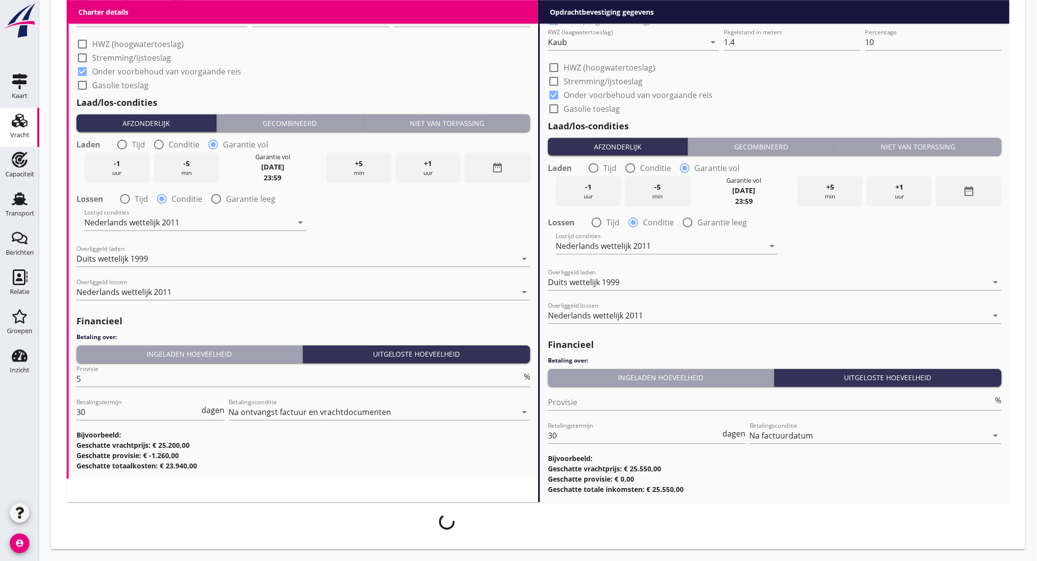
scroll to position [1101, 0]
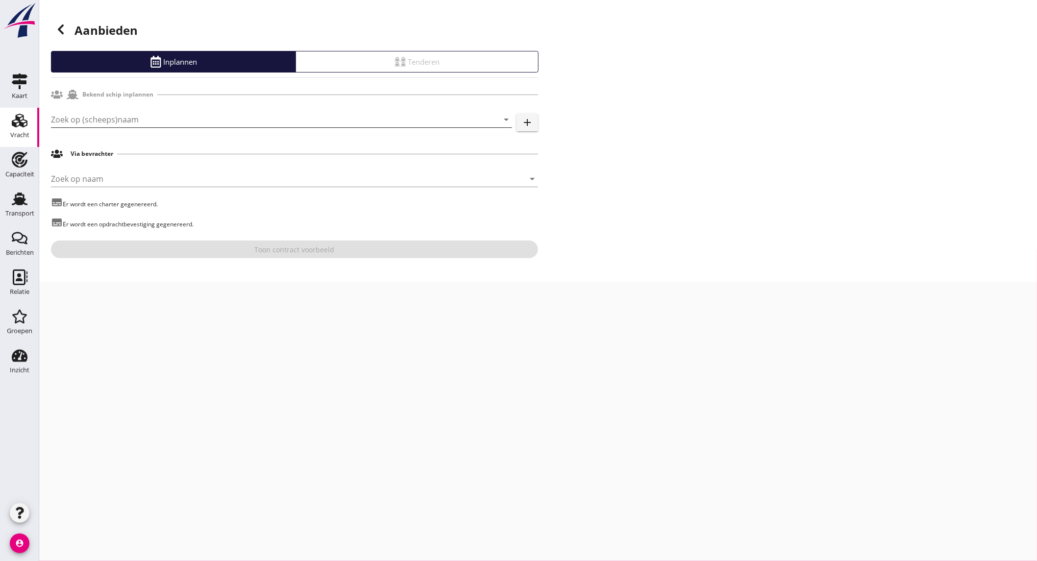
click at [291, 116] on input "Zoek op (scheeps)naam" at bounding box center [268, 120] width 434 height 16
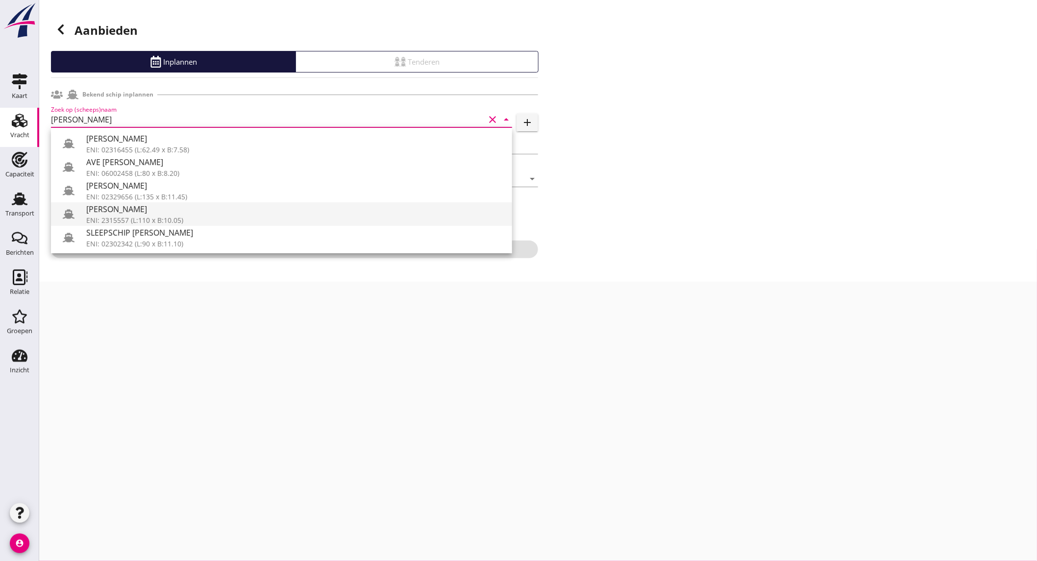
click at [146, 210] on div "[PERSON_NAME]" at bounding box center [295, 209] width 418 height 12
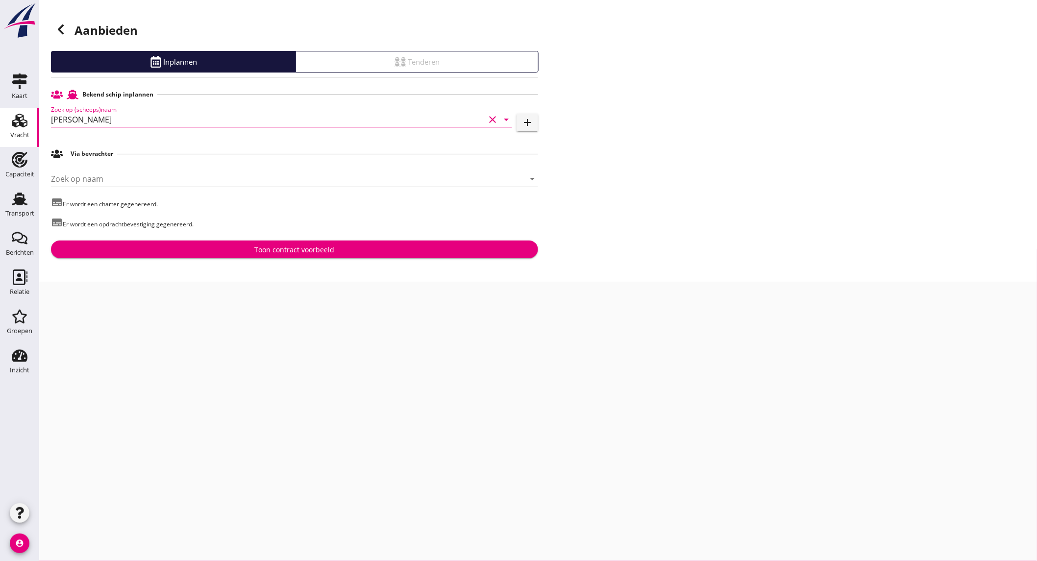
type input "[PERSON_NAME]"
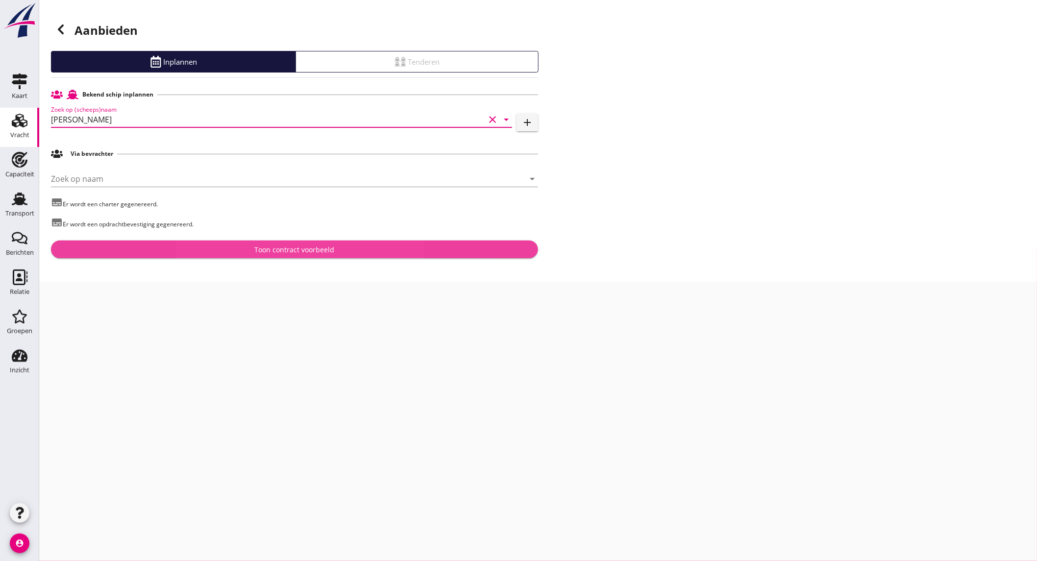
click at [197, 257] on button "Toon contract voorbeeld" at bounding box center [294, 250] width 487 height 18
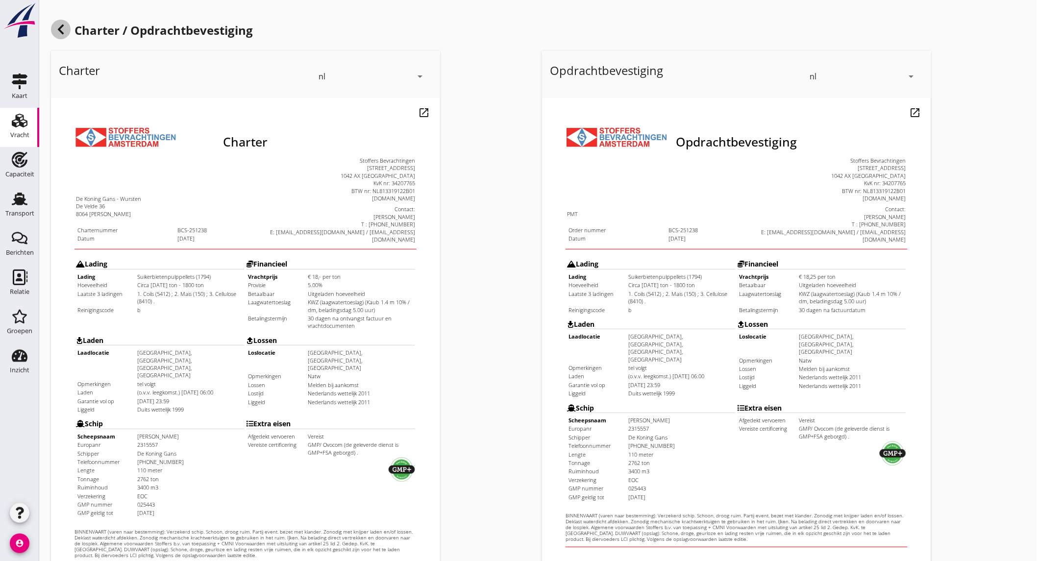
click at [66, 32] on icon at bounding box center [61, 30] width 12 height 12
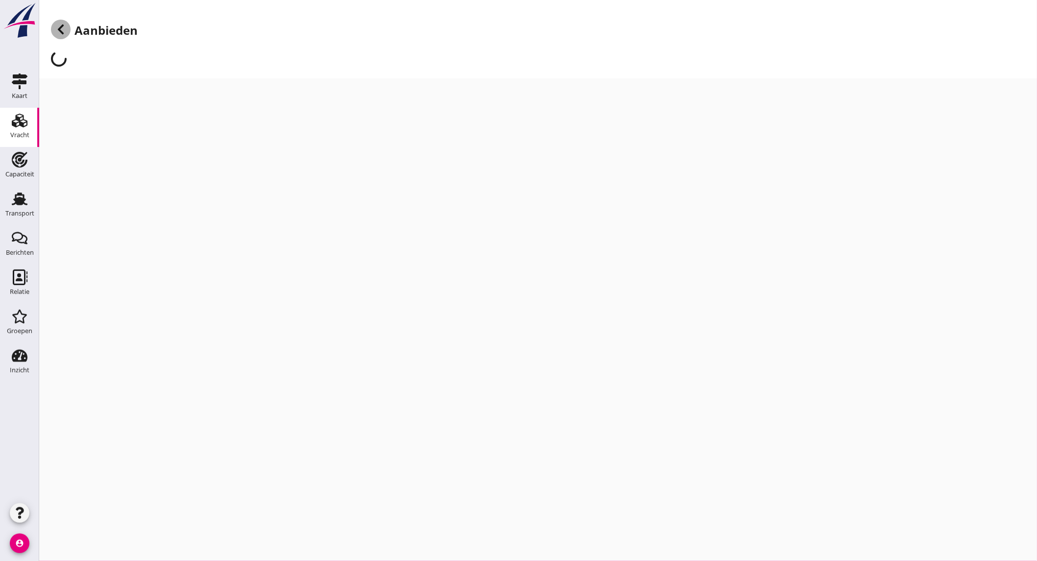
click at [66, 32] on icon at bounding box center [61, 30] width 12 height 12
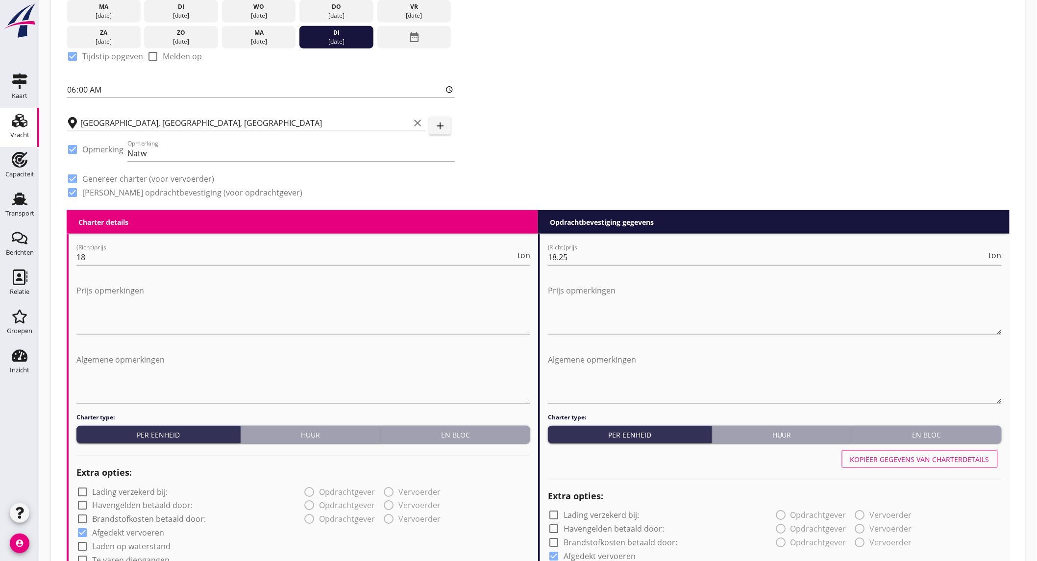
scroll to position [326, 0]
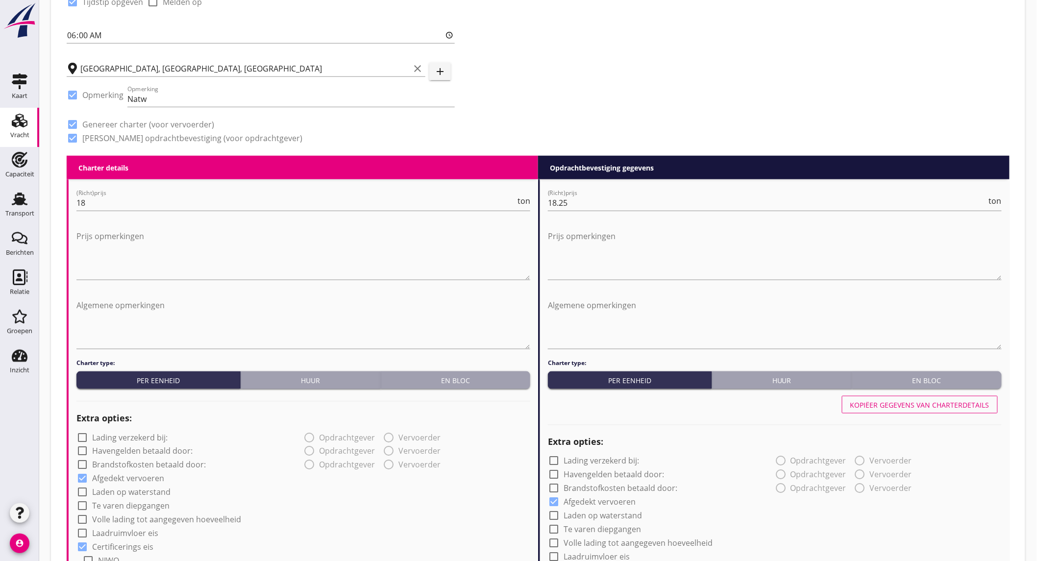
click at [149, 491] on label "Laden op waterstand" at bounding box center [131, 493] width 78 height 10
checkbox input "true"
click at [958, 407] on div "Kopiëer gegevens van charterdetails" at bounding box center [919, 405] width 139 height 10
checkbox input "true"
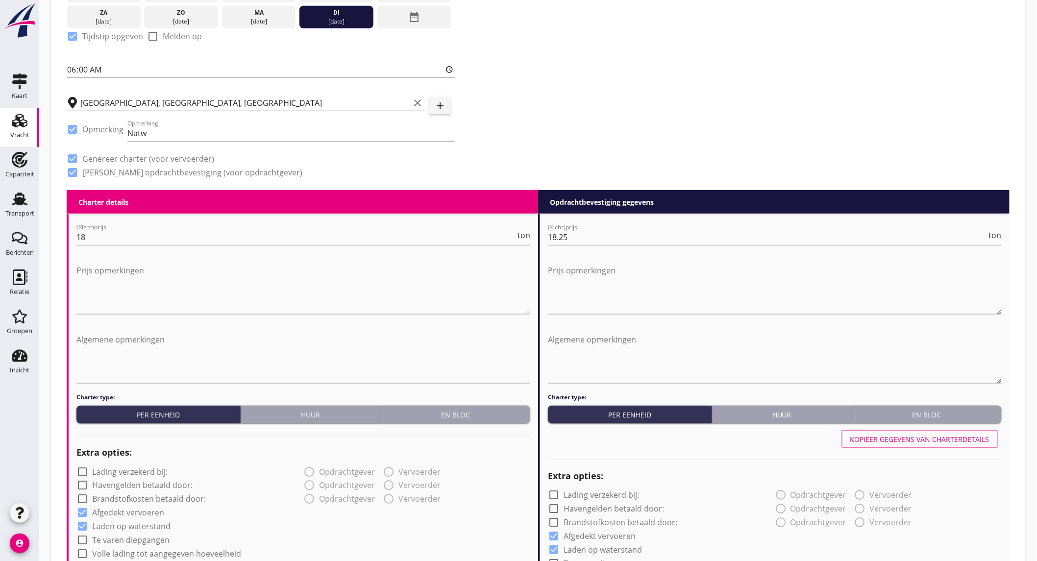
scroll to position [0, 0]
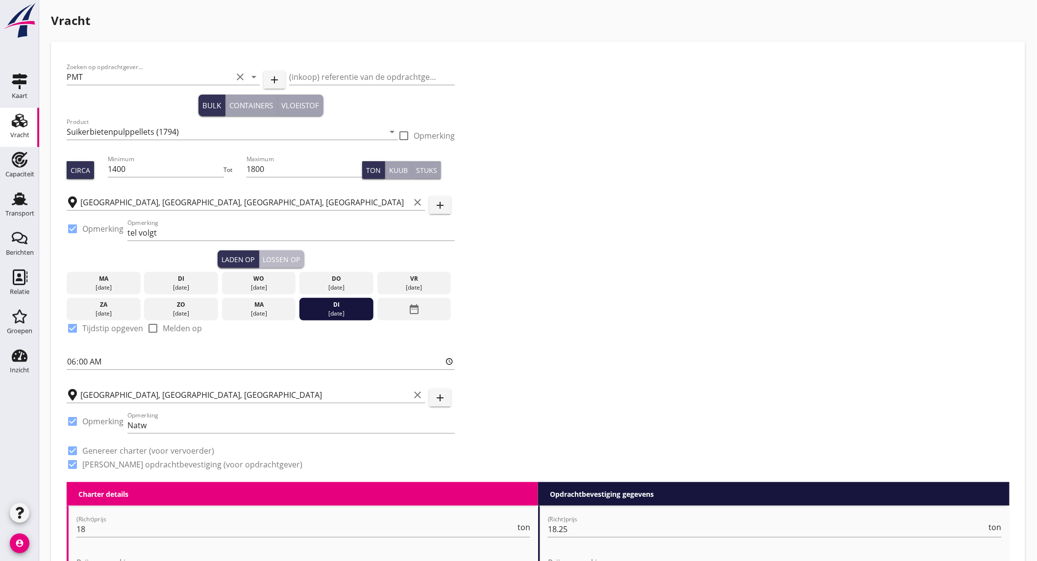
click at [285, 260] on div "Lossen op" at bounding box center [281, 259] width 37 height 10
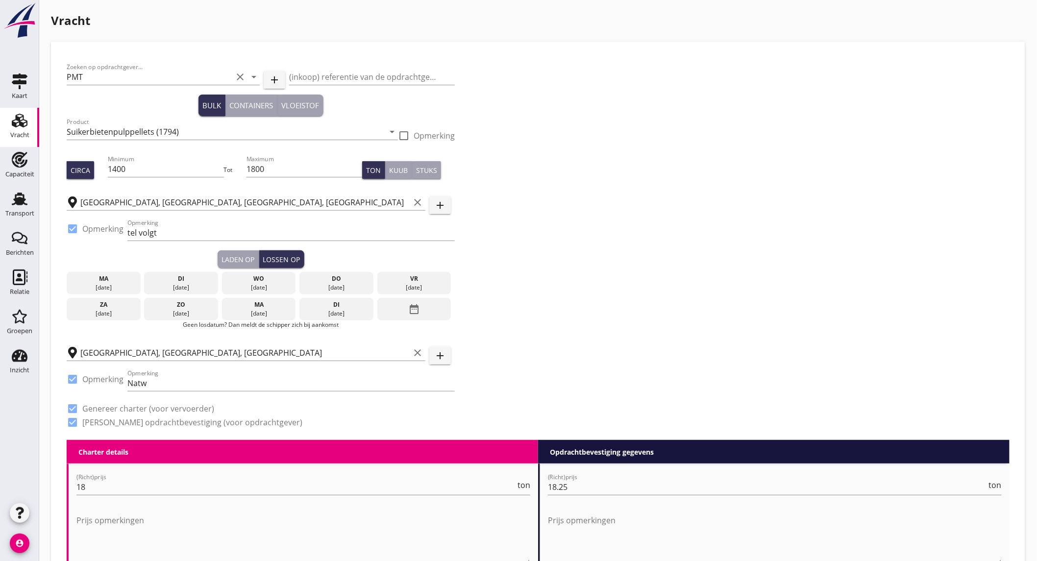
click at [422, 309] on div "date_range" at bounding box center [414, 309] width 74 height 23
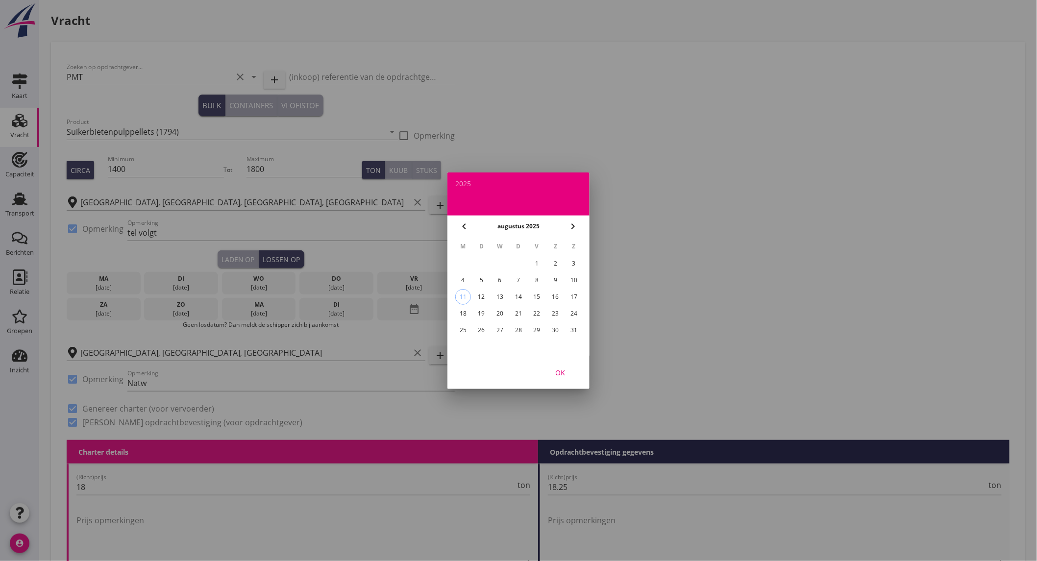
click at [480, 328] on div "26" at bounding box center [482, 330] width 16 height 16
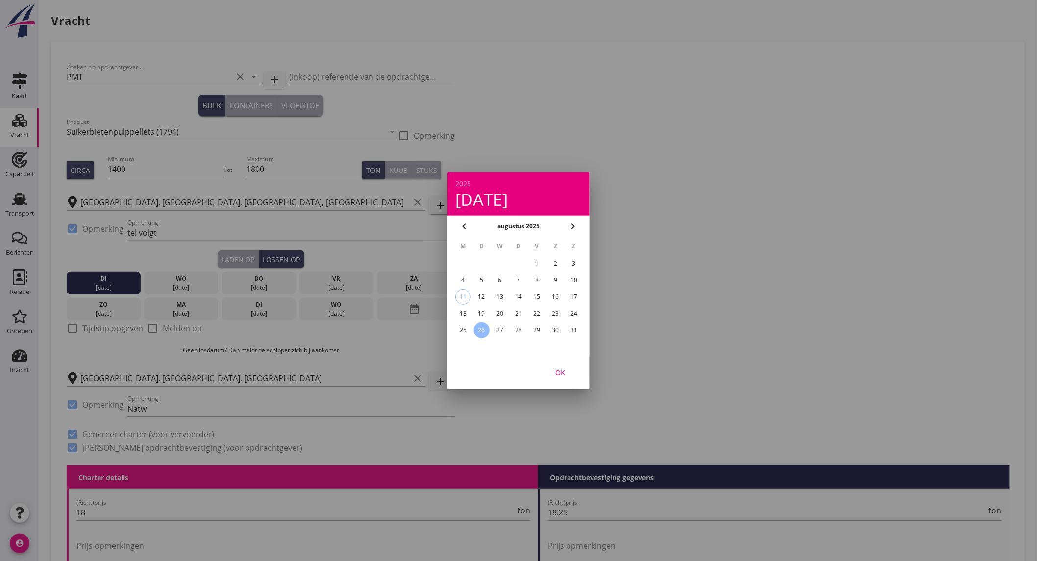
click at [556, 369] on div "OK" at bounding box center [559, 372] width 27 height 10
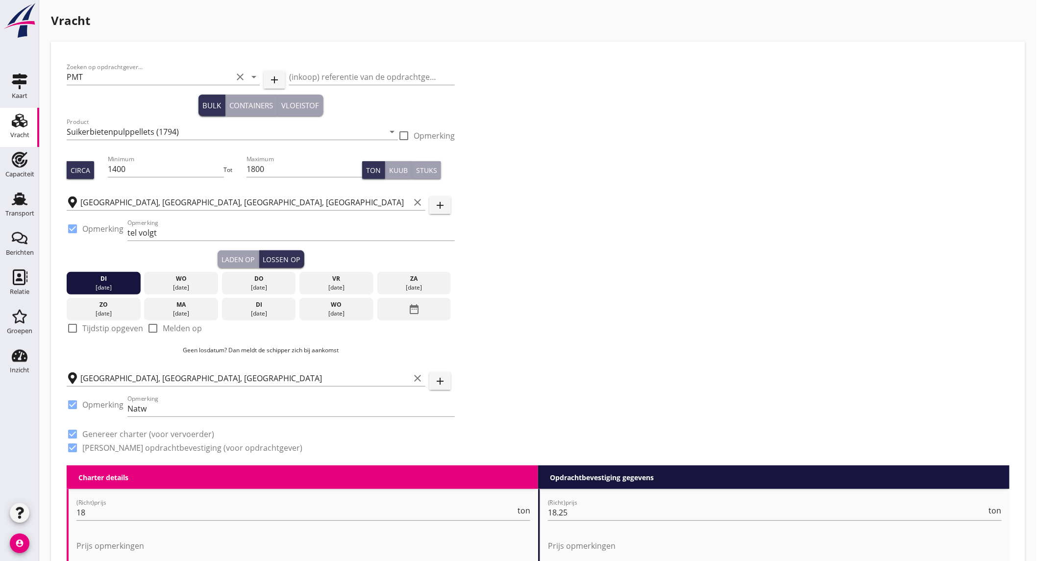
click at [108, 327] on label "Tijdstip opgeven" at bounding box center [112, 328] width 61 height 10
checkbox input "true"
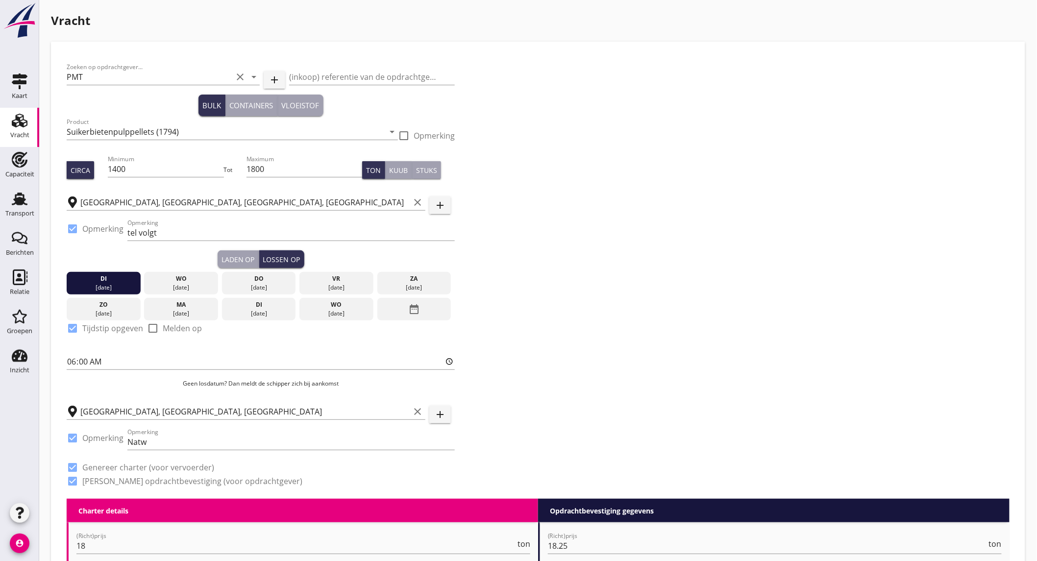
click at [239, 255] on div "Laden op" at bounding box center [238, 259] width 33 height 10
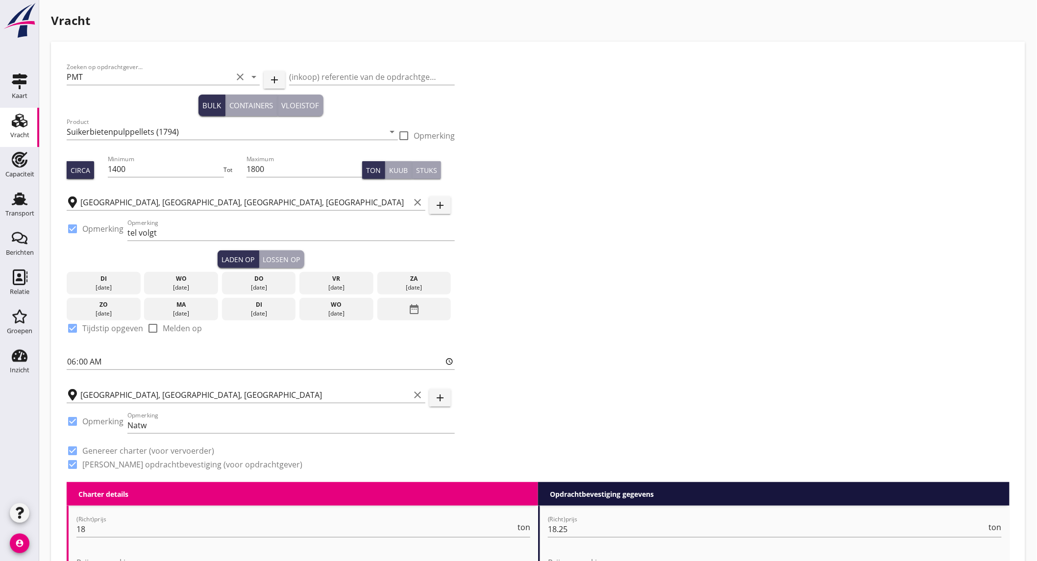
click at [399, 301] on div "date_range" at bounding box center [414, 309] width 74 height 23
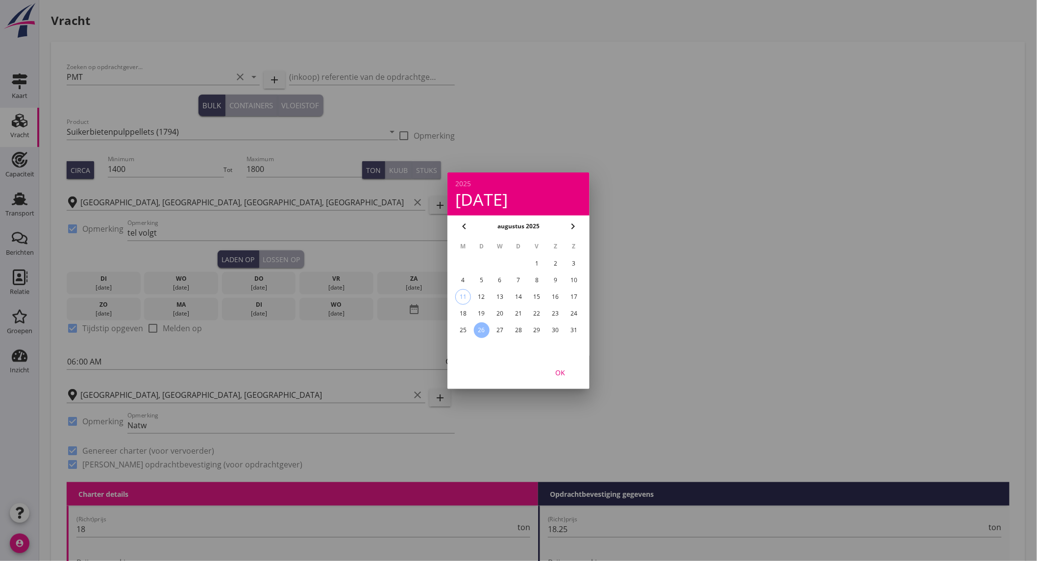
click at [480, 308] on div "19" at bounding box center [482, 314] width 16 height 16
click at [564, 379] on button "OK" at bounding box center [560, 373] width 43 height 18
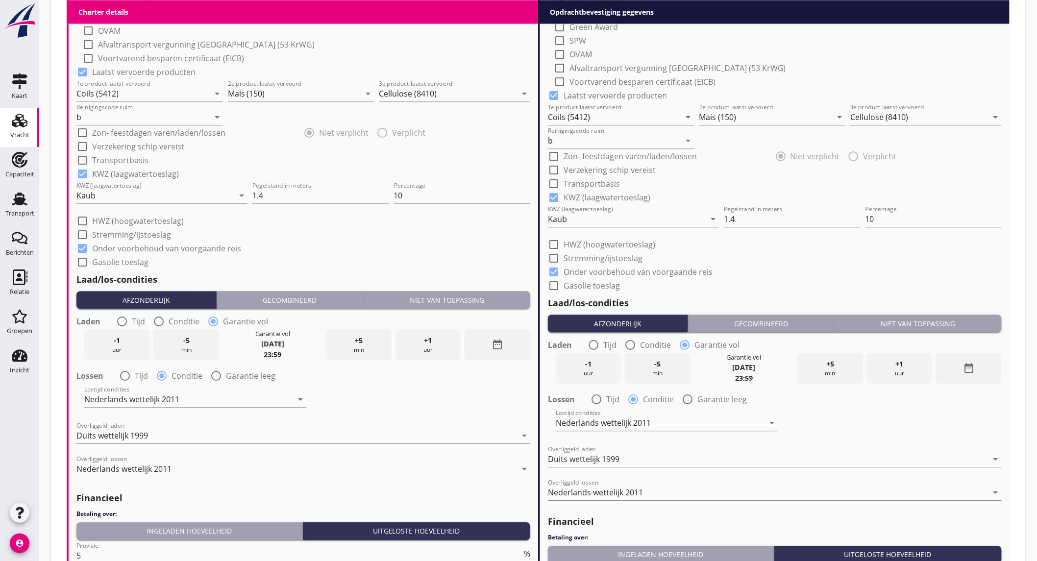
scroll to position [1109, 0]
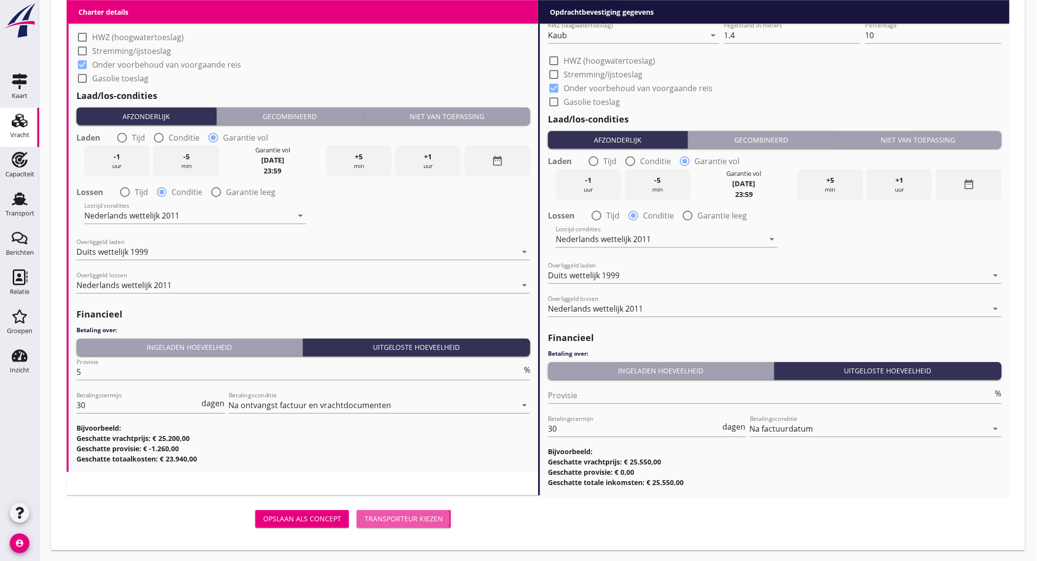
click at [389, 518] on div "Transporteur kiezen" at bounding box center [404, 519] width 78 height 10
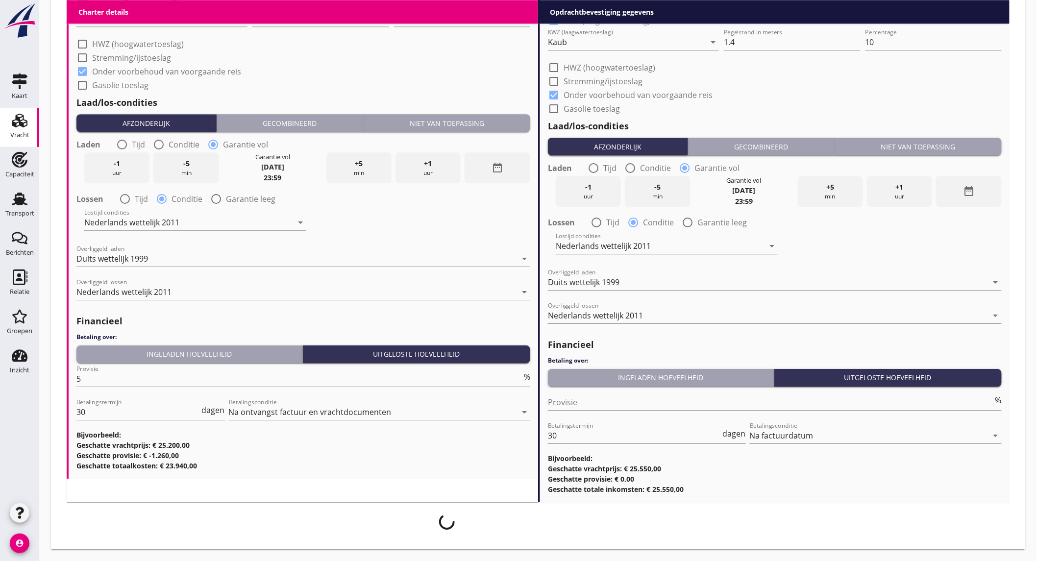
scroll to position [1101, 0]
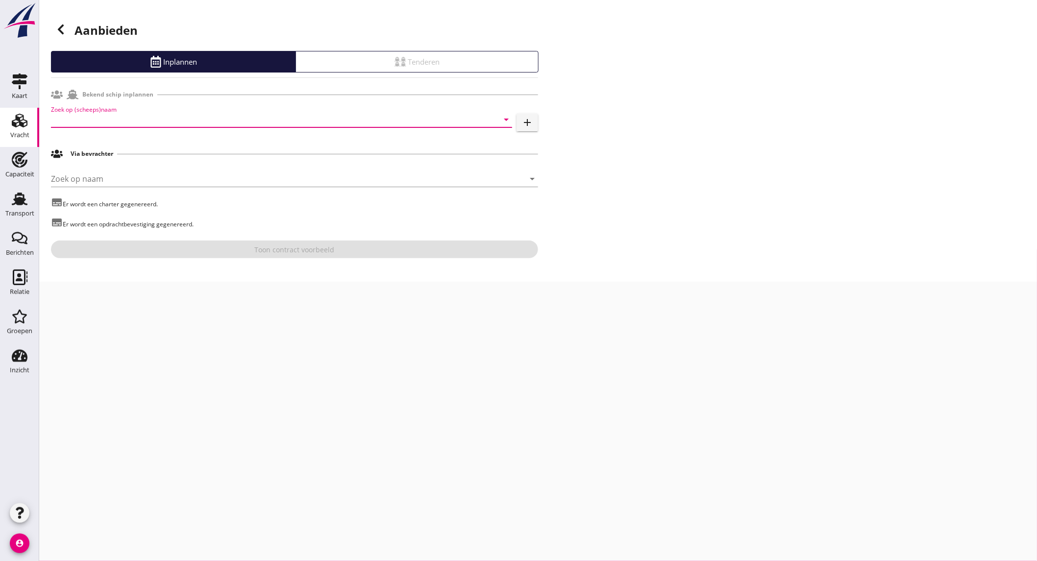
click at [109, 122] on input "Zoek op (scheeps)naam" at bounding box center [268, 120] width 434 height 16
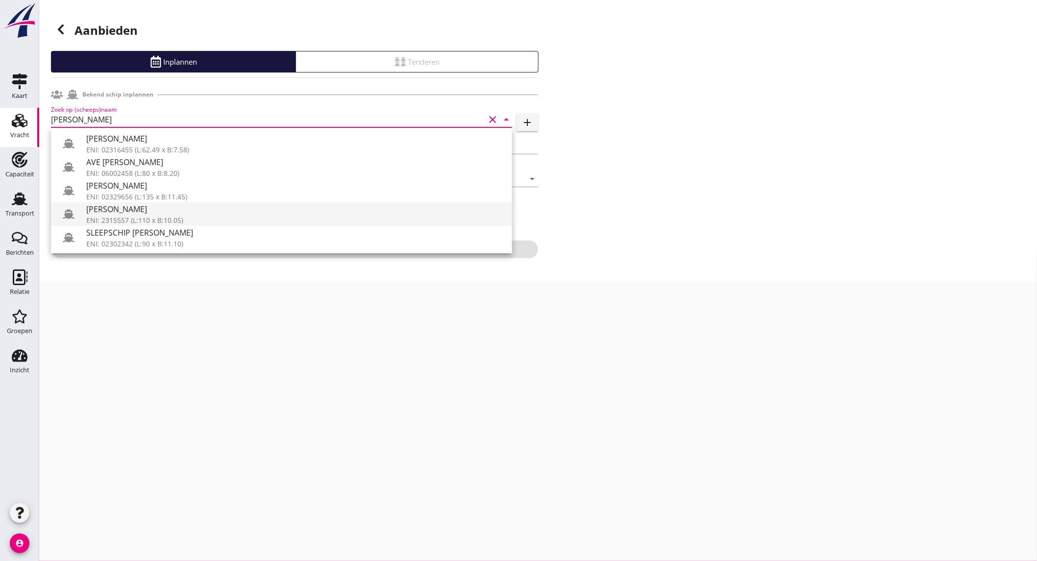
click at [132, 207] on div "[PERSON_NAME]" at bounding box center [295, 209] width 418 height 12
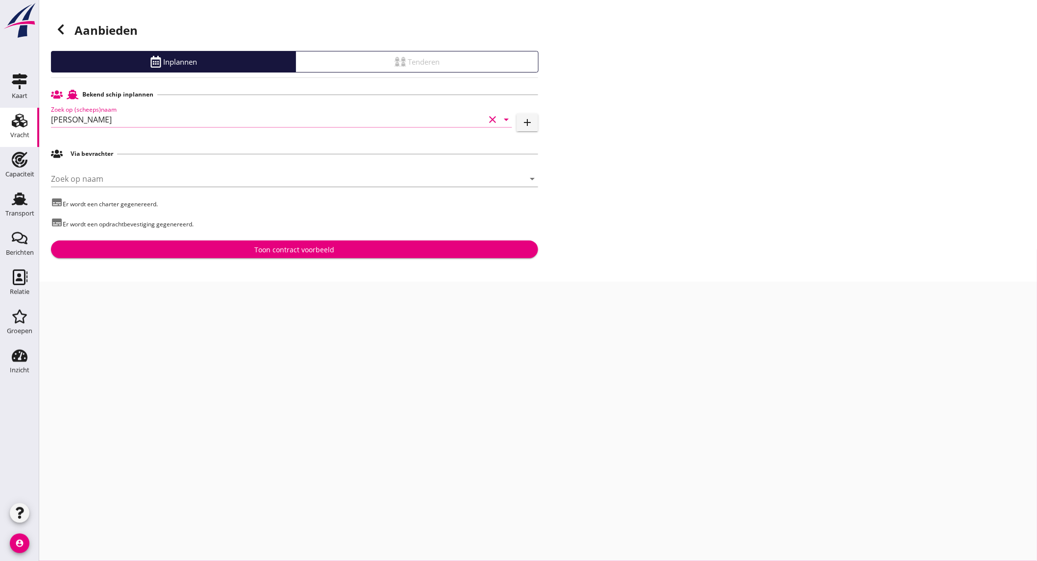
type input "[PERSON_NAME]"
click at [281, 247] on div "Toon contract voorbeeld" at bounding box center [295, 250] width 80 height 10
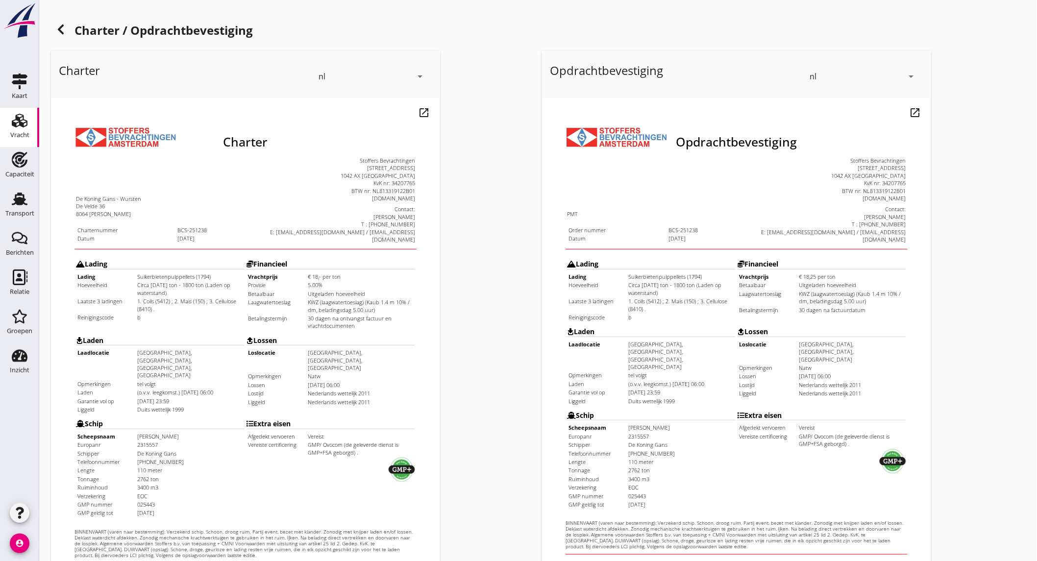
scroll to position [164, 0]
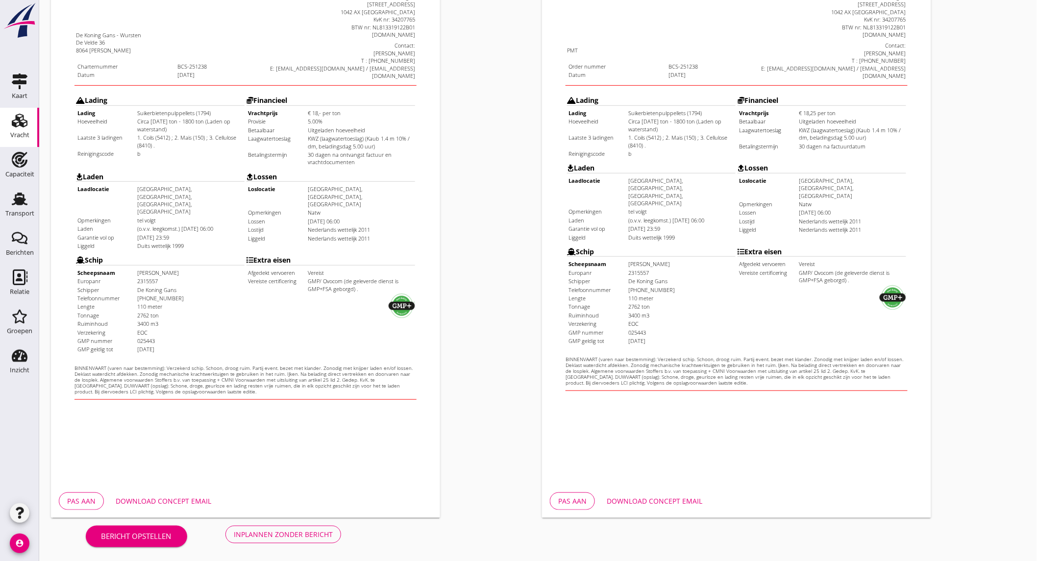
click at [153, 503] on div "Download concept email" at bounding box center [164, 501] width 96 height 10
click at [672, 497] on div "Download concept email" at bounding box center [655, 501] width 96 height 10
click at [257, 530] on div "Inplannen zonder bericht" at bounding box center [283, 534] width 99 height 10
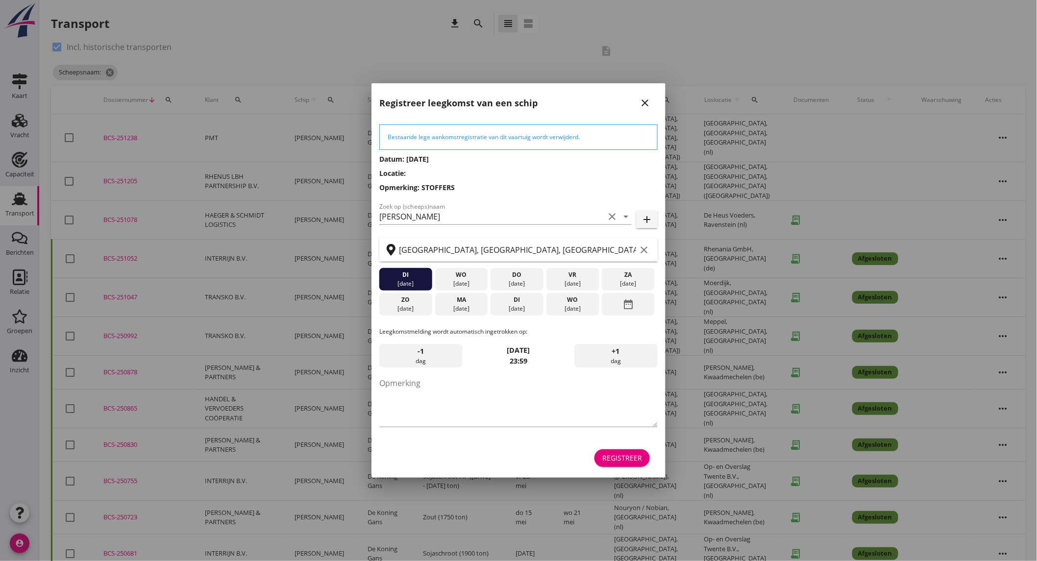
click at [640, 101] on icon "close" at bounding box center [645, 103] width 12 height 12
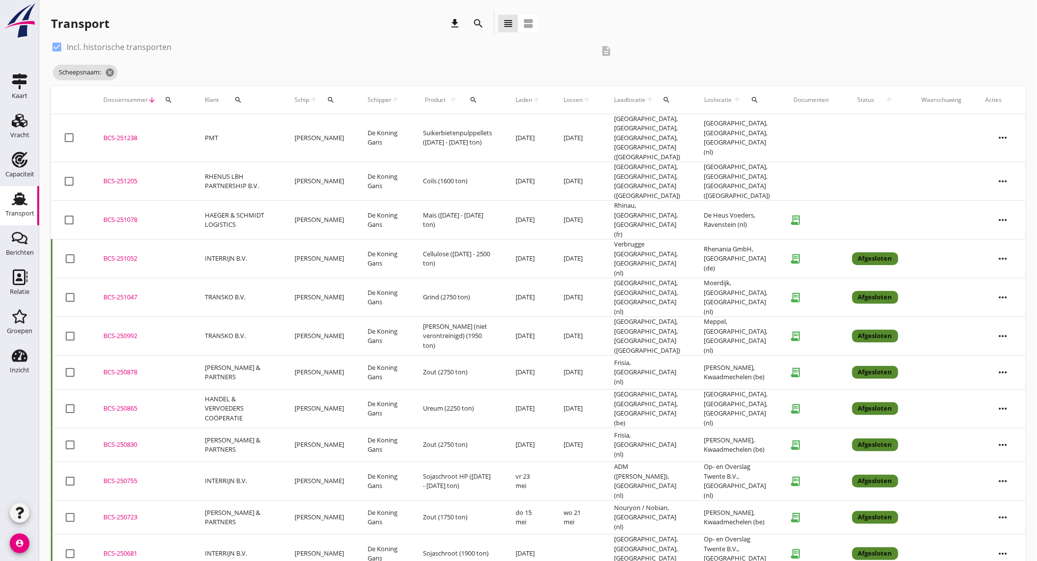
click at [185, 129] on td "BCS-251238 upload_file Drop hier uw bestand om het aan het dossier toe te voegen" at bounding box center [142, 138] width 101 height 48
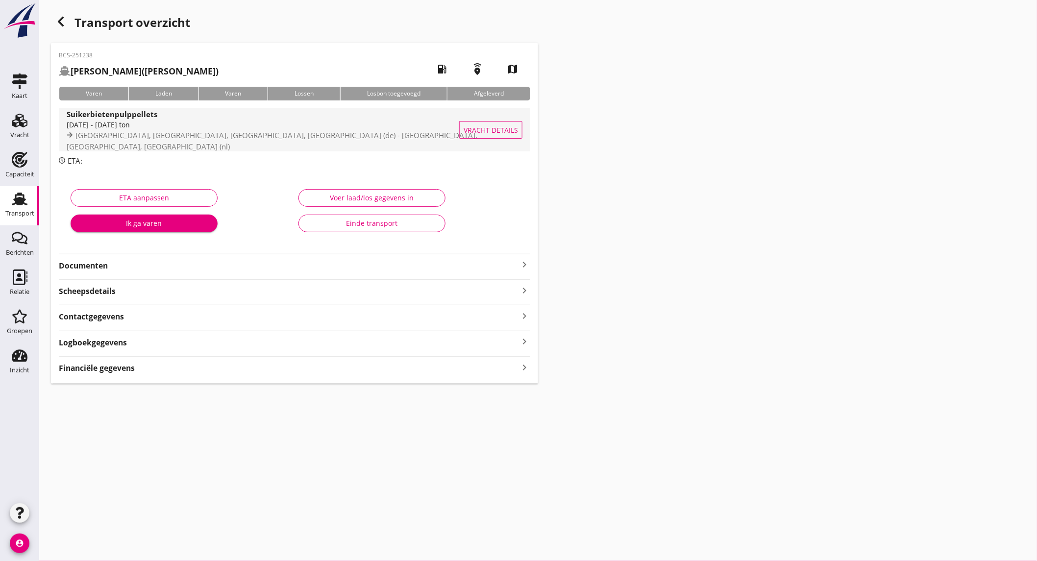
click at [168, 130] on div "1400 - 1800 ton" at bounding box center [272, 125] width 411 height 10
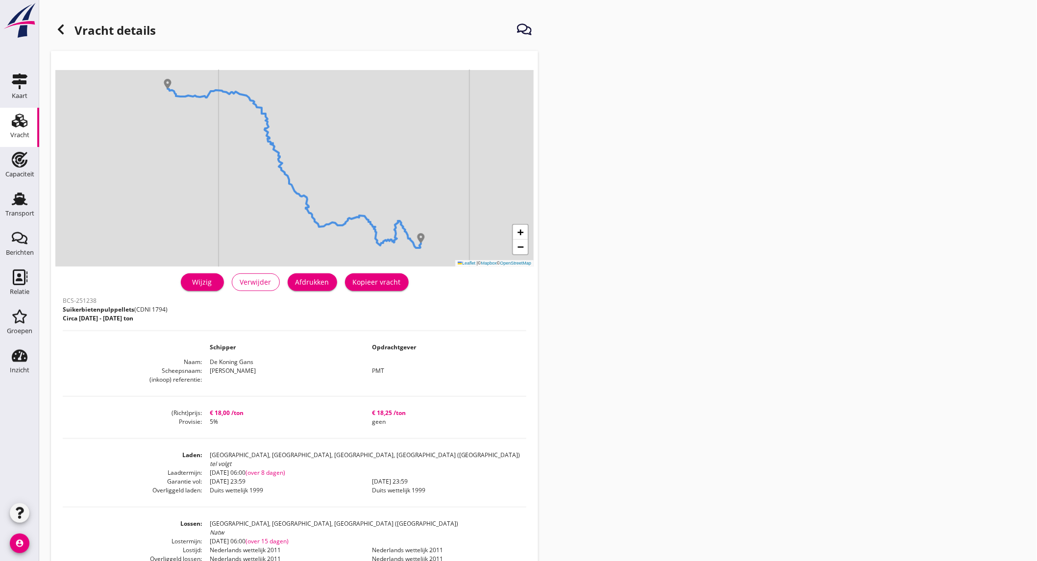
click at [301, 277] on div "Afdrukken" at bounding box center [312, 282] width 34 height 10
click at [60, 26] on use at bounding box center [61, 30] width 6 height 10
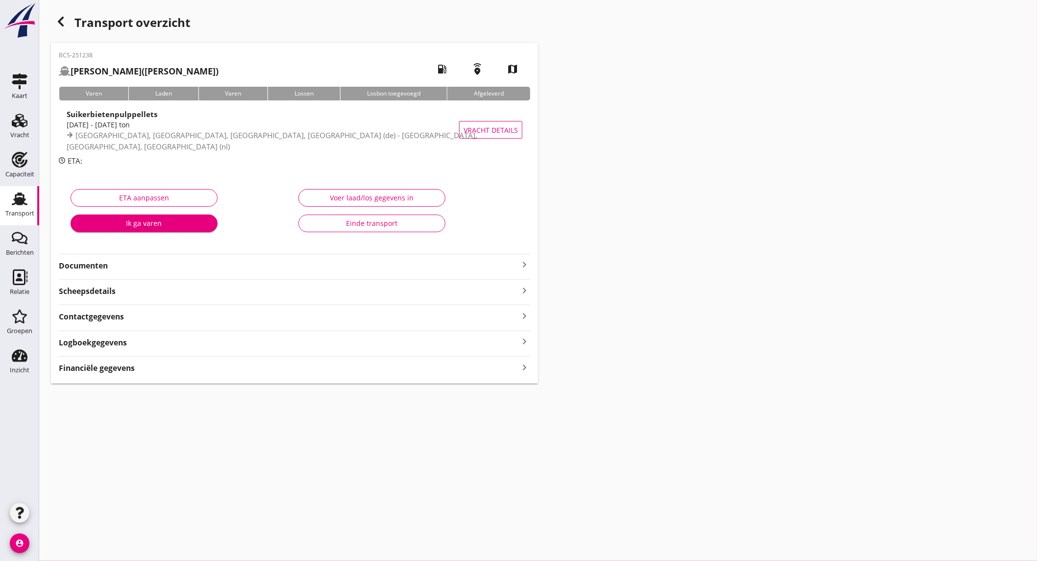
click at [142, 265] on strong "Documenten" at bounding box center [289, 265] width 460 height 11
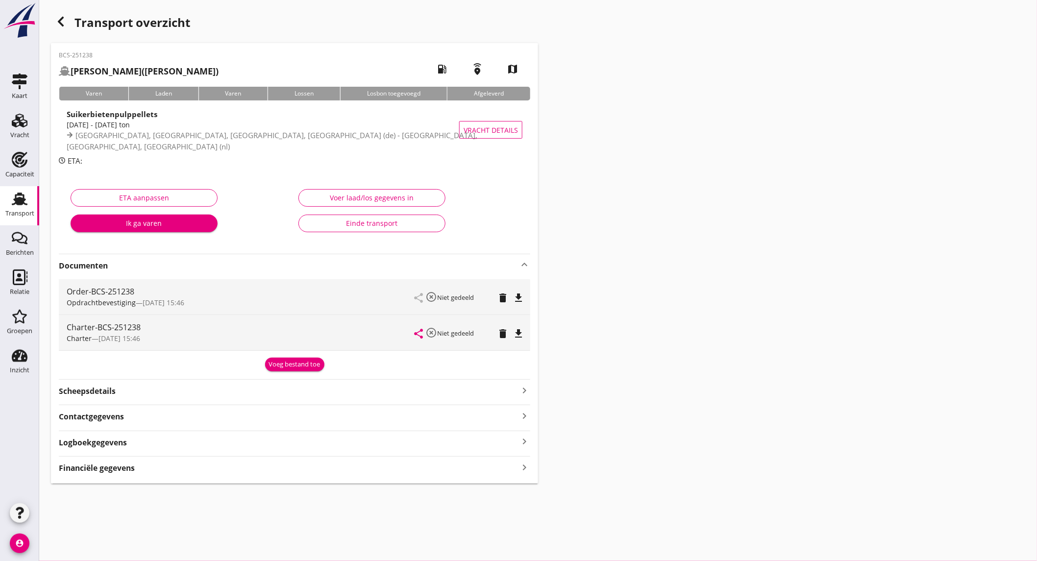
click at [520, 293] on icon "file_download" at bounding box center [519, 298] width 12 height 12
click at [517, 335] on icon "file_download" at bounding box center [519, 334] width 12 height 12
click at [26, 159] on icon "Capaciteit" at bounding box center [20, 160] width 16 height 16
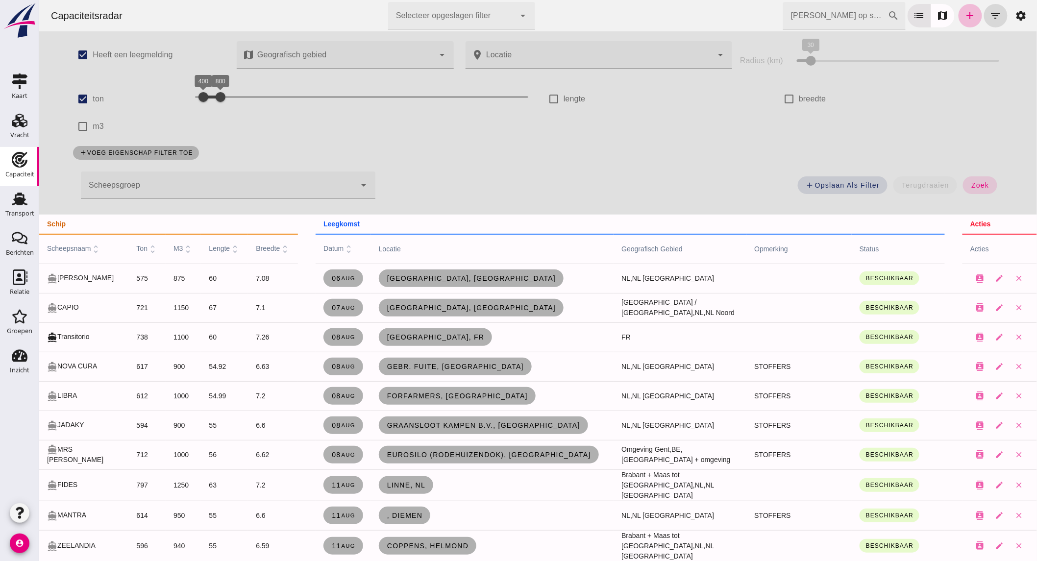
click at [964, 12] on icon "add" at bounding box center [970, 16] width 12 height 12
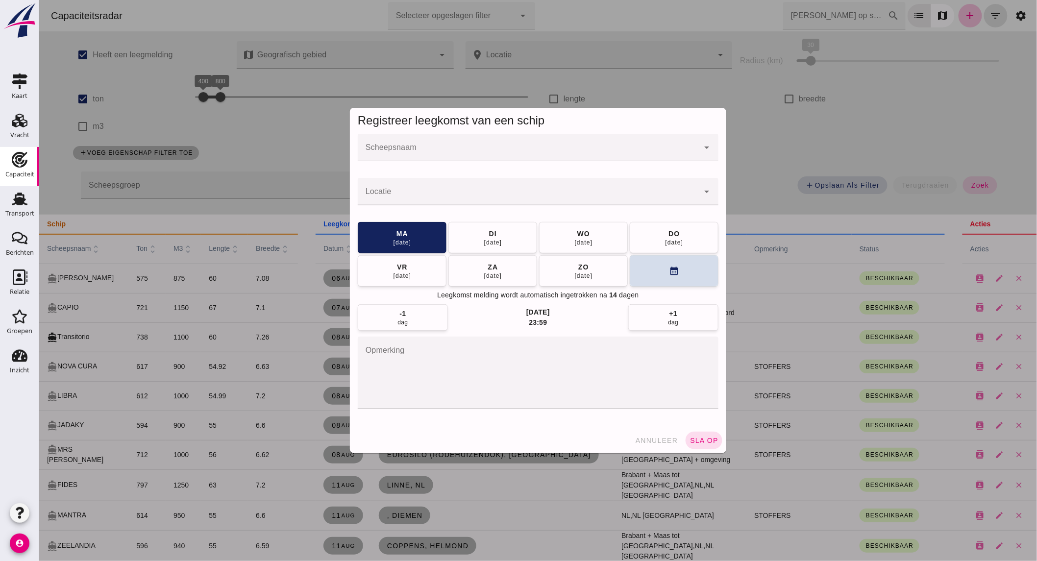
click input "Scheepsnaam"
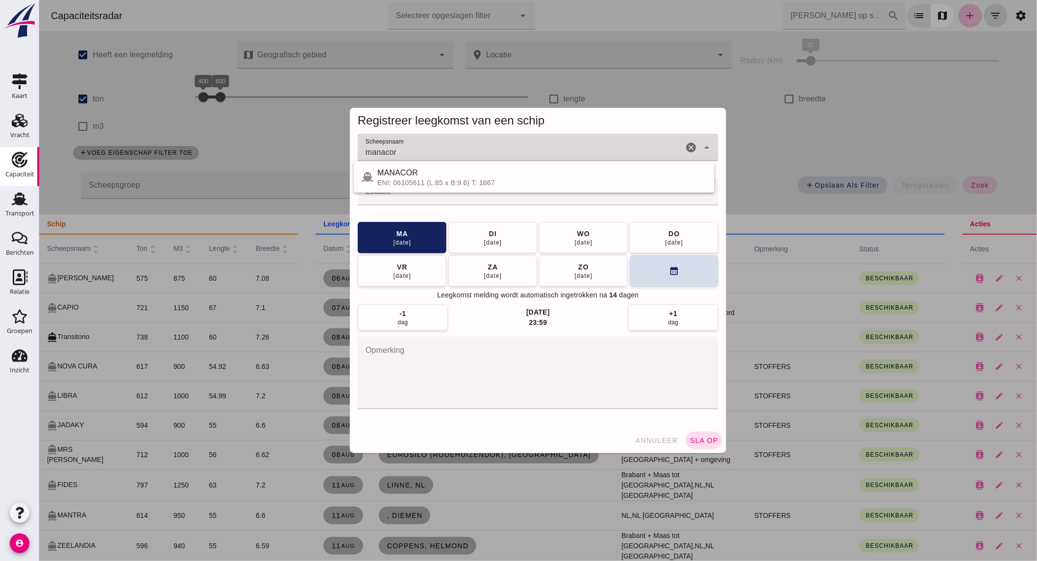
click at [437, 172] on div "MANACOR" at bounding box center [541, 173] width 329 height 12
type input "MANACOR"
click input "Locatie"
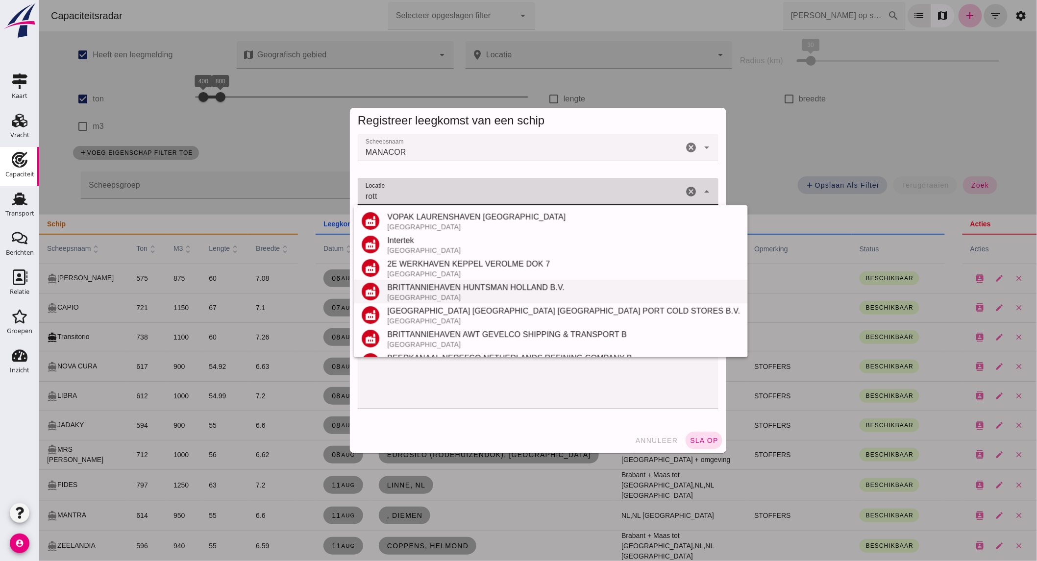
scroll to position [208, 0]
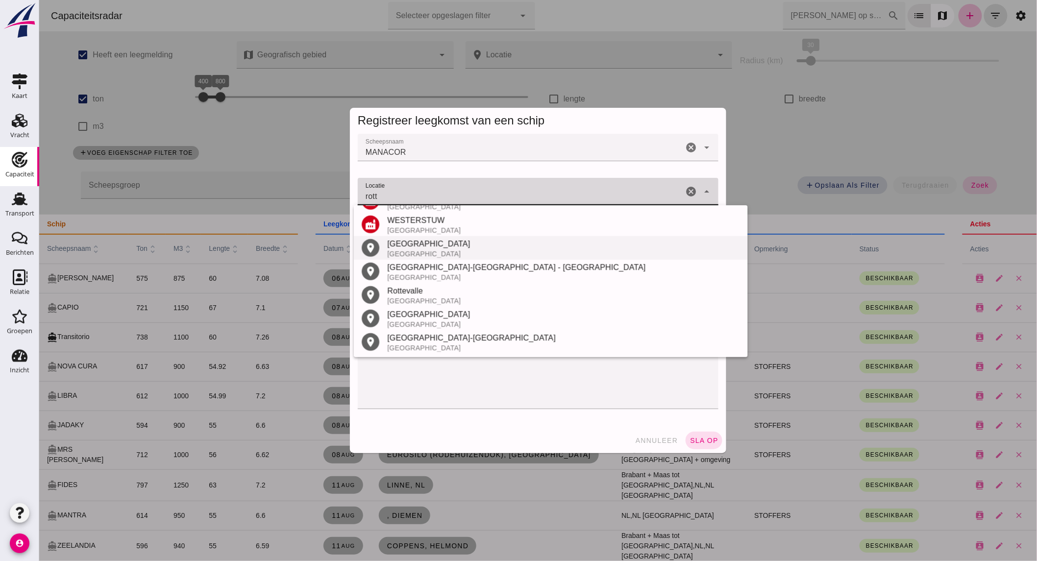
click at [456, 250] on div "[GEOGRAPHIC_DATA]" at bounding box center [563, 254] width 353 height 8
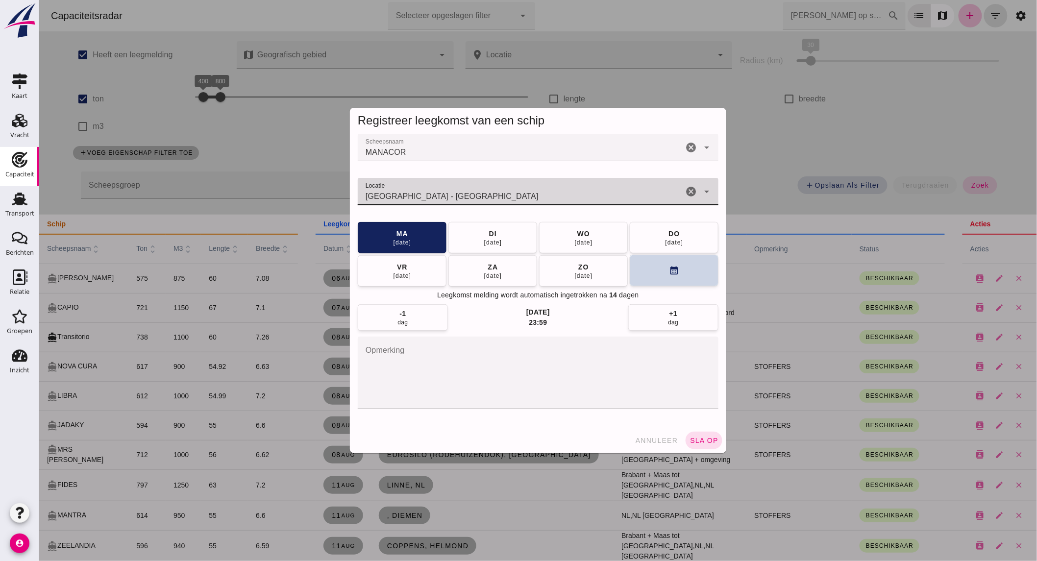
type input "Rotterdam - Zuid-Holland"
click button "calendar_month"
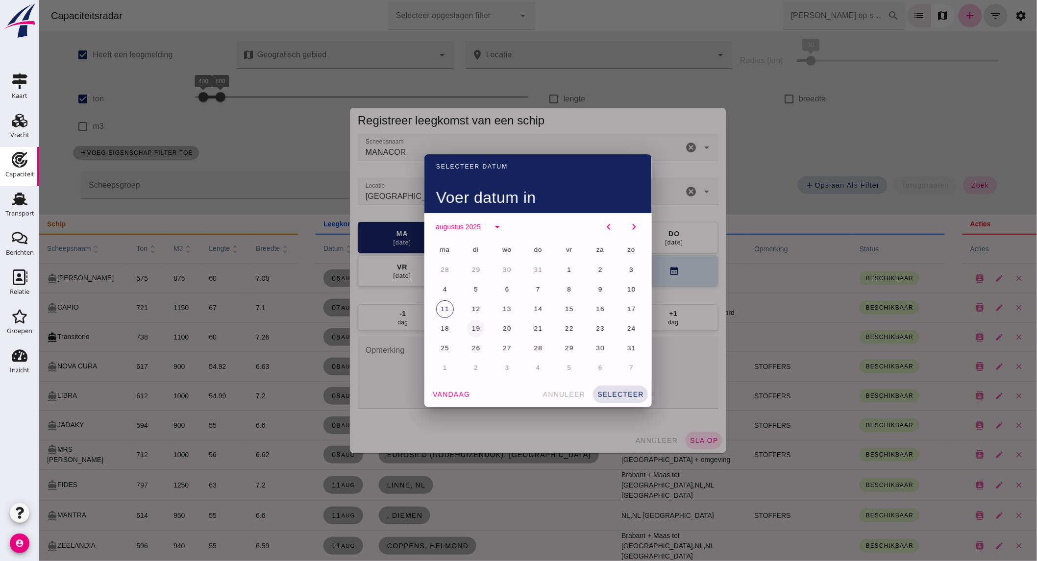
click span "19"
click span "selecteer"
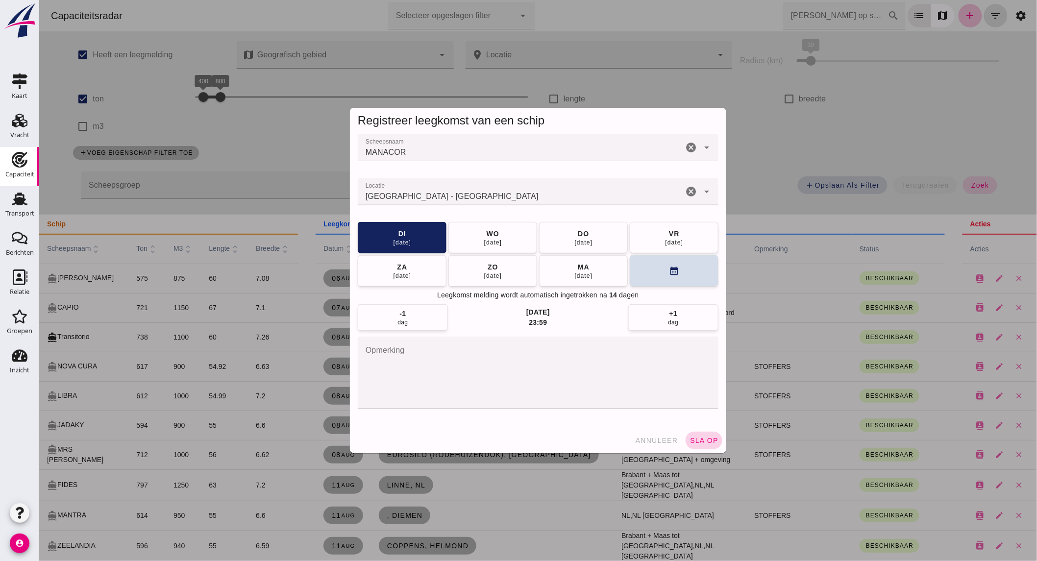
click span "sla op"
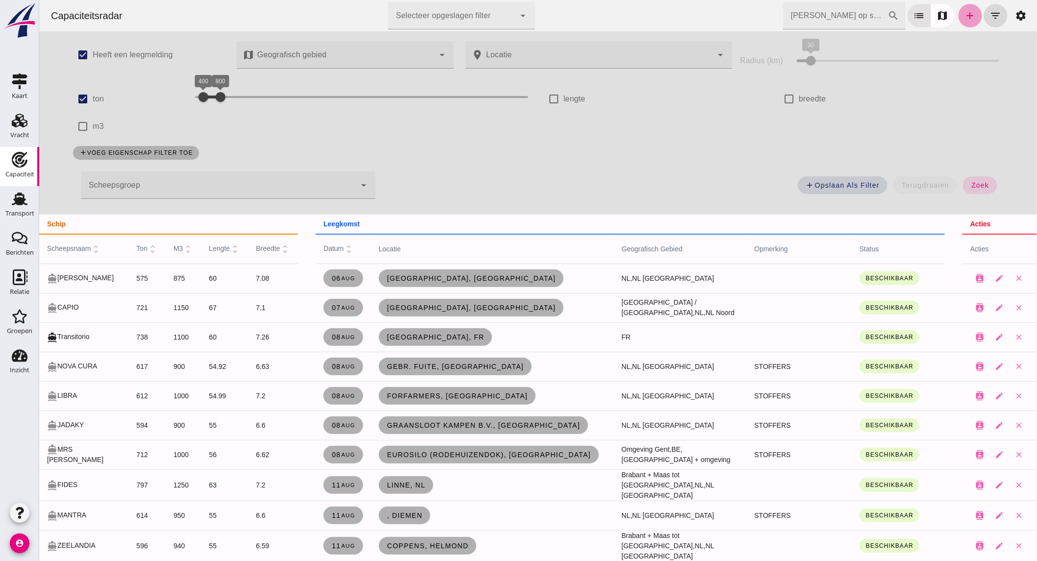
click at [965, 10] on icon "add" at bounding box center [970, 16] width 12 height 12
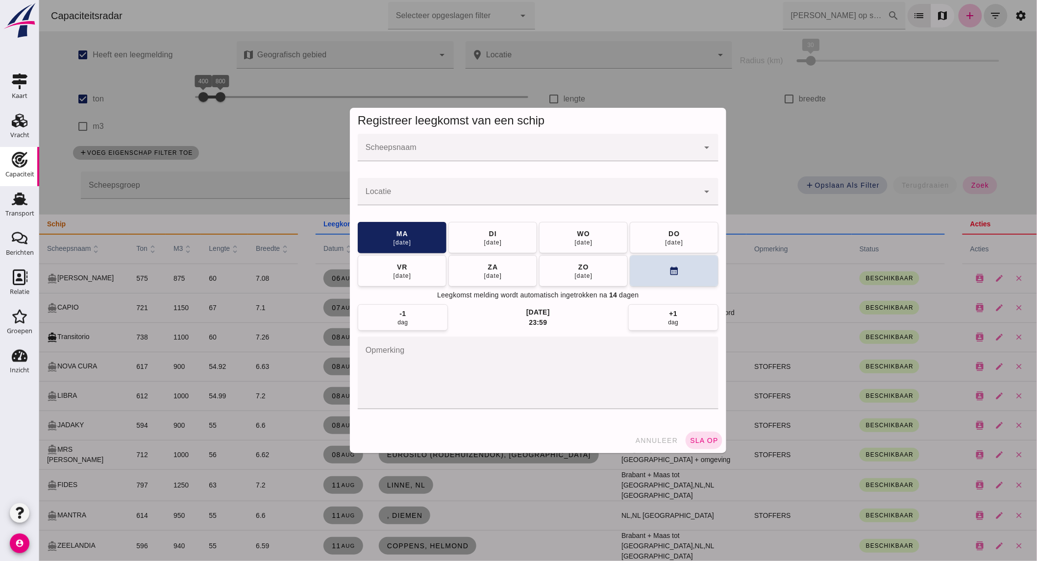
click input "Scheepsnaam"
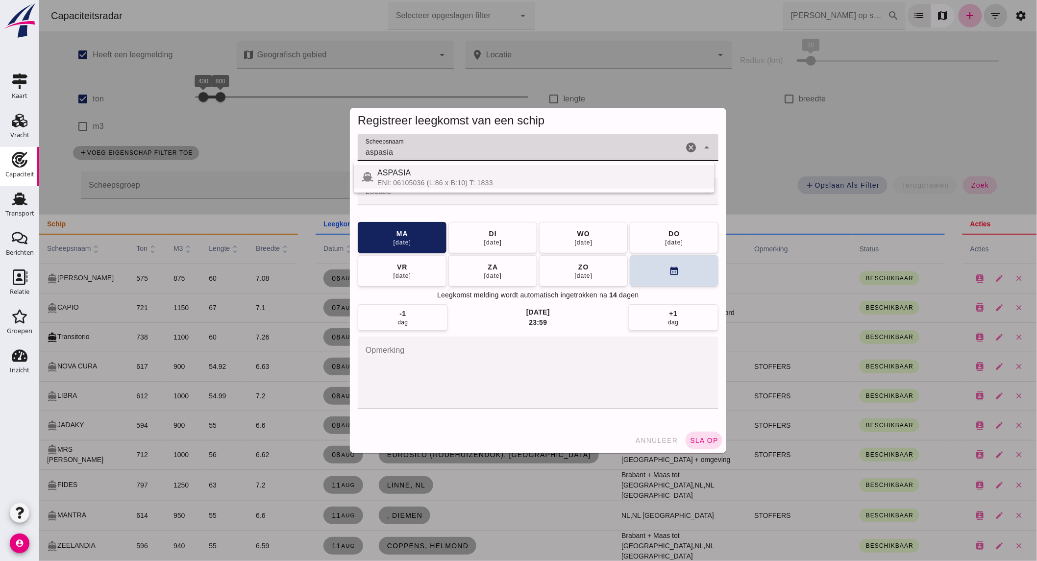
click at [432, 177] on div "ASPASIA" at bounding box center [541, 173] width 329 height 12
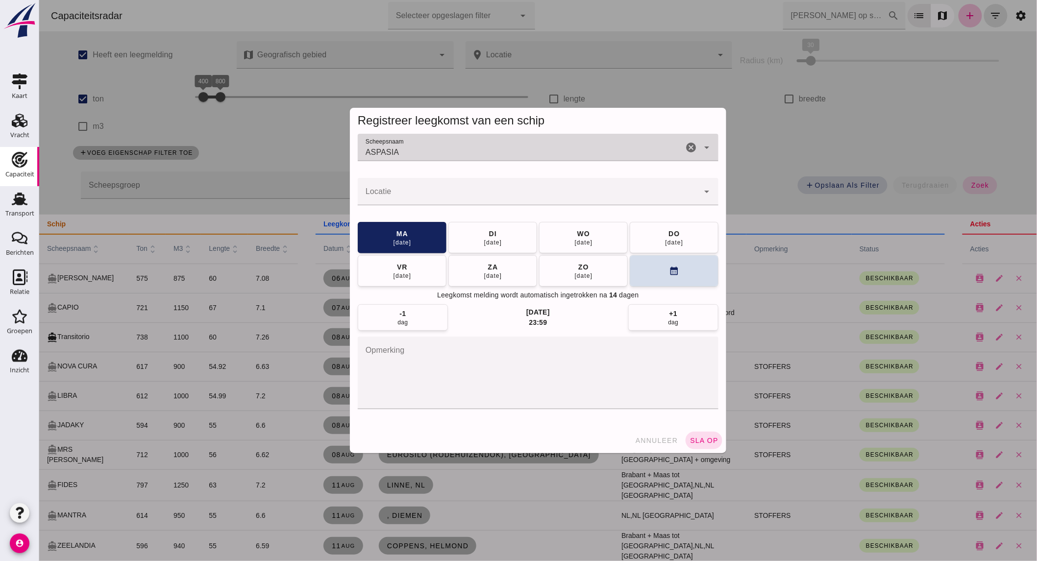
type input "ASPASIA"
click input "Locatie"
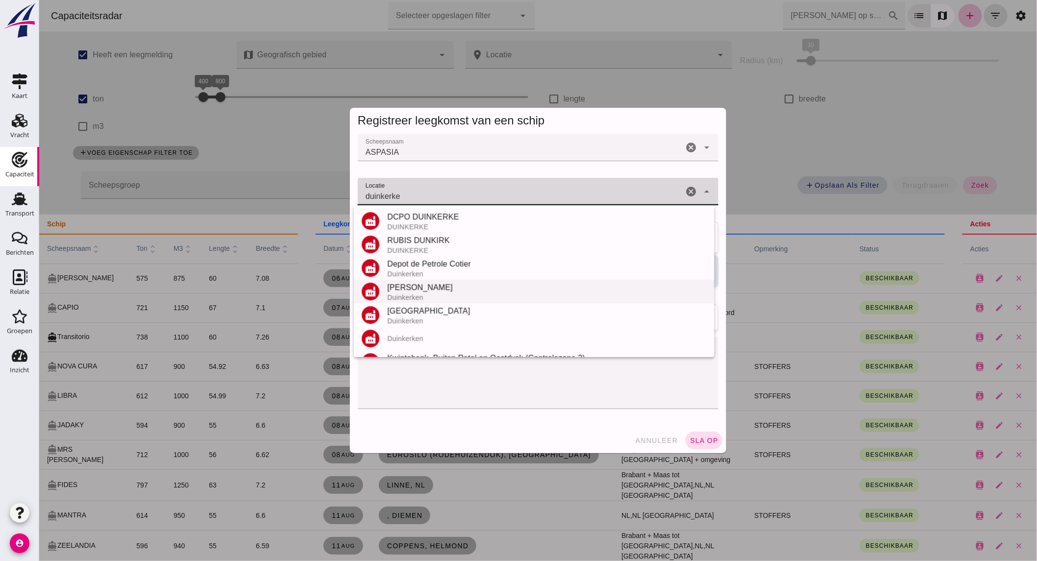
scroll to position [115, 0]
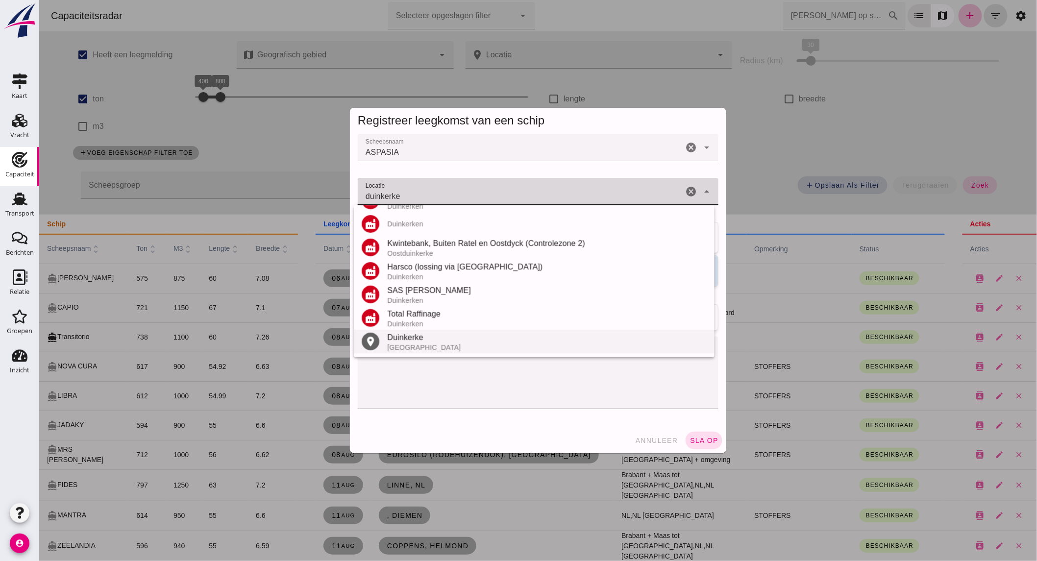
click at [405, 350] on div "Frankrijk" at bounding box center [547, 348] width 320 height 8
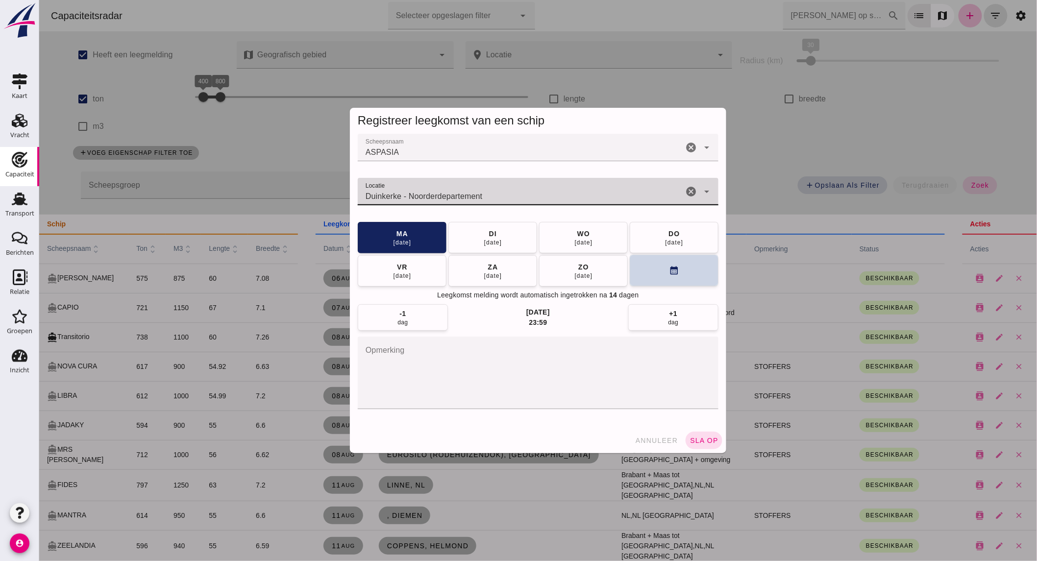
type input "Duinkerke - Noorderdepartement"
click button "calendar_month"
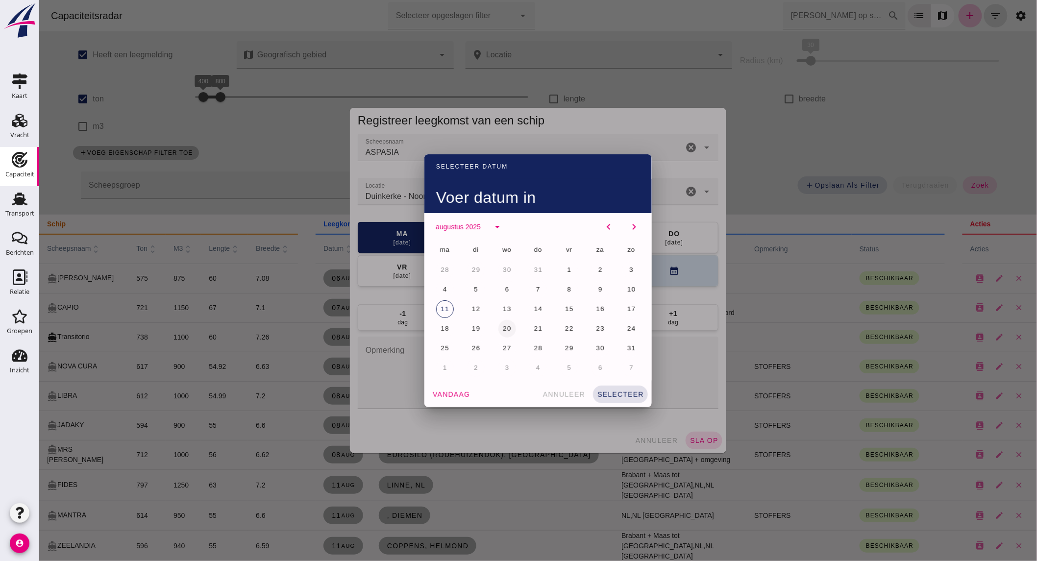
click span "20"
click span "selecteer"
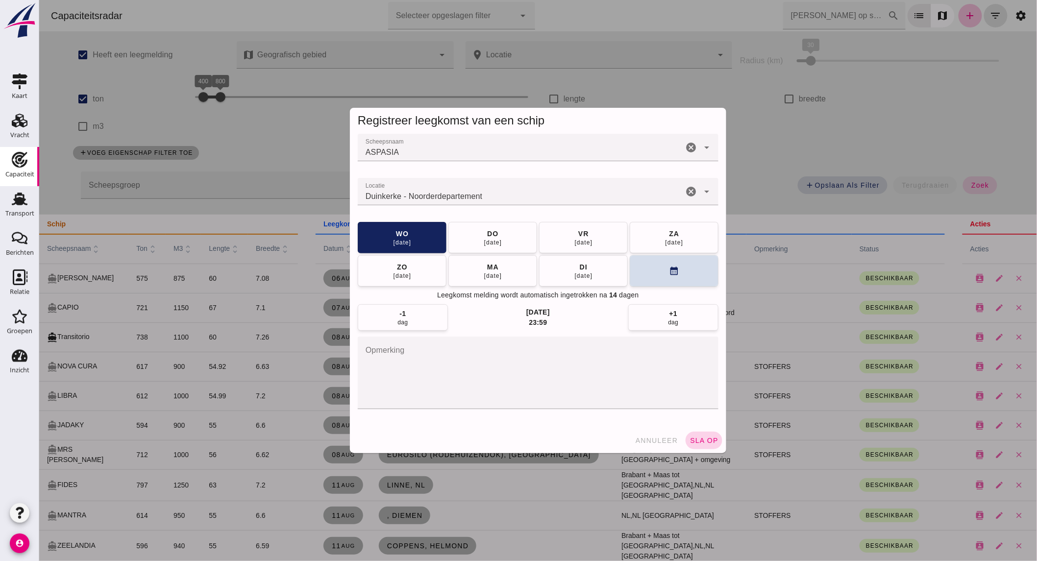
click button "sla op"
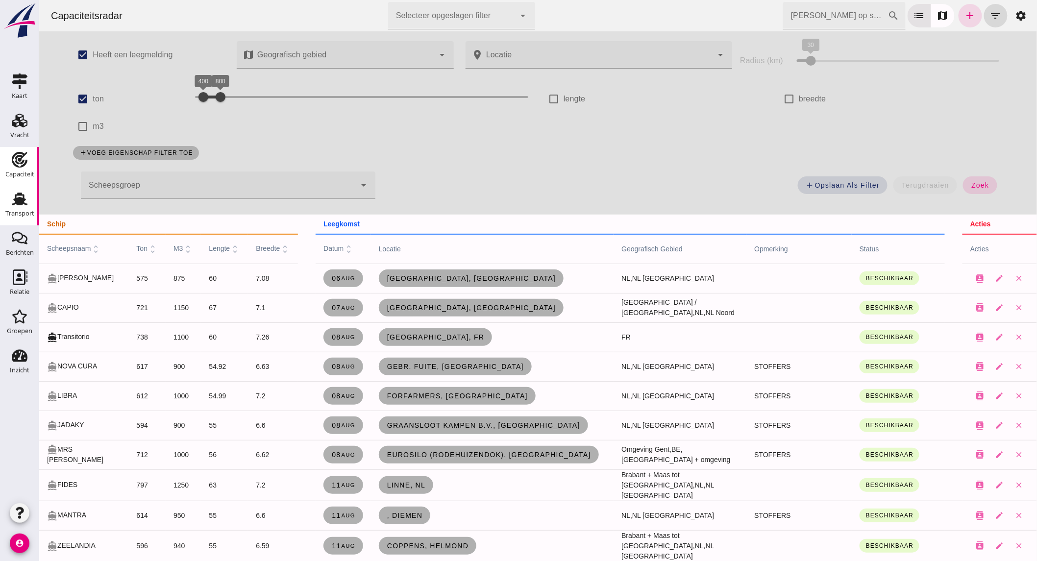
drag, startPoint x: 25, startPoint y: 203, endPoint x: 25, endPoint y: 209, distance: 5.4
click at [25, 203] on use at bounding box center [20, 199] width 16 height 13
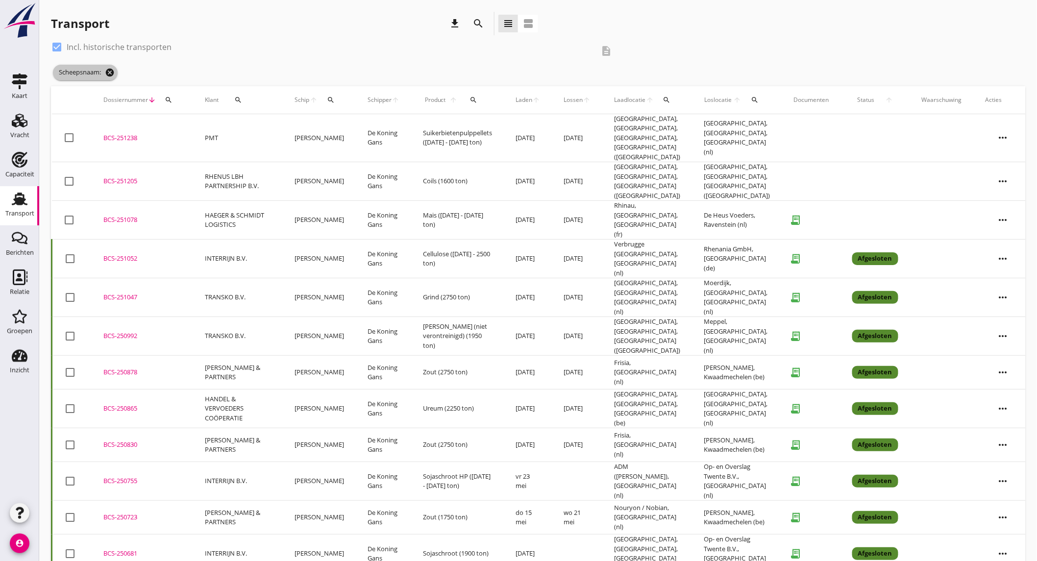
click at [111, 74] on icon "cancel" at bounding box center [110, 73] width 10 height 10
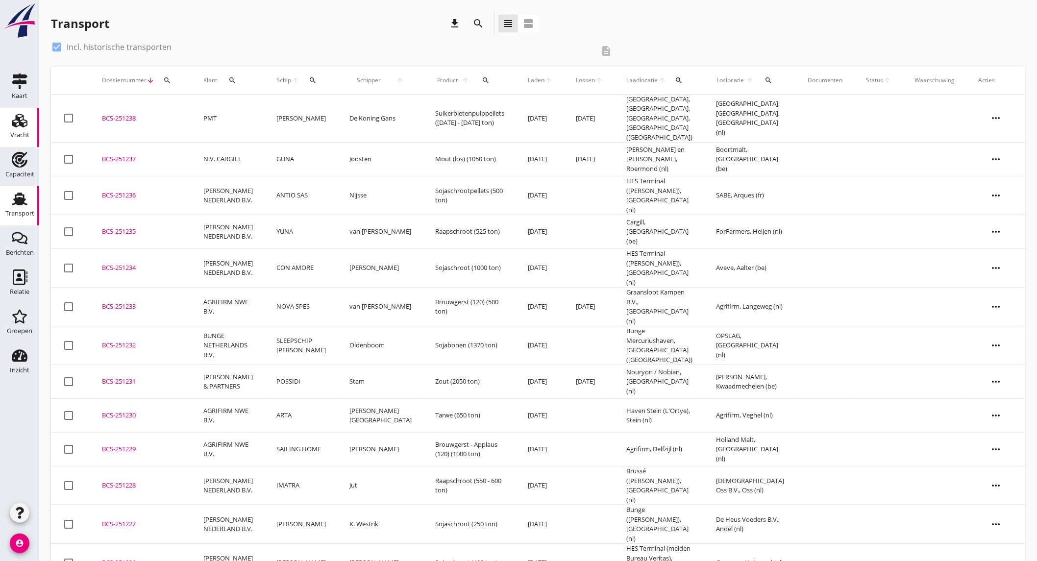
click at [22, 127] on icon "Vracht" at bounding box center [20, 121] width 16 height 16
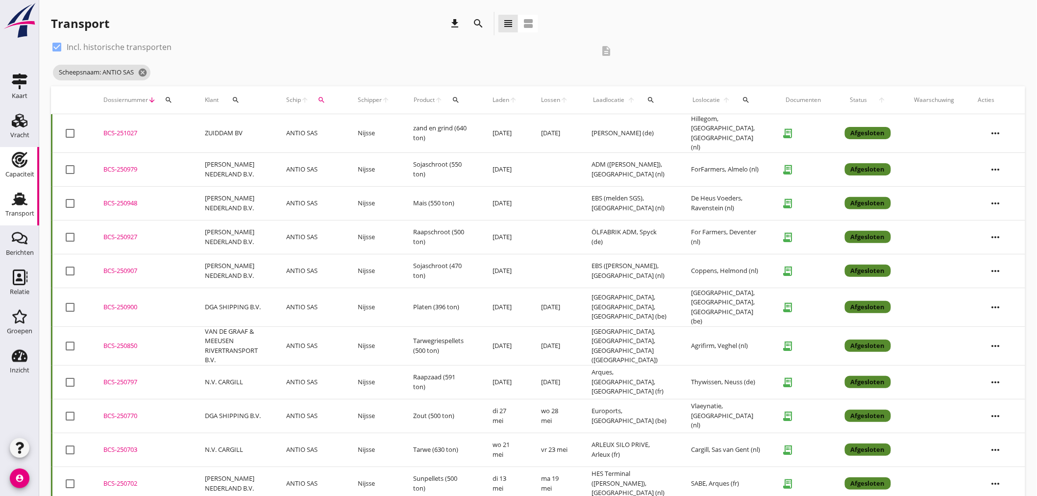
click at [15, 163] on icon "Capaciteit" at bounding box center [20, 160] width 16 height 16
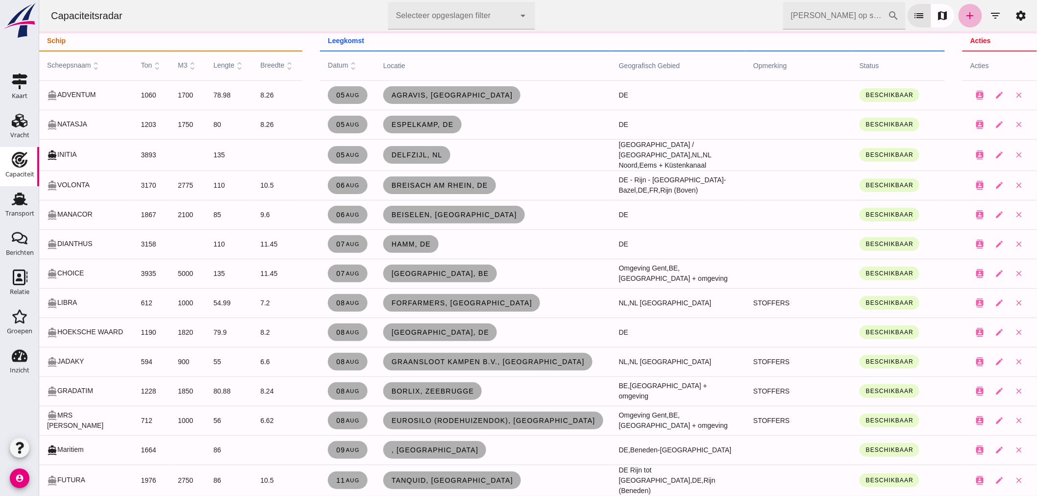
click link "add"
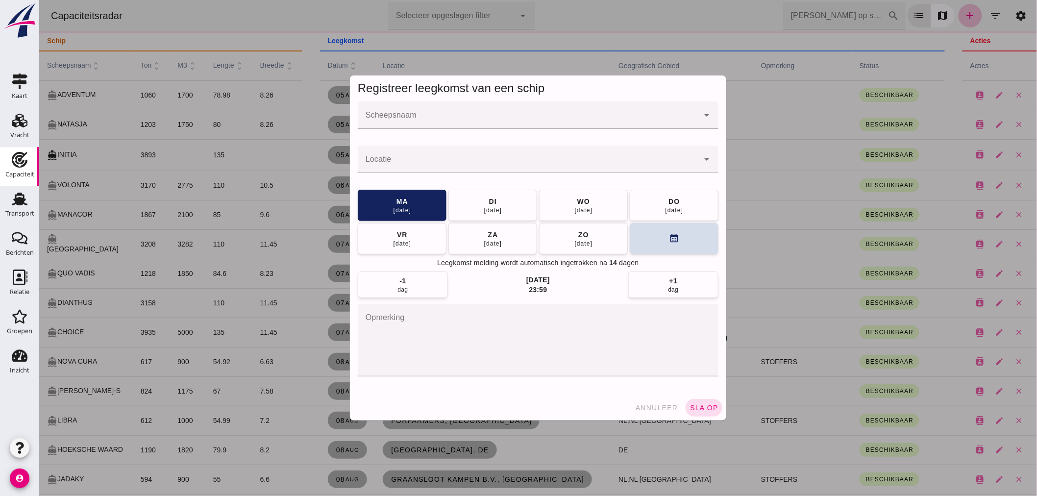
click input "Scheepsnaam"
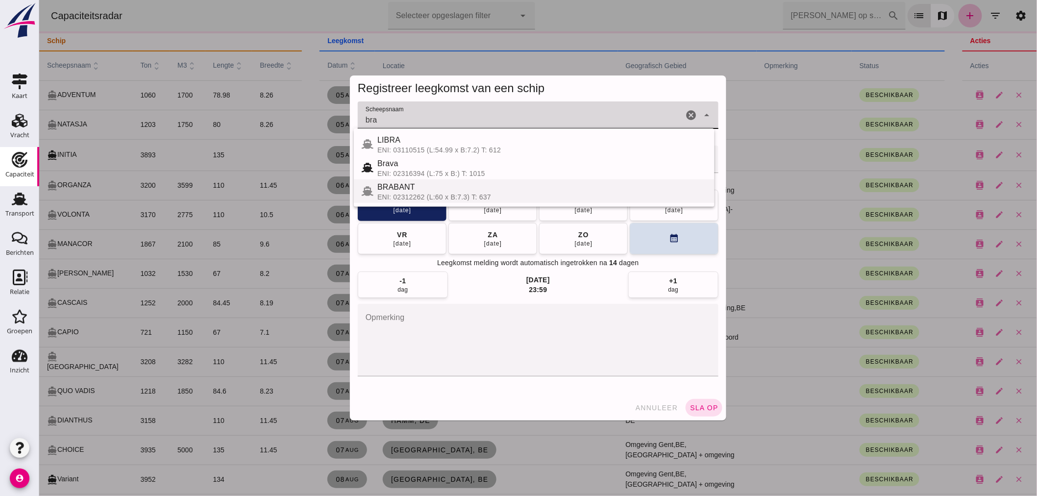
click at [459, 192] on div "BRABANT" at bounding box center [541, 187] width 329 height 12
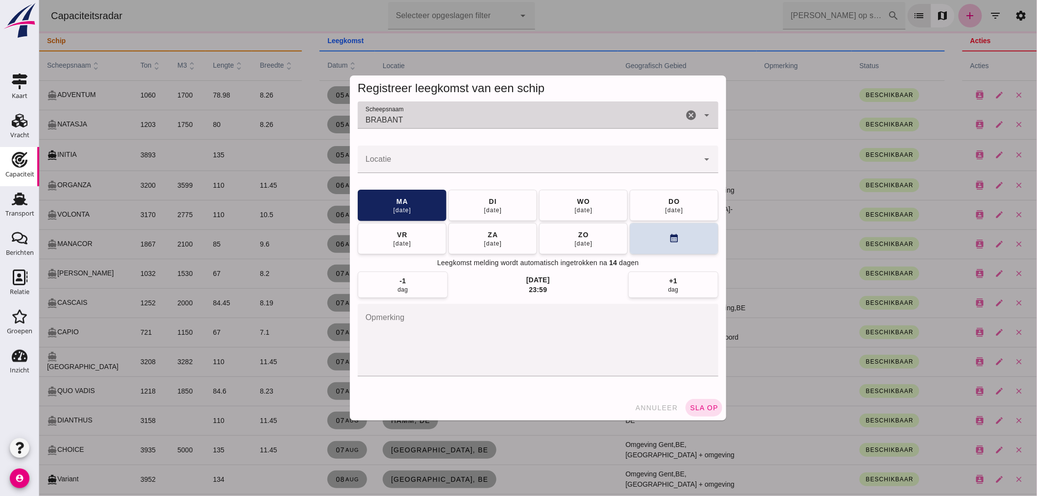
type input "BRABANT"
click div
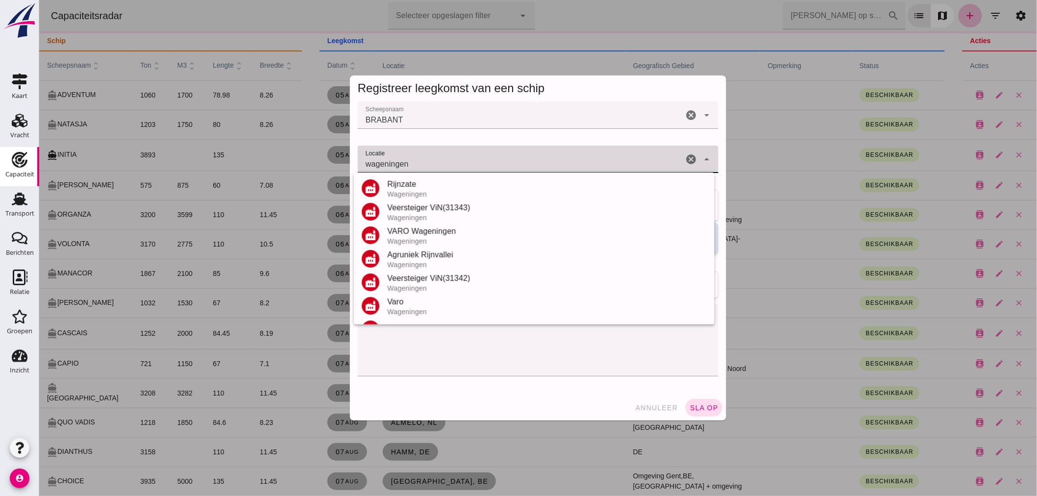
scroll to position [115, 0]
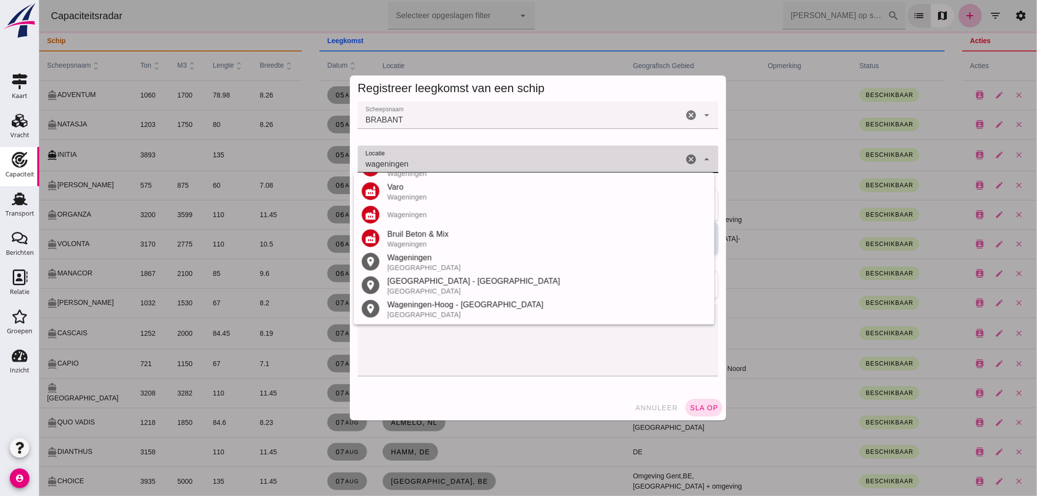
click at [452, 264] on div "[GEOGRAPHIC_DATA]" at bounding box center [547, 268] width 320 height 8
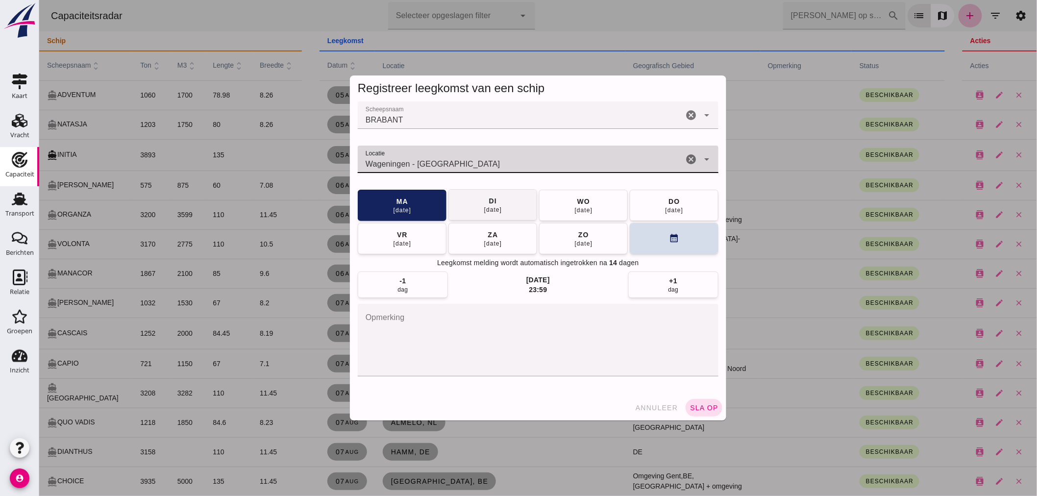
type input "Wageningen - [GEOGRAPHIC_DATA]"
click button "[DATE]"
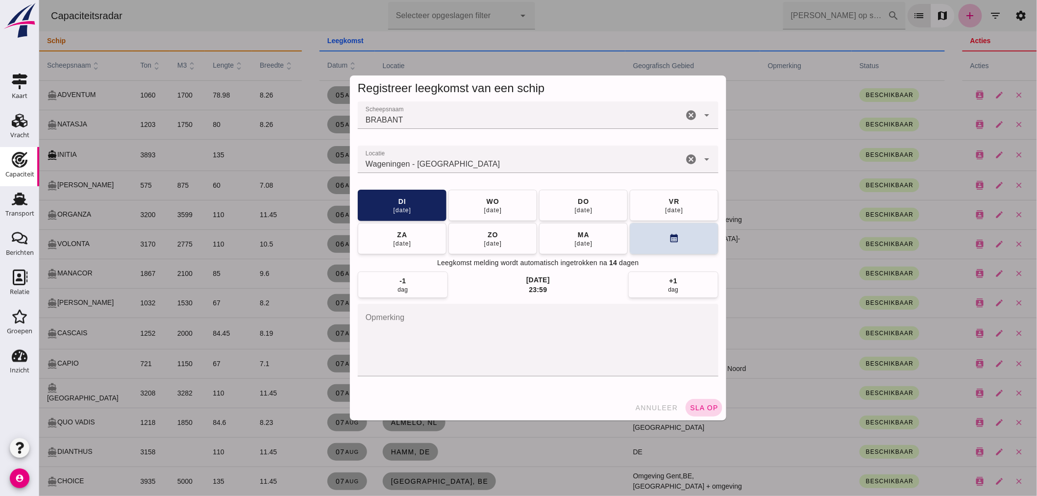
click span "sla op"
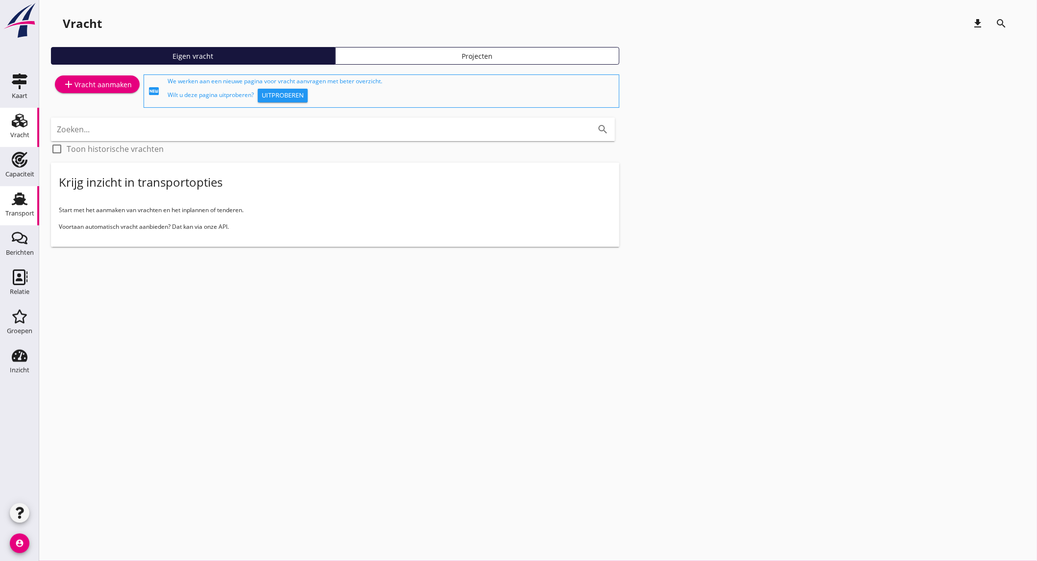
click at [19, 201] on use at bounding box center [20, 199] width 16 height 13
